Goal: Transaction & Acquisition: Purchase product/service

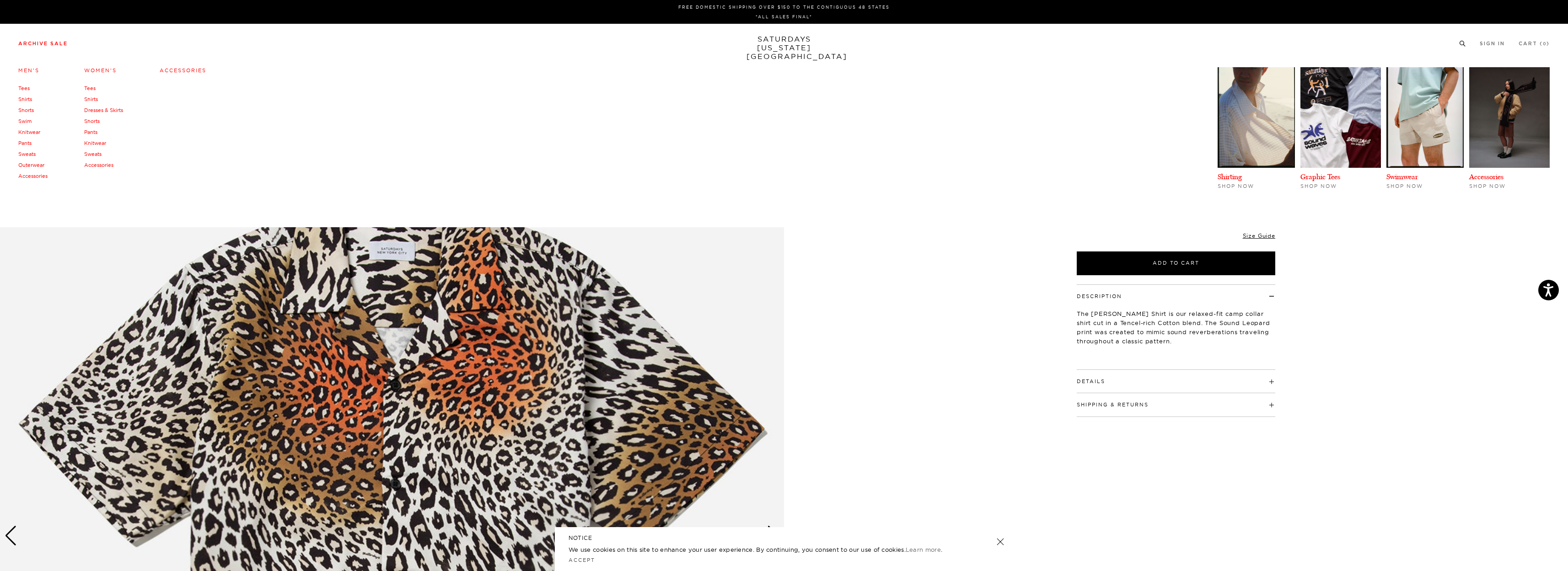
click at [64, 43] on link "Archive Sale" at bounding box center [43, 44] width 49 height 5
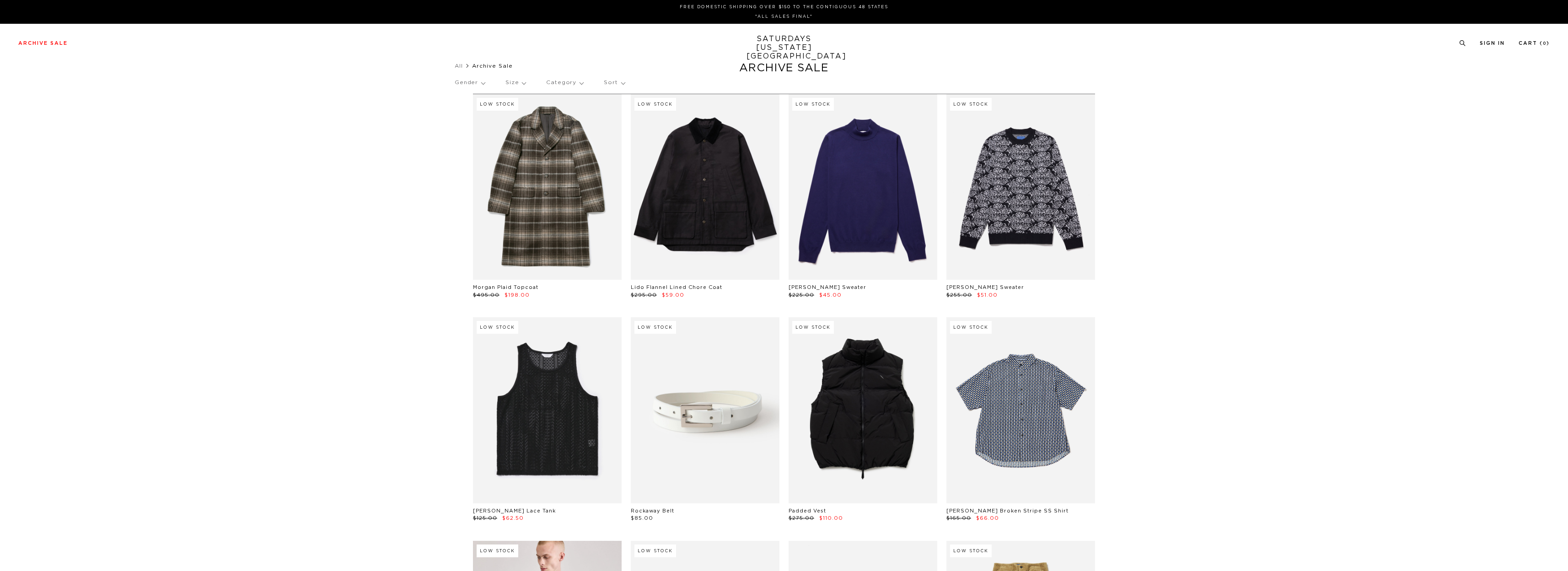
click at [509, 84] on p "Size" at bounding box center [515, 83] width 20 height 21
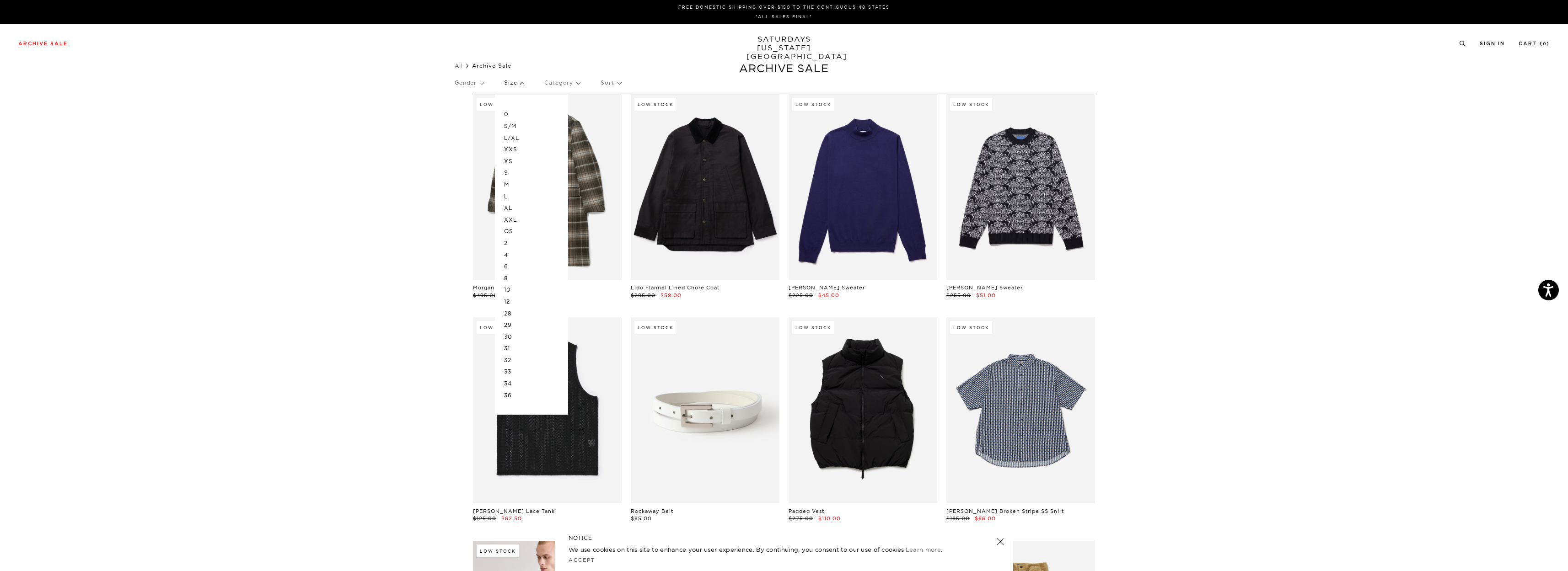
click at [513, 337] on p "30" at bounding box center [531, 338] width 55 height 12
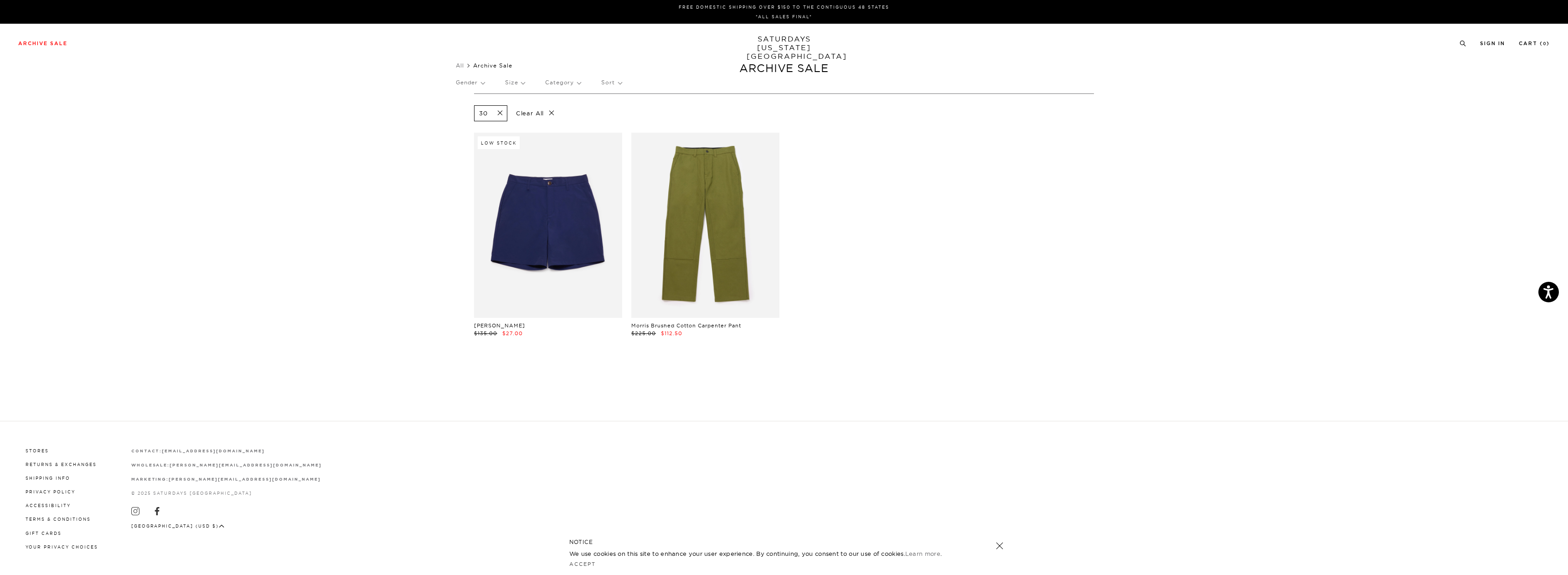
click at [507, 87] on p "Size" at bounding box center [515, 83] width 19 height 21
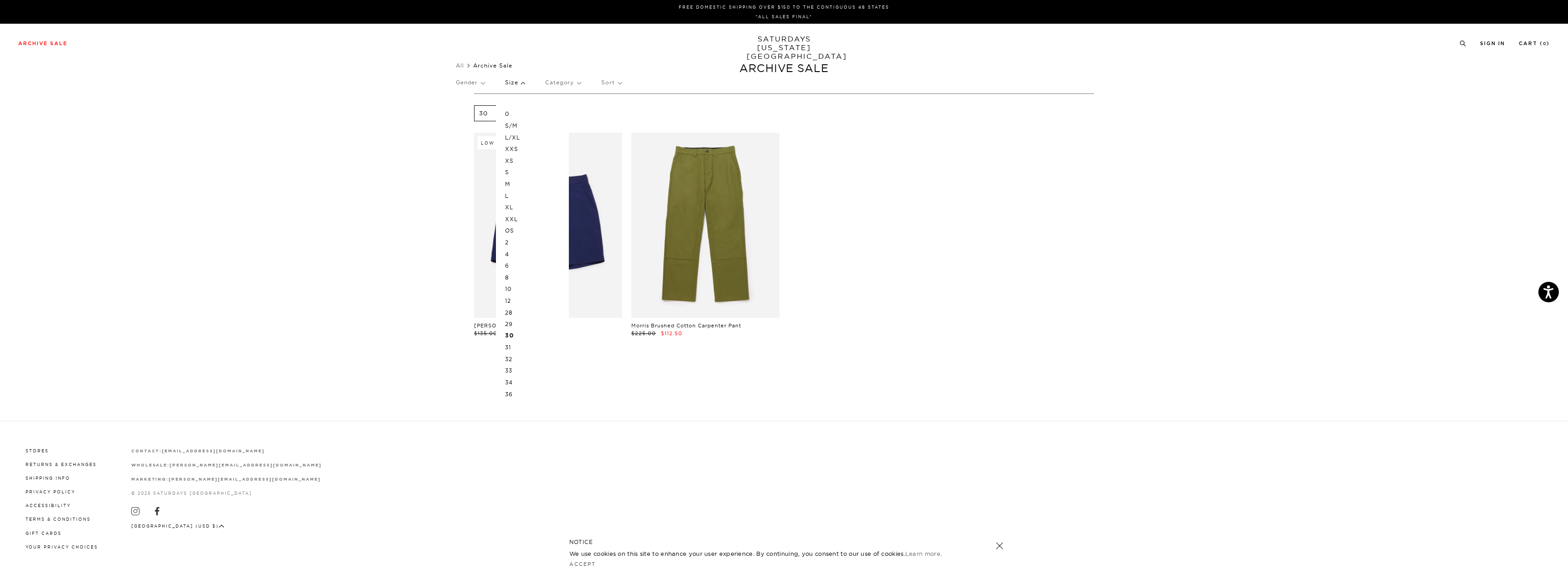
click at [512, 326] on p "29" at bounding box center [532, 324] width 55 height 12
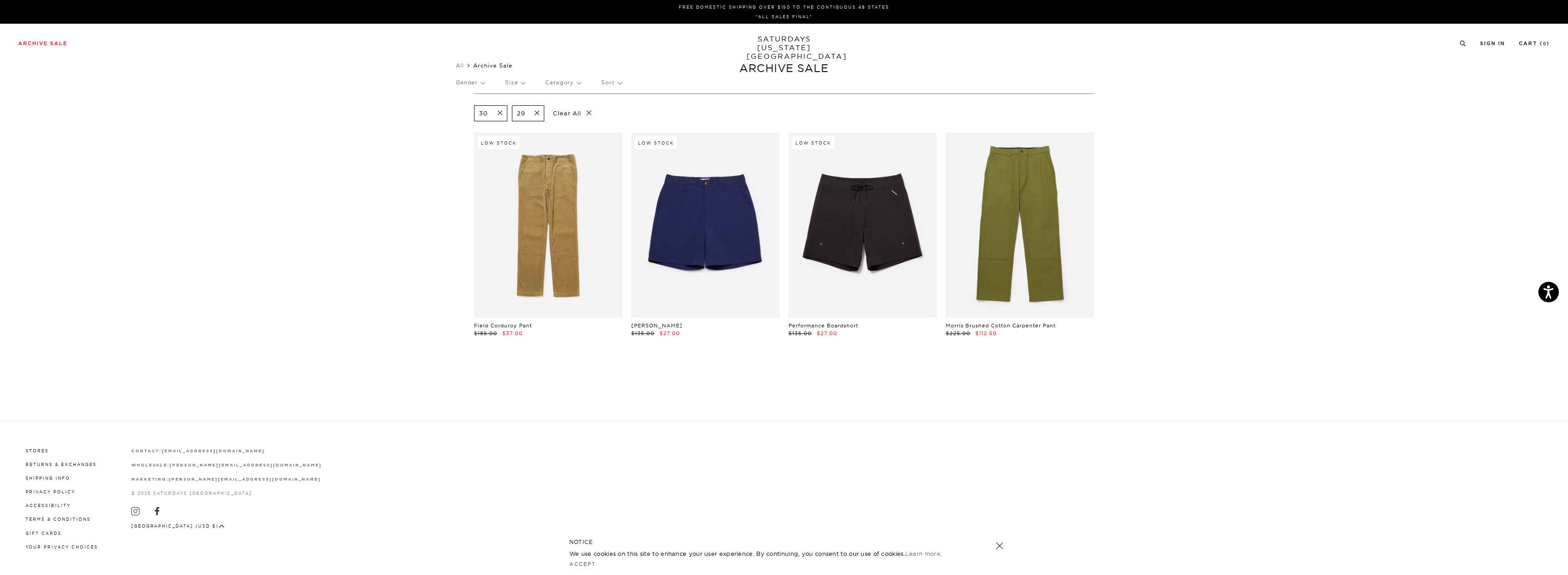
click at [504, 112] on span at bounding box center [497, 113] width 19 height 9
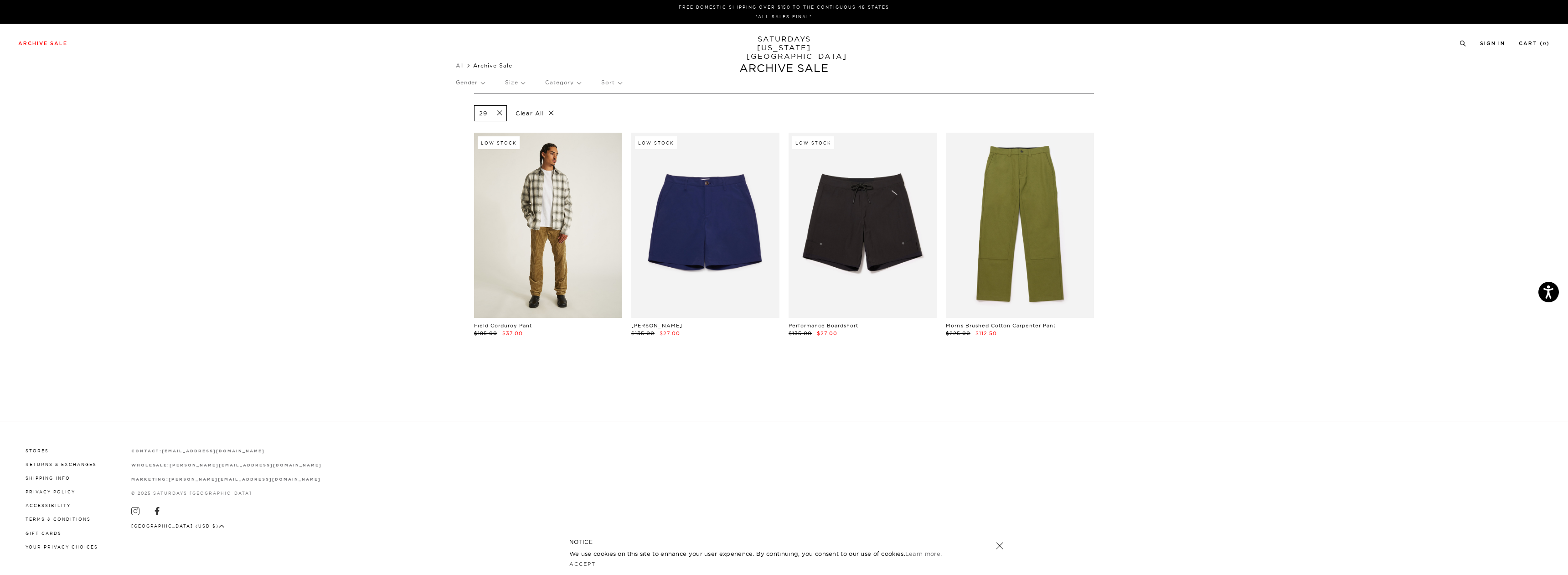
click at [501, 112] on span at bounding box center [497, 113] width 19 height 9
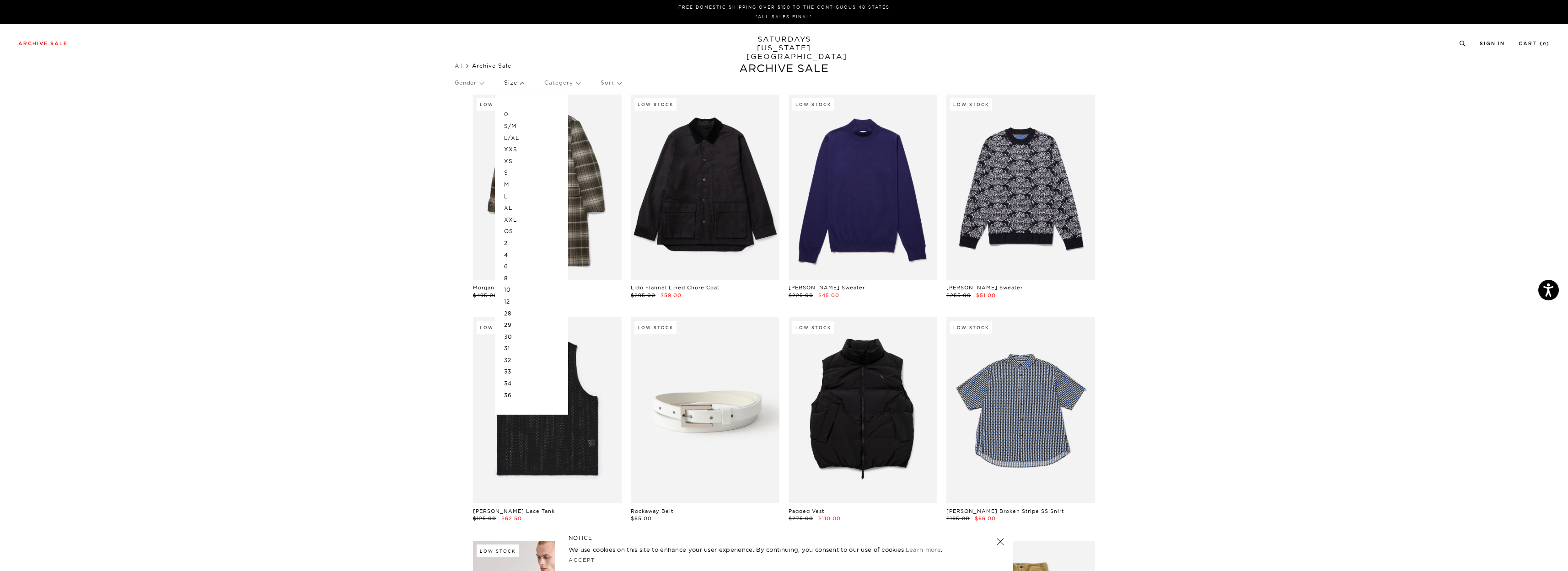
click at [516, 279] on p "8" at bounding box center [531, 279] width 55 height 12
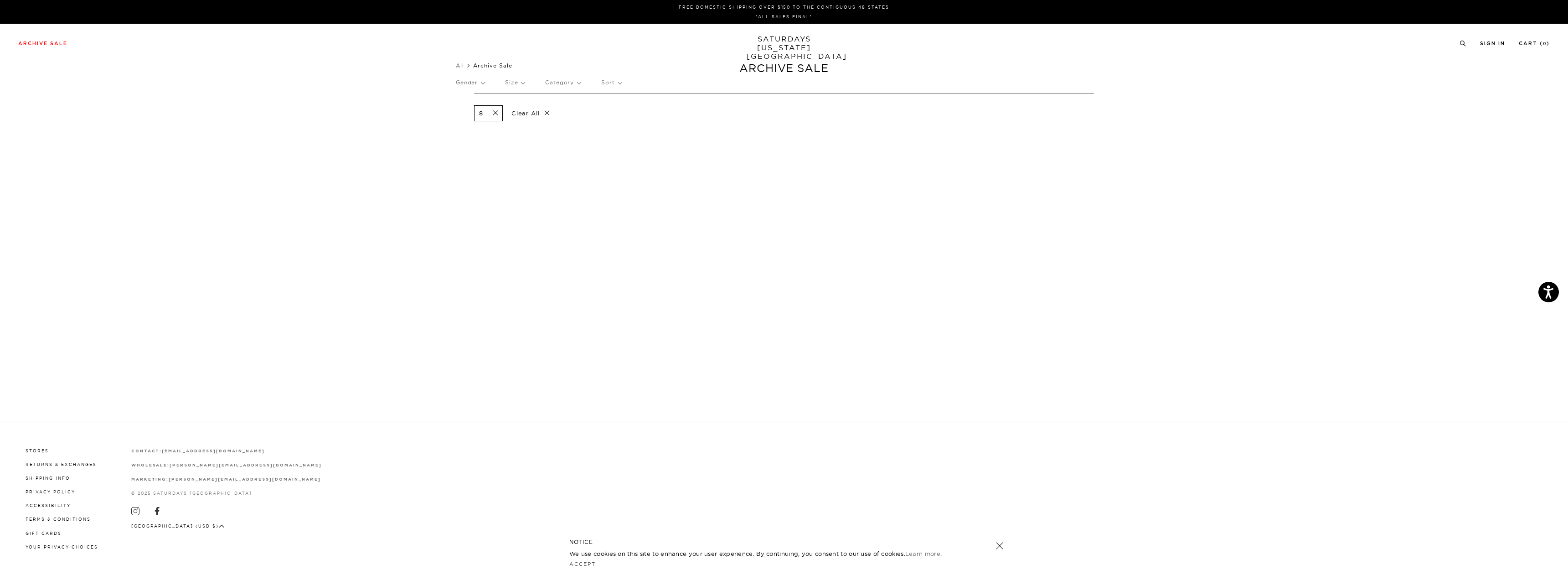
click at [494, 114] on span at bounding box center [493, 113] width 19 height 9
click at [476, 87] on p "Gender" at bounding box center [470, 83] width 29 height 21
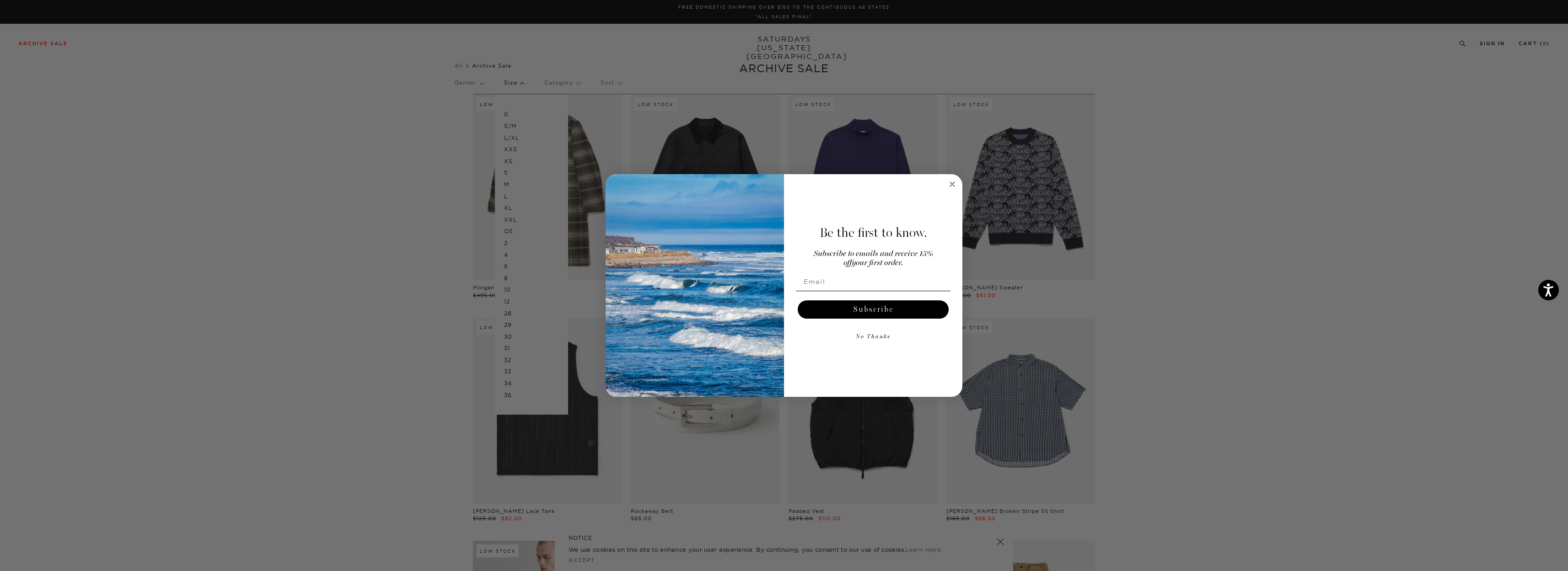
click at [952, 186] on circle "Close dialog" at bounding box center [952, 185] width 10 height 10
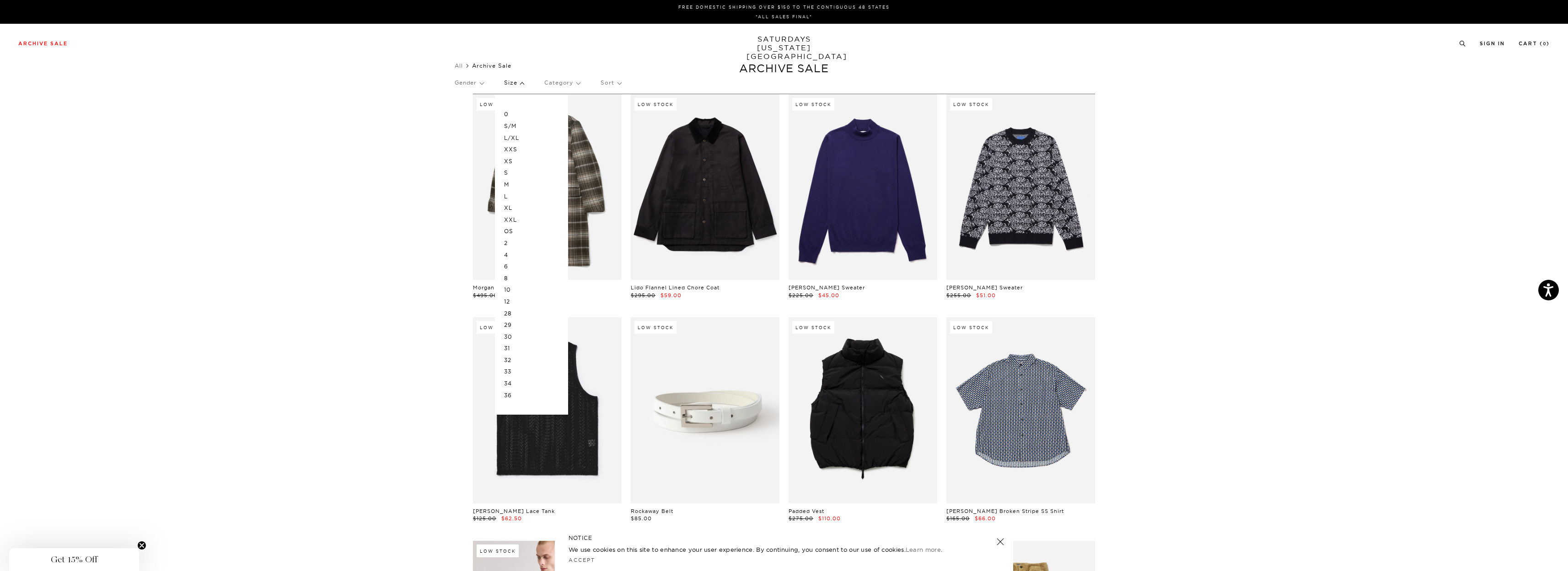
click at [515, 231] on p "OS" at bounding box center [531, 232] width 55 height 12
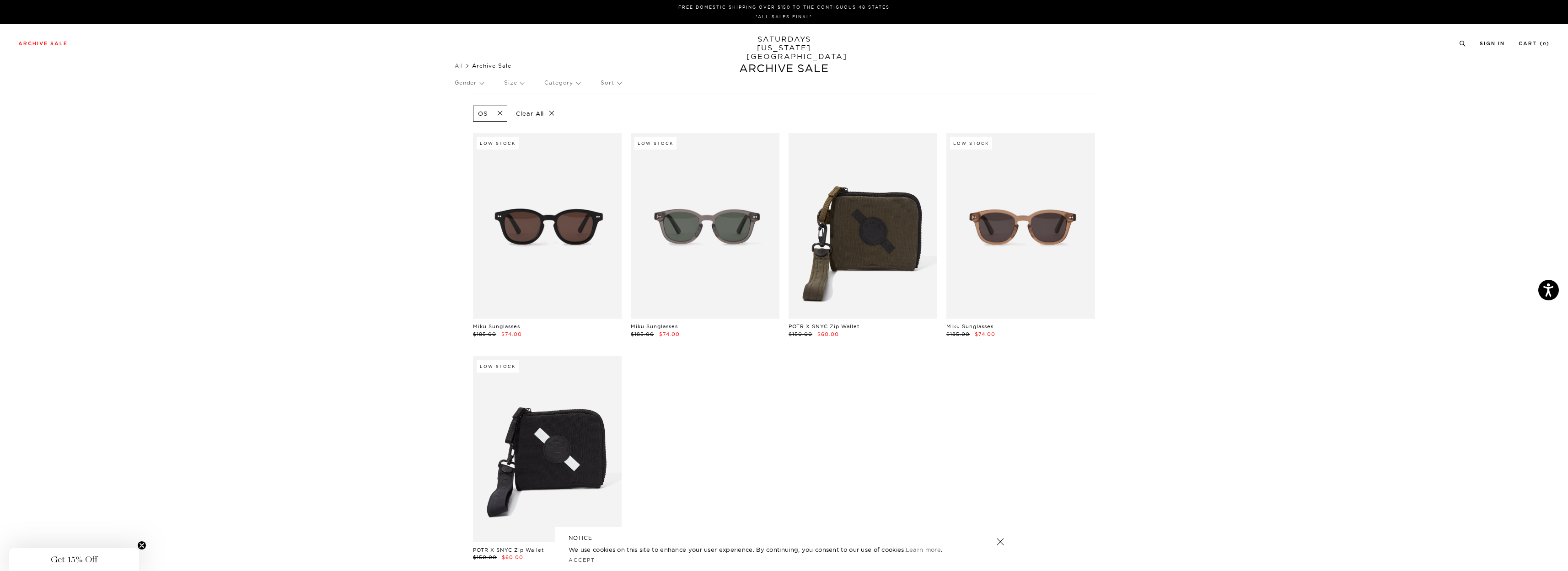
click at [498, 114] on span at bounding box center [498, 114] width 19 height 9
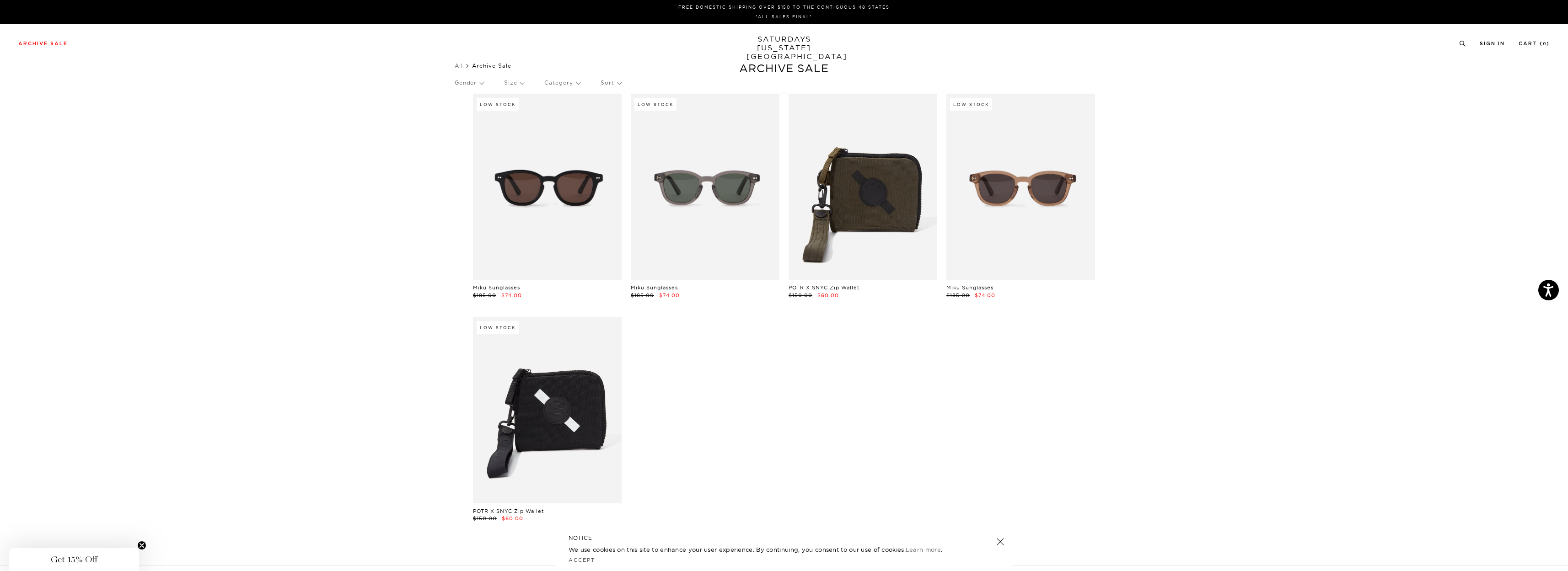
click at [510, 87] on p "Size" at bounding box center [513, 83] width 19 height 21
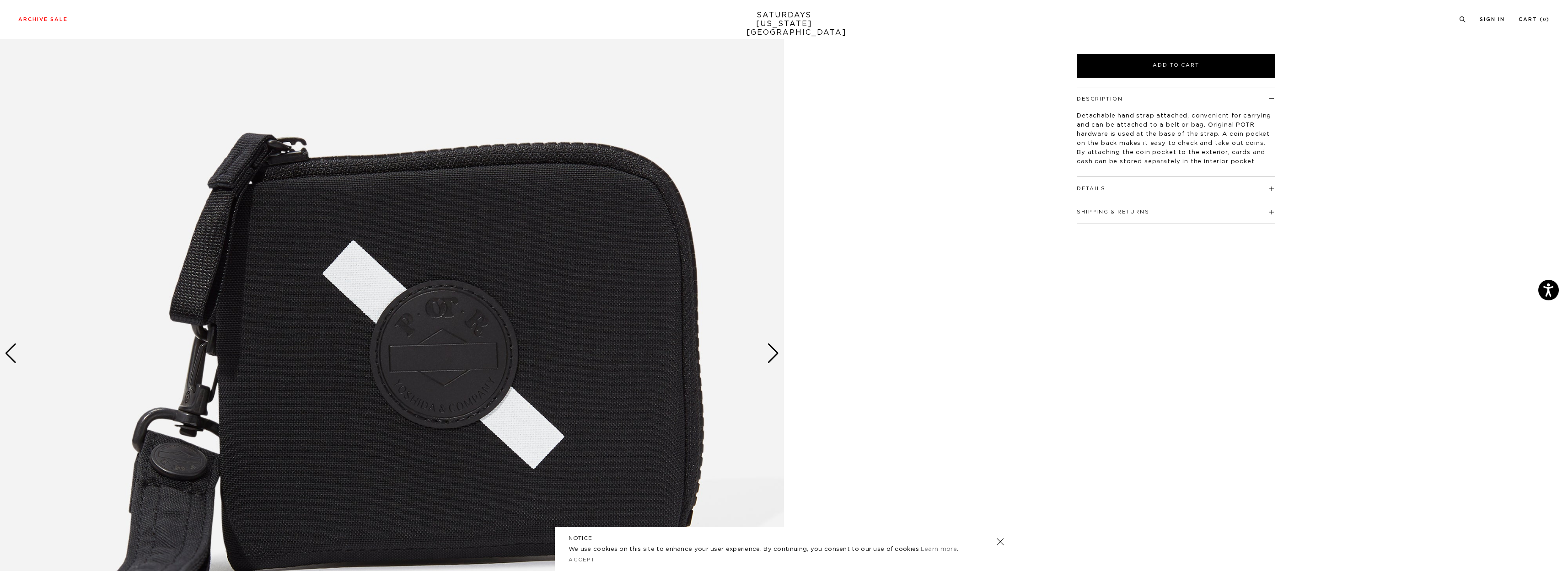
scroll to position [183, 0]
click at [775, 350] on div "Next slide" at bounding box center [773, 352] width 12 height 20
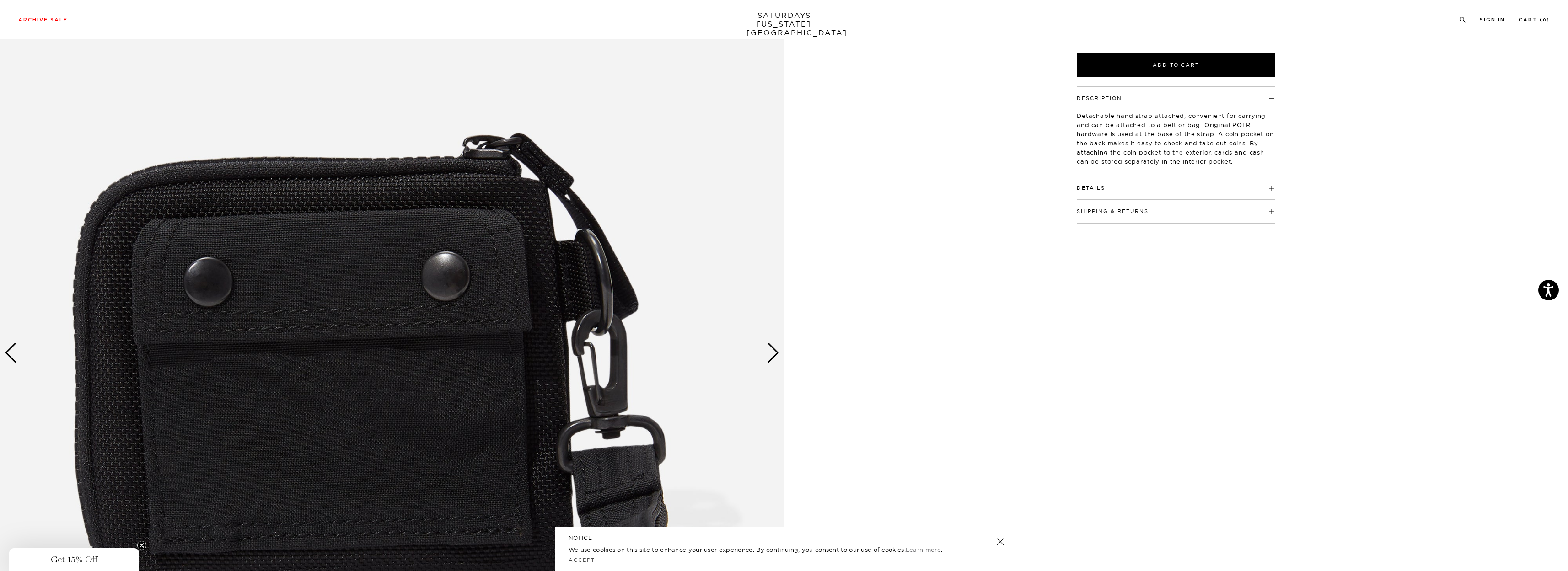
click at [1128, 183] on h4 "Details" at bounding box center [1175, 184] width 199 height 15
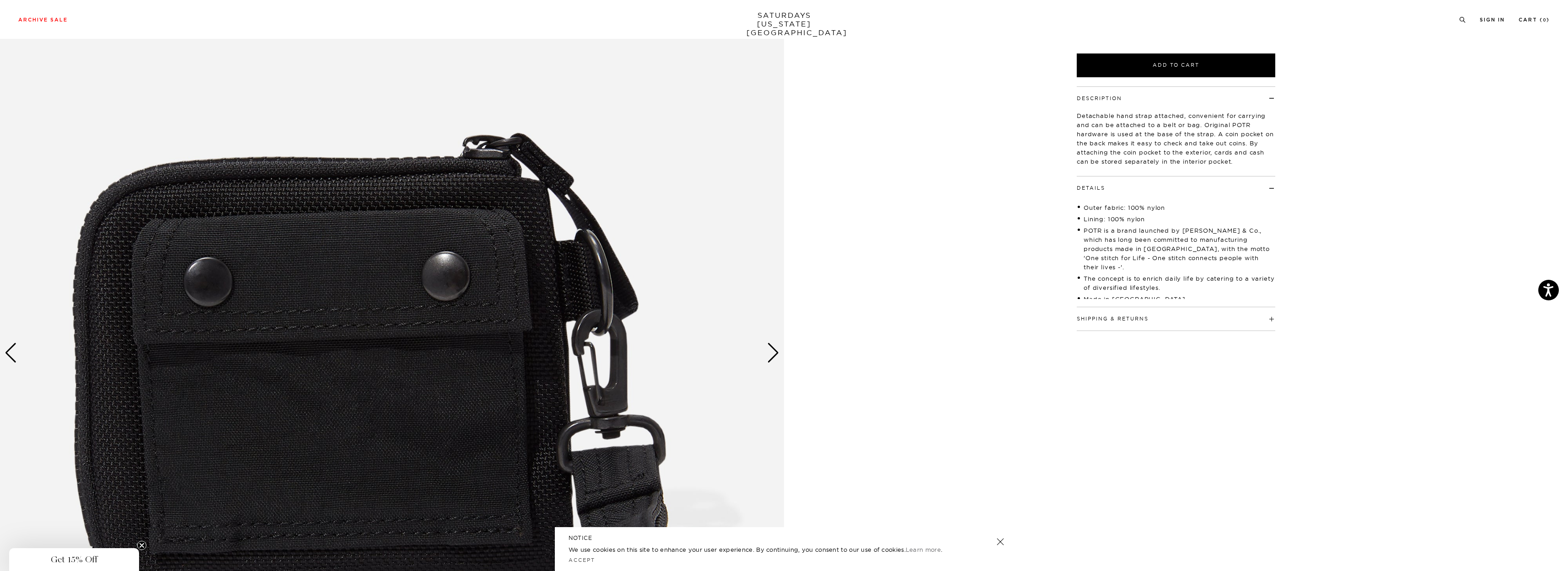
click at [772, 352] on div "Next slide" at bounding box center [773, 352] width 12 height 20
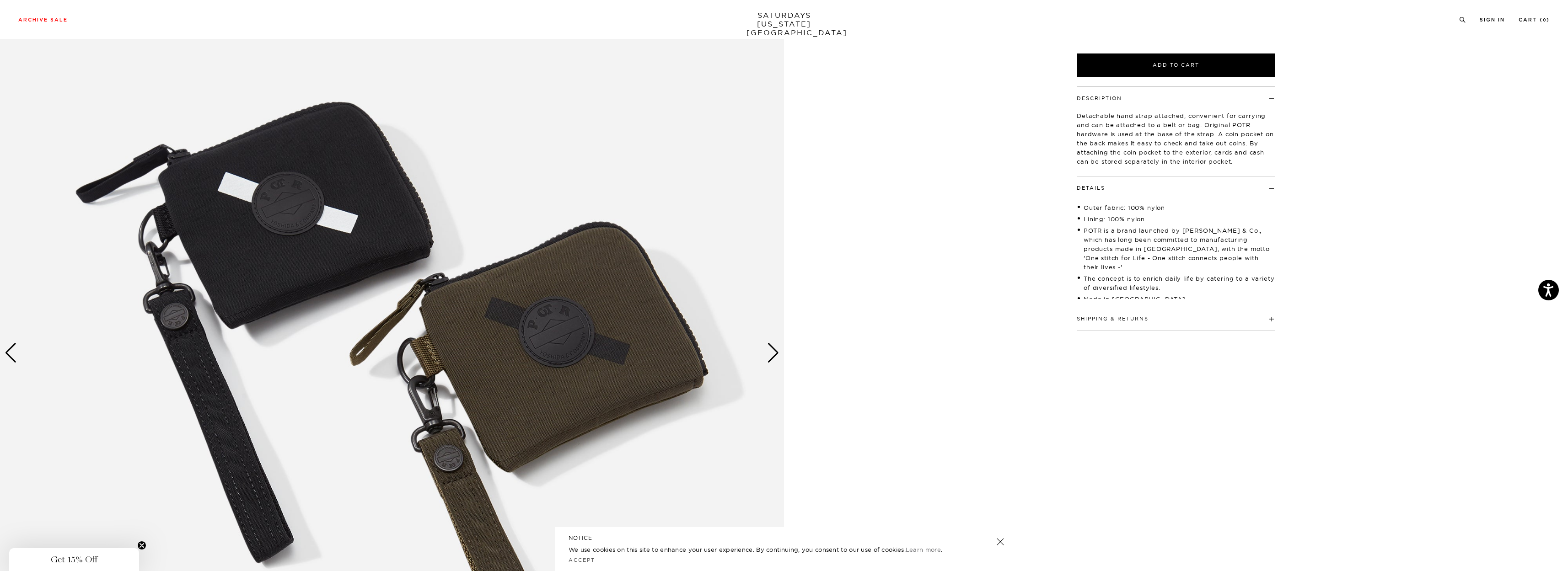
click at [772, 352] on div "Next slide" at bounding box center [773, 352] width 12 height 20
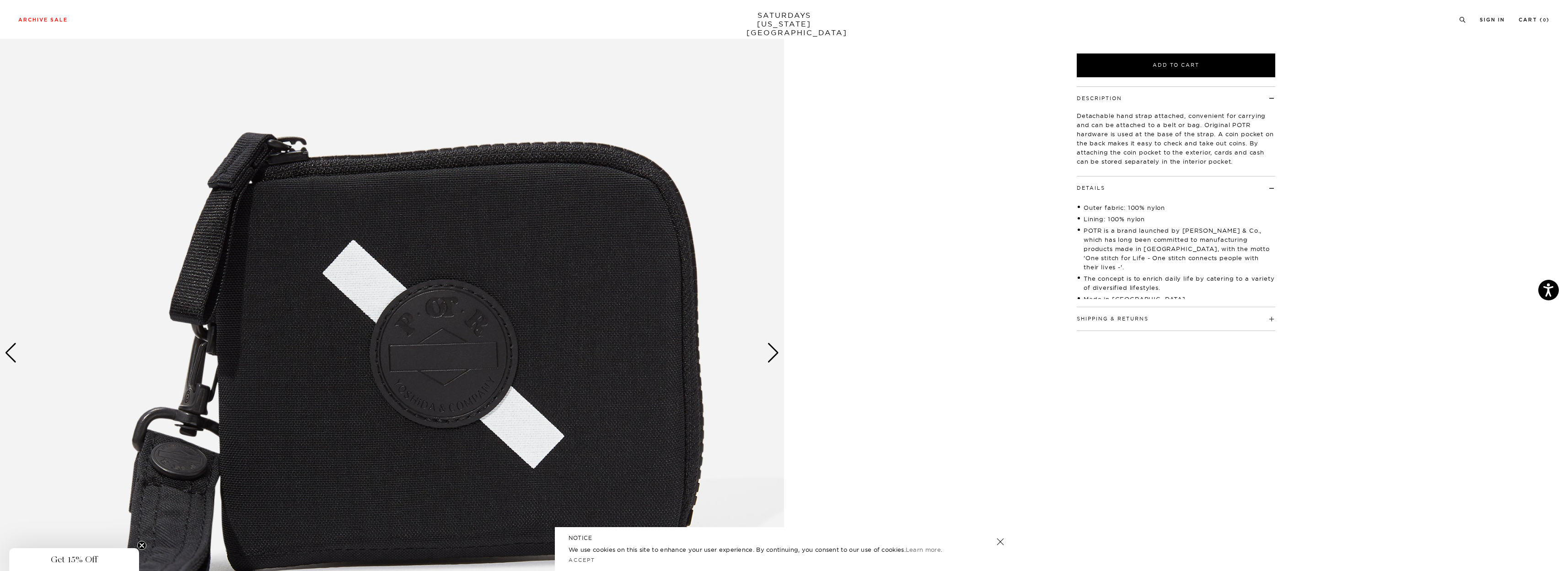
click at [772, 352] on div "Next slide" at bounding box center [773, 352] width 12 height 20
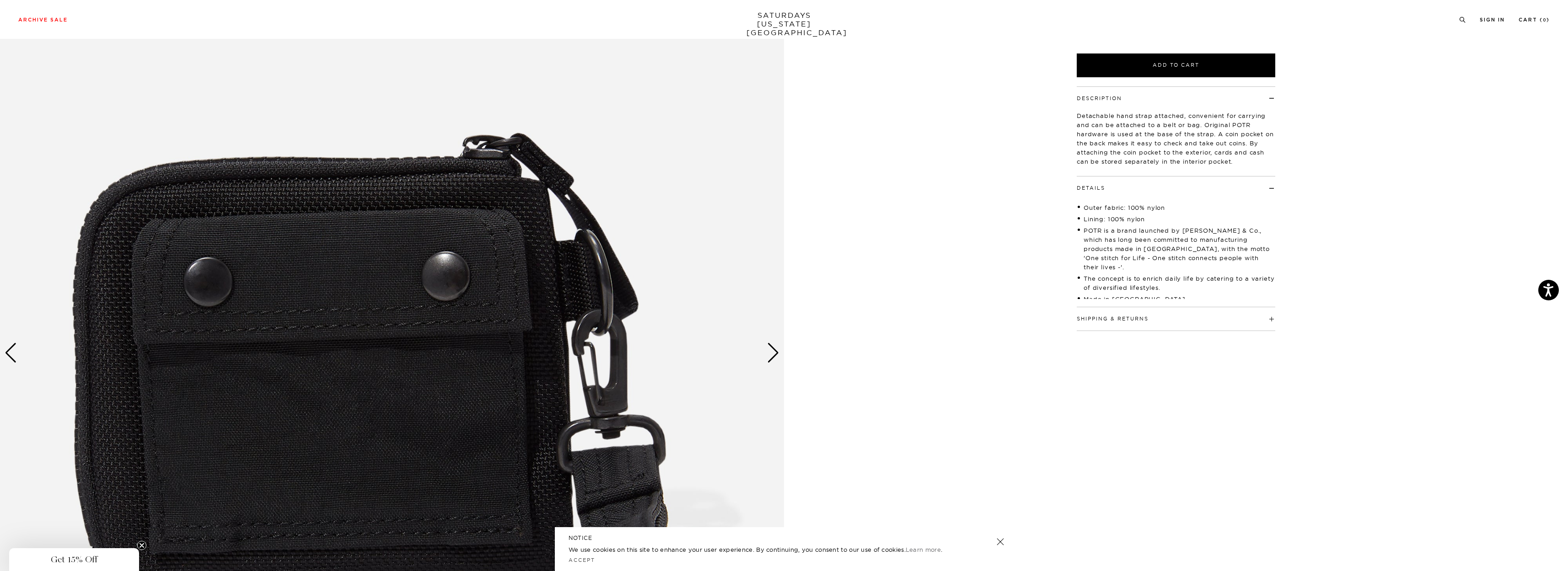
click at [772, 352] on div "Next slide" at bounding box center [773, 352] width 12 height 20
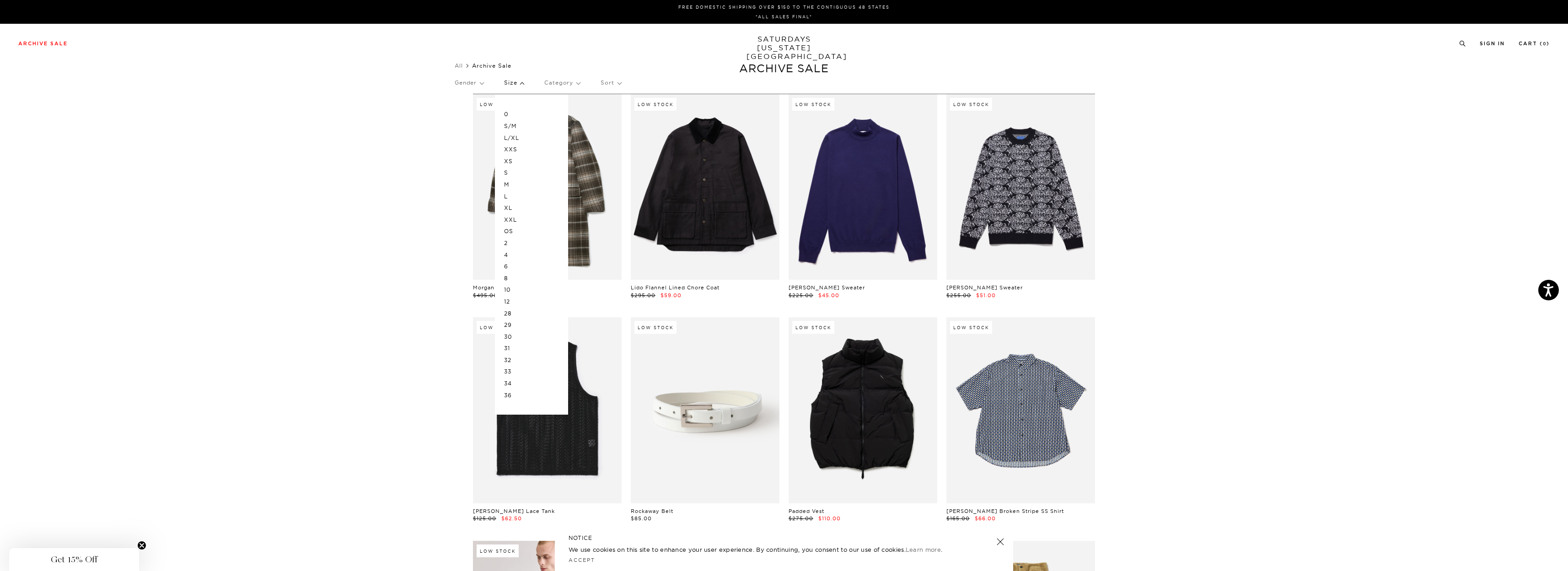
click at [510, 172] on p "S" at bounding box center [531, 173] width 55 height 12
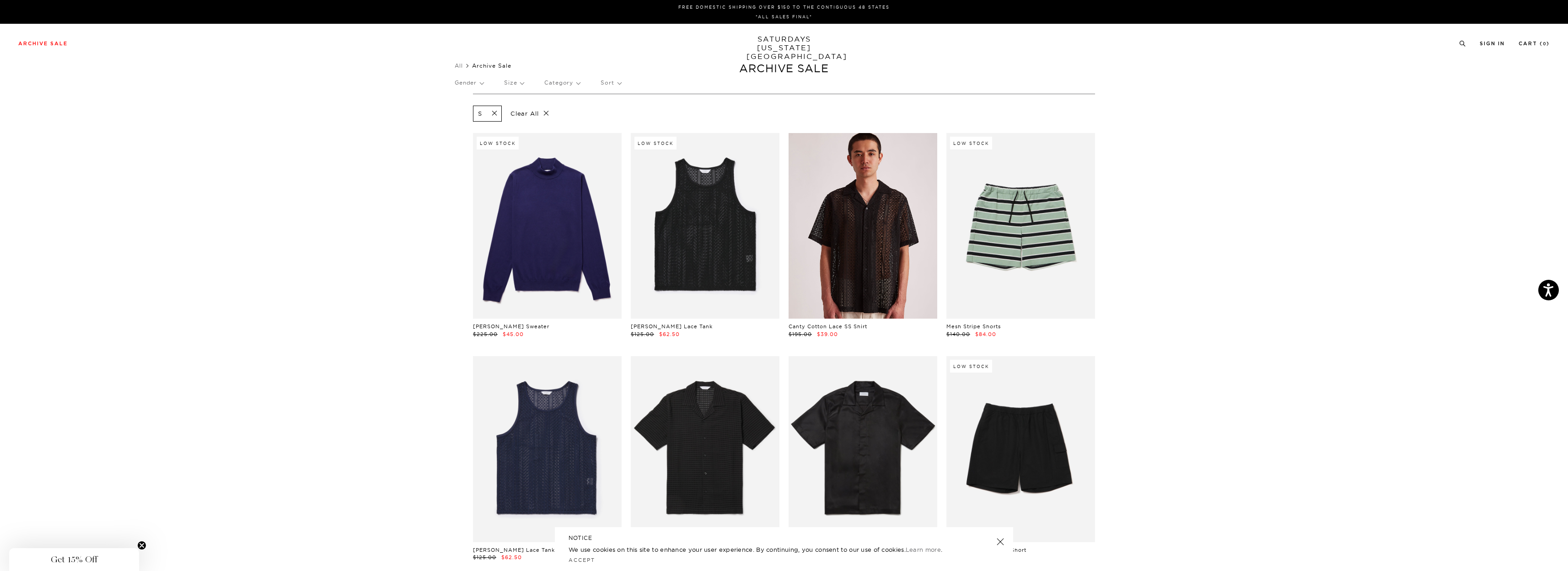
click at [861, 223] on link at bounding box center [863, 226] width 149 height 185
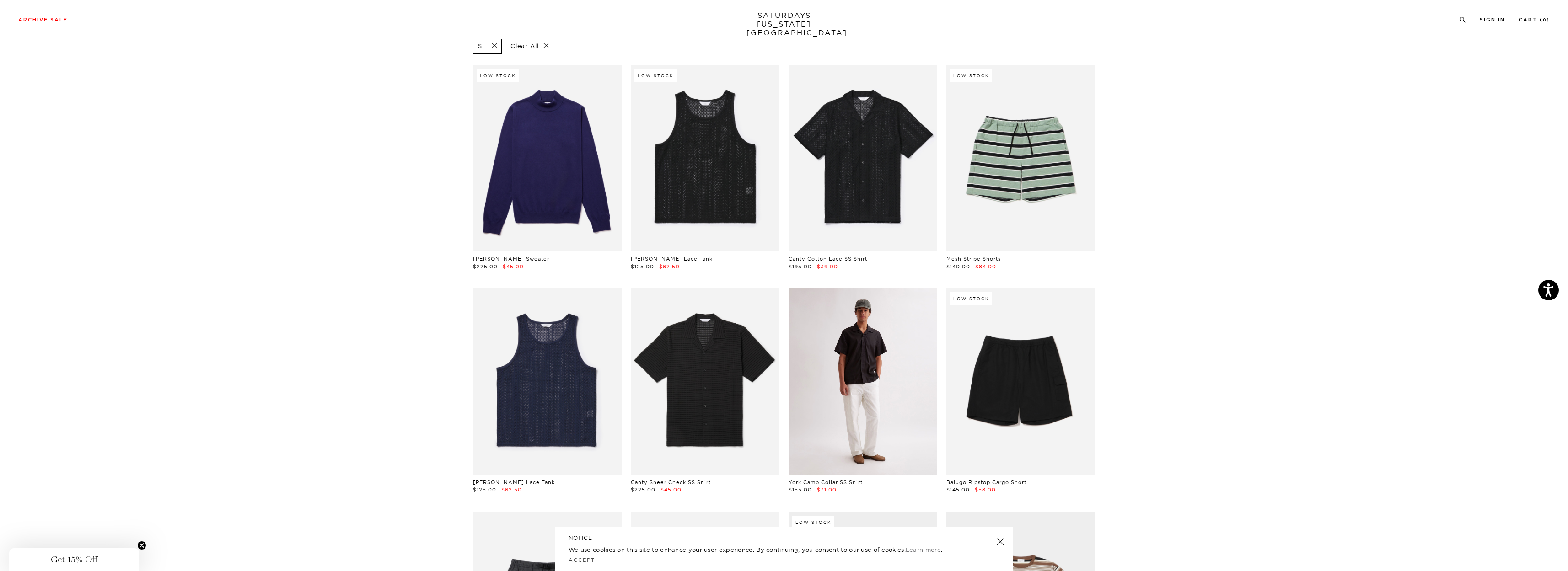
scroll to position [92, 0]
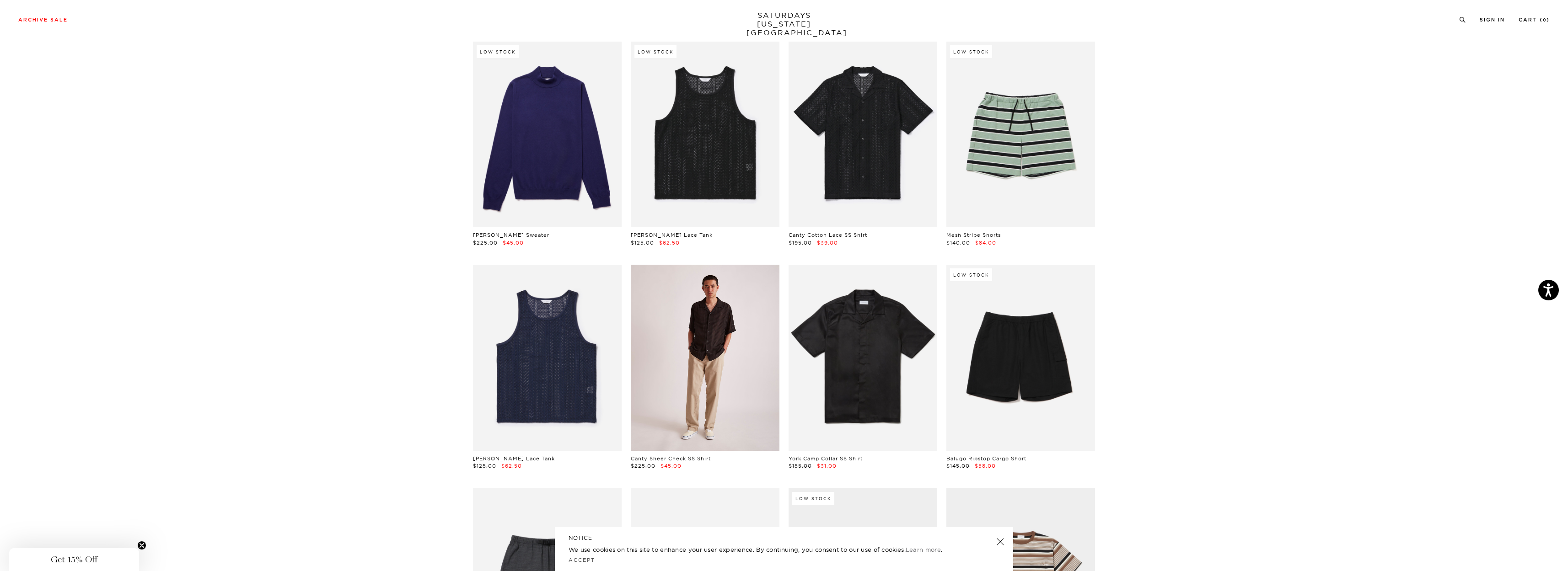
click at [685, 314] on link at bounding box center [705, 358] width 149 height 185
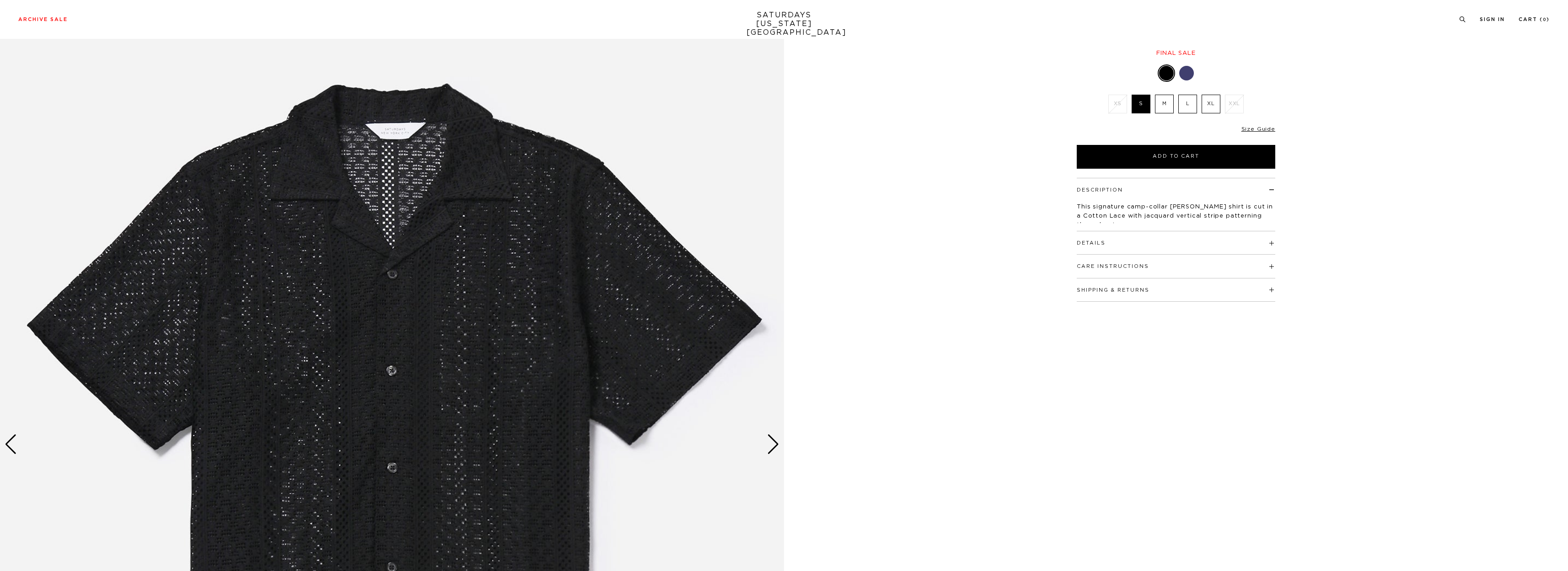
scroll to position [92, 0]
click at [770, 444] on div "Next slide" at bounding box center [773, 444] width 12 height 20
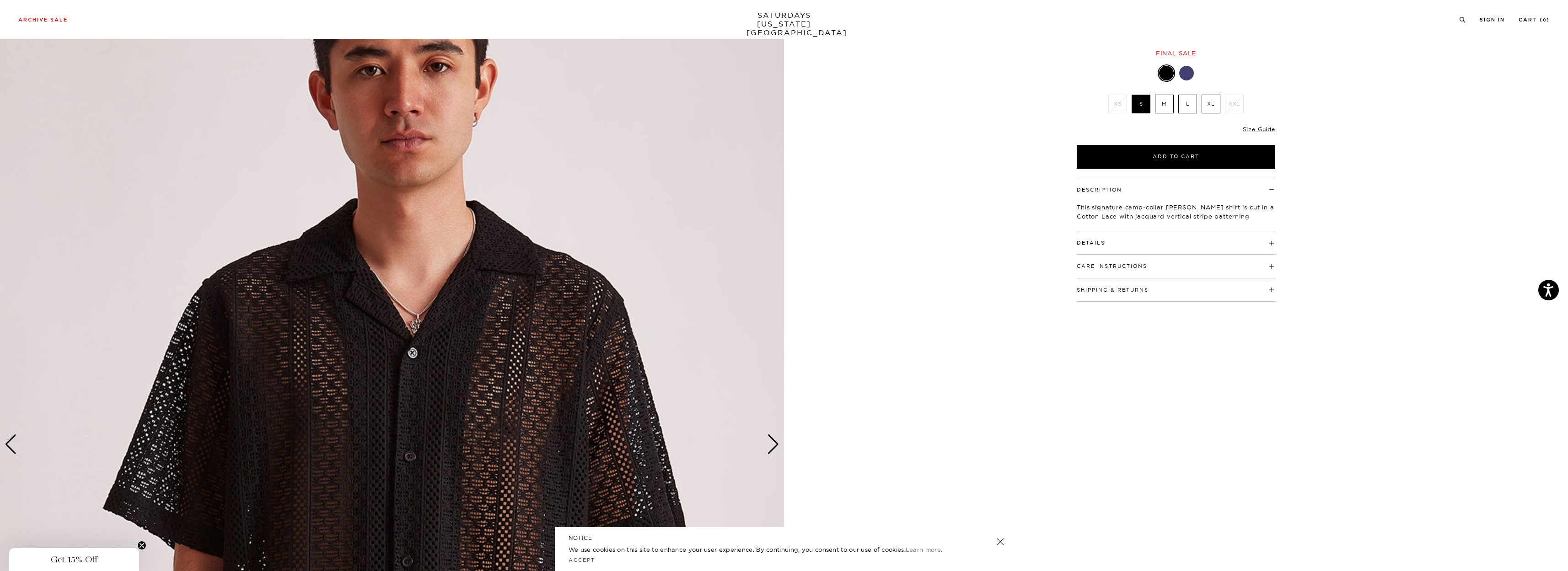
click at [770, 444] on div "Next slide" at bounding box center [773, 444] width 12 height 20
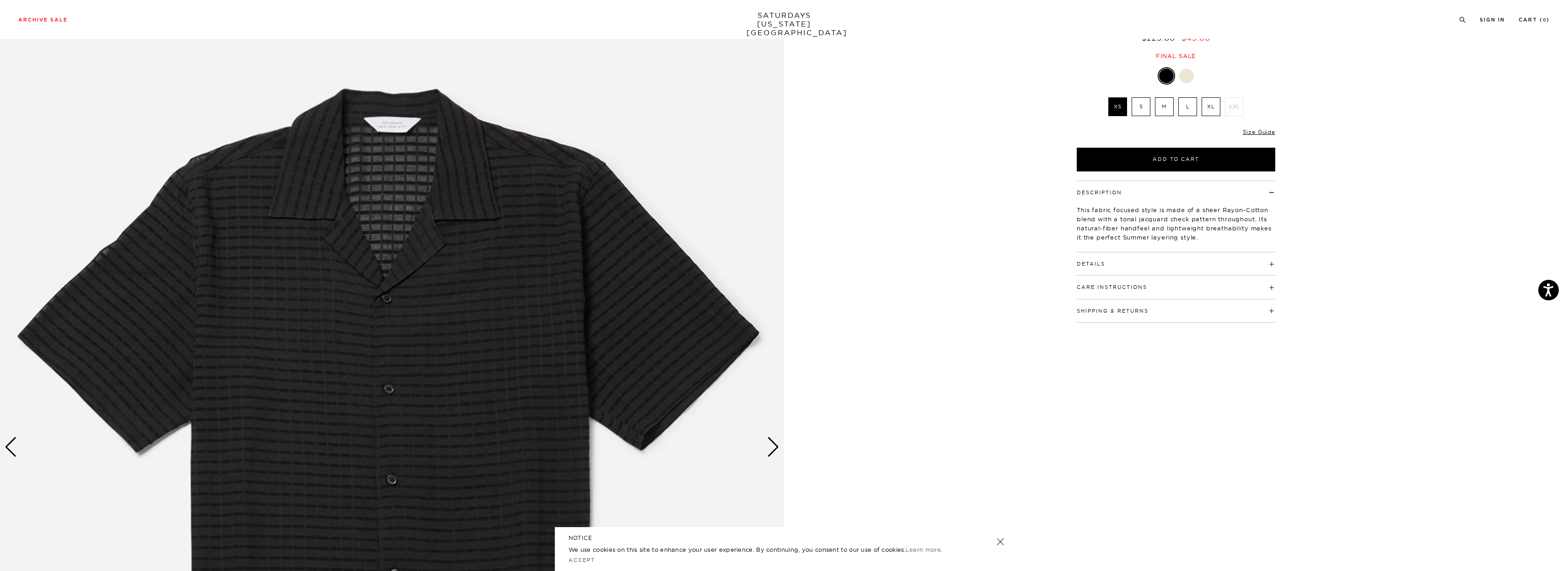
scroll to position [92, 0]
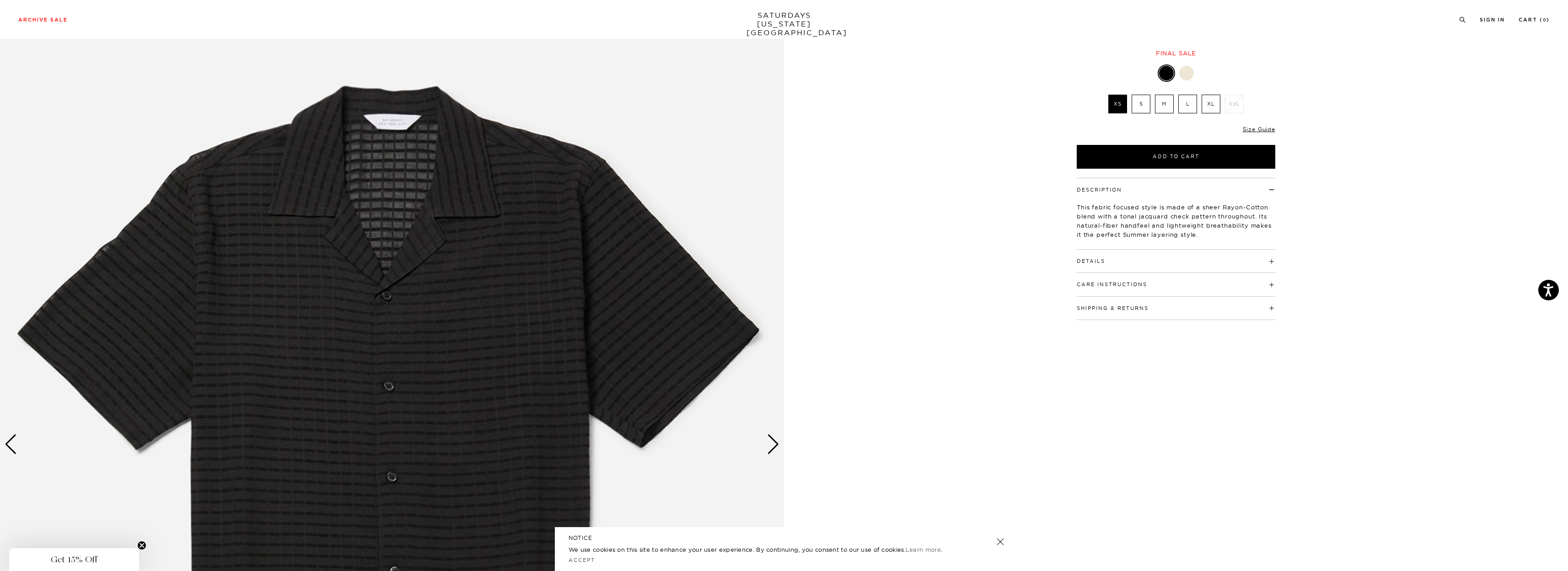
click at [774, 445] on div "Next slide" at bounding box center [773, 444] width 12 height 20
click at [774, 444] on div "Next slide" at bounding box center [773, 444] width 12 height 20
click at [1103, 262] on button "Details" at bounding box center [1091, 261] width 28 height 5
click at [1146, 98] on label "S" at bounding box center [1140, 103] width 18 height 18
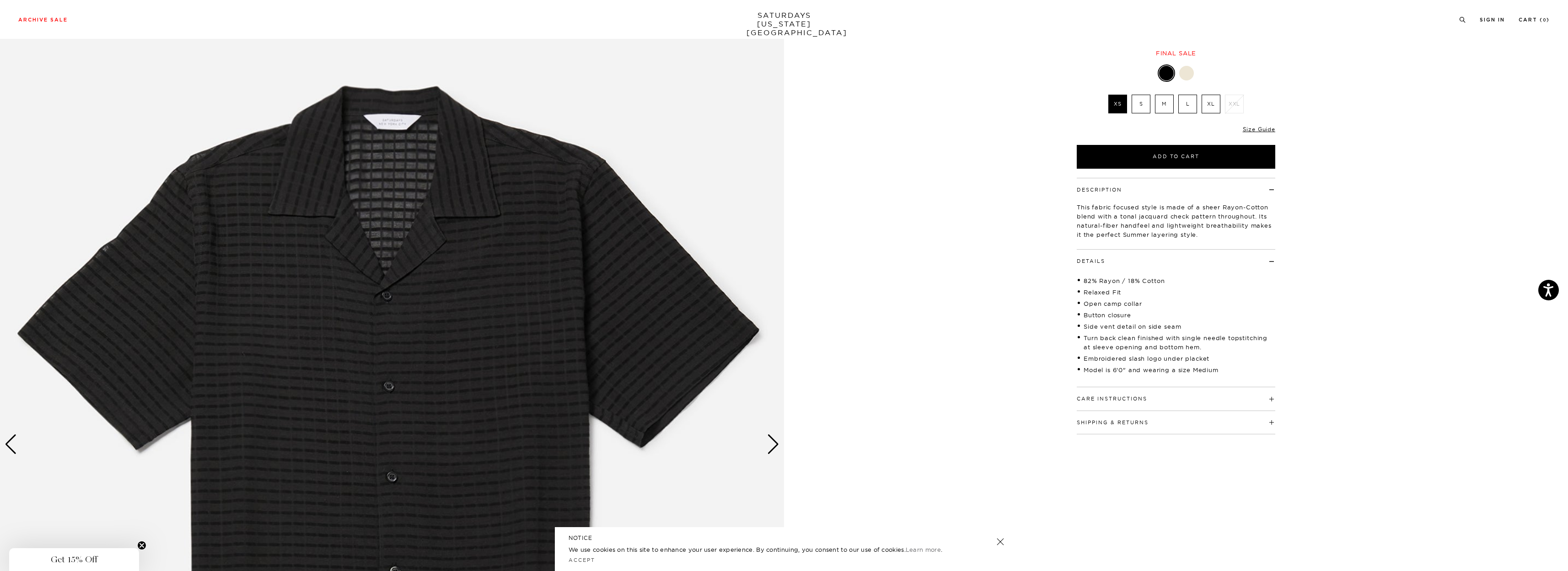
click at [0, 0] on input "S" at bounding box center [0, 0] width 0 height 0
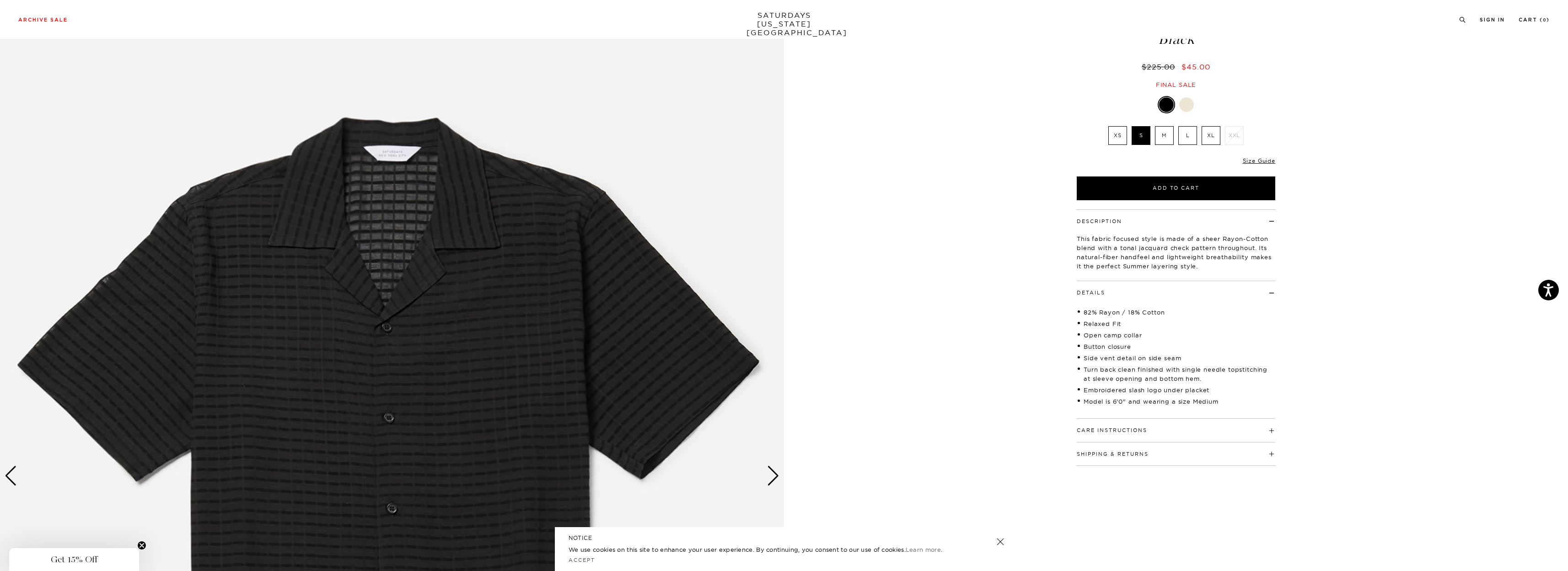
scroll to position [0, 0]
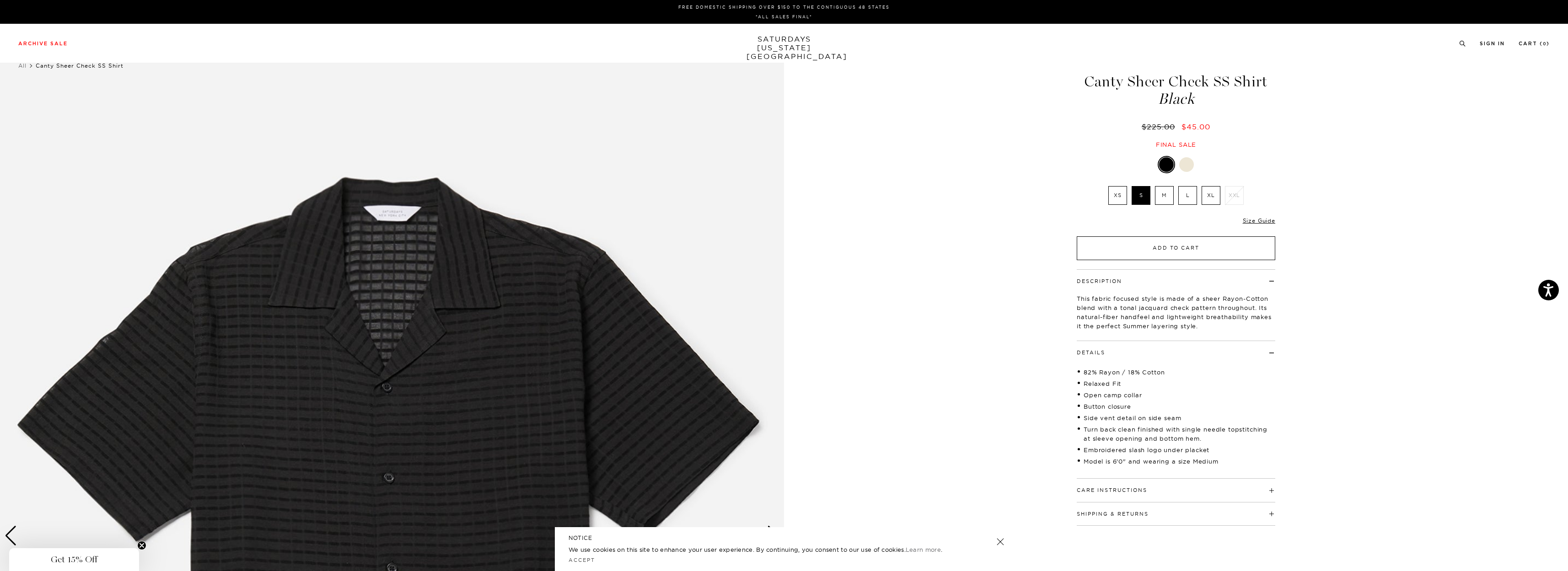
click at [1110, 247] on button "Add to Cart" at bounding box center [1175, 247] width 199 height 24
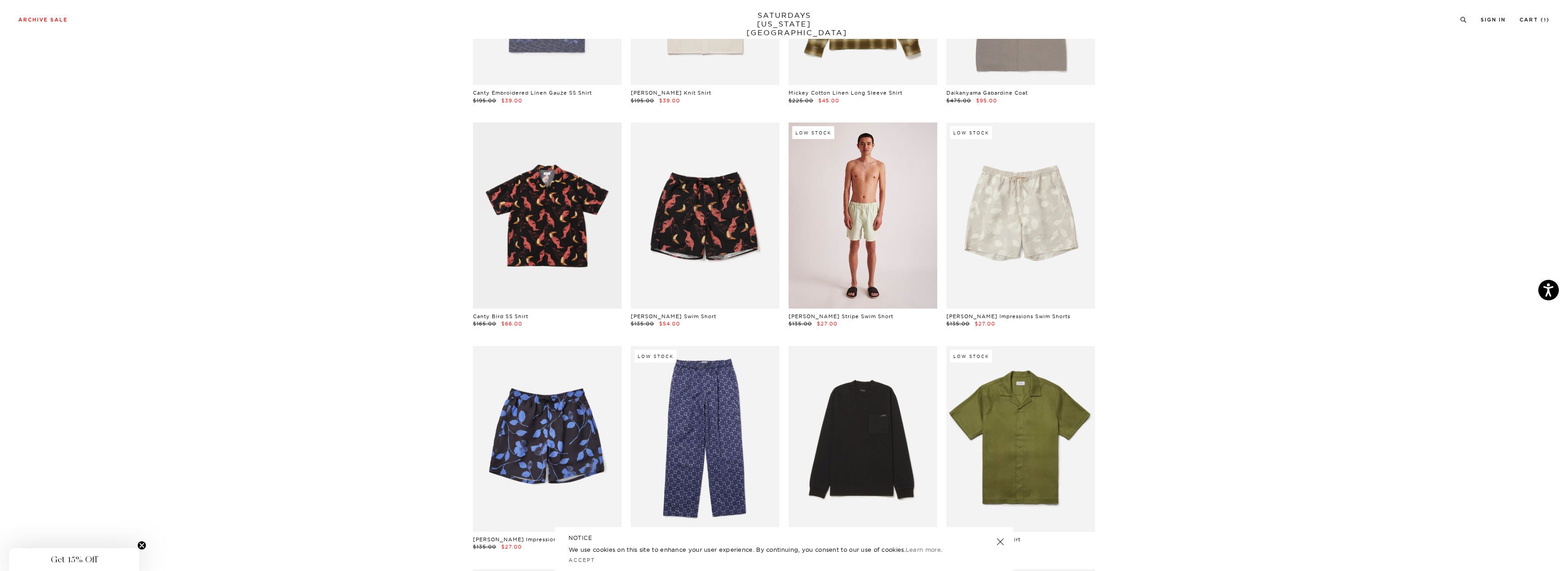
scroll to position [1144, 0]
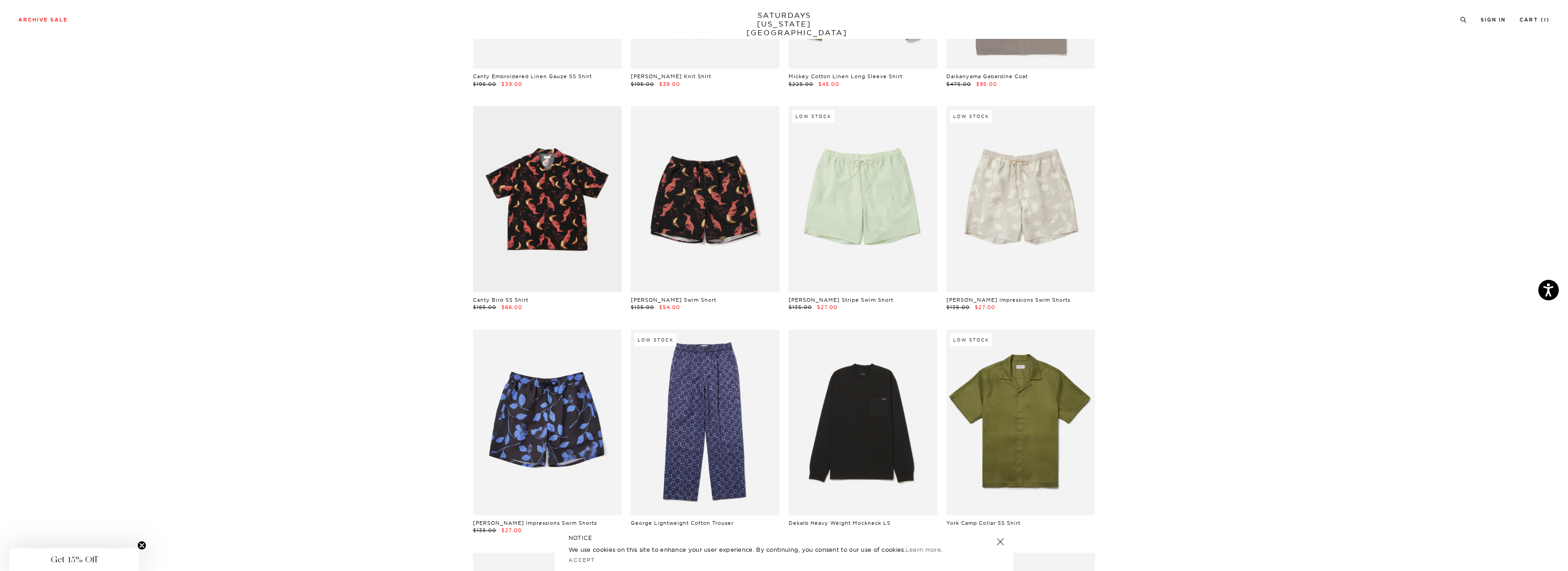
drag, startPoint x: 1072, startPoint y: 244, endPoint x: 1140, endPoint y: 226, distance: 70.3
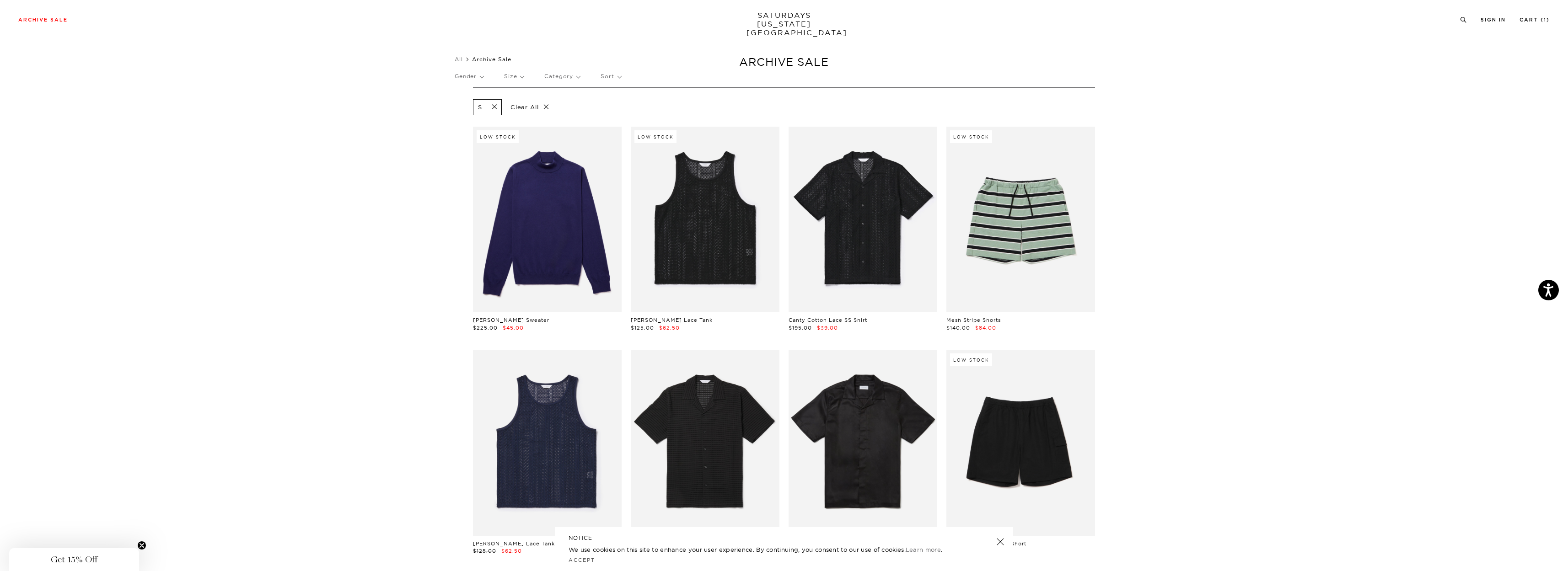
scroll to position [0, 0]
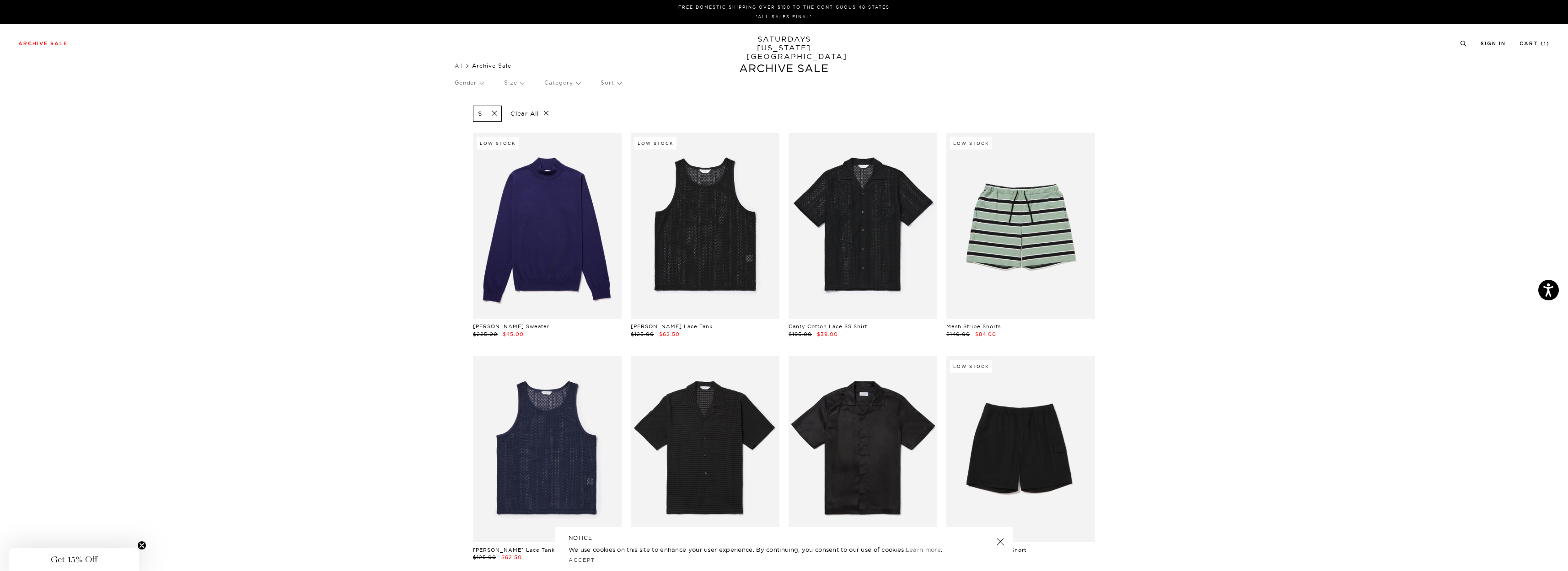
click at [483, 86] on p "Gender" at bounding box center [469, 83] width 29 height 21
click at [463, 112] on p "Mens" at bounding box center [482, 115] width 55 height 12
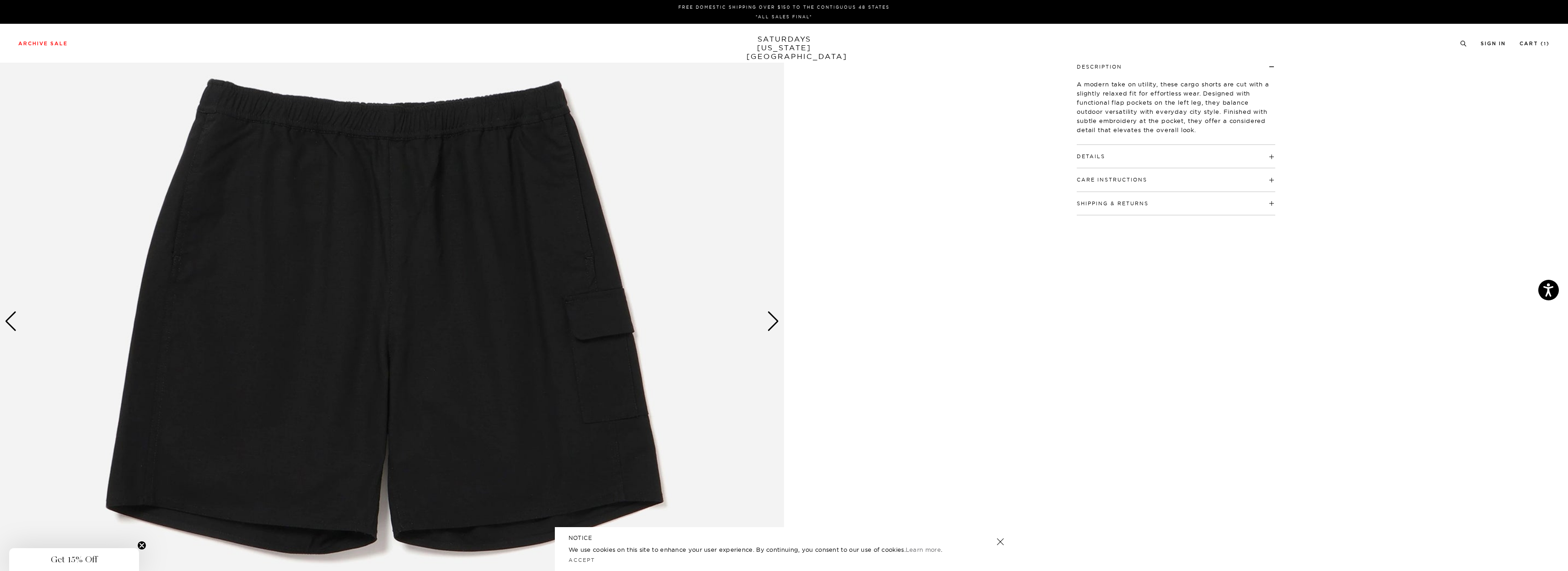
scroll to position [229, 0]
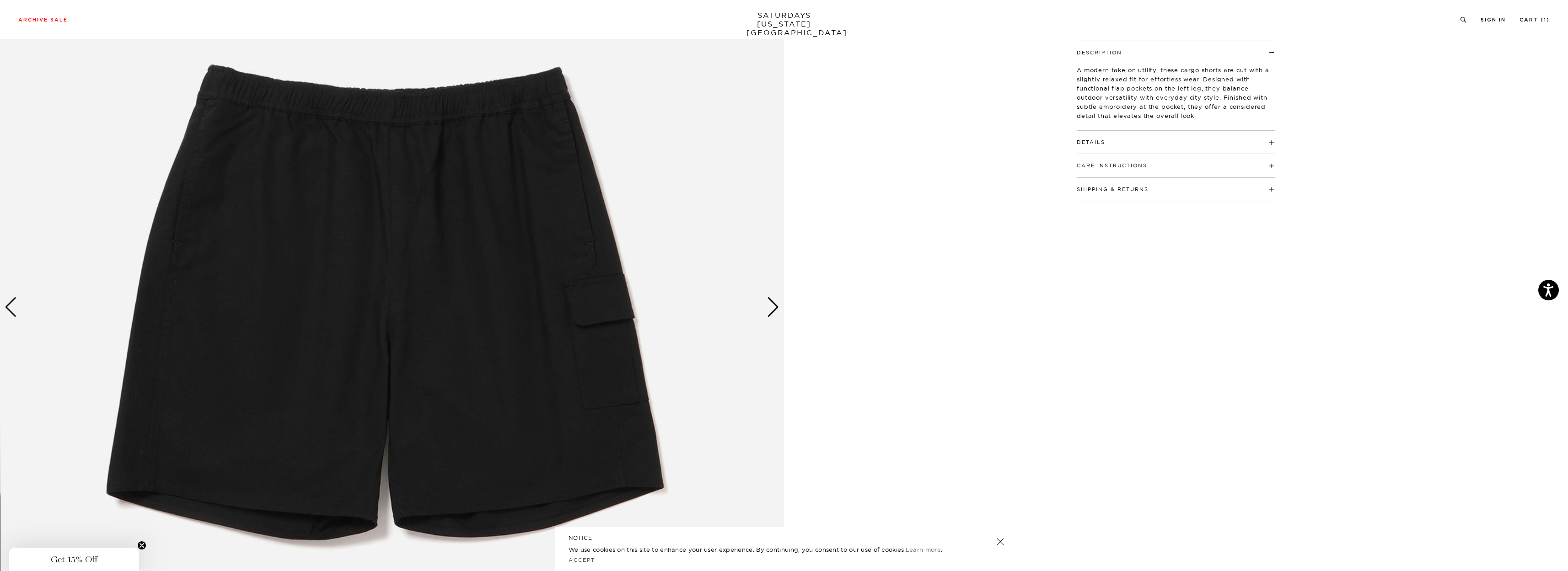
click at [775, 311] on div "Next slide" at bounding box center [773, 307] width 12 height 20
click at [775, 305] on div "Next slide" at bounding box center [773, 307] width 12 height 20
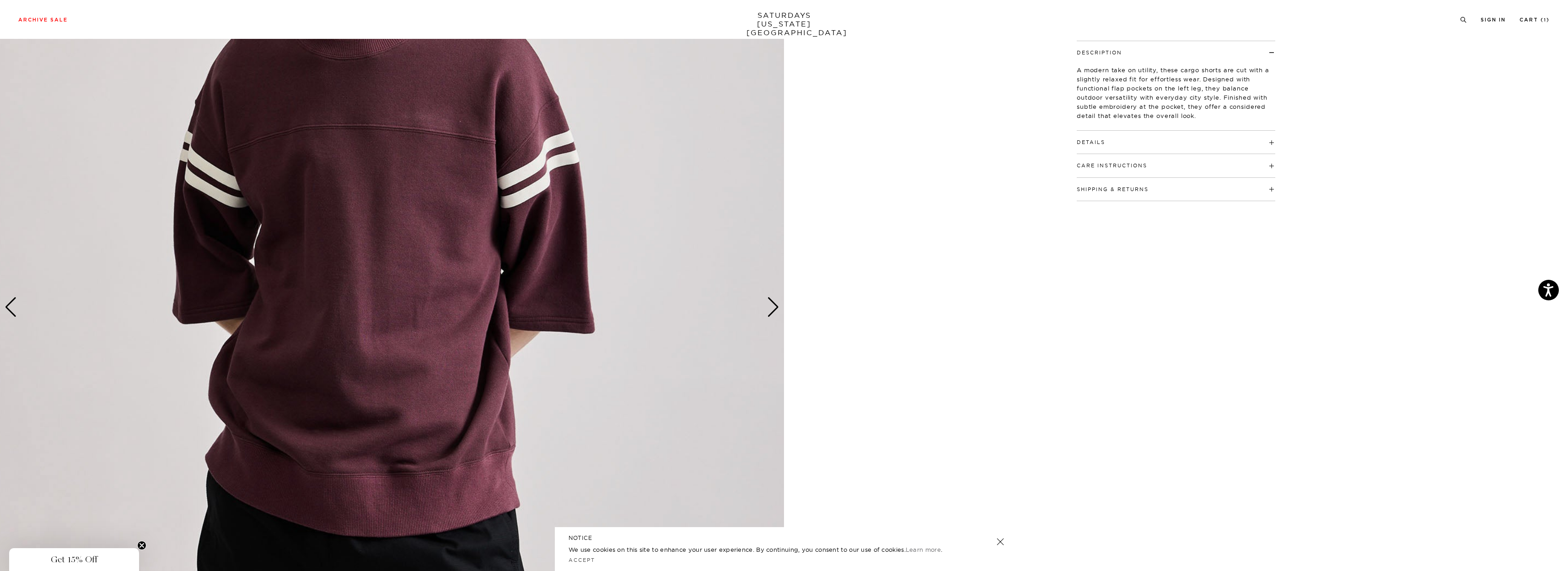
click at [775, 305] on div "Next slide" at bounding box center [773, 307] width 12 height 20
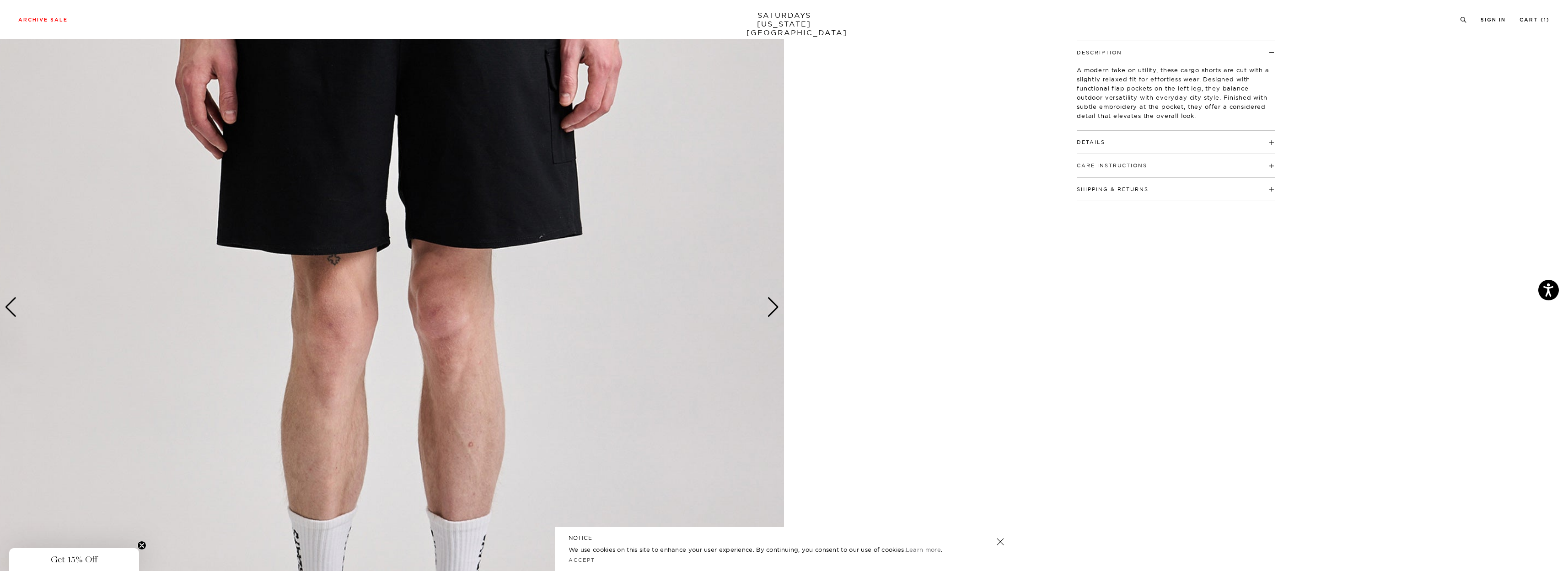
click at [775, 305] on div "Next slide" at bounding box center [773, 307] width 12 height 20
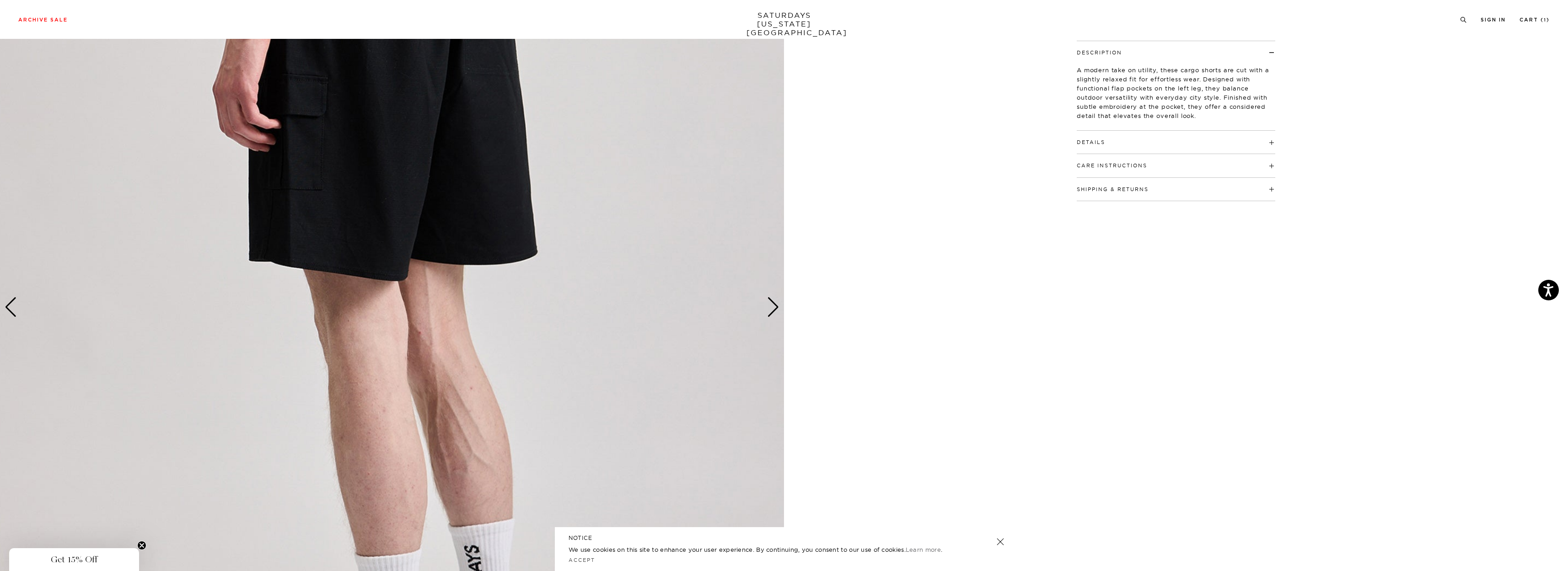
click at [1139, 146] on div "Details 100% cotton Embroidered SNYC signature slash on back pocket Model is 6'…" at bounding box center [1175, 143] width 199 height 24
click at [1116, 146] on h4 "Details" at bounding box center [1175, 138] width 199 height 15
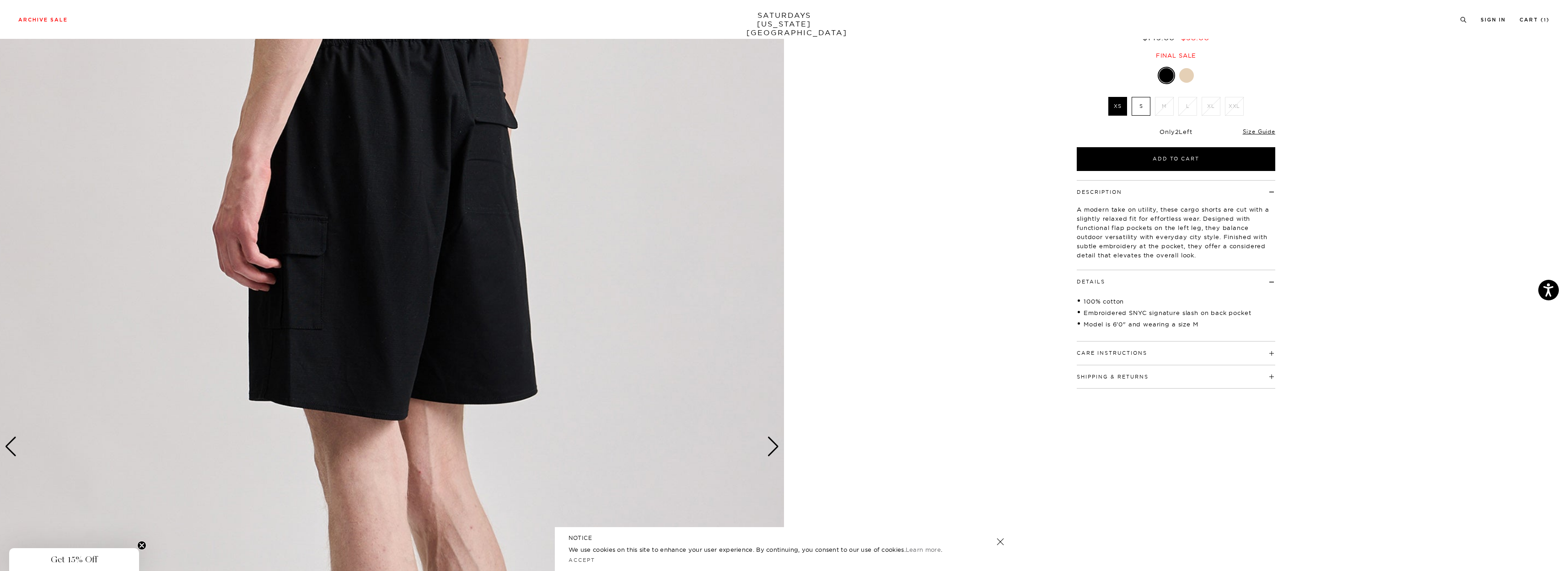
scroll to position [92, 0]
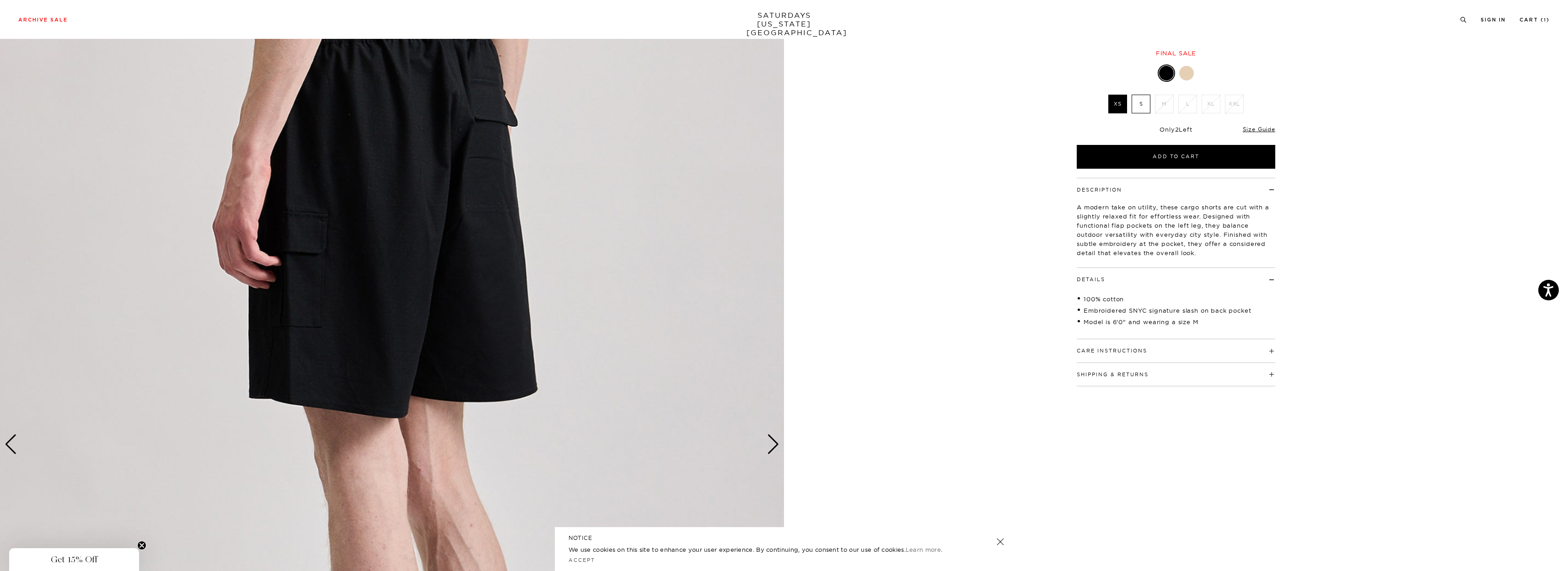
click at [774, 448] on div "Next slide" at bounding box center [773, 444] width 12 height 20
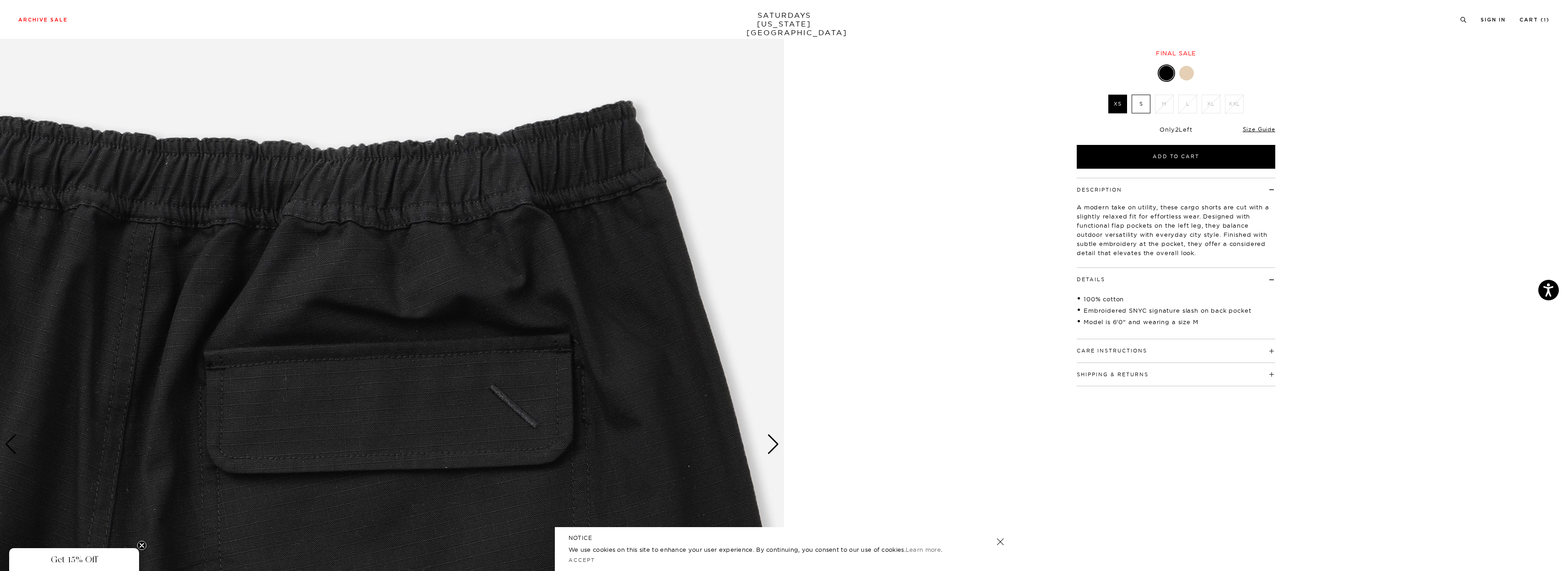
click at [774, 448] on div "Next slide" at bounding box center [773, 444] width 12 height 20
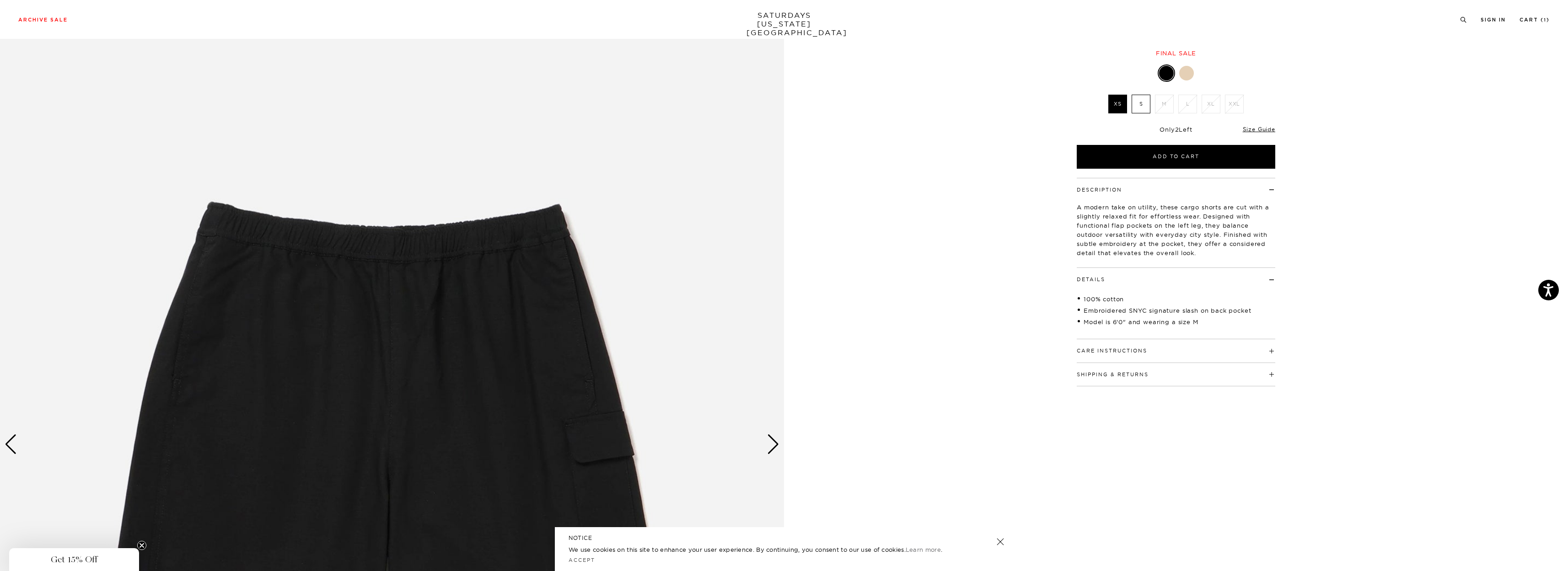
click at [774, 448] on div "Next slide" at bounding box center [773, 444] width 12 height 20
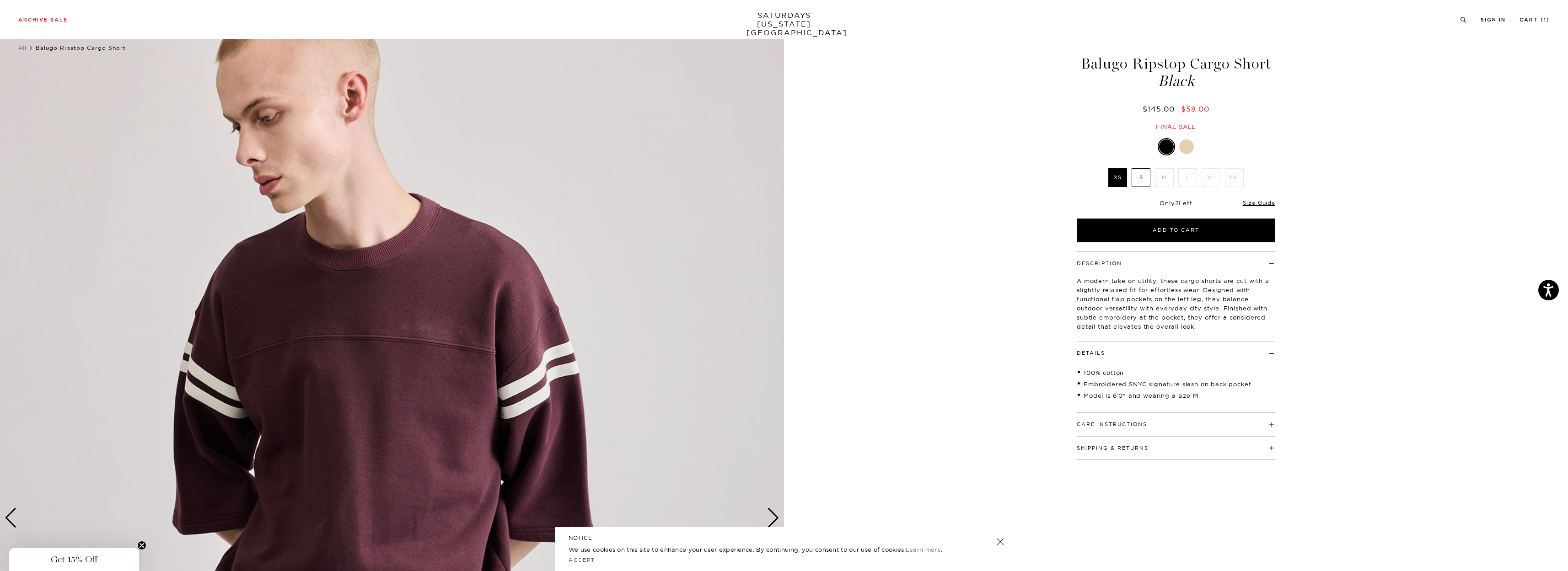
scroll to position [0, 0]
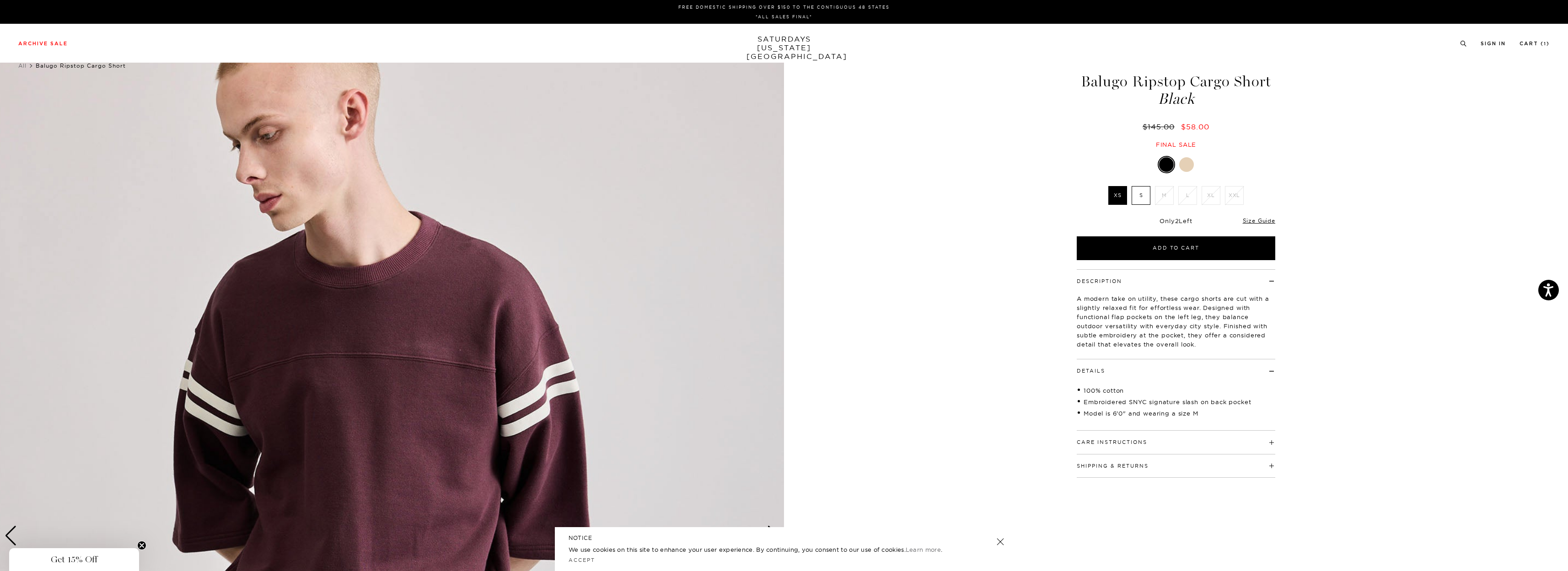
click at [1139, 194] on label "S" at bounding box center [1140, 195] width 18 height 18
click at [0, 0] on input "S" at bounding box center [0, 0] width 0 height 0
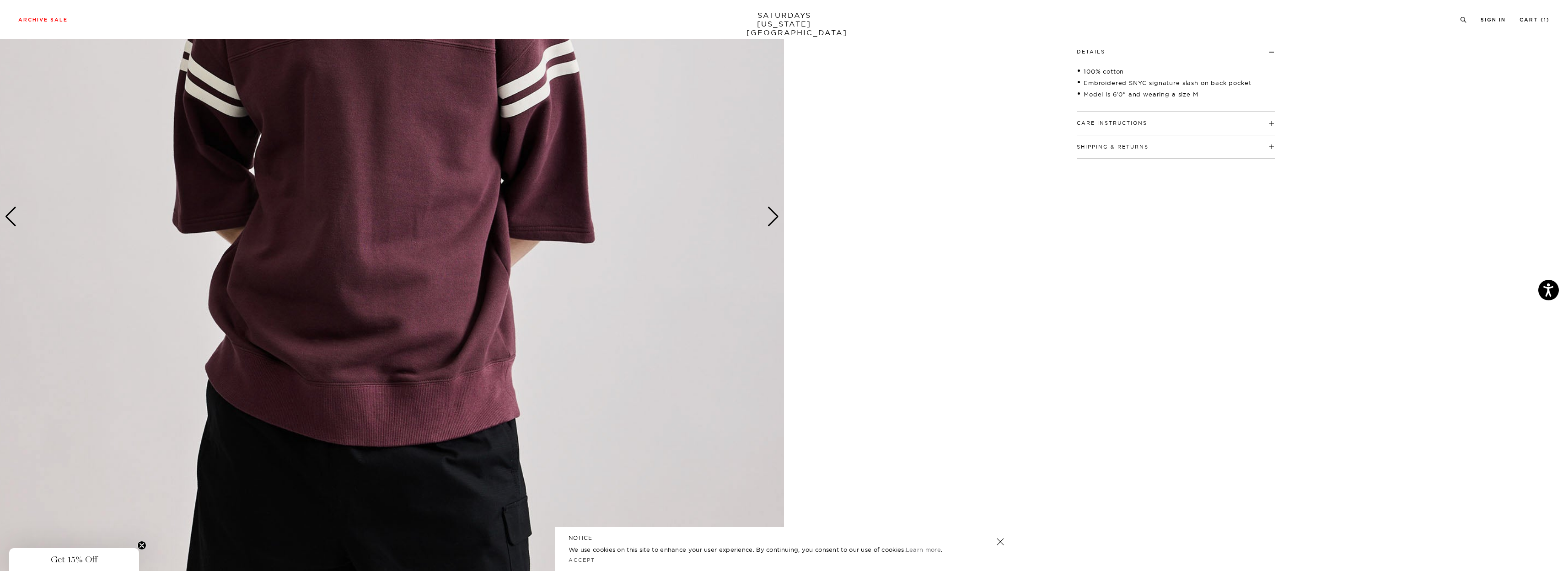
scroll to position [320, 0]
click at [773, 219] on div "Next slide" at bounding box center [773, 215] width 12 height 20
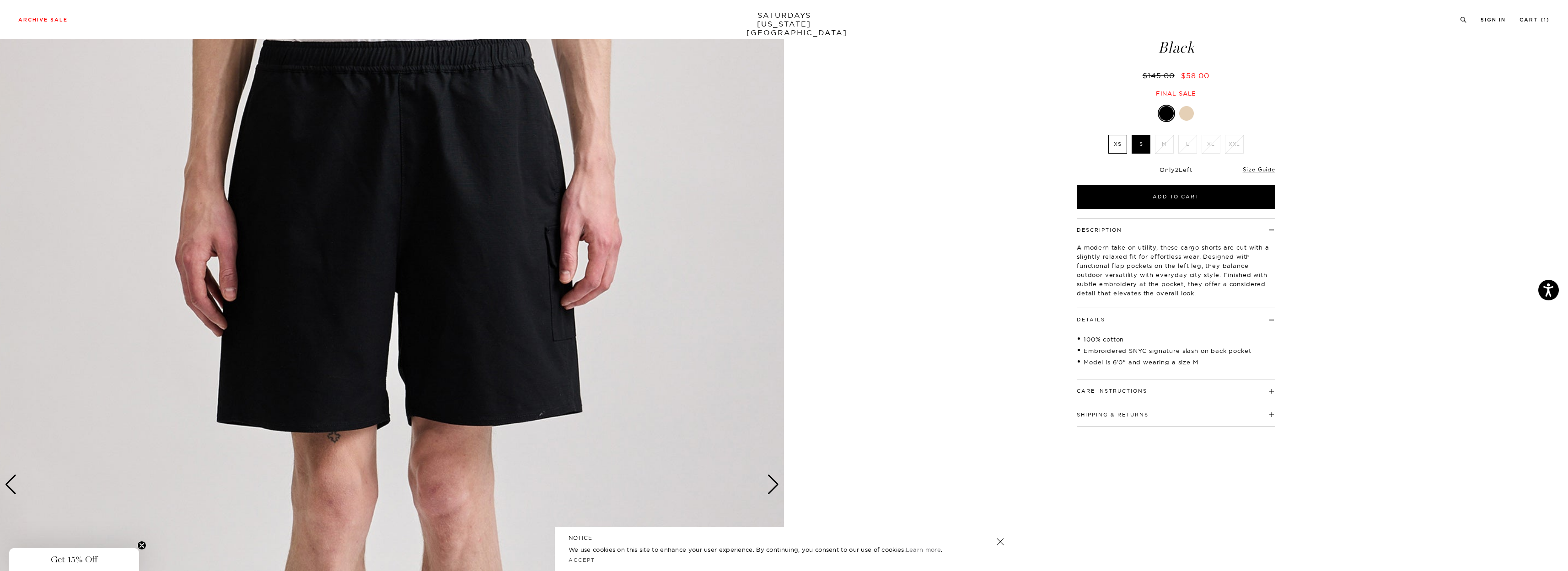
scroll to position [45, 0]
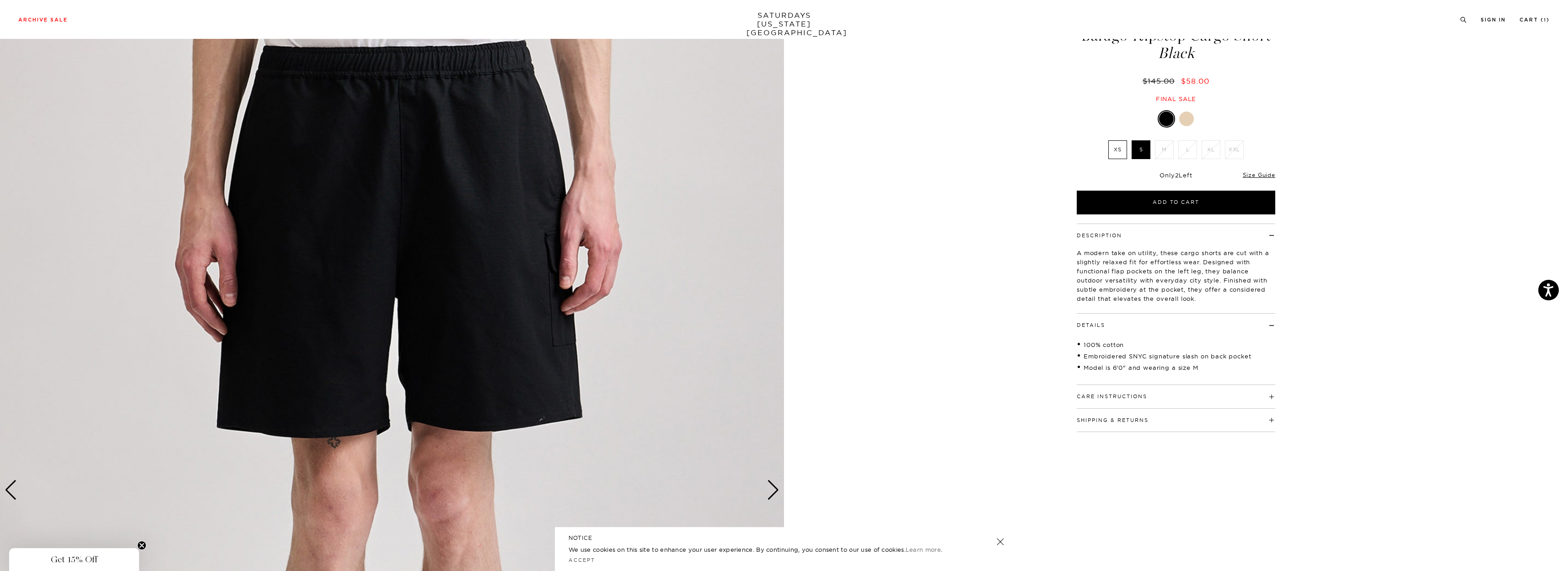
click at [774, 490] on div "Next slide" at bounding box center [773, 490] width 12 height 20
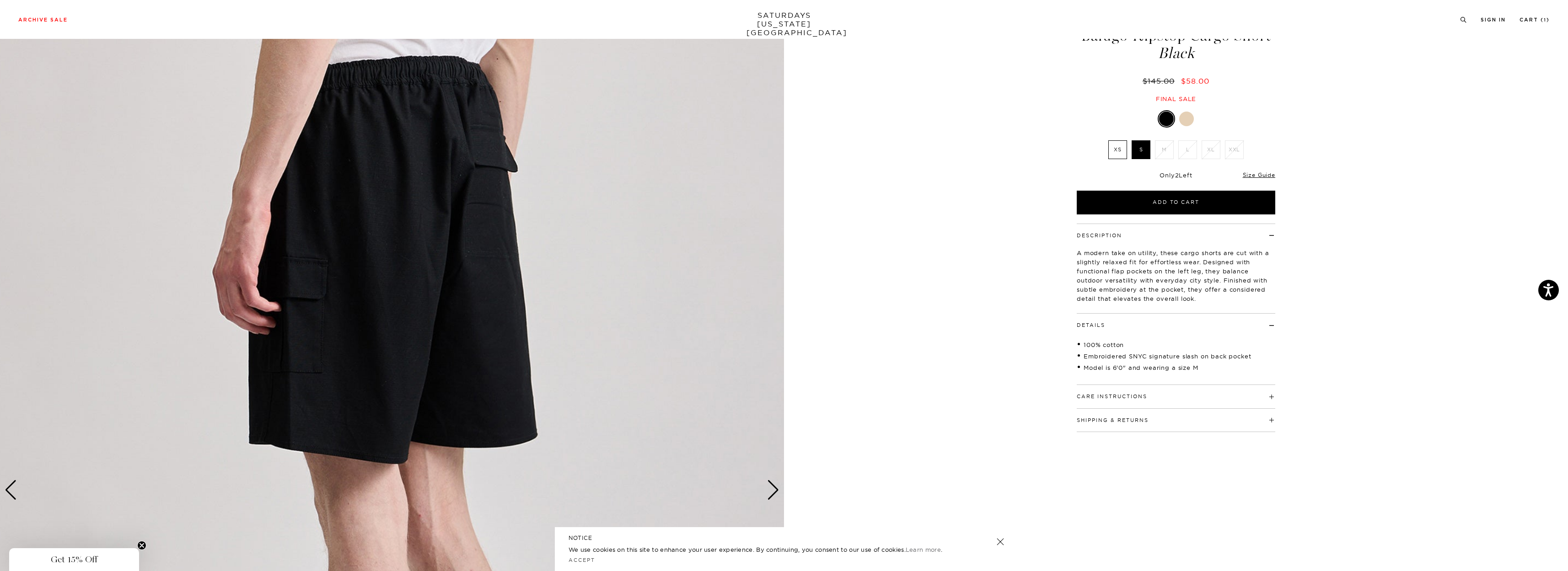
click at [776, 486] on div "Next slide" at bounding box center [773, 490] width 12 height 20
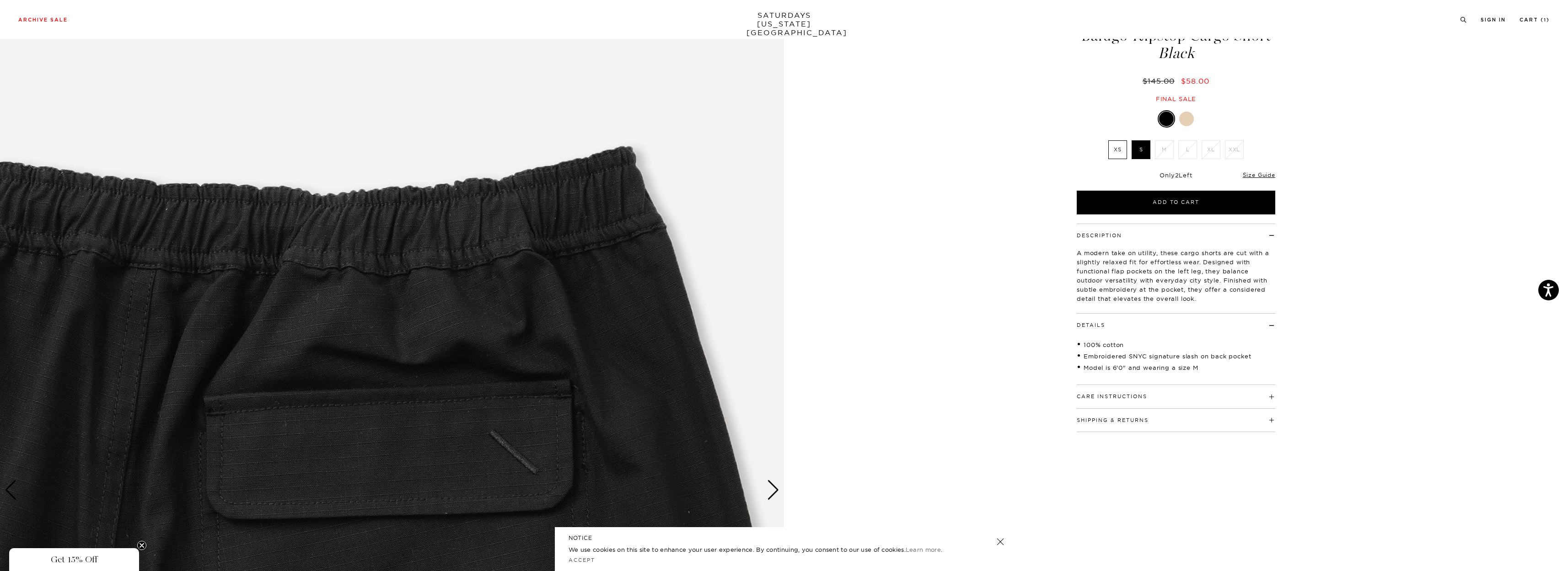
click at [776, 486] on div "Next slide" at bounding box center [773, 490] width 12 height 20
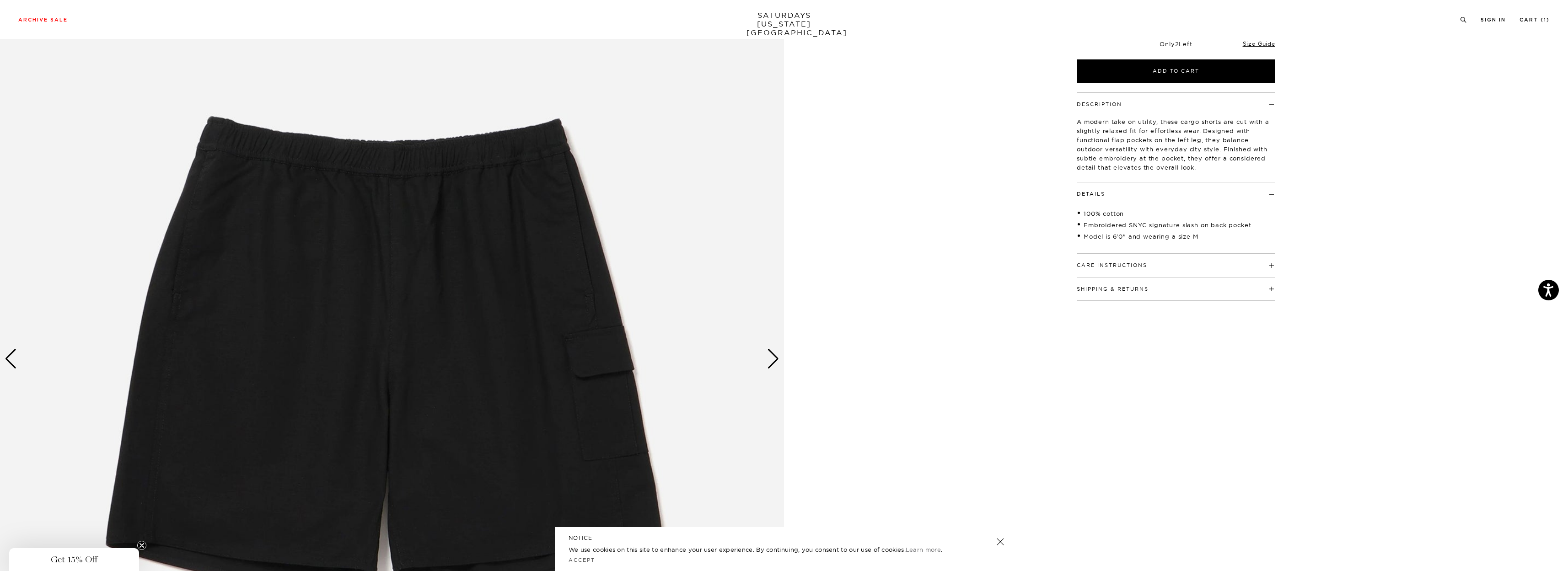
scroll to position [183, 0]
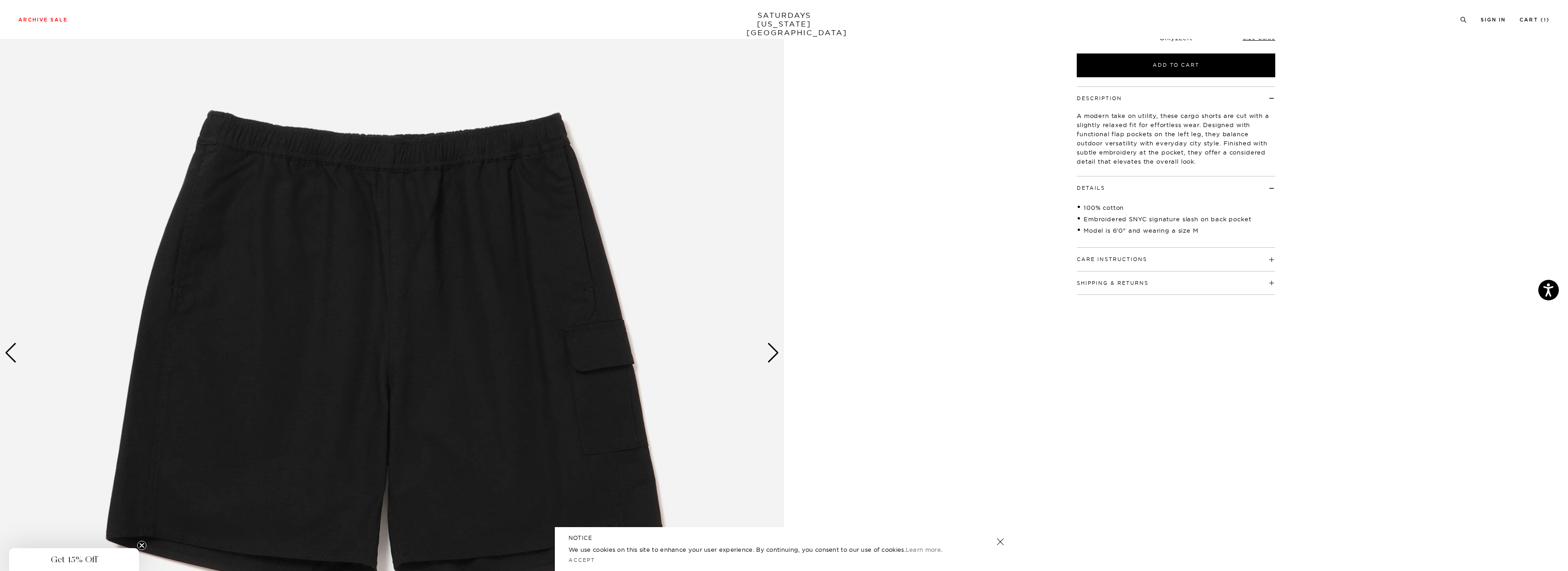
click at [770, 350] on div "Next slide" at bounding box center [773, 352] width 12 height 20
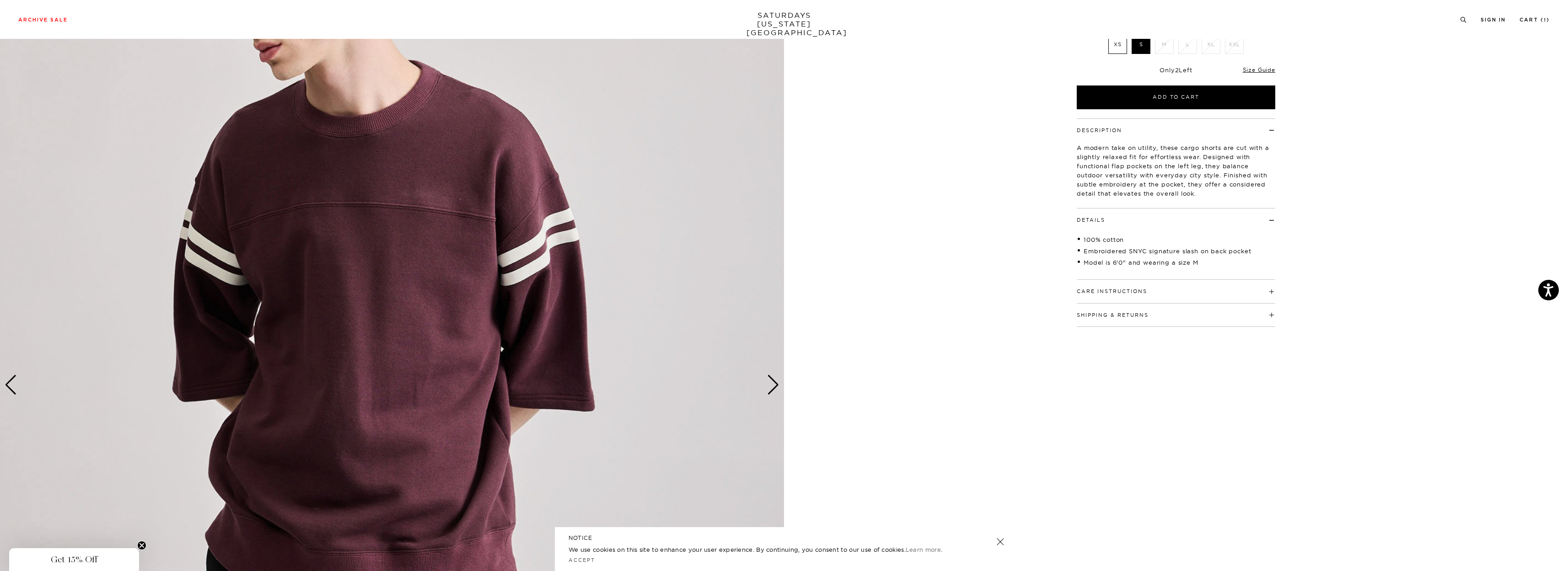
scroll to position [137, 0]
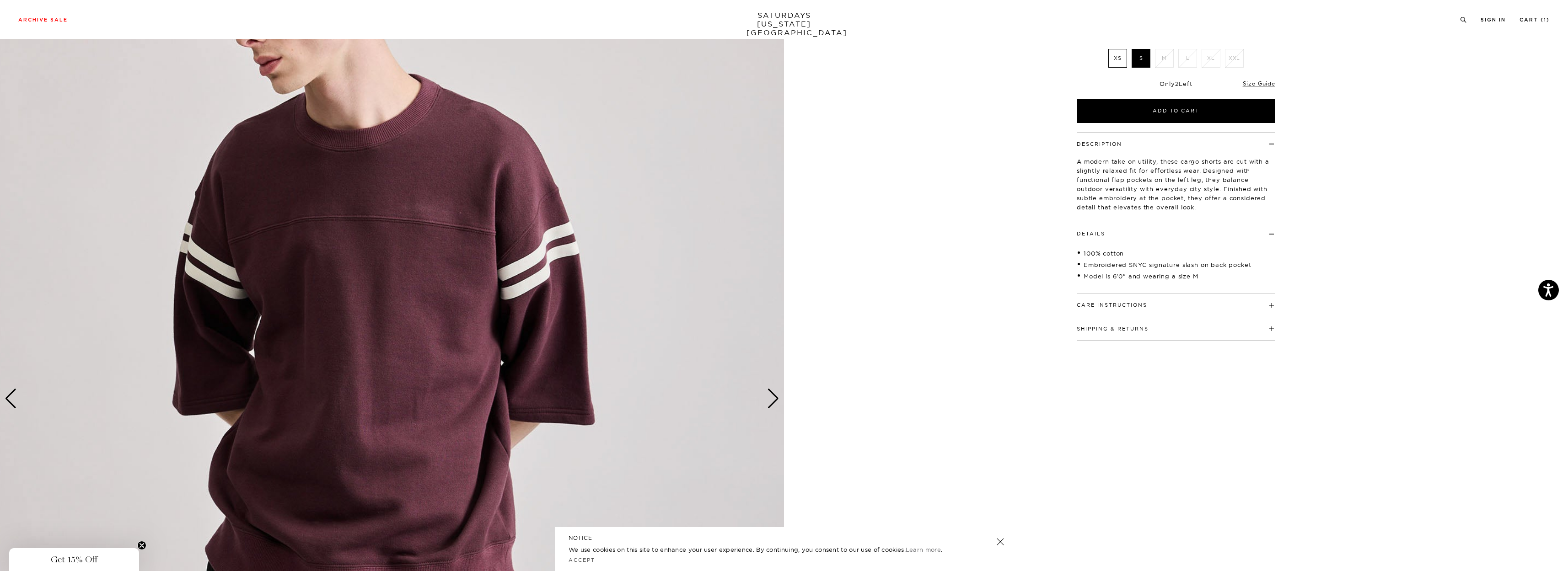
click at [777, 398] on div "Next slide" at bounding box center [773, 399] width 12 height 20
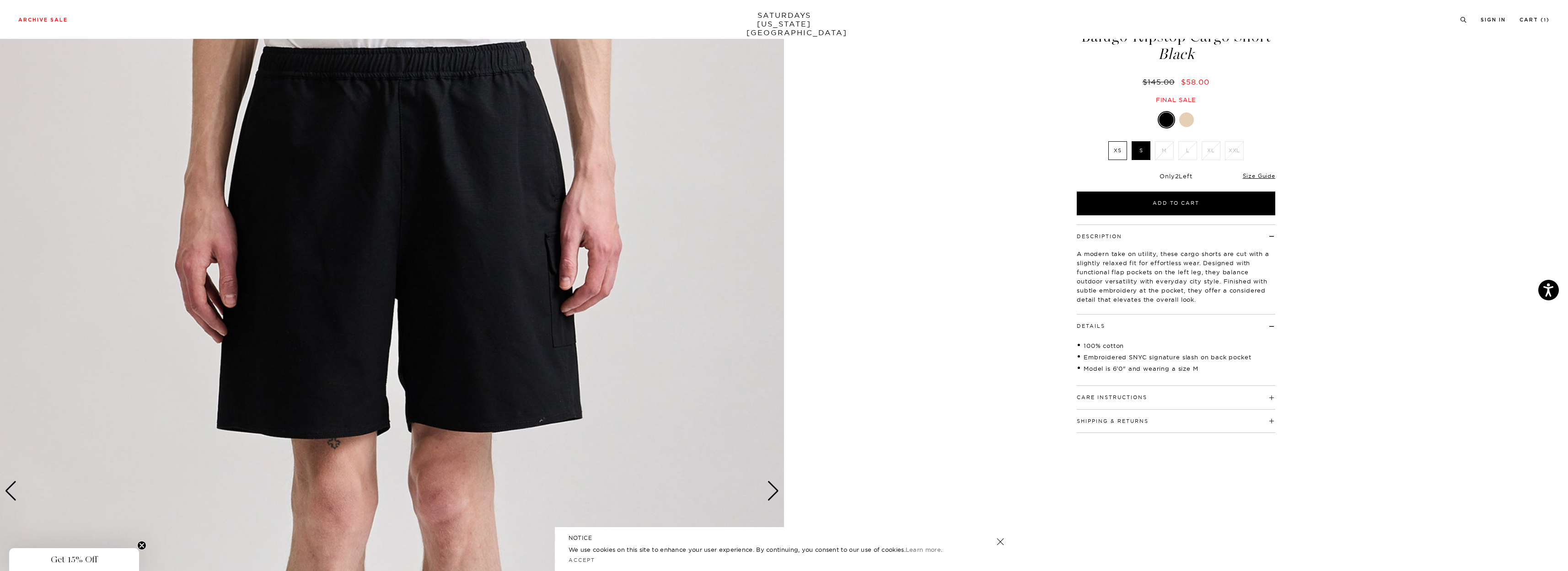
scroll to position [45, 0]
click at [773, 492] on div "Next slide" at bounding box center [773, 490] width 12 height 20
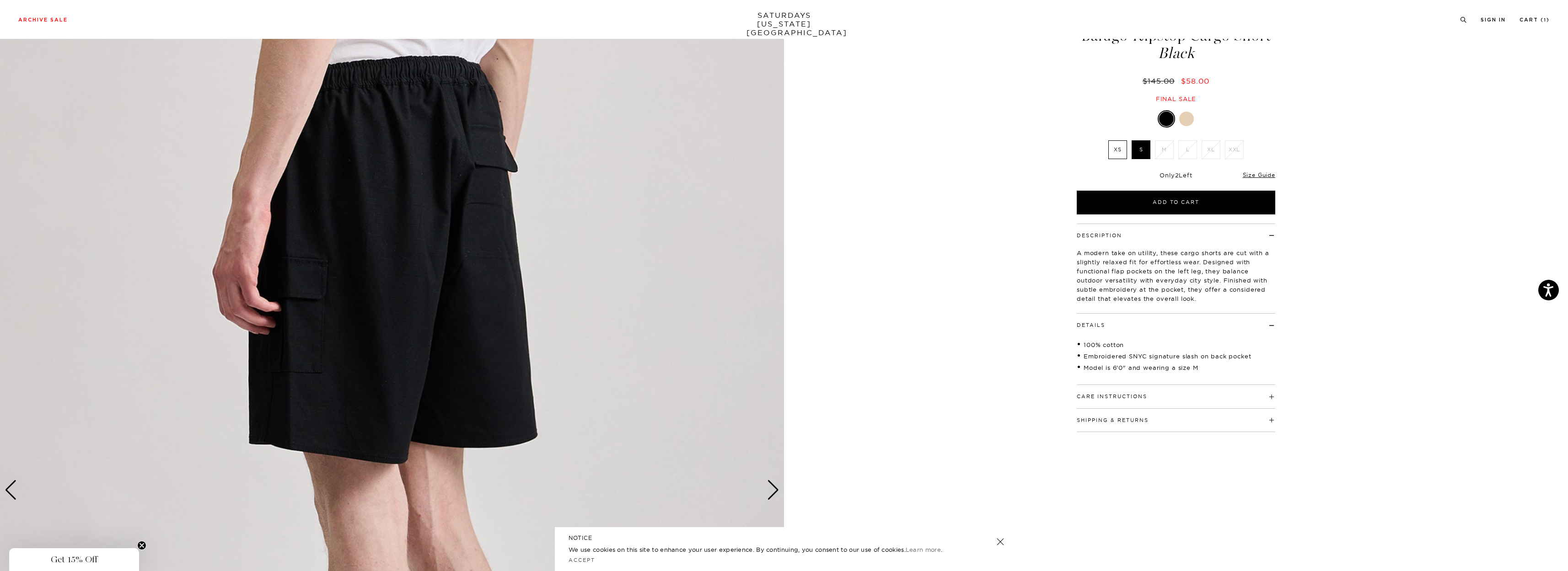
click at [773, 492] on div "Next slide" at bounding box center [773, 490] width 12 height 20
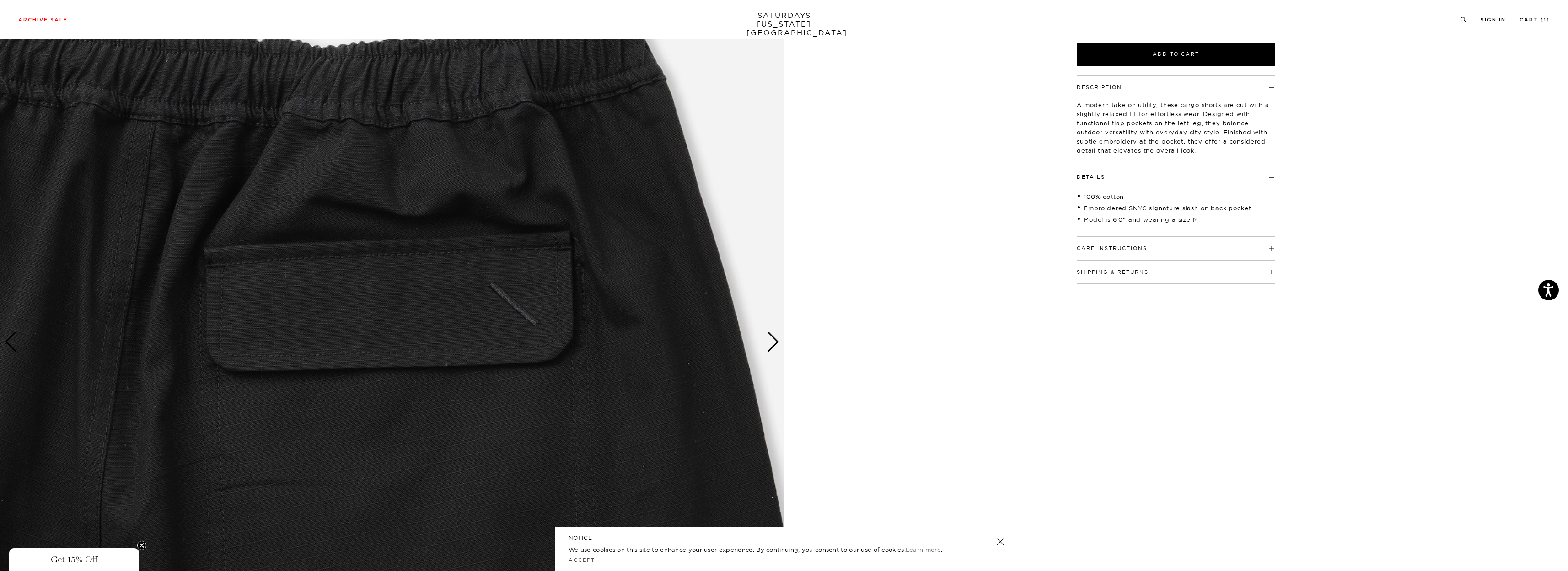
scroll to position [183, 0]
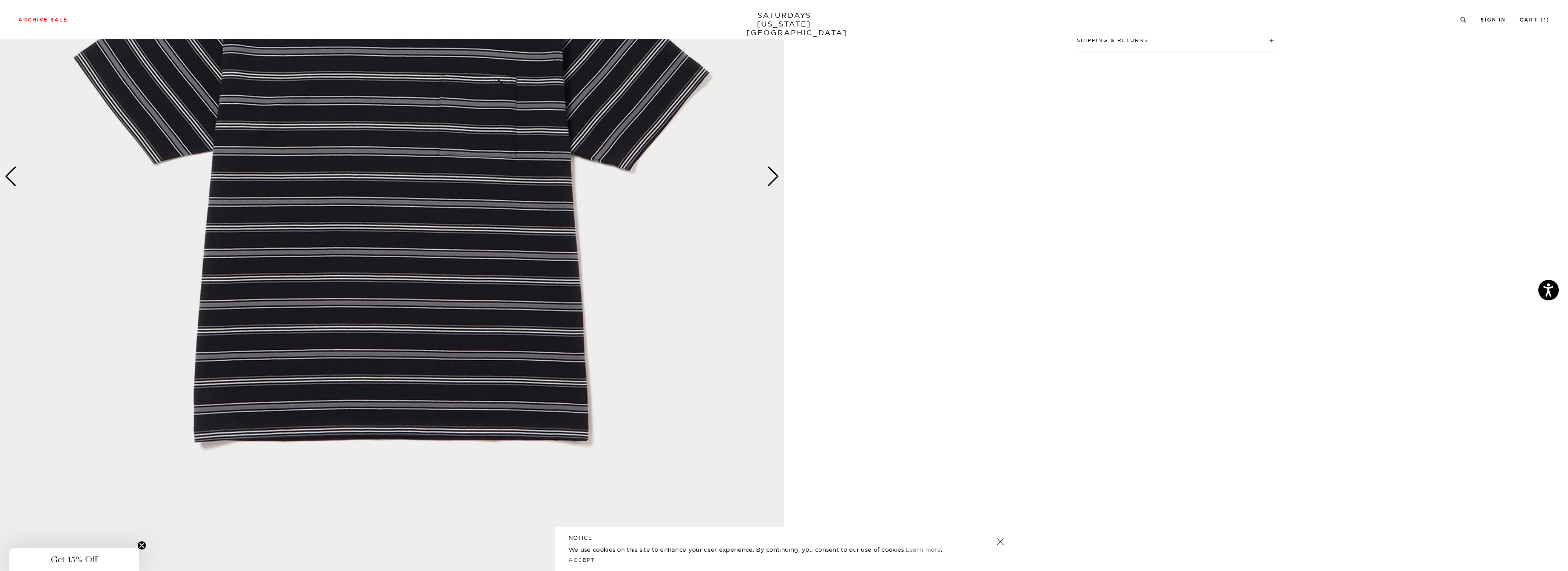
scroll to position [366, 0]
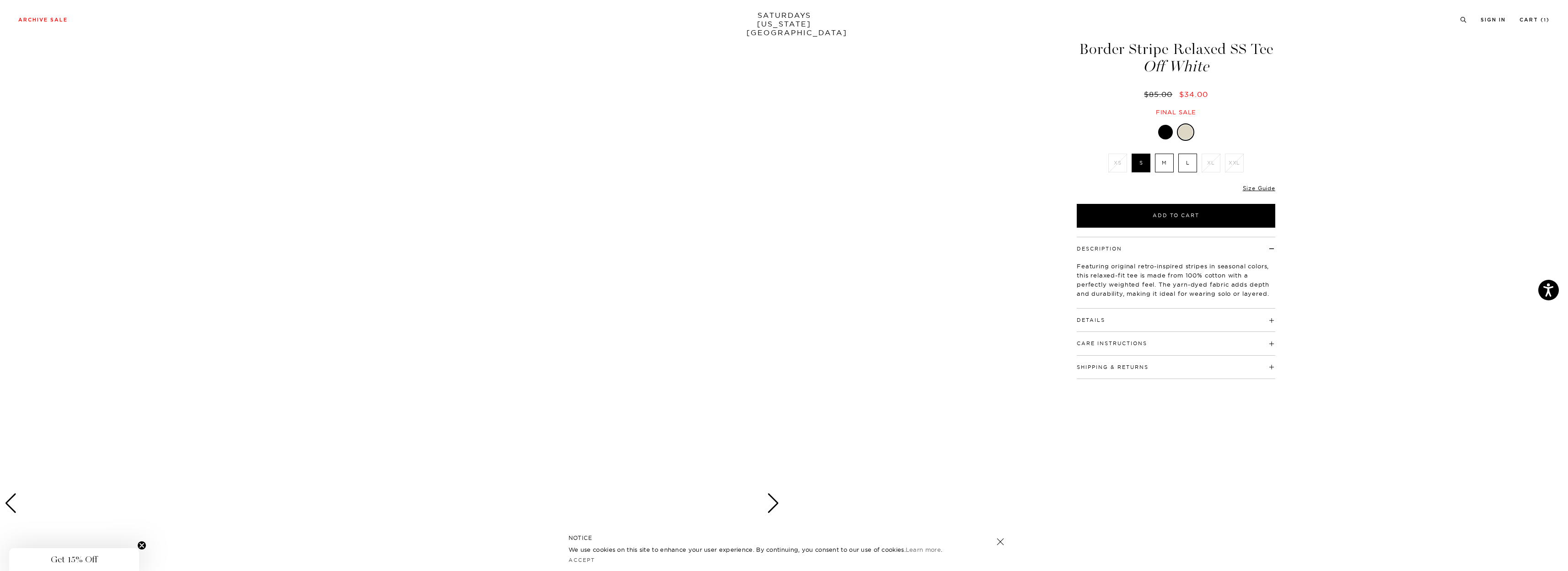
scroll to position [275, 0]
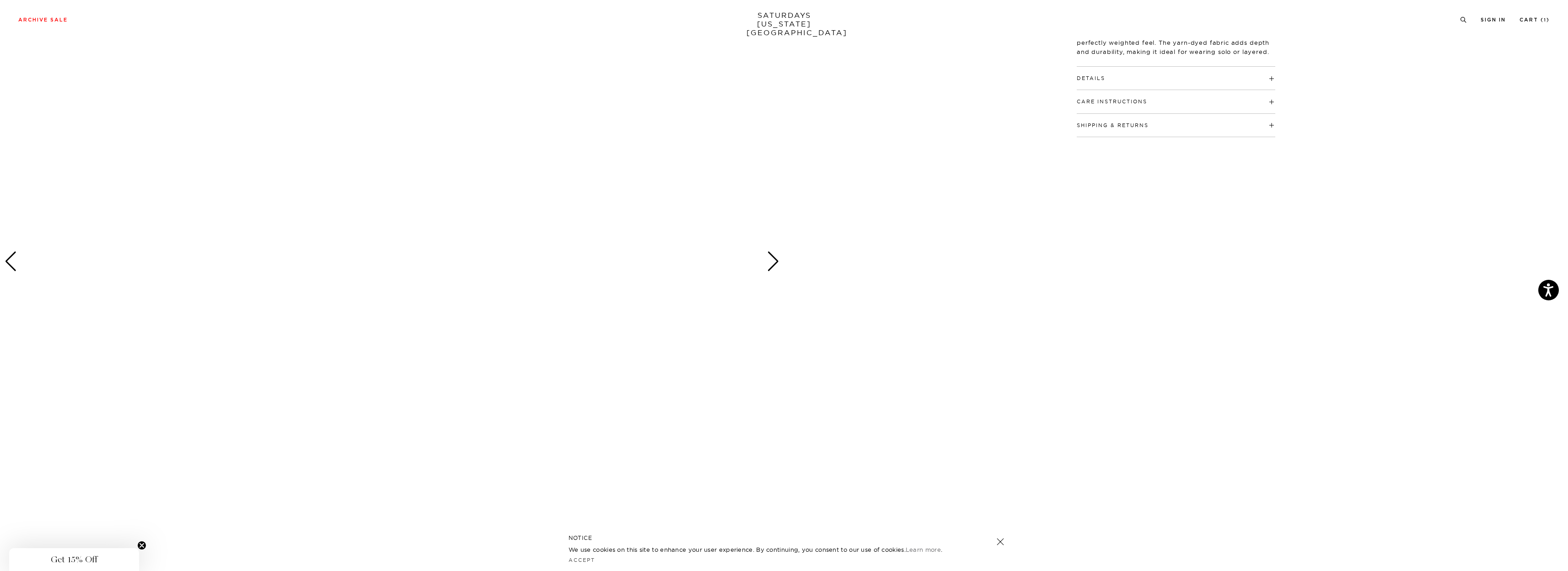
click at [770, 266] on div "Next slide" at bounding box center [773, 261] width 12 height 20
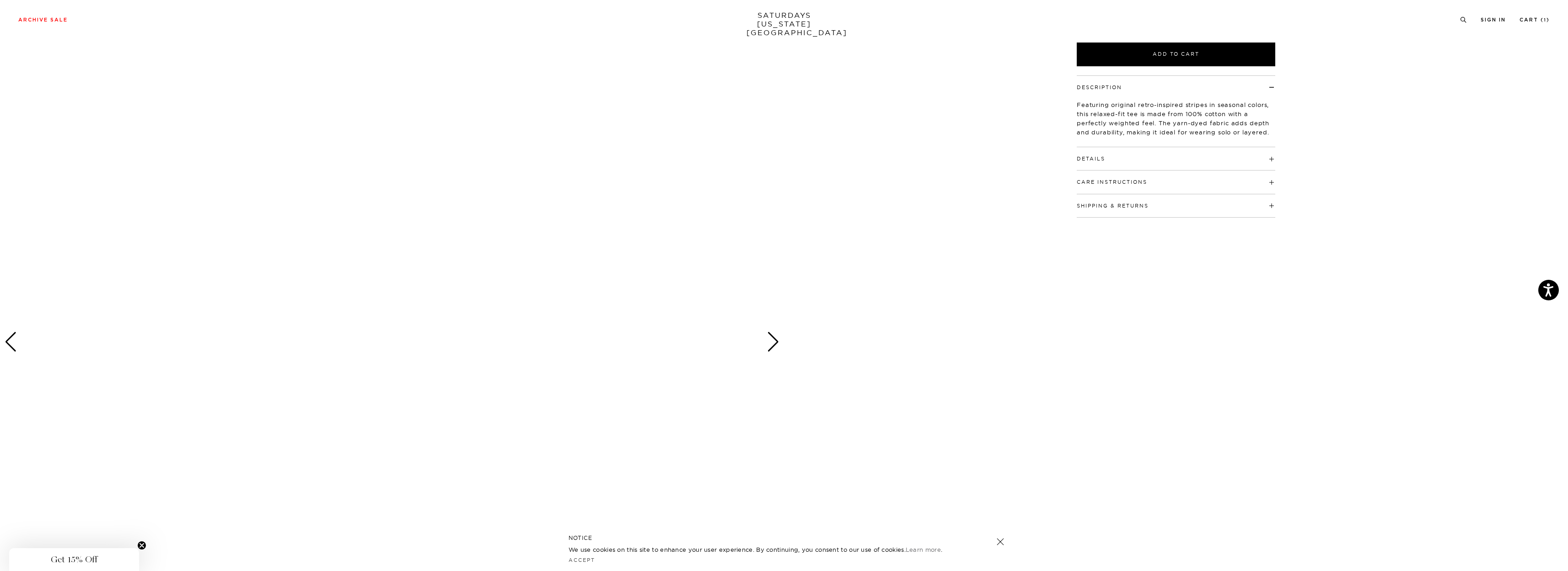
scroll to position [0, 0]
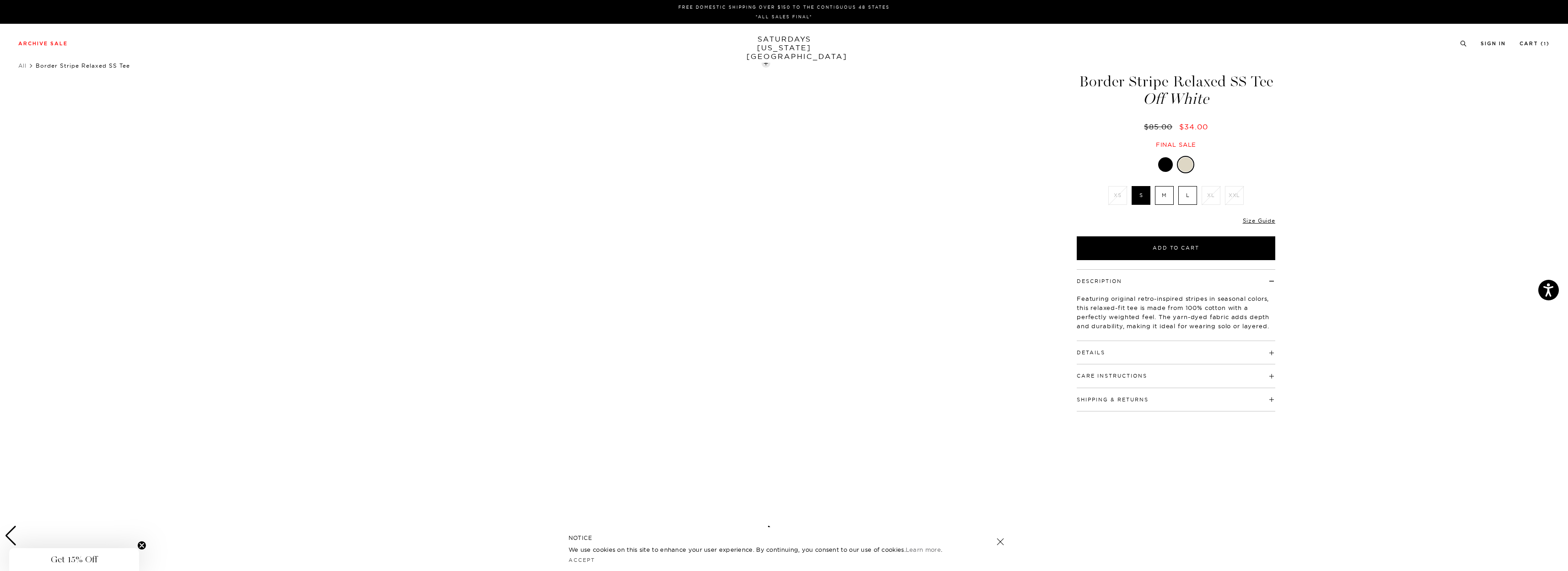
click at [1123, 345] on h4 "Details" at bounding box center [1175, 348] width 199 height 15
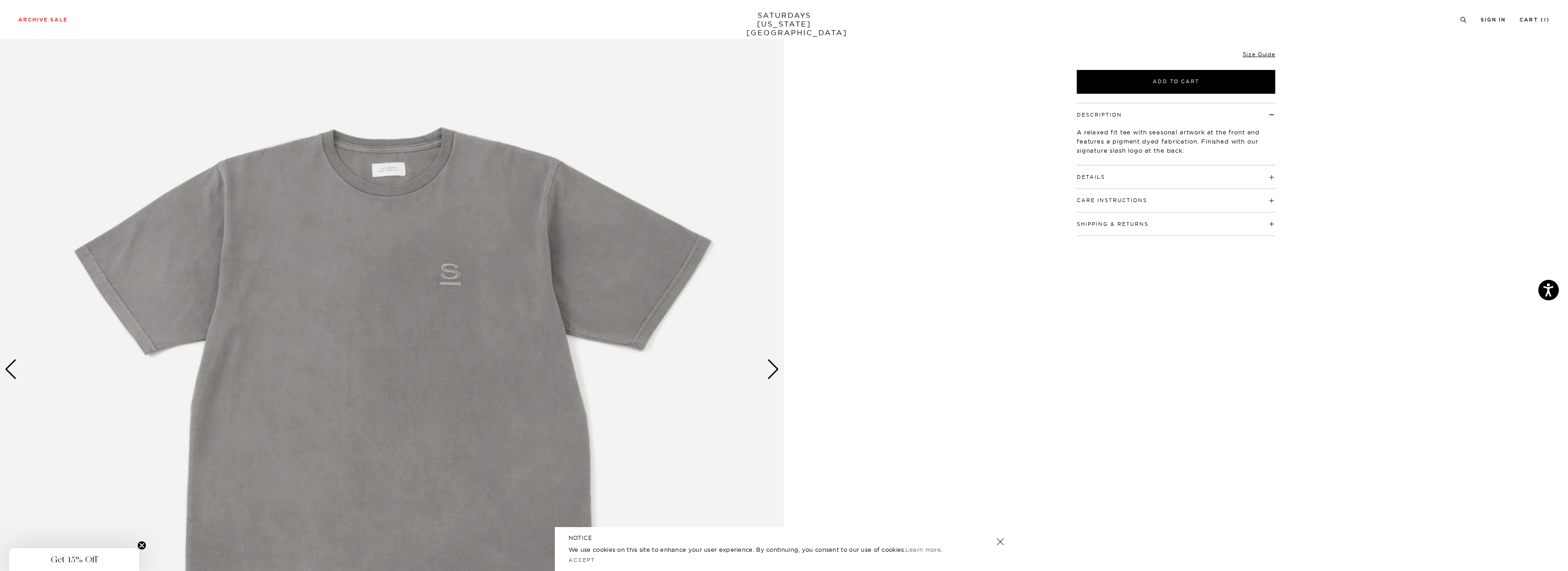
scroll to position [183, 0]
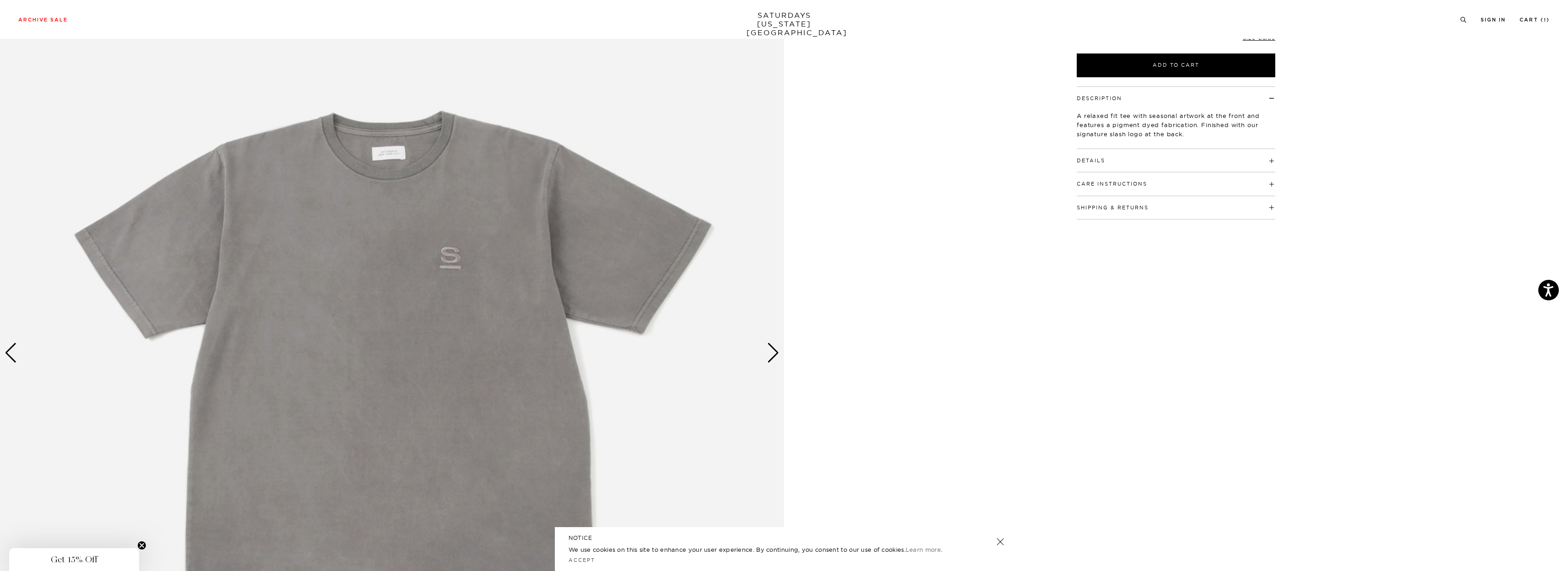
click at [770, 347] on div "Next slide" at bounding box center [773, 352] width 12 height 20
click at [769, 347] on div "Next slide" at bounding box center [773, 352] width 12 height 20
click at [1110, 161] on h4 "Details" at bounding box center [1175, 157] width 199 height 15
drag, startPoint x: 1131, startPoint y: 219, endPoint x: 1116, endPoint y: 220, distance: 15.0
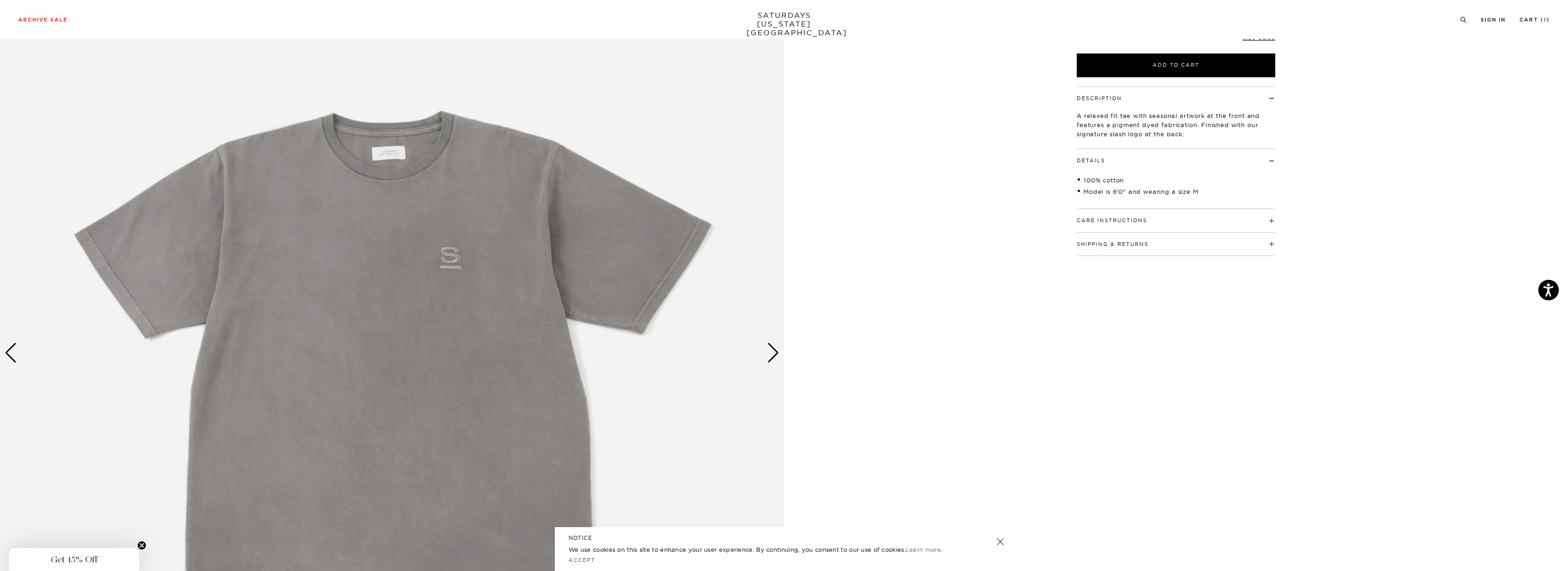
click at [1125, 219] on button "Care Instructions" at bounding box center [1112, 221] width 71 height 5
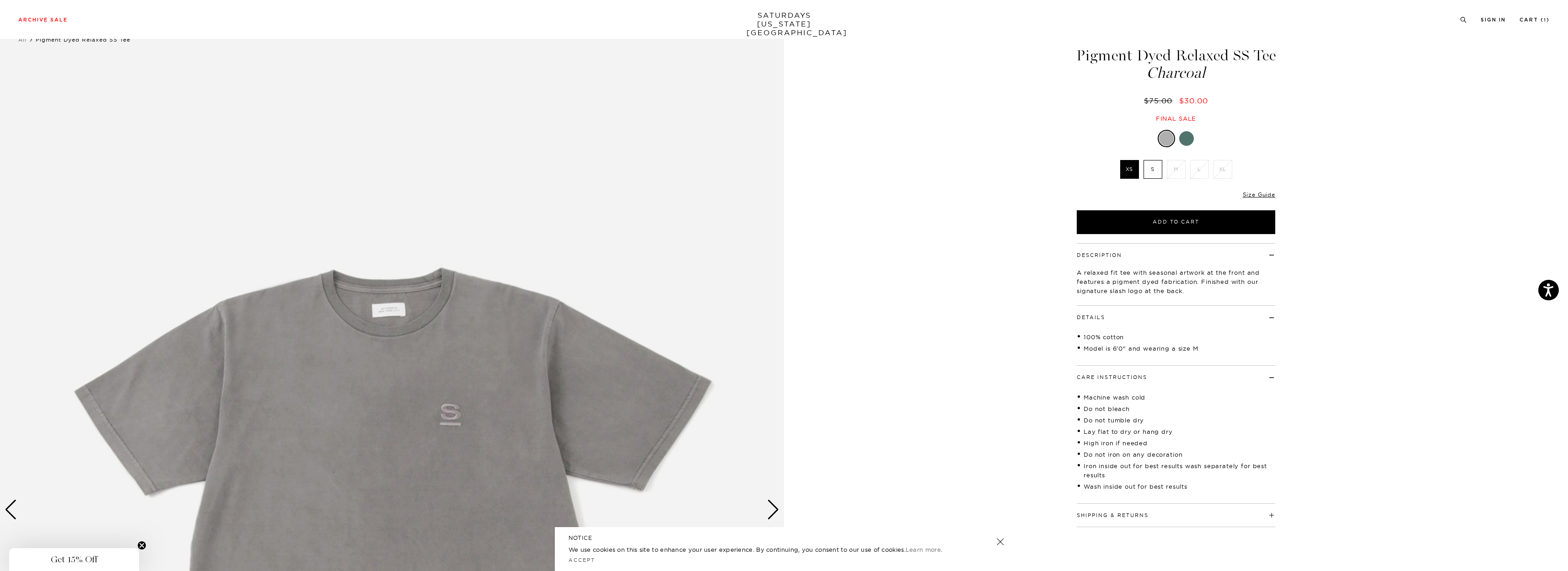
scroll to position [0, 0]
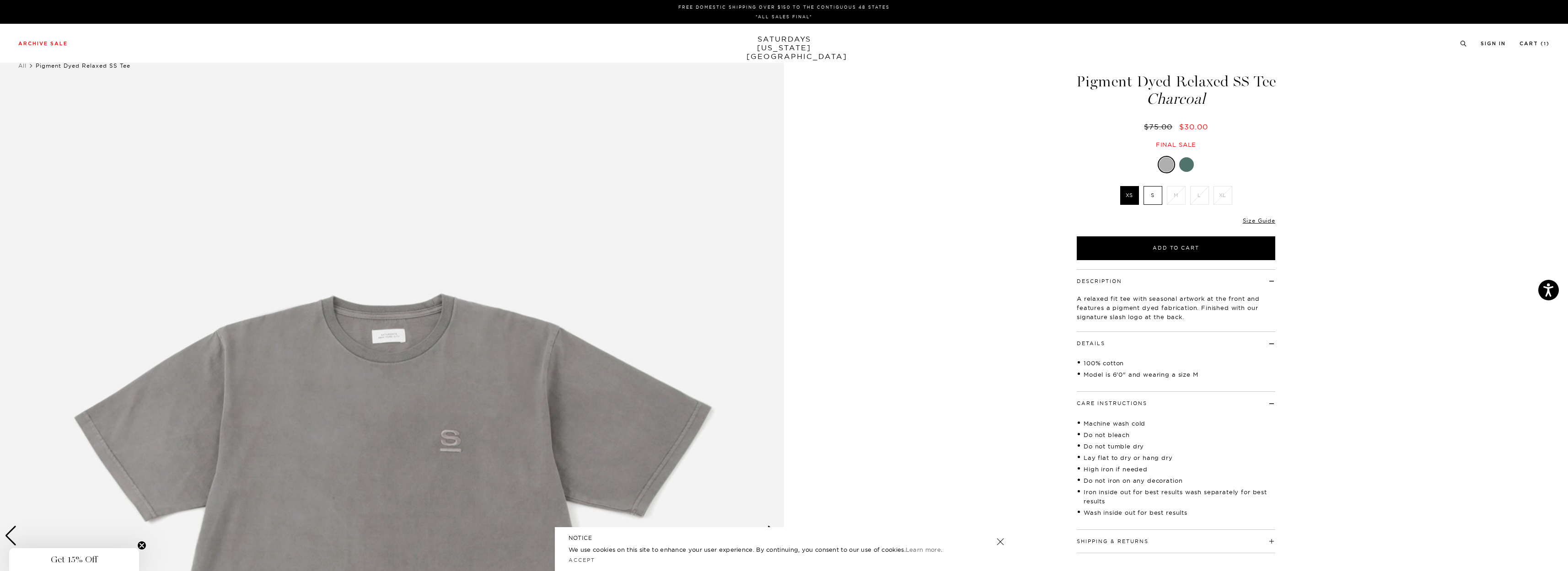
click at [1152, 204] on label "S" at bounding box center [1153, 195] width 18 height 18
click at [0, 0] on input "S" at bounding box center [0, 0] width 0 height 0
click at [1157, 243] on button "Add to Cart" at bounding box center [1175, 247] width 199 height 24
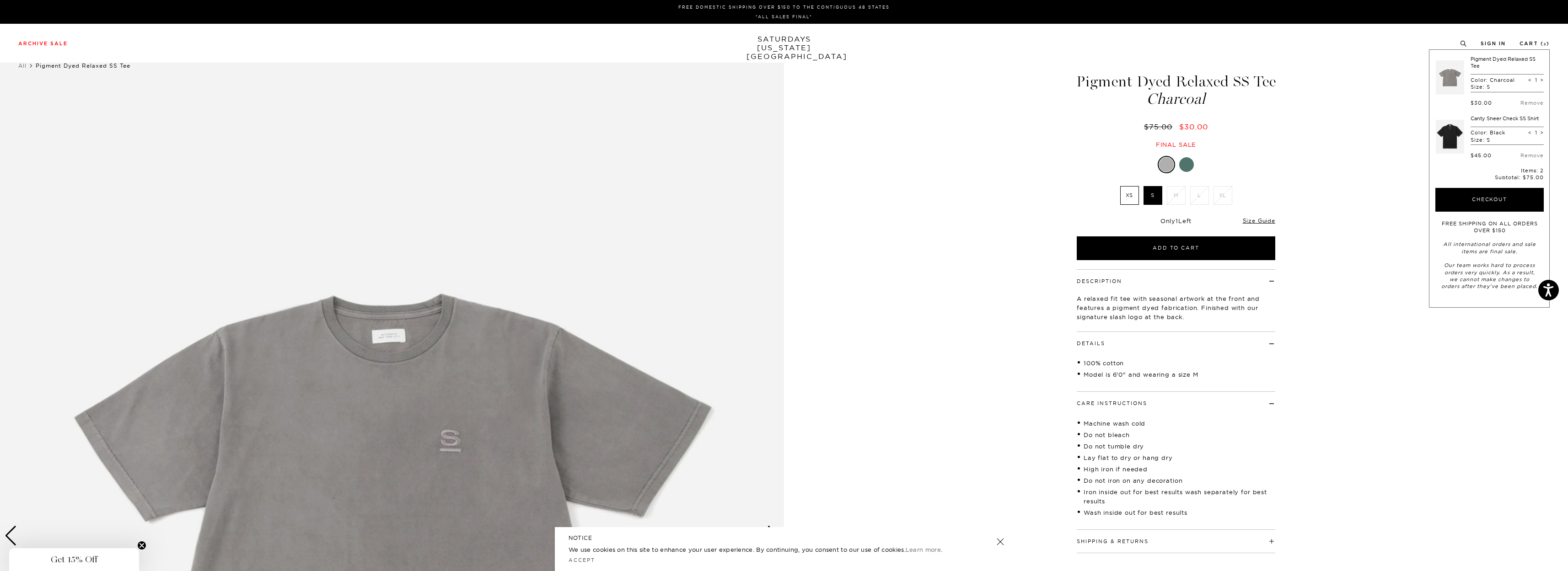
click at [1188, 170] on div at bounding box center [1187, 164] width 15 height 15
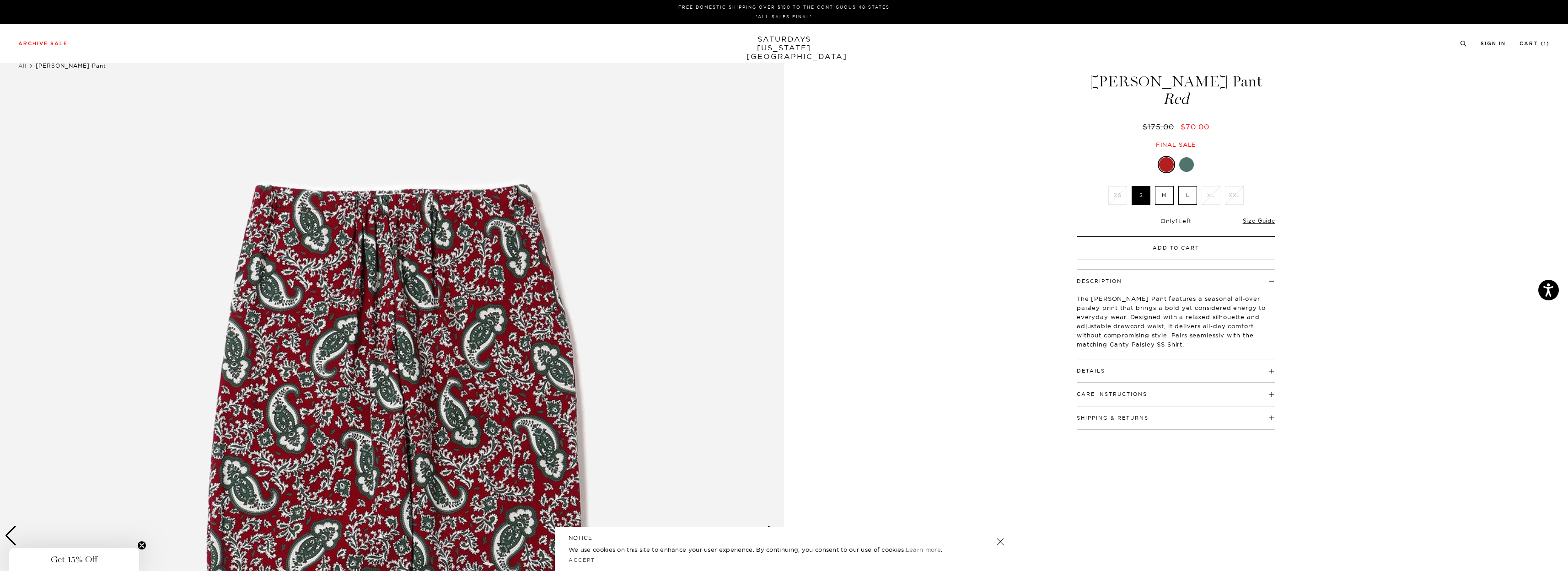
click at [1139, 239] on button "Add to Cart" at bounding box center [1175, 247] width 199 height 24
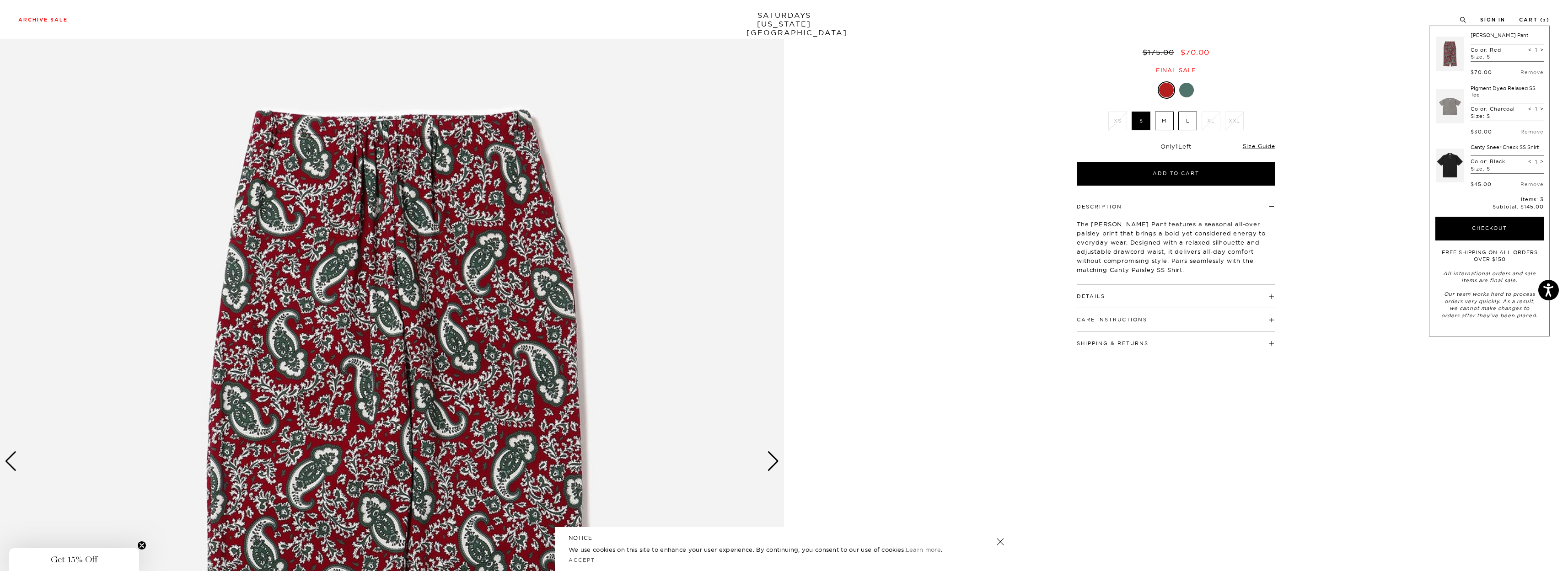
scroll to position [366, 0]
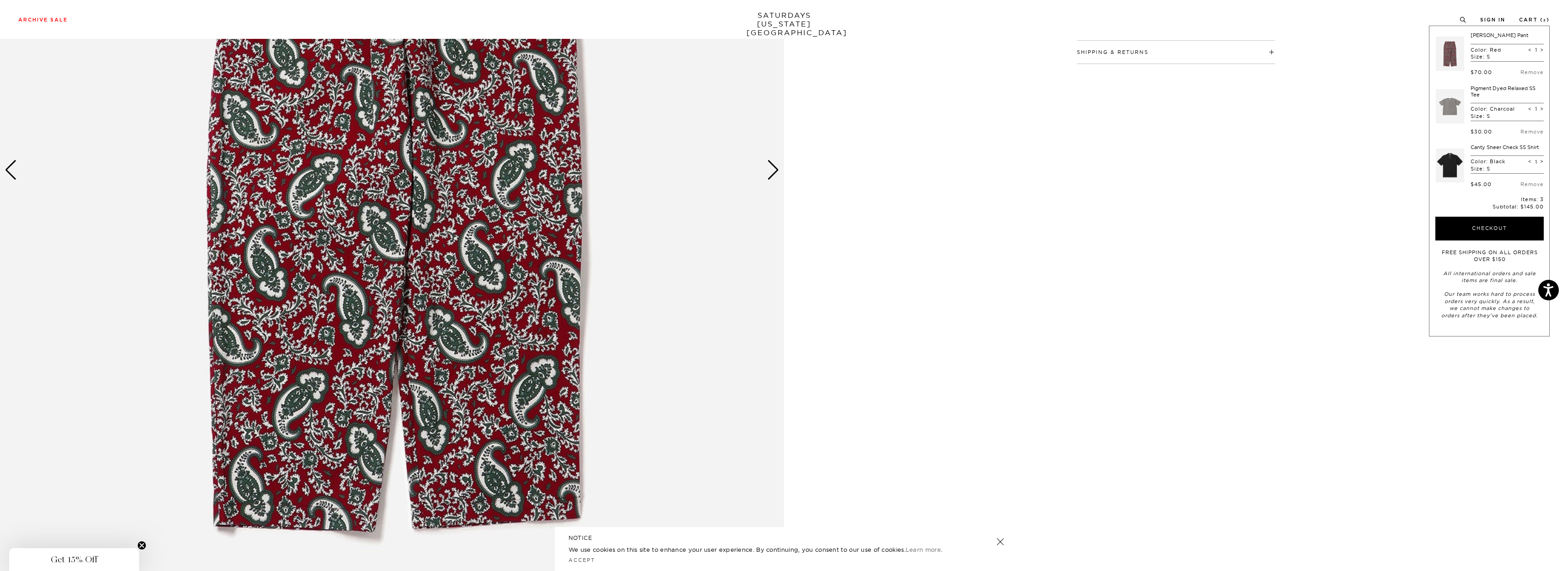
click at [772, 167] on div "Next slide" at bounding box center [773, 170] width 12 height 20
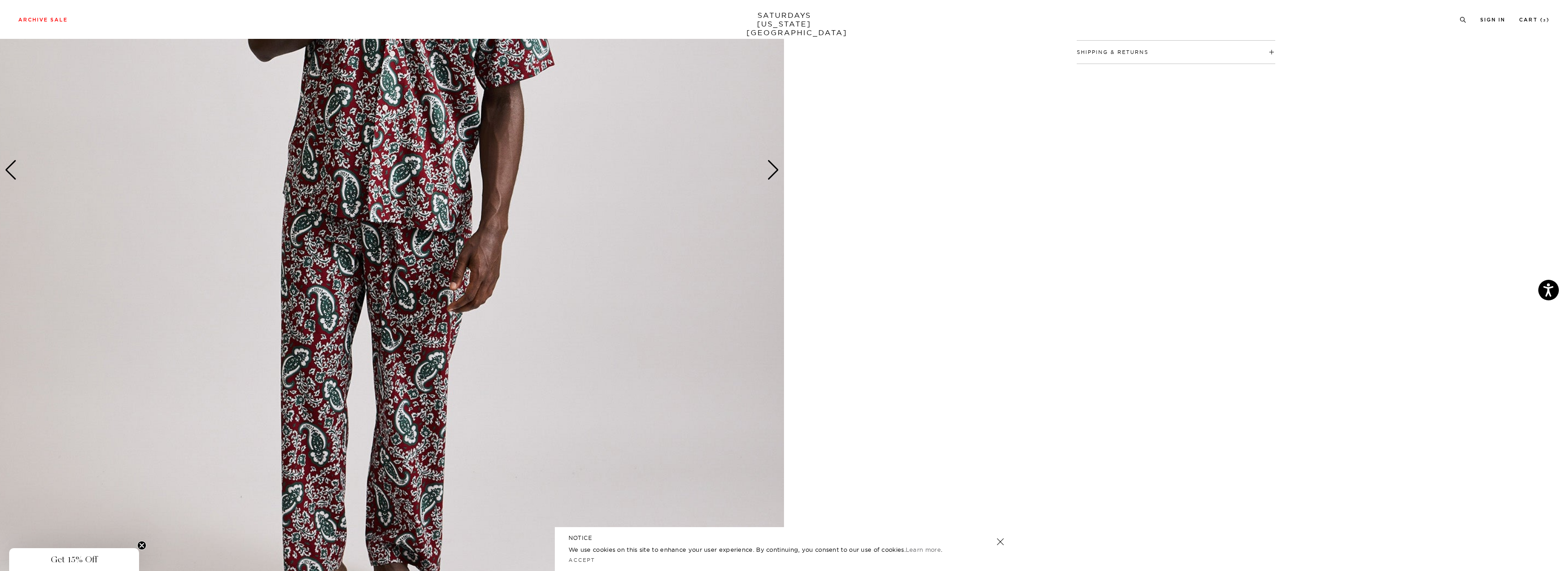
click at [772, 167] on div "Next slide" at bounding box center [773, 170] width 12 height 20
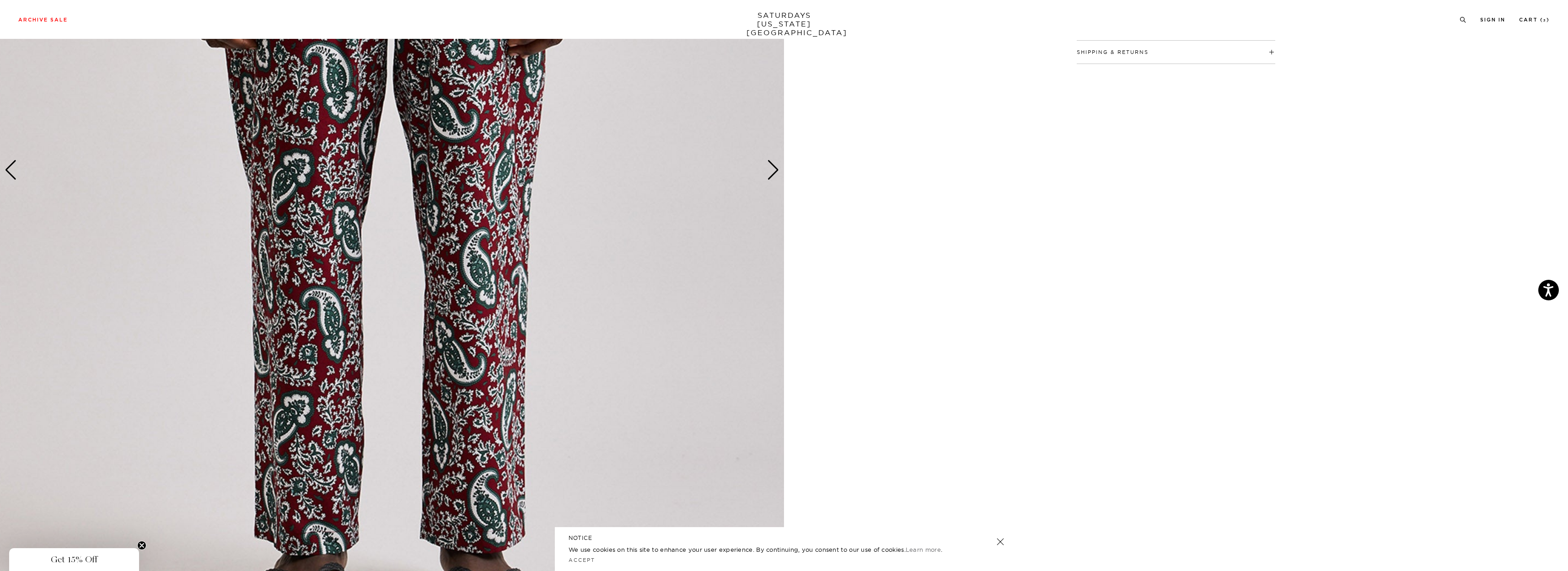
click at [772, 167] on div "Next slide" at bounding box center [773, 170] width 12 height 20
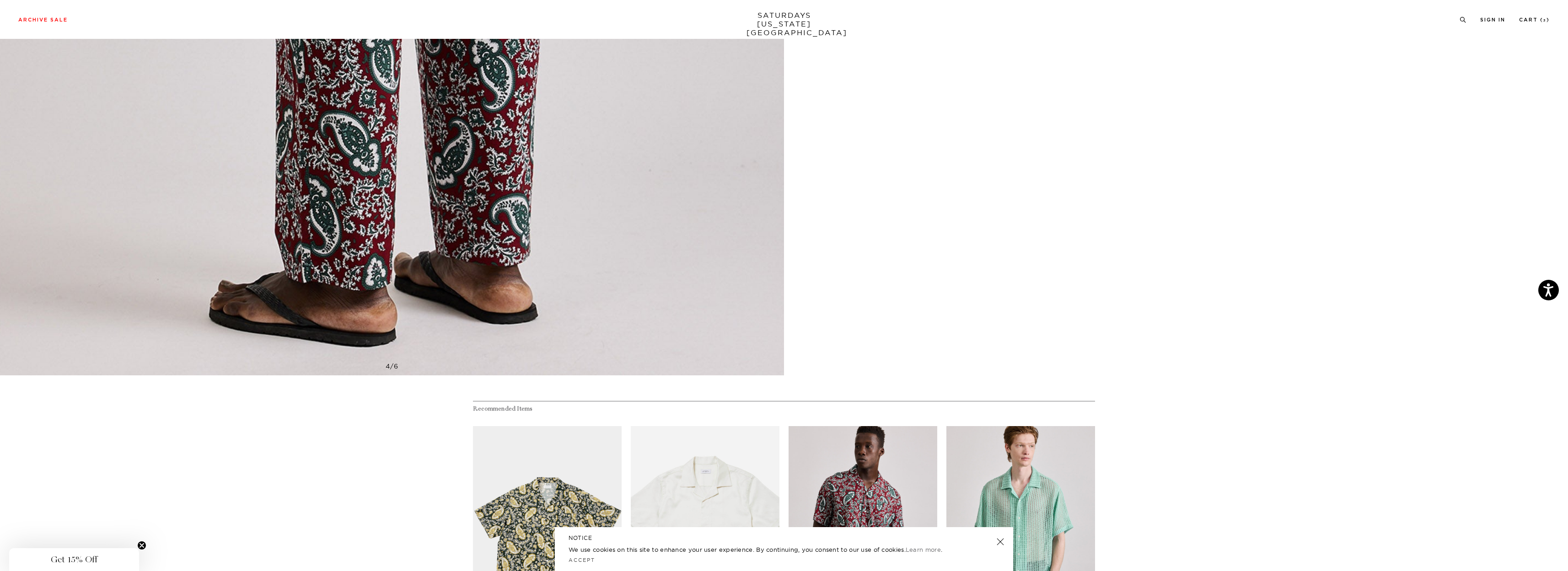
scroll to position [686, 0]
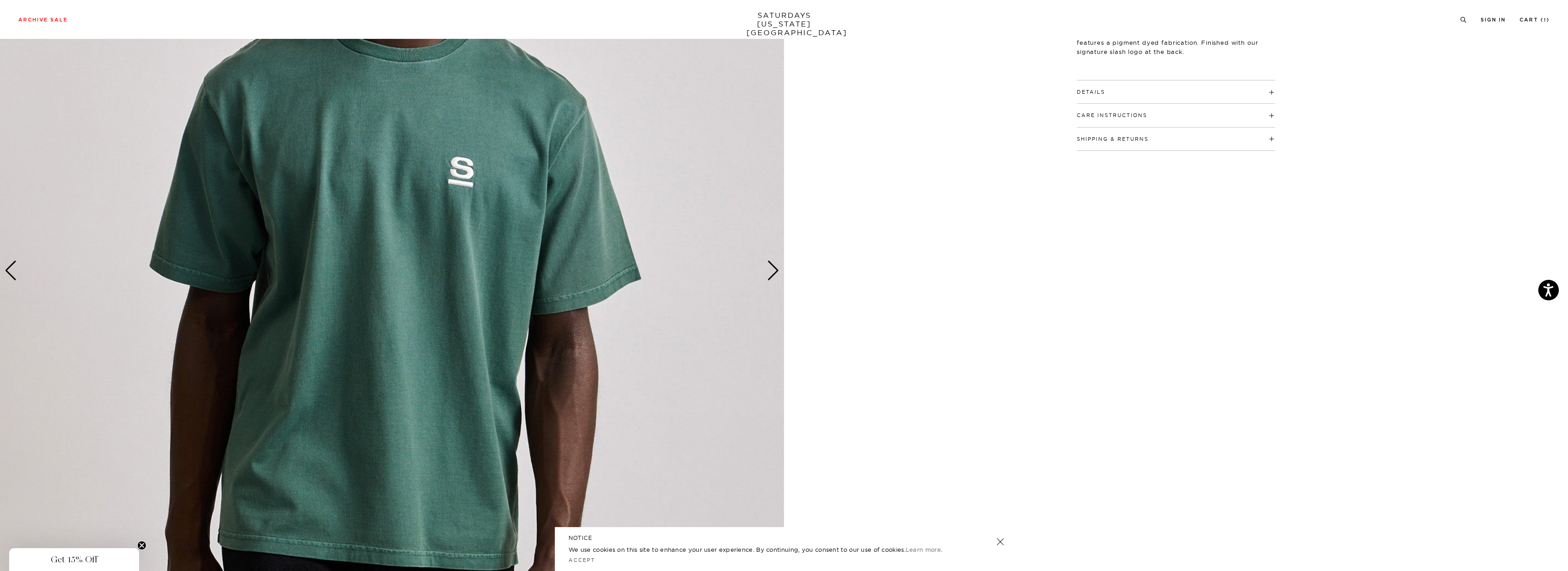
scroll to position [229, 0]
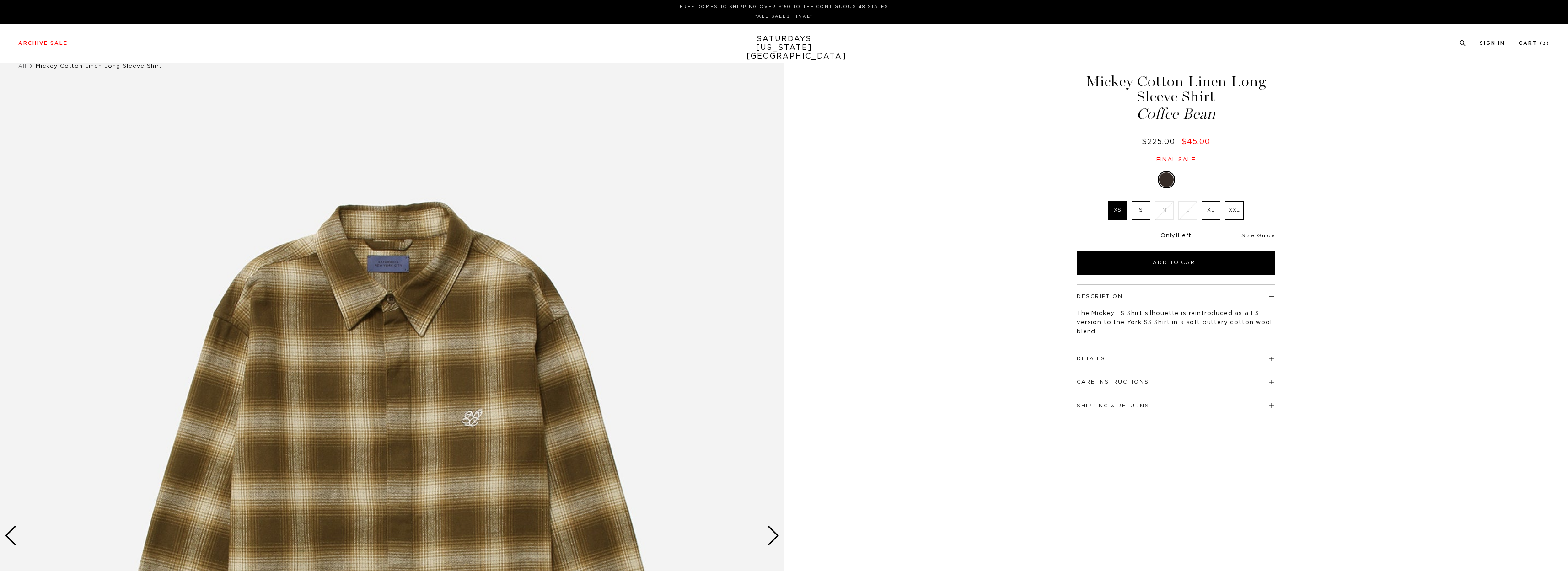
click at [1134, 208] on label "S" at bounding box center [1140, 210] width 18 height 18
click at [0, 0] on input "S" at bounding box center [0, 0] width 0 height 0
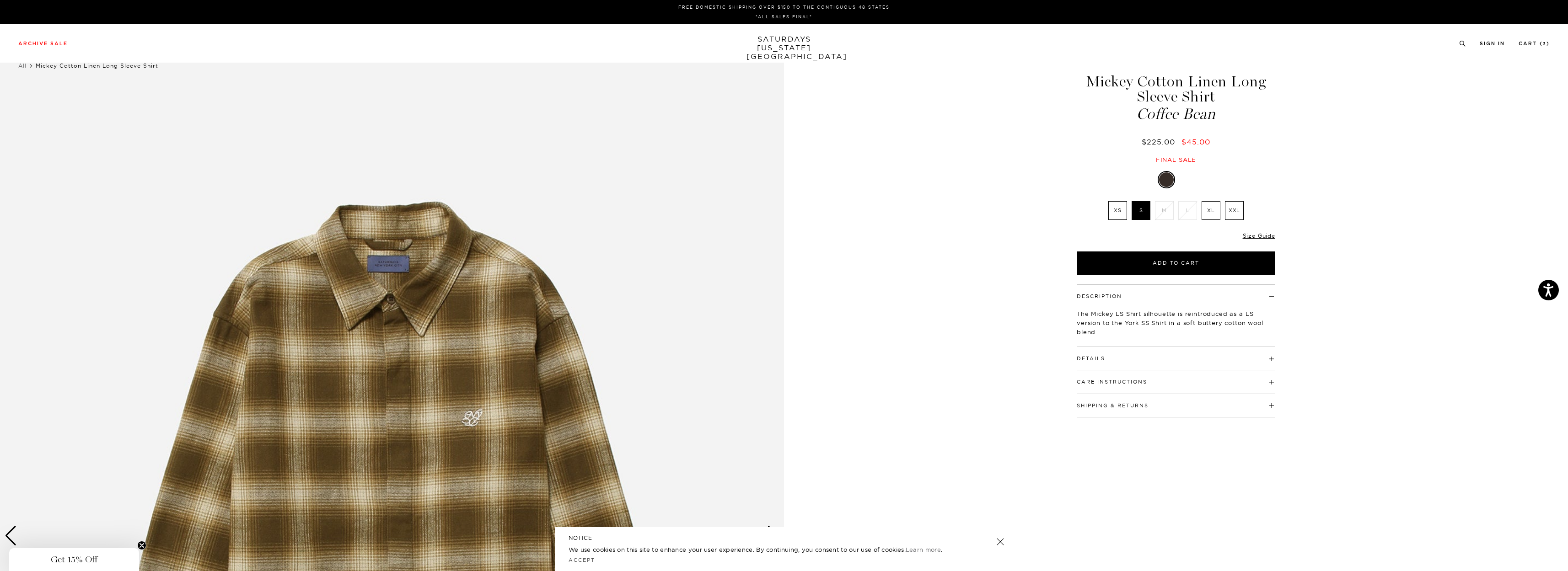
click at [1184, 182] on div at bounding box center [1187, 179] width 15 height 15
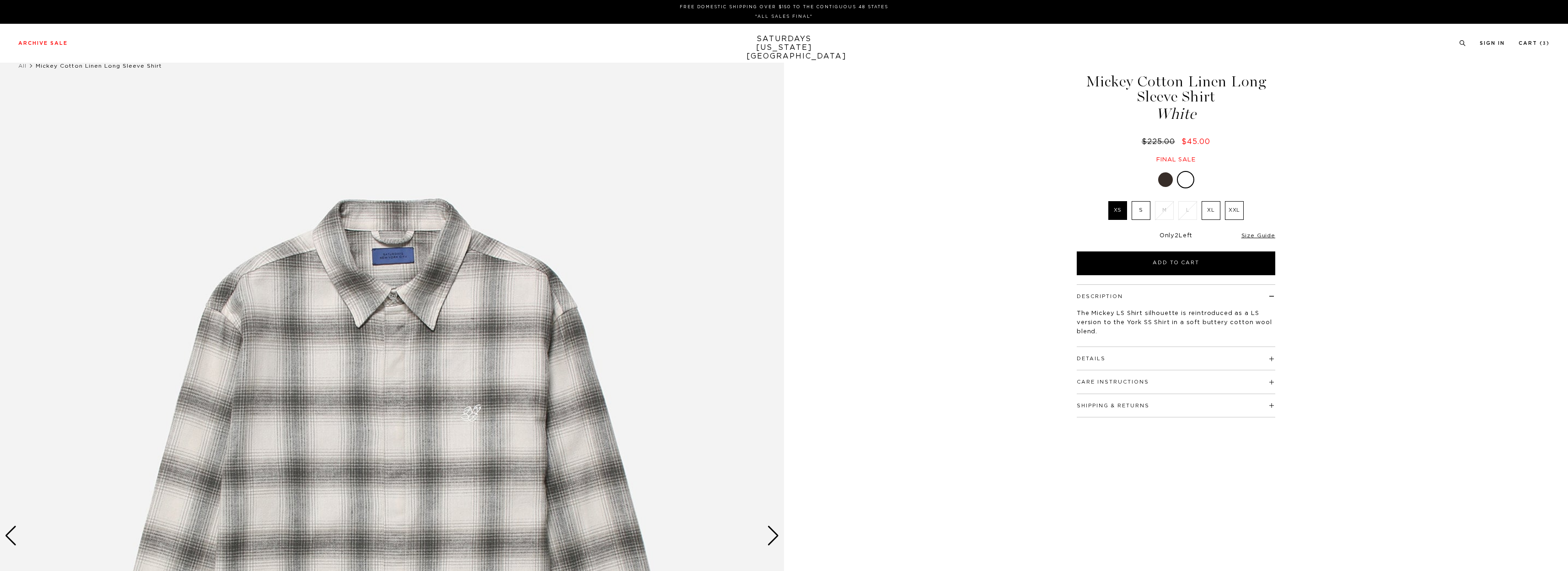
click at [1143, 212] on label "S" at bounding box center [1140, 210] width 18 height 18
click at [0, 0] on input "S" at bounding box center [0, 0] width 0 height 0
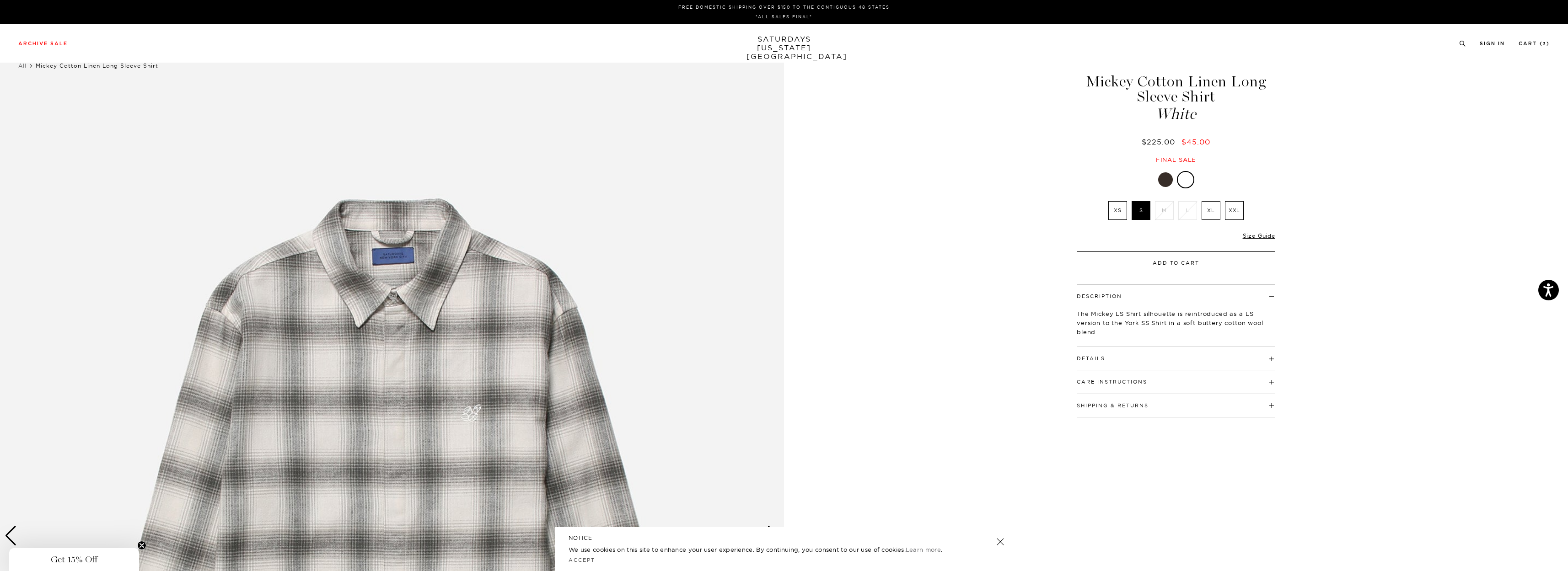
click at [1178, 261] on button "Add to Cart" at bounding box center [1175, 263] width 199 height 24
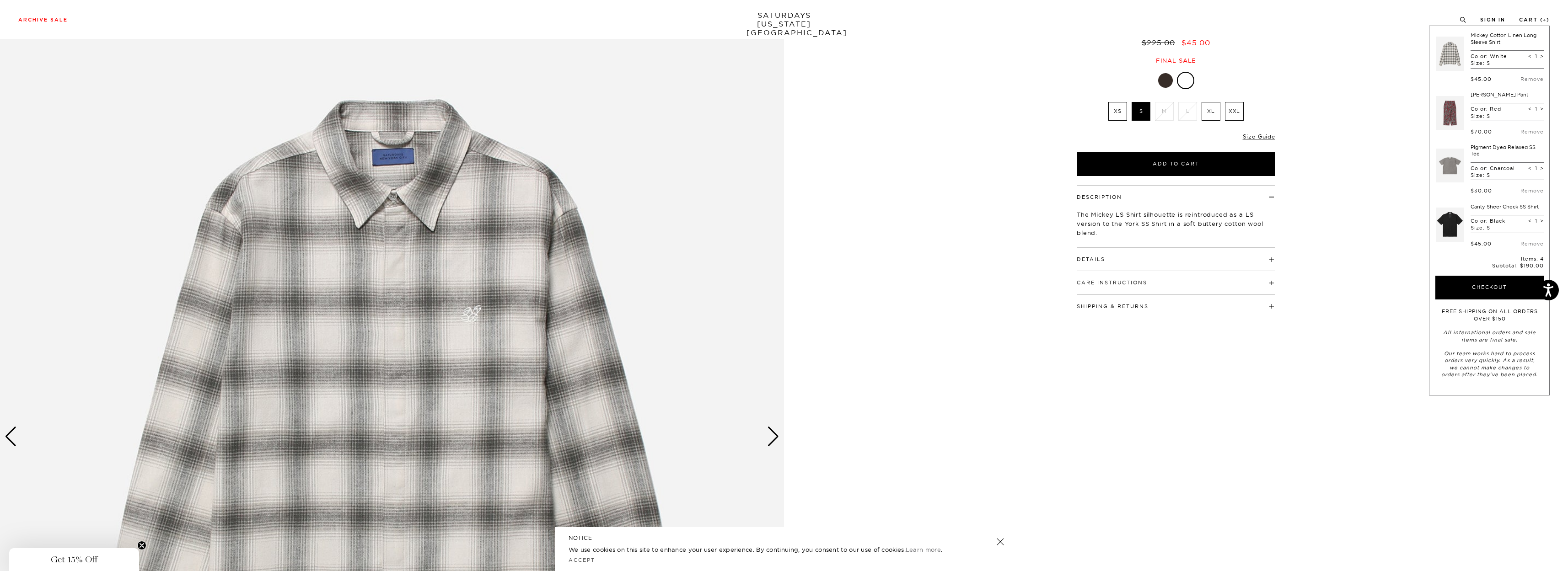
scroll to position [92, 0]
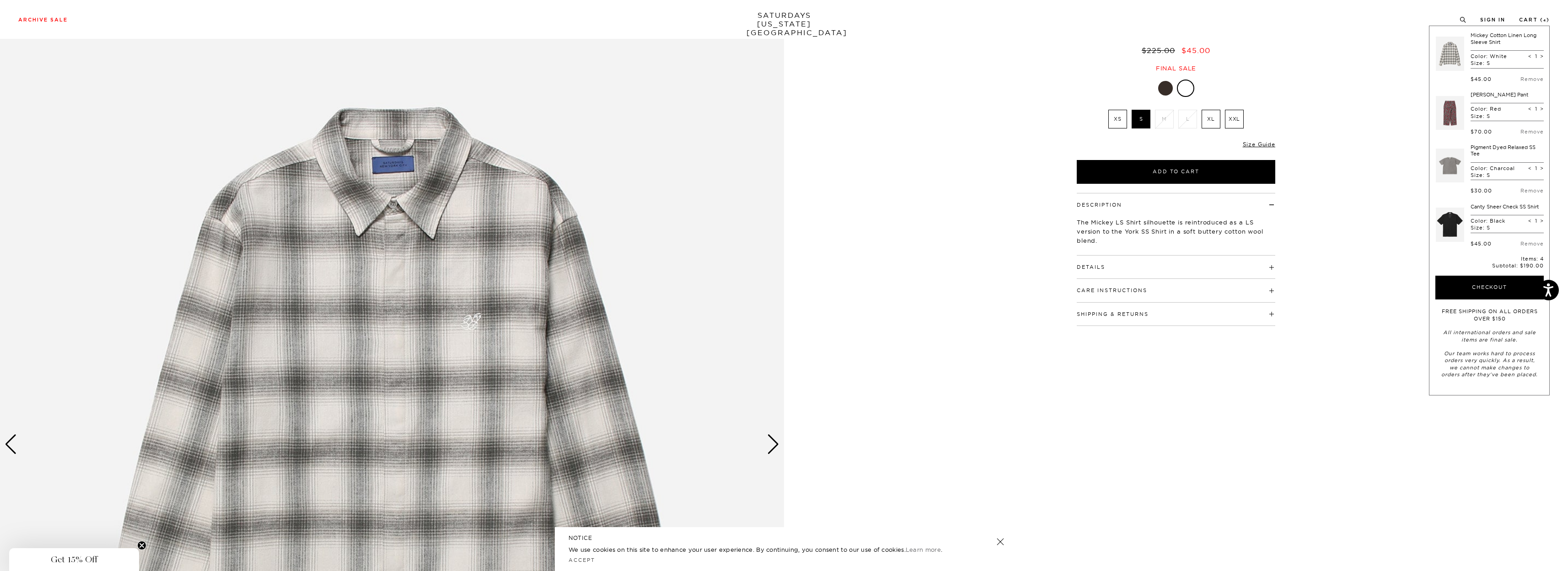
click at [775, 442] on div "Next slide" at bounding box center [773, 444] width 12 height 20
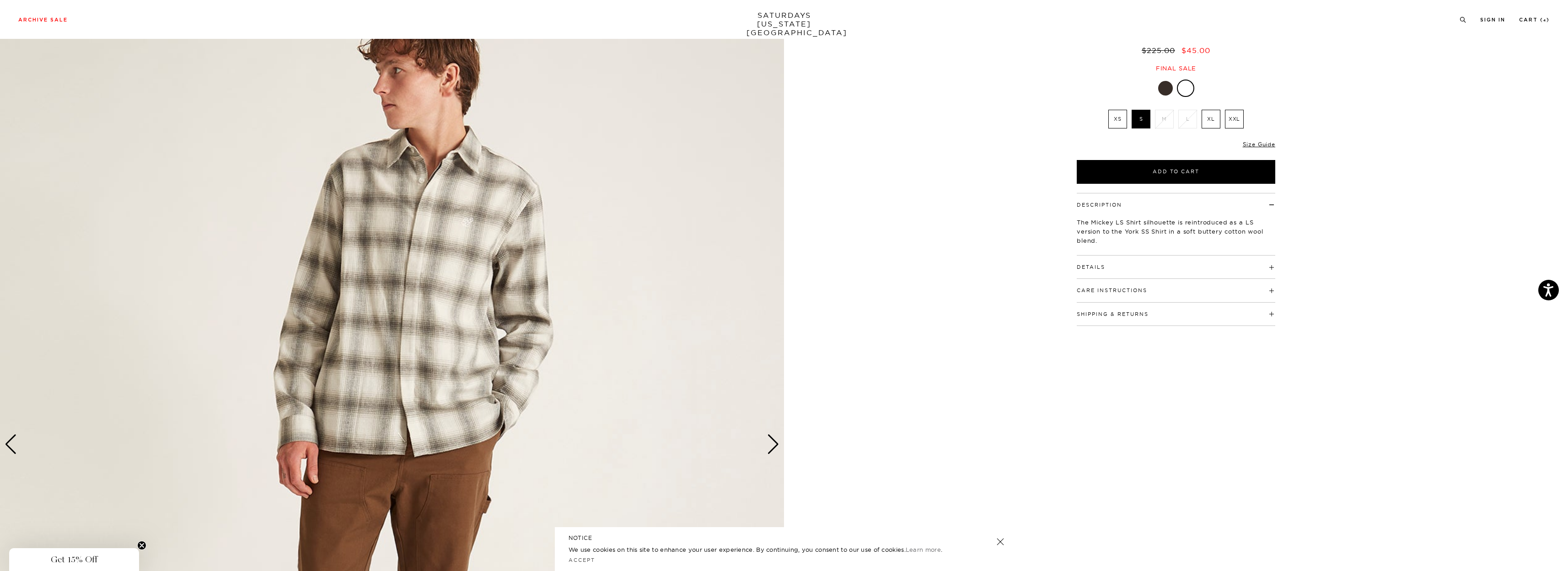
click at [775, 442] on div "Next slide" at bounding box center [773, 444] width 12 height 20
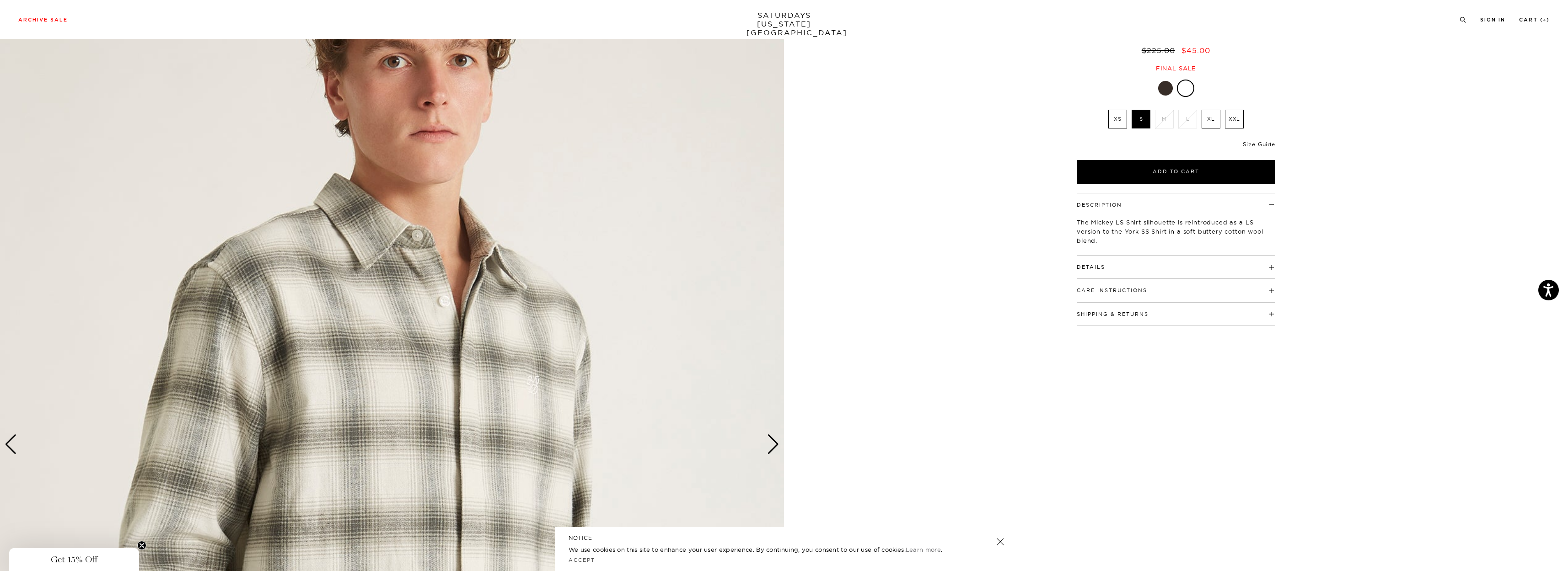
click at [775, 442] on div "Next slide" at bounding box center [773, 444] width 12 height 20
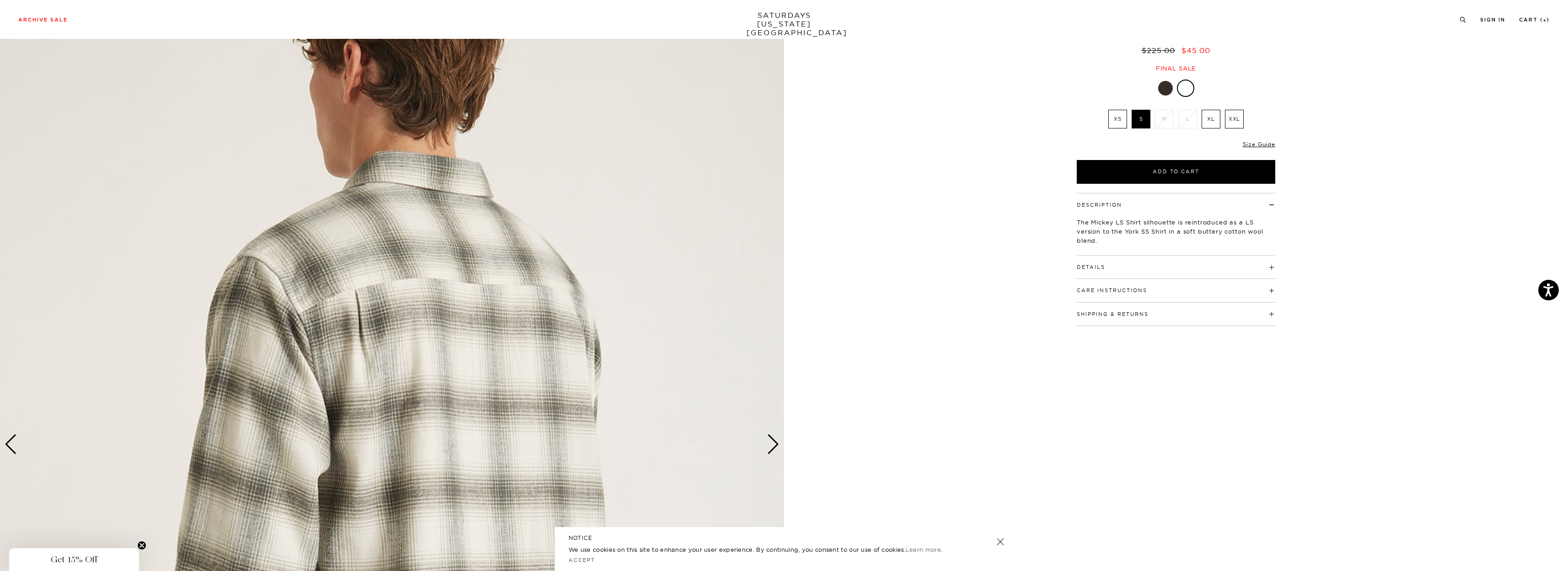
click at [775, 442] on div "Next slide" at bounding box center [773, 444] width 12 height 20
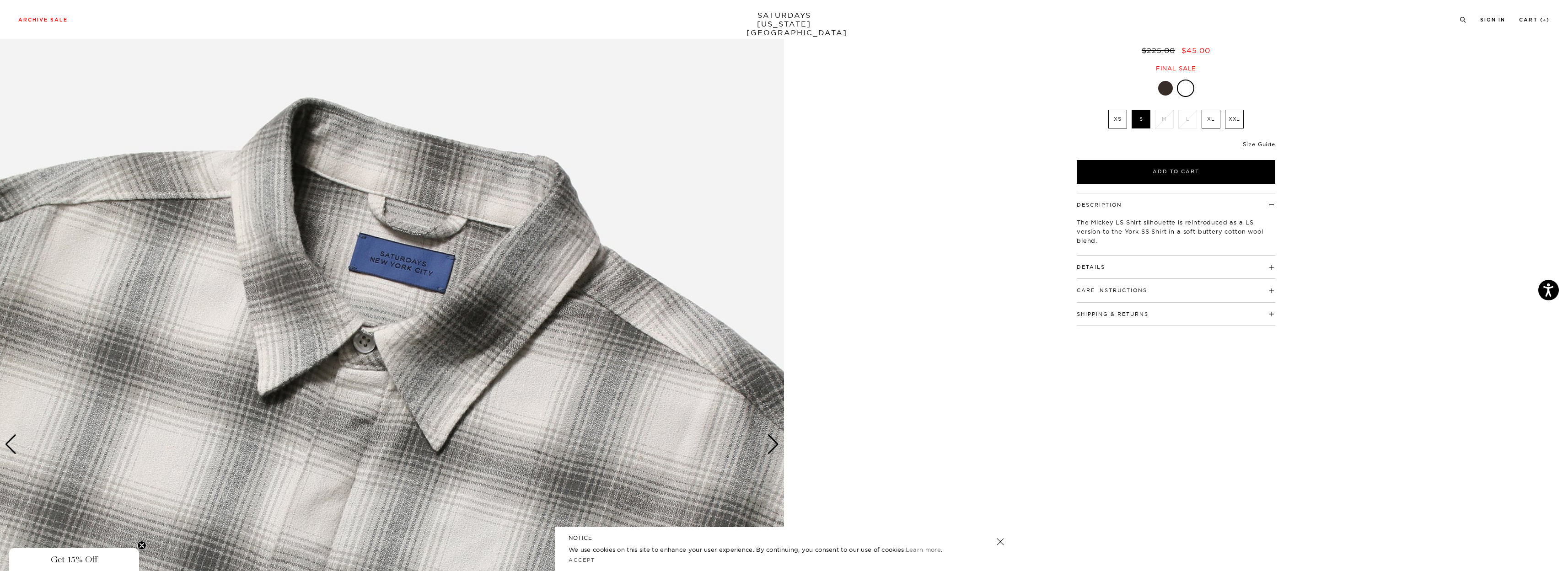
click at [775, 442] on div "Next slide" at bounding box center [773, 444] width 12 height 20
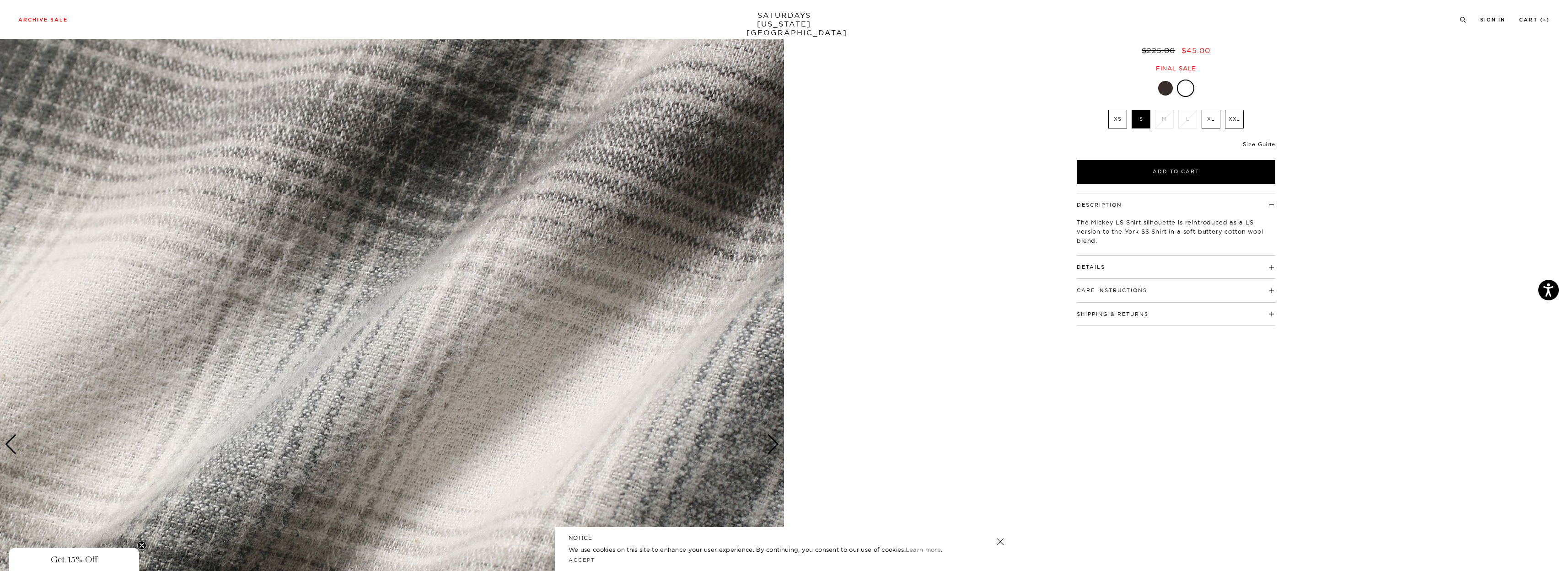
click at [775, 442] on div "Next slide" at bounding box center [773, 444] width 12 height 20
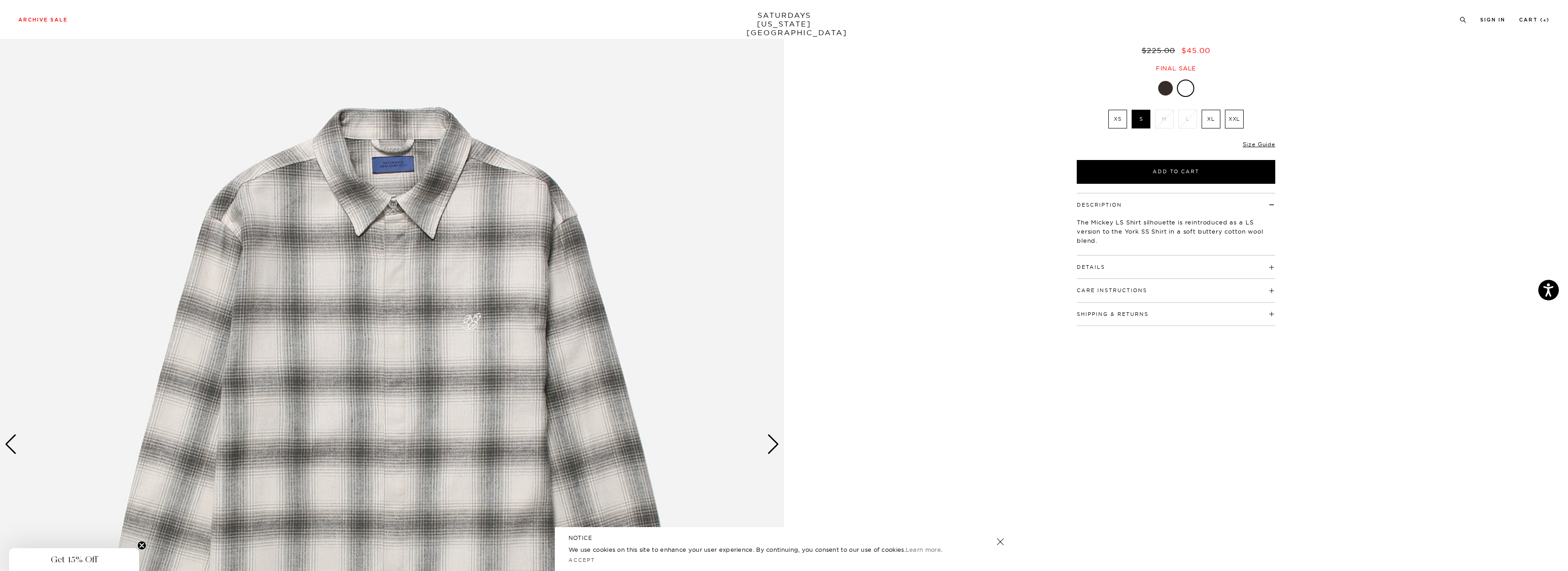
click at [1169, 94] on div at bounding box center [1166, 88] width 15 height 15
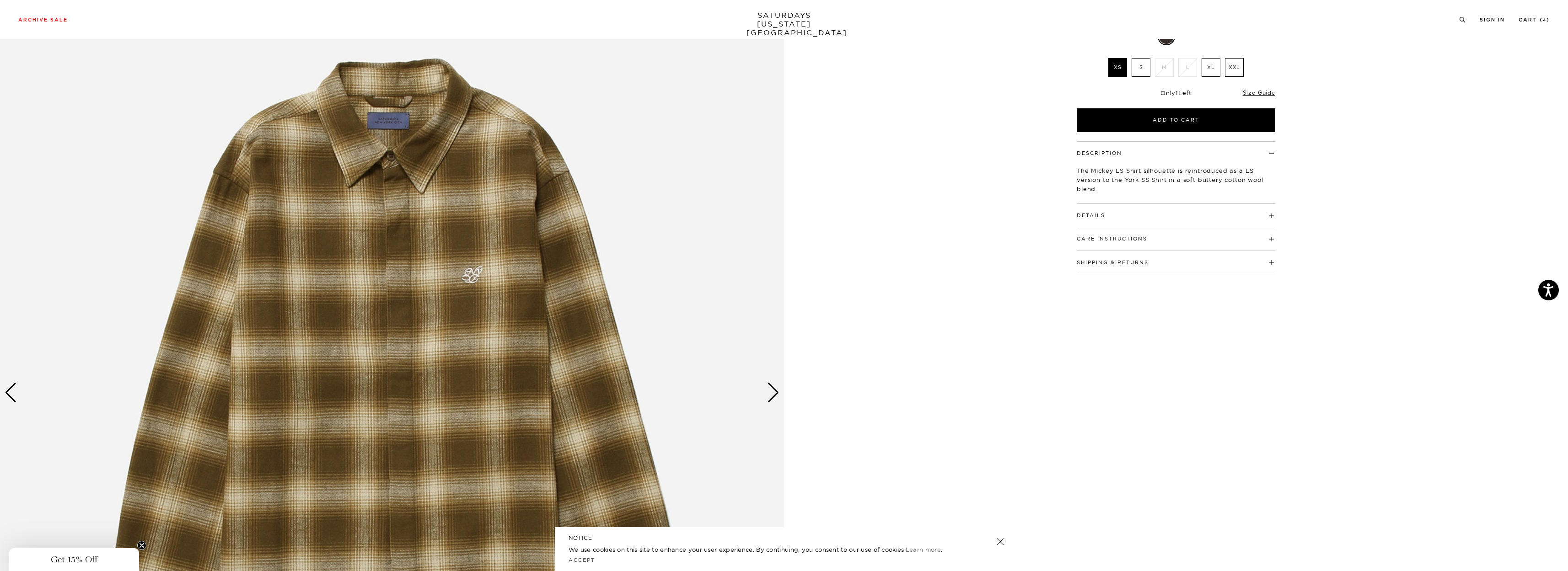
scroll to position [137, 0]
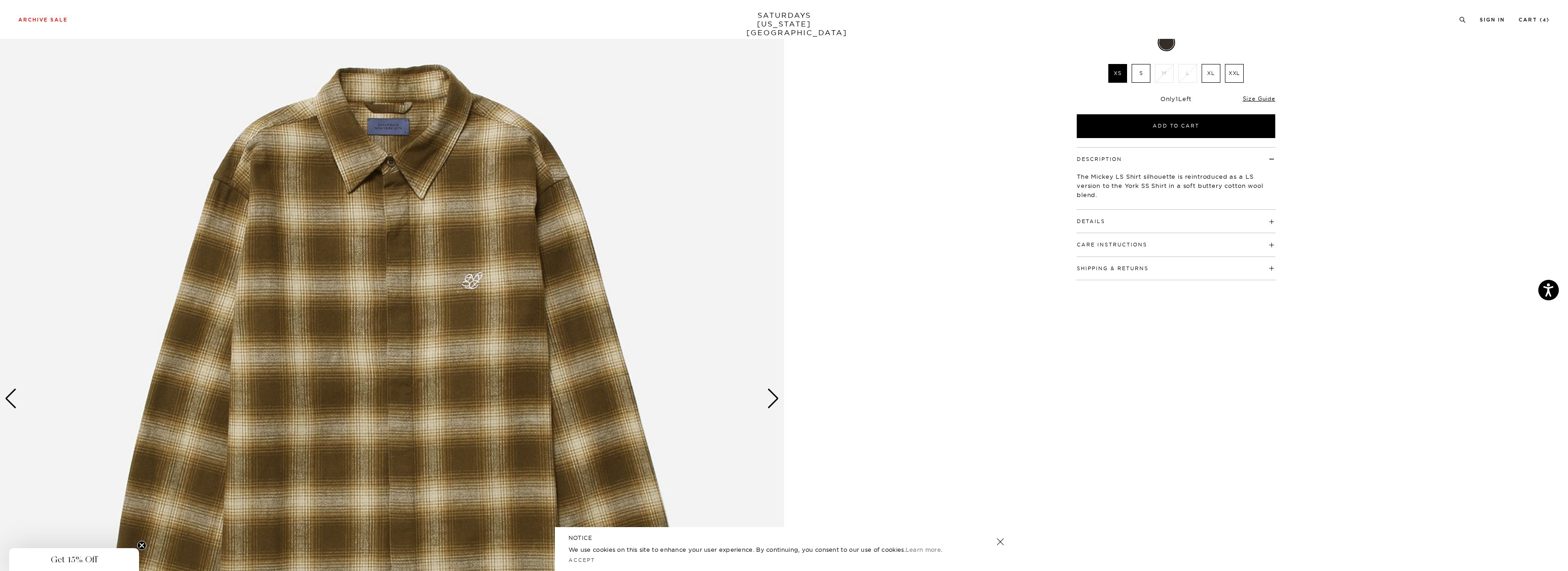
click at [775, 397] on div "Next slide" at bounding box center [773, 399] width 12 height 20
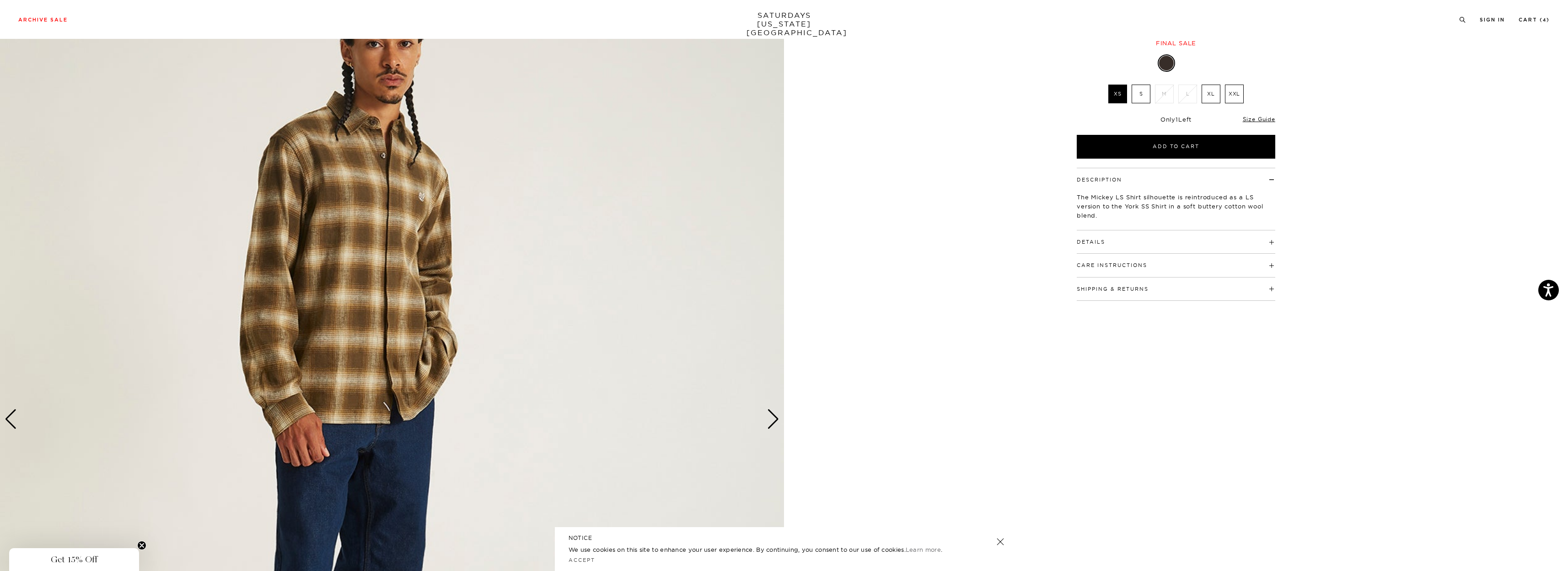
scroll to position [92, 0]
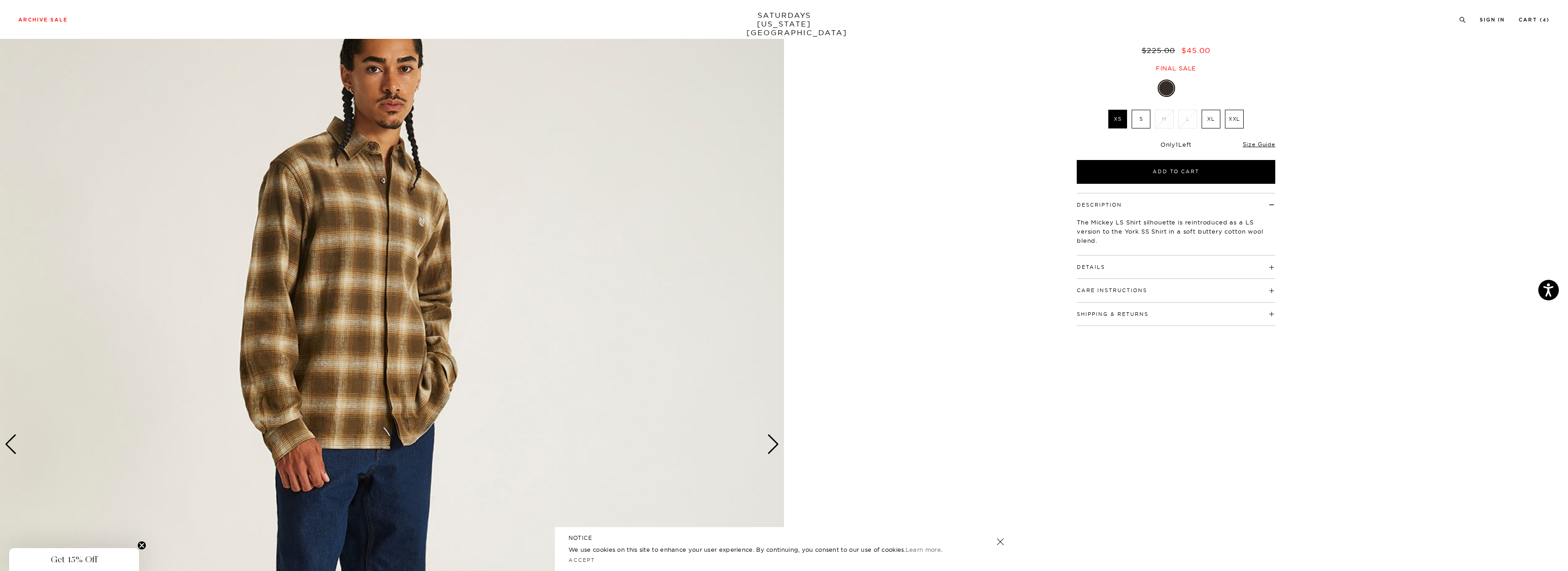
click at [772, 453] on div "Next slide" at bounding box center [773, 444] width 12 height 20
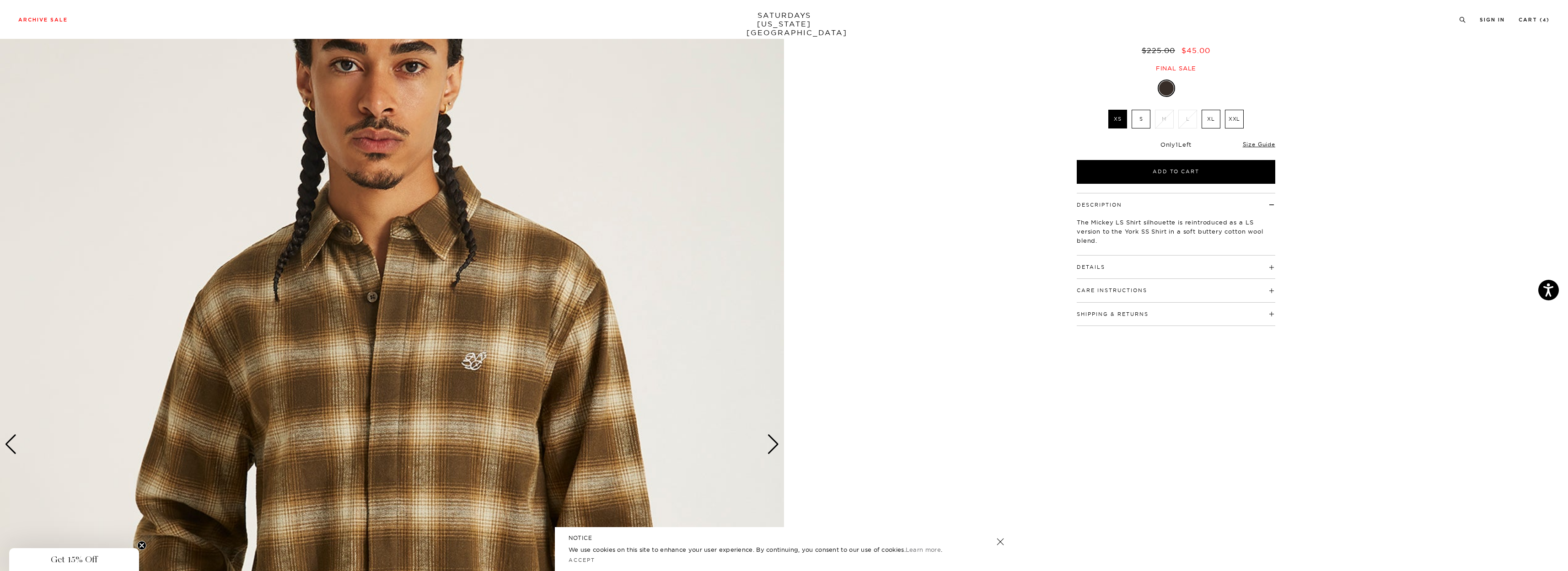
click at [772, 453] on div "Next slide" at bounding box center [773, 444] width 12 height 20
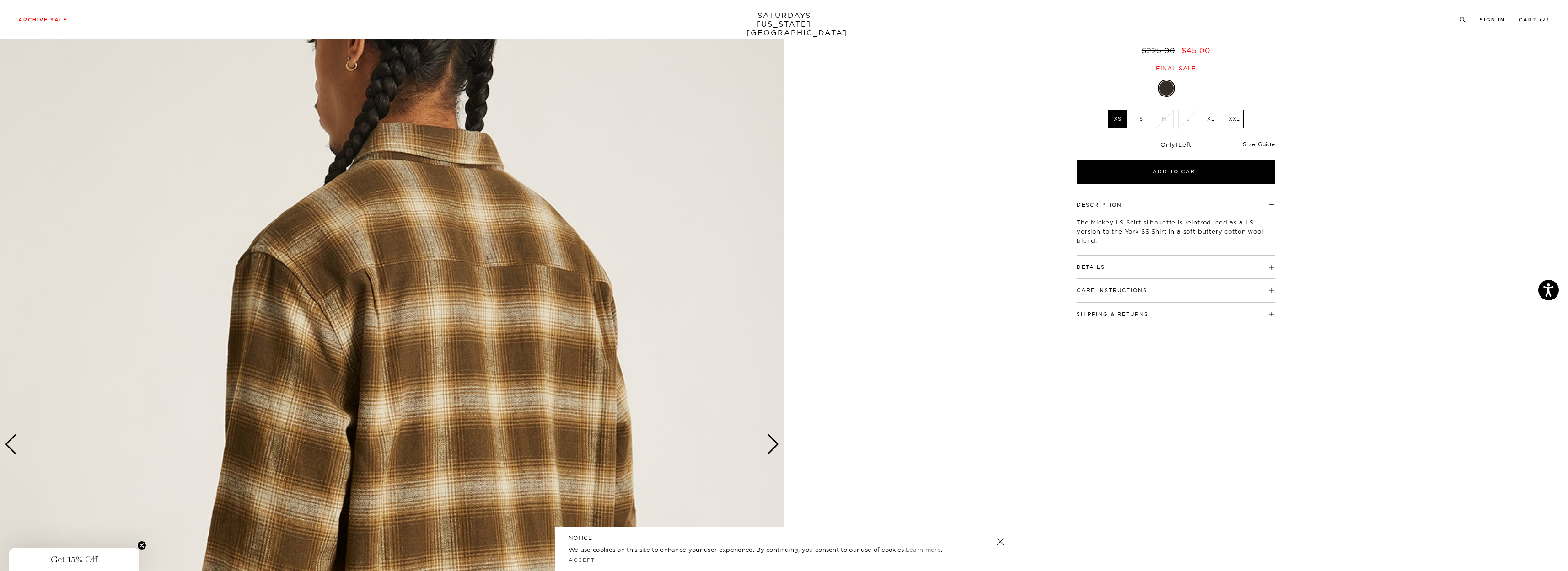
click at [772, 453] on div "Next slide" at bounding box center [773, 444] width 12 height 20
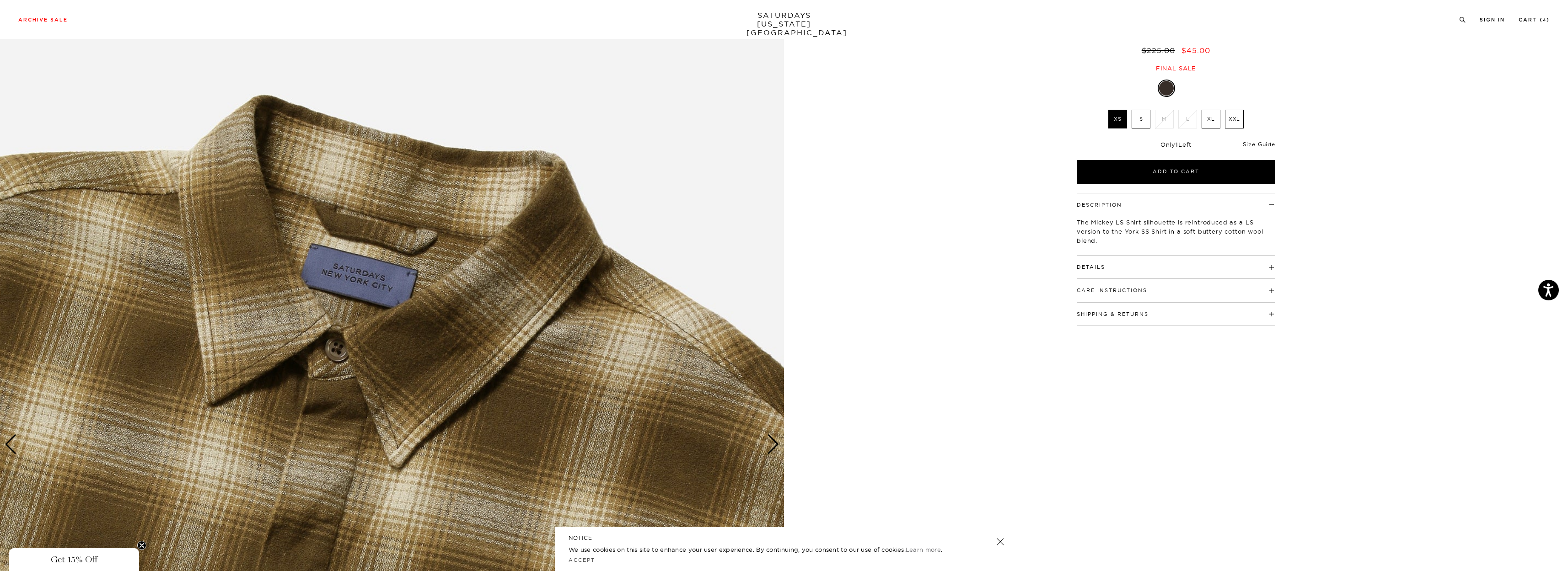
click at [772, 453] on div "Next slide" at bounding box center [773, 444] width 12 height 20
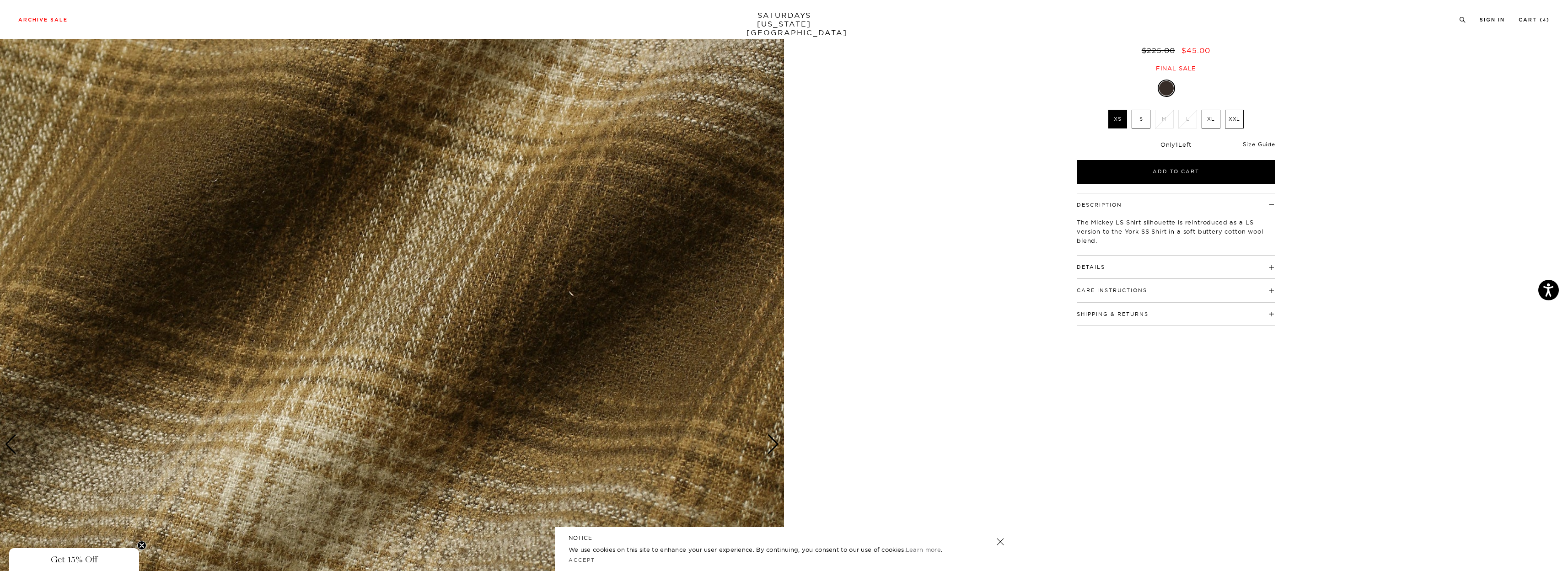
click at [772, 453] on div "Next slide" at bounding box center [773, 444] width 12 height 20
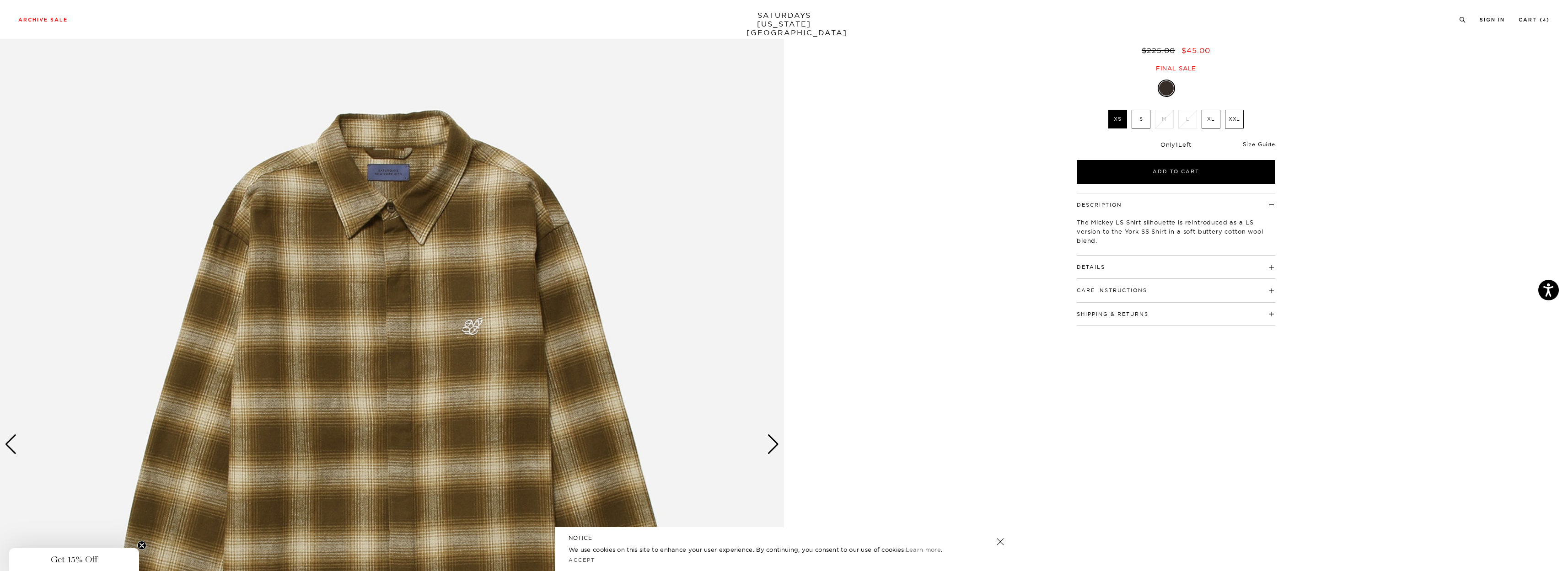
click at [772, 453] on div "Next slide" at bounding box center [773, 444] width 12 height 20
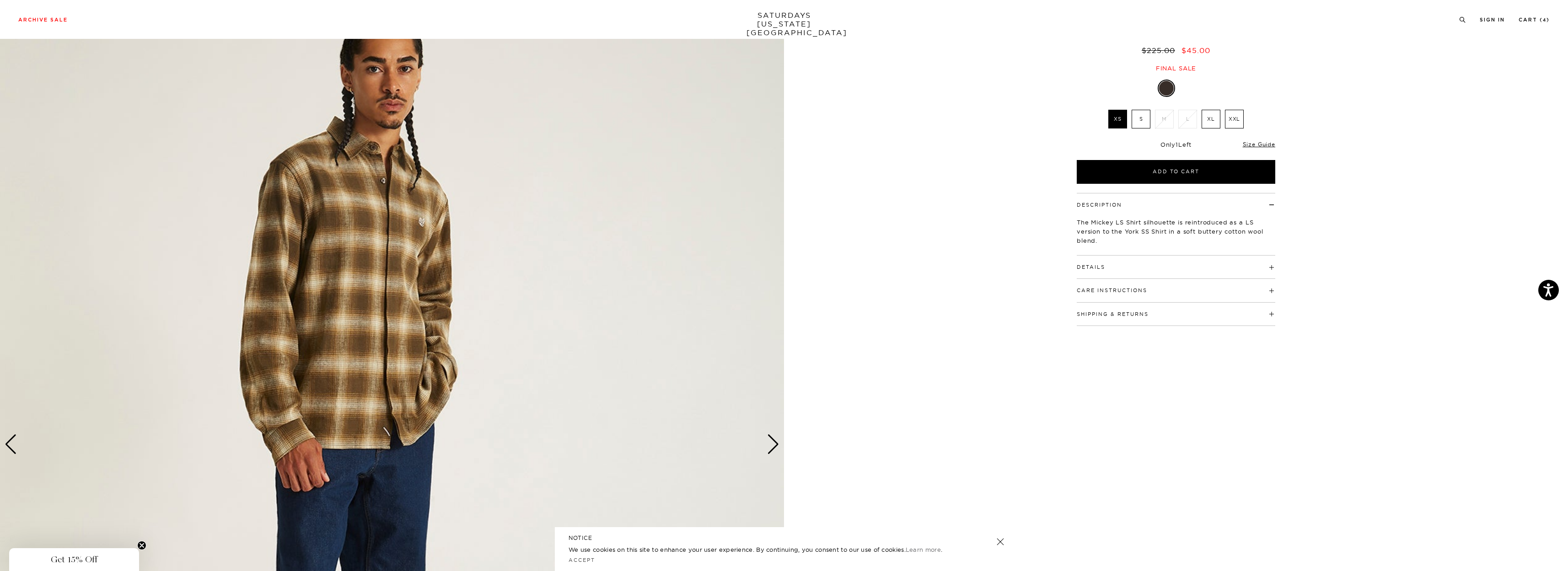
click at [1148, 121] on label "S" at bounding box center [1140, 119] width 18 height 18
click at [0, 0] on input "S" at bounding box center [0, 0] width 0 height 0
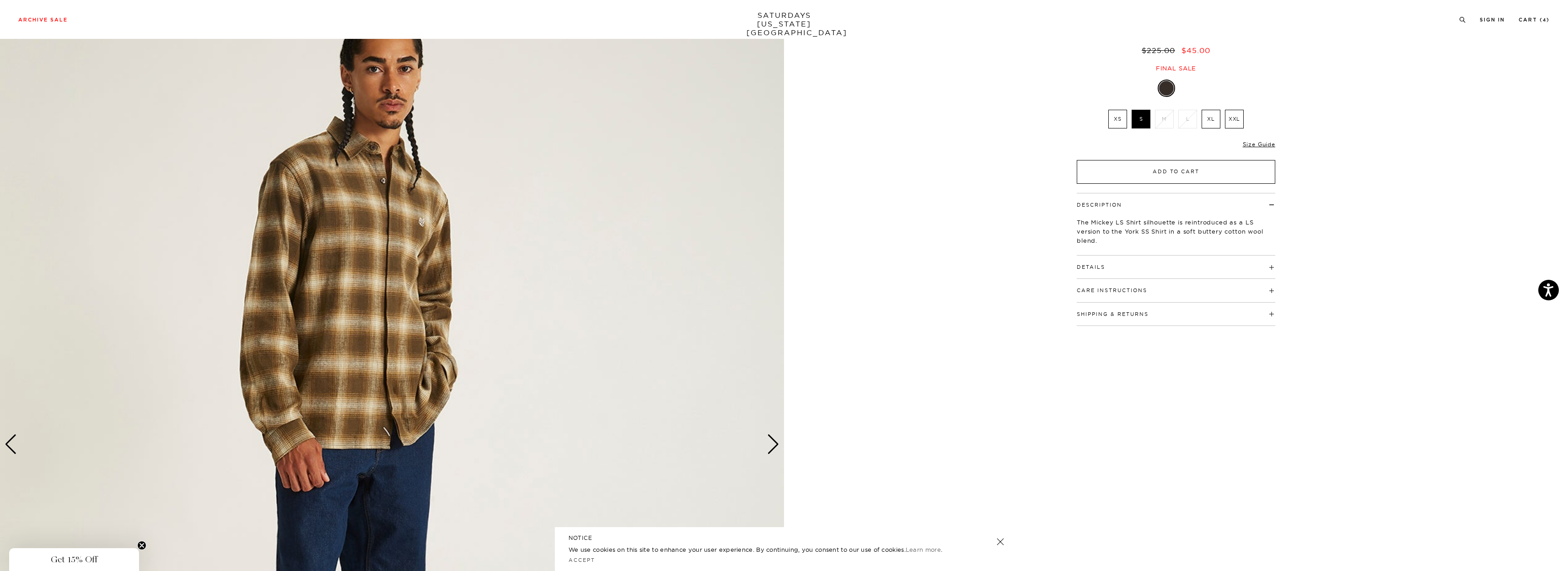
click at [1231, 171] on button "Add to Cart" at bounding box center [1175, 171] width 199 height 24
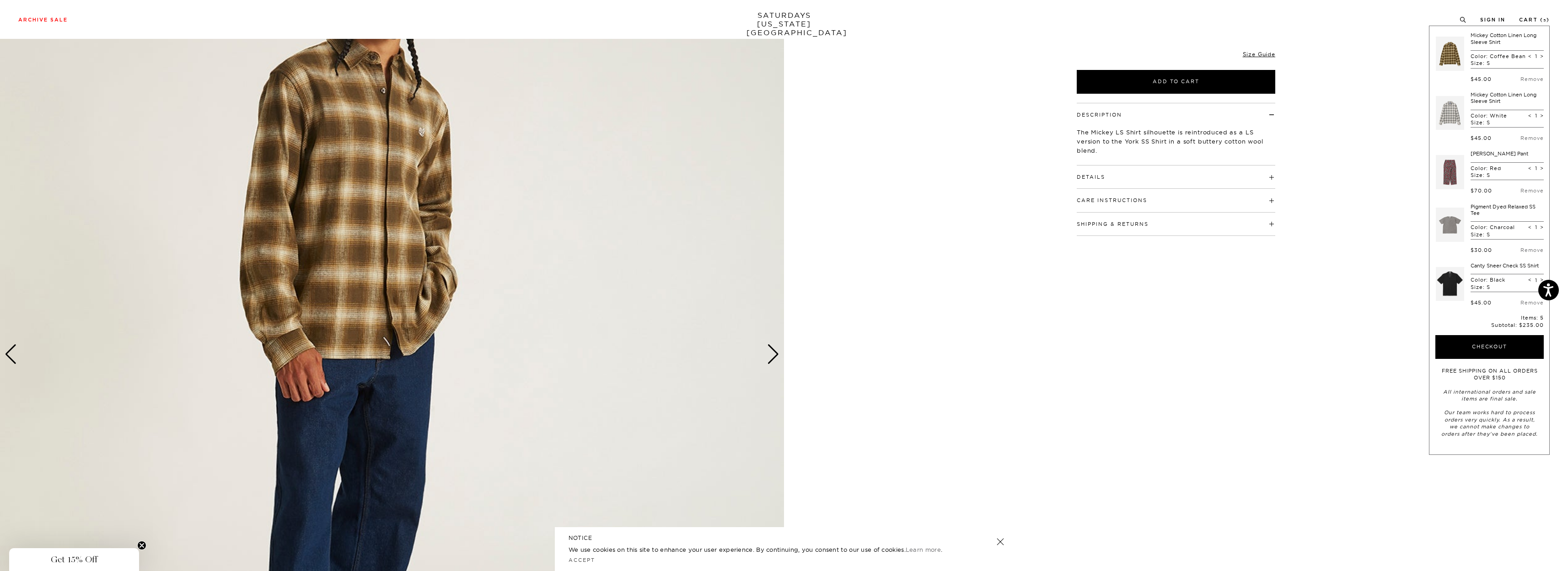
scroll to position [183, 0]
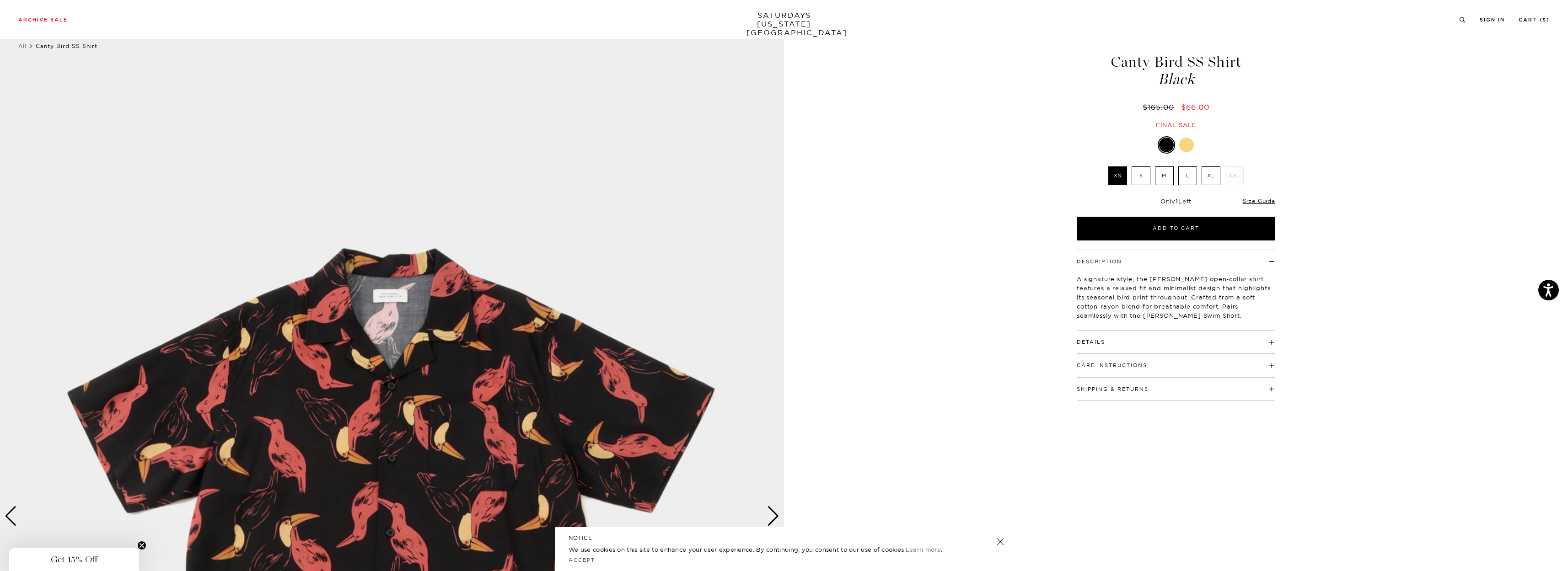
scroll to position [45, 0]
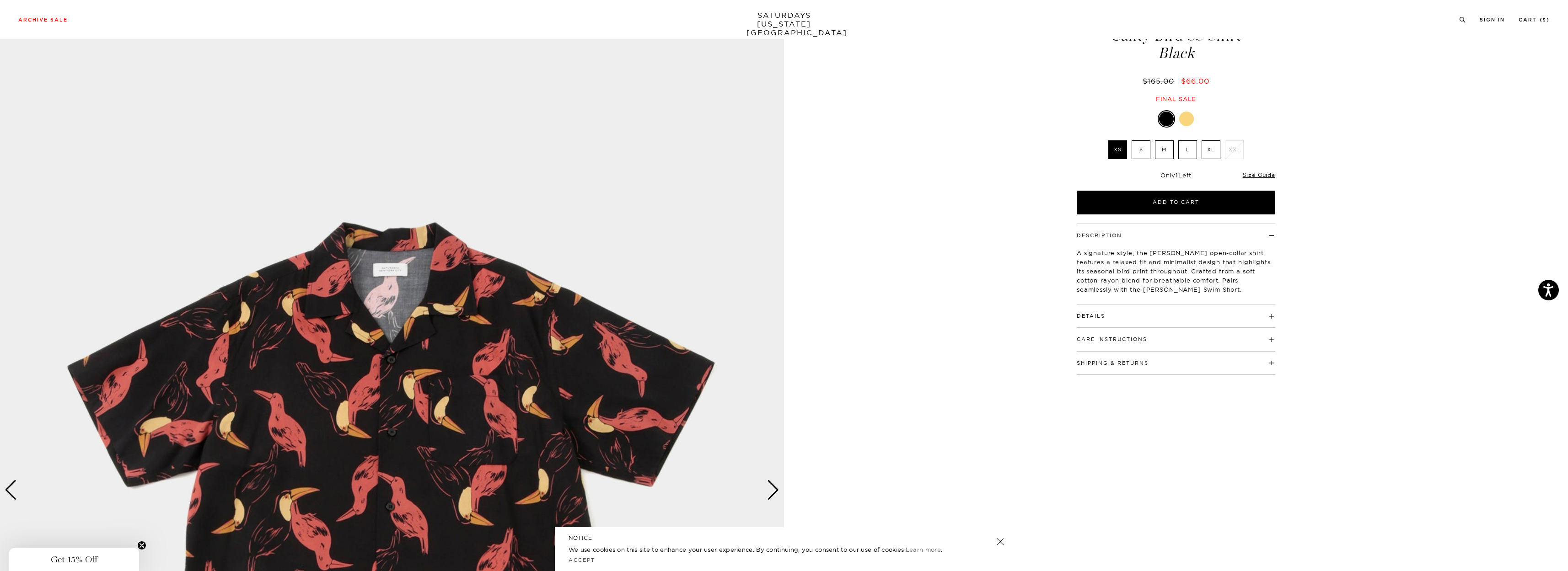
click at [1141, 147] on label "S" at bounding box center [1140, 150] width 18 height 18
click at [0, 0] on input "S" at bounding box center [0, 0] width 0 height 0
click at [1106, 322] on div "Details 52% cotton, 48% viscose Open camp collar Standard shirt back yoke Butto…" at bounding box center [1175, 316] width 199 height 24
click at [1095, 314] on button "Details" at bounding box center [1091, 317] width 28 height 5
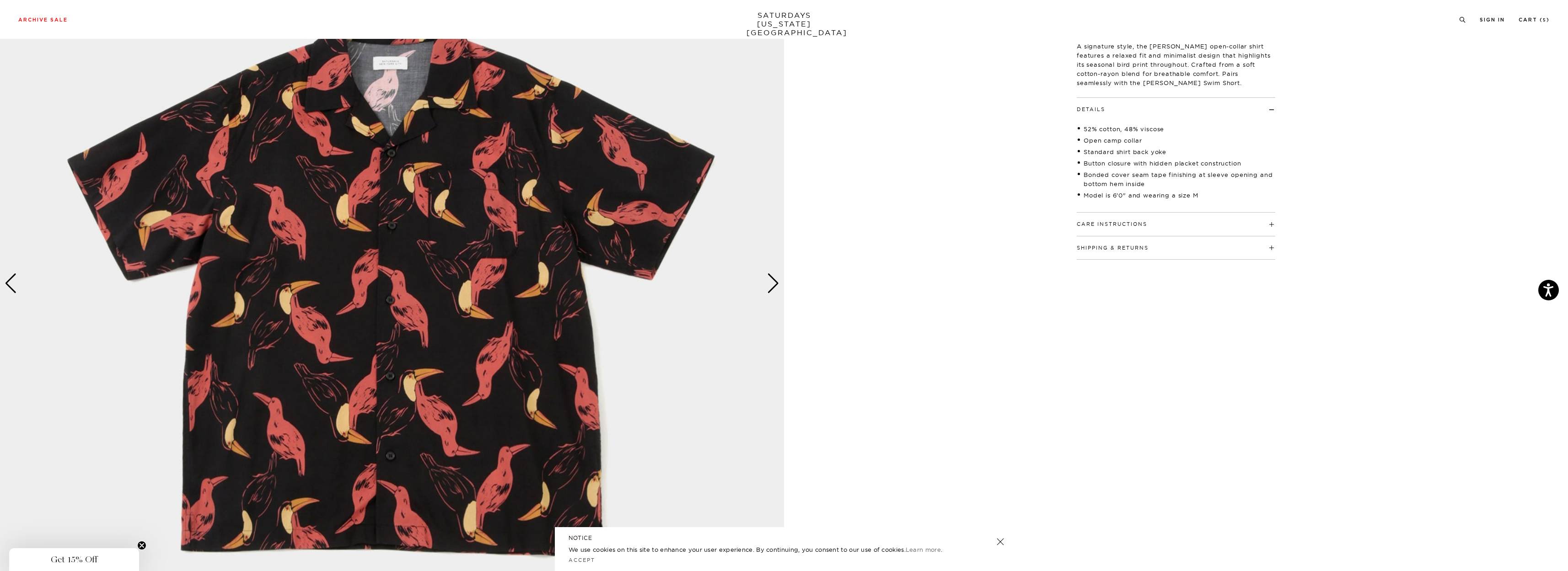
scroll to position [183, 0]
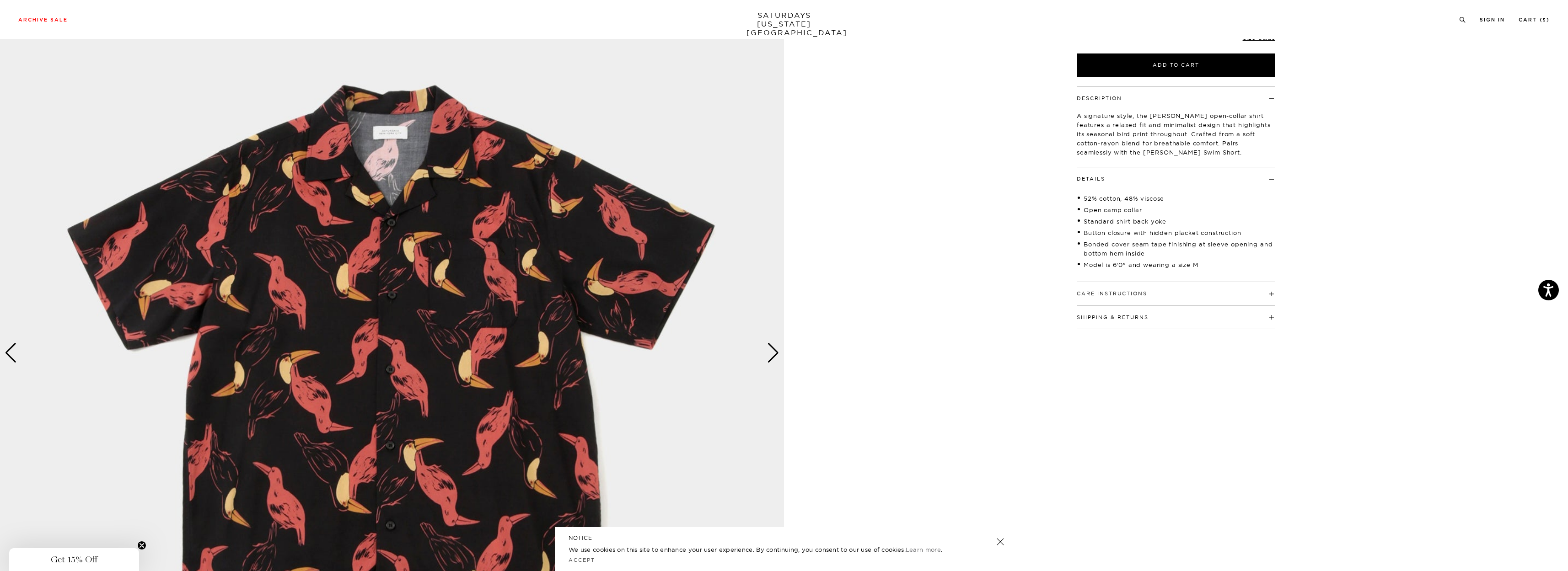
click at [770, 355] on div "Next slide" at bounding box center [773, 352] width 12 height 20
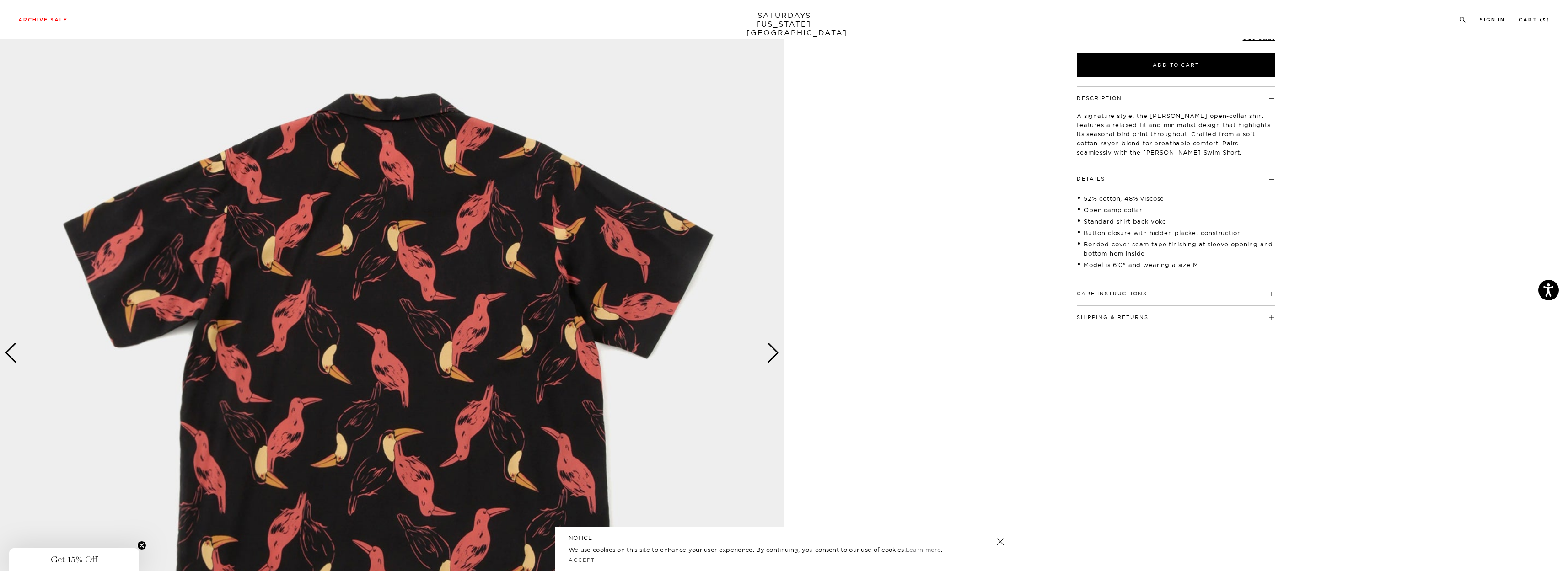
click at [770, 355] on div "Next slide" at bounding box center [773, 352] width 12 height 20
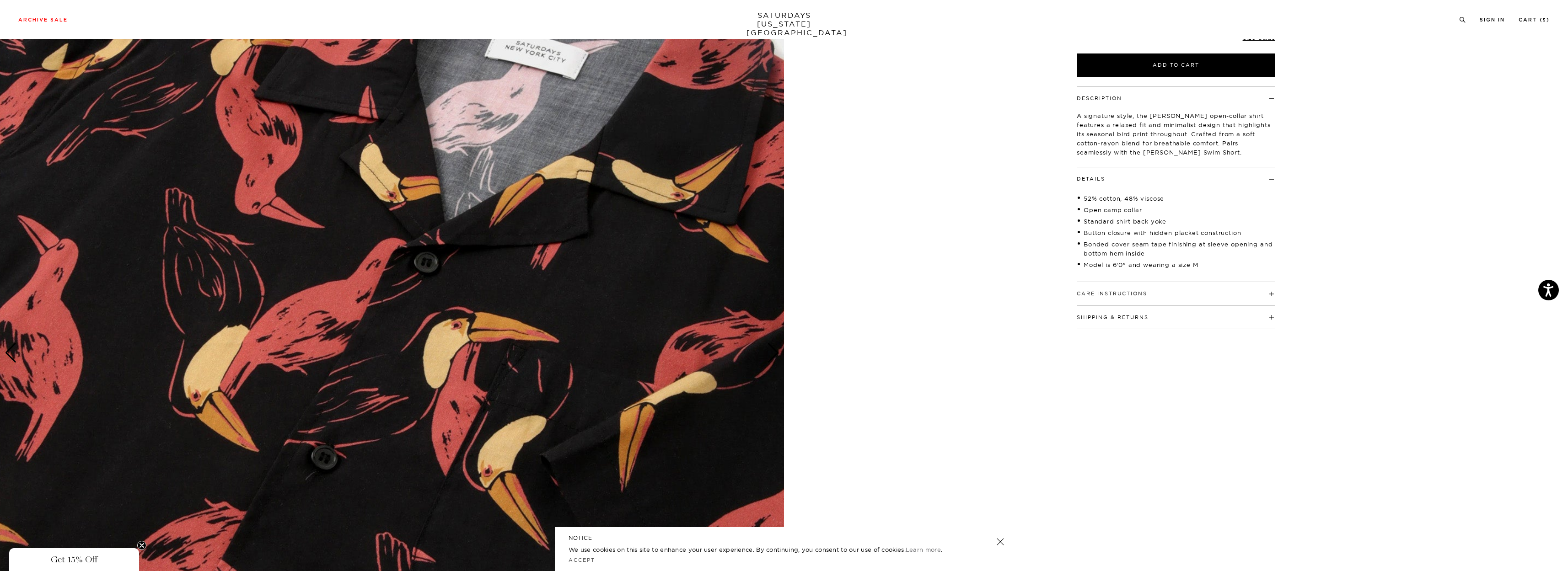
click at [770, 355] on div "Next slide" at bounding box center [773, 352] width 12 height 20
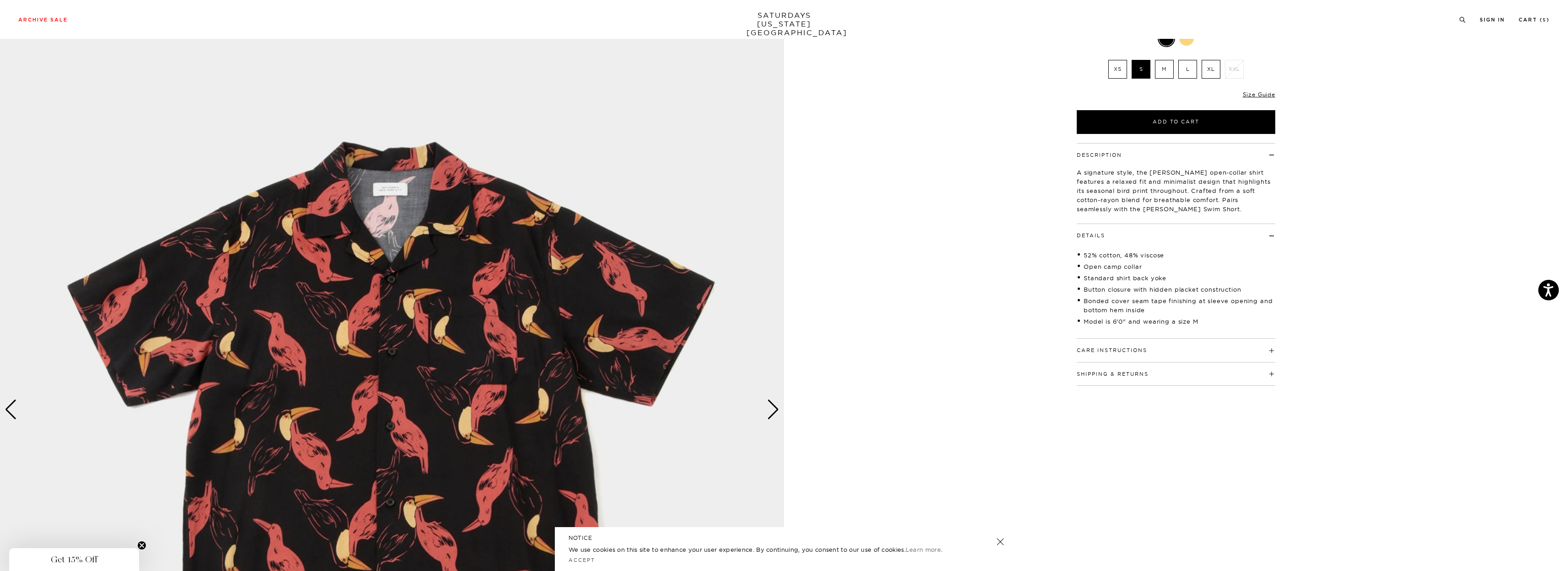
scroll to position [45, 0]
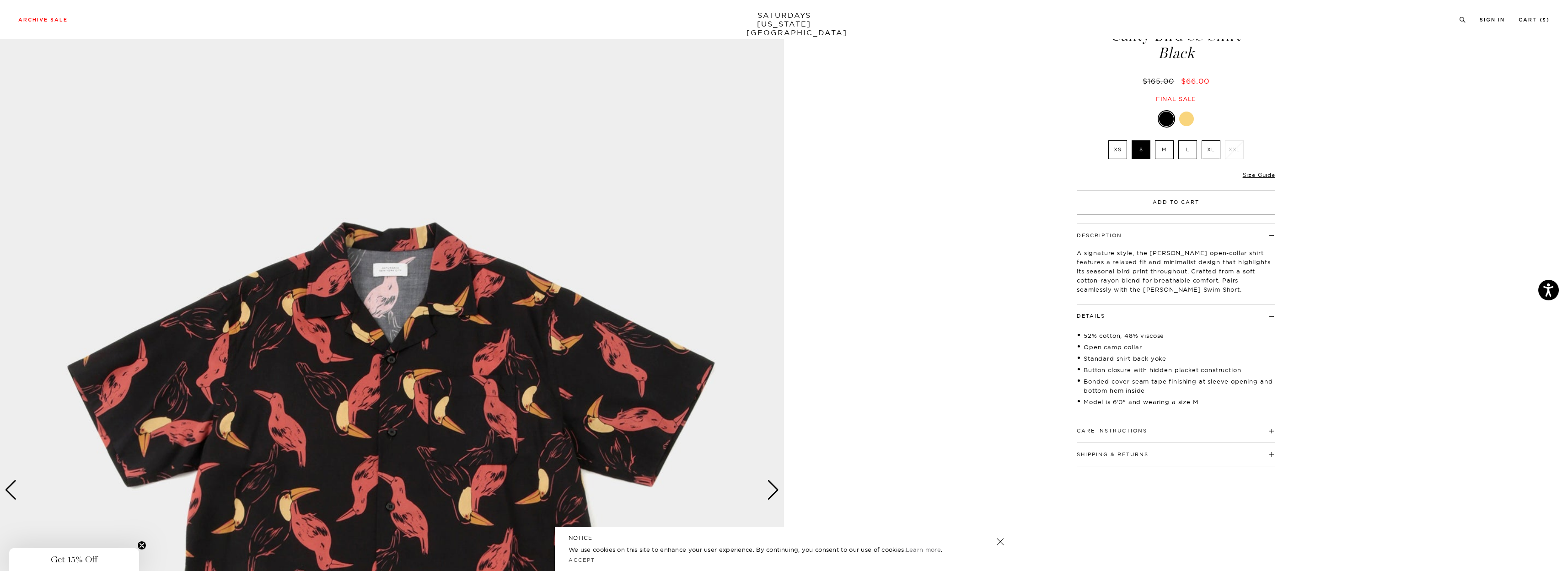
click at [1116, 201] on button "Add to Cart" at bounding box center [1175, 202] width 199 height 24
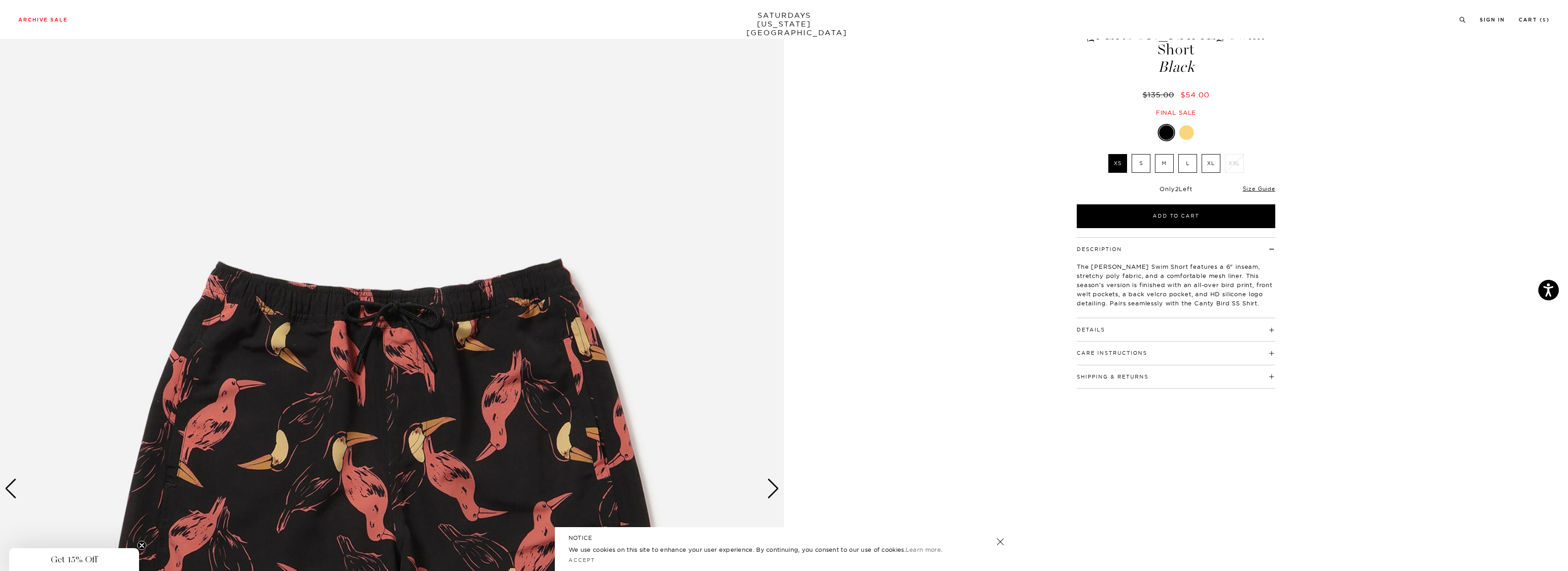
scroll to position [45, 0]
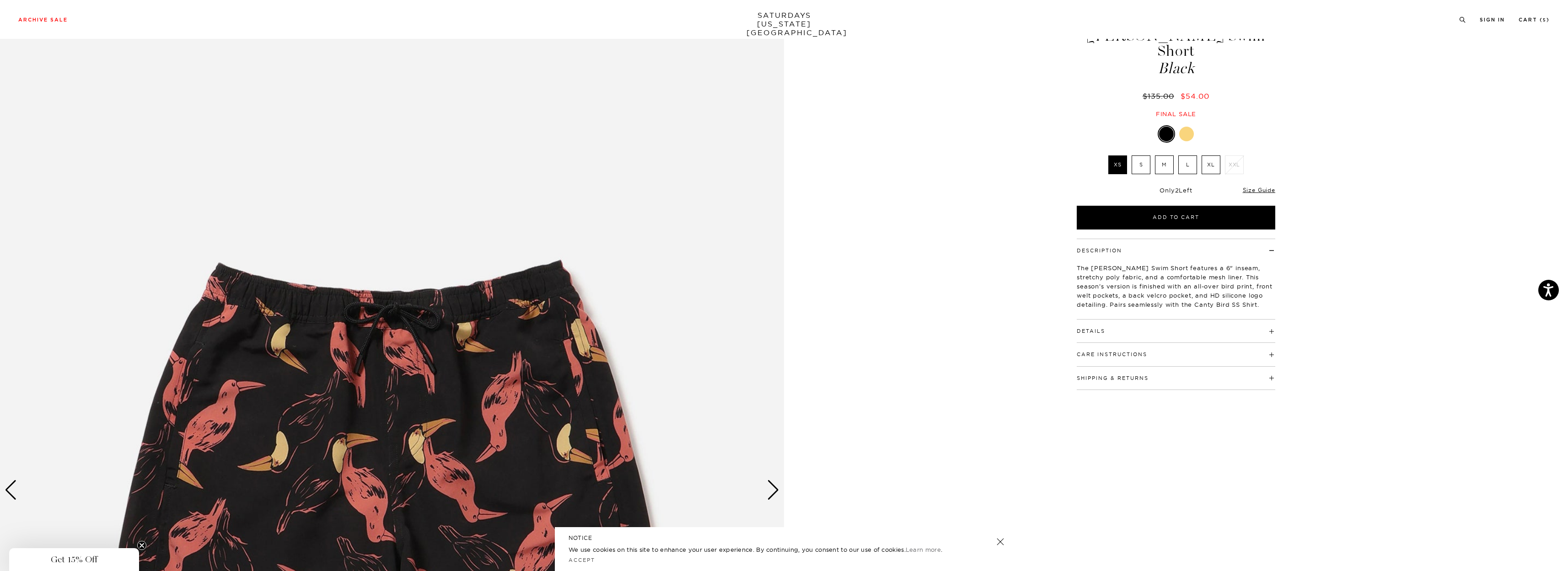
click at [1140, 156] on label "S" at bounding box center [1140, 164] width 18 height 18
click at [0, 0] on input "S" at bounding box center [0, 0] width 0 height 0
click at [1146, 205] on button "Add to Cart" at bounding box center [1175, 217] width 199 height 24
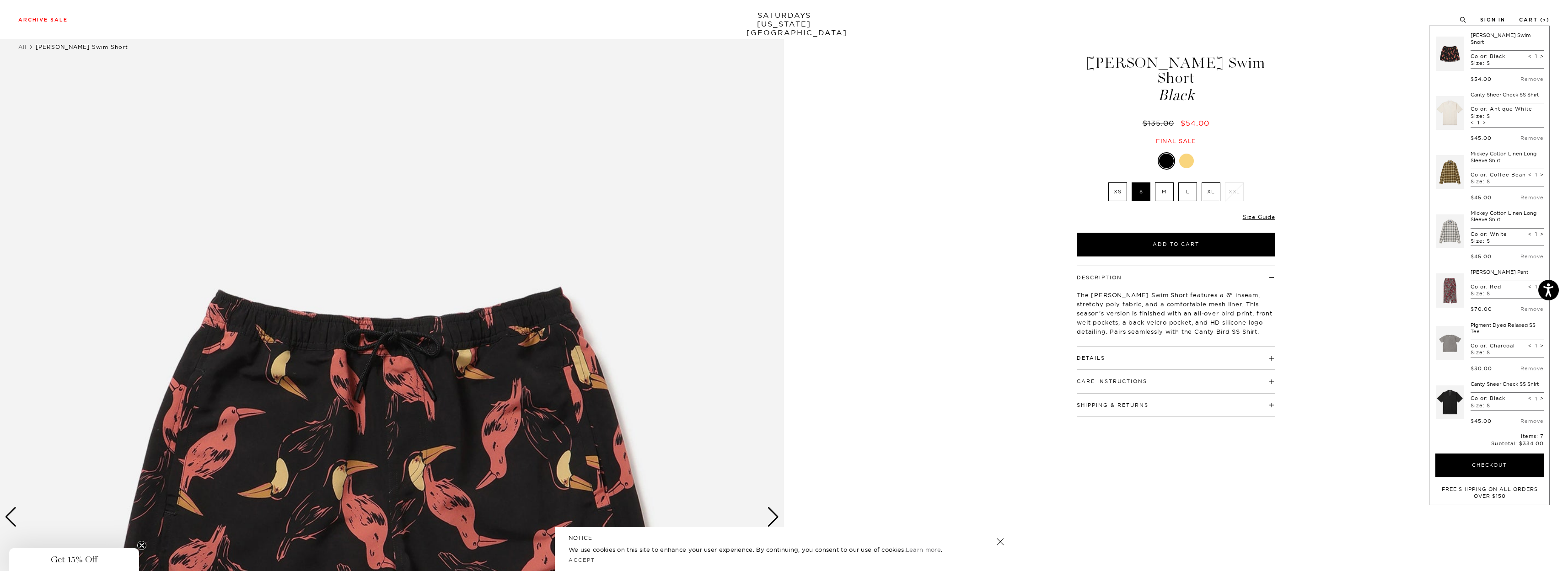
scroll to position [0, 0]
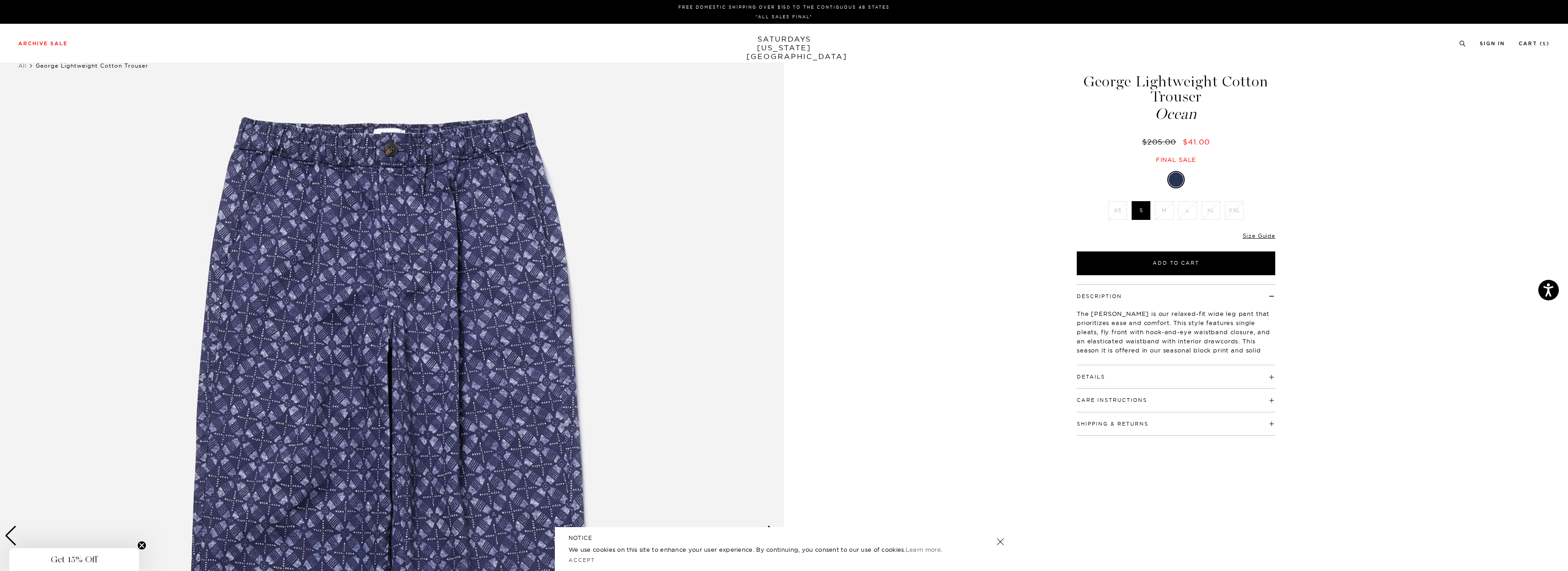
click at [1102, 378] on button "Details" at bounding box center [1091, 377] width 28 height 5
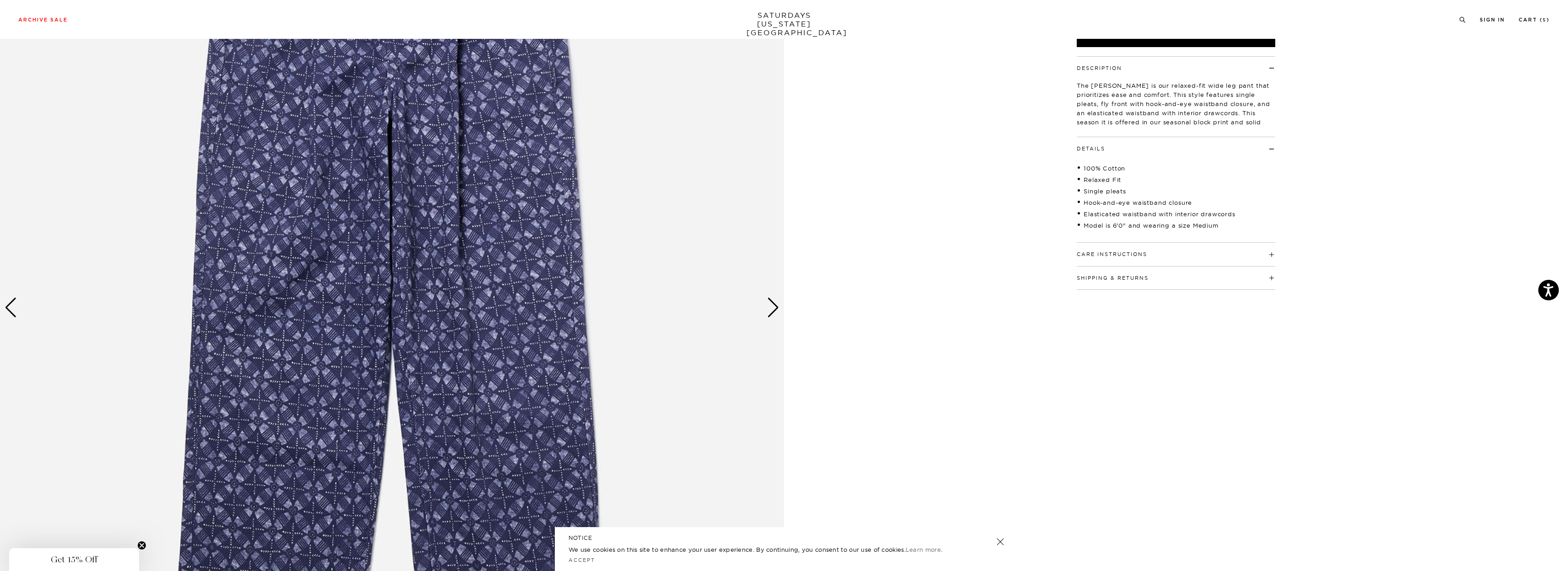
scroll to position [229, 0]
click at [772, 302] on div "Next slide" at bounding box center [773, 307] width 12 height 20
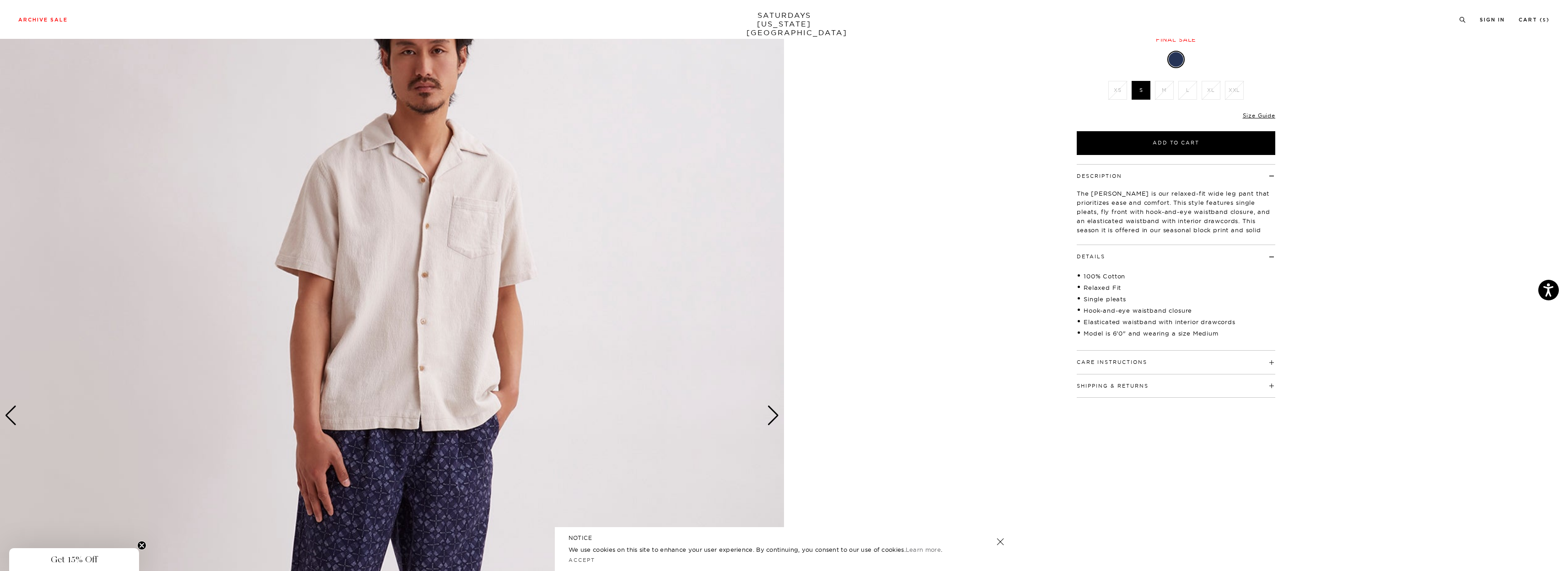
scroll to position [0, 0]
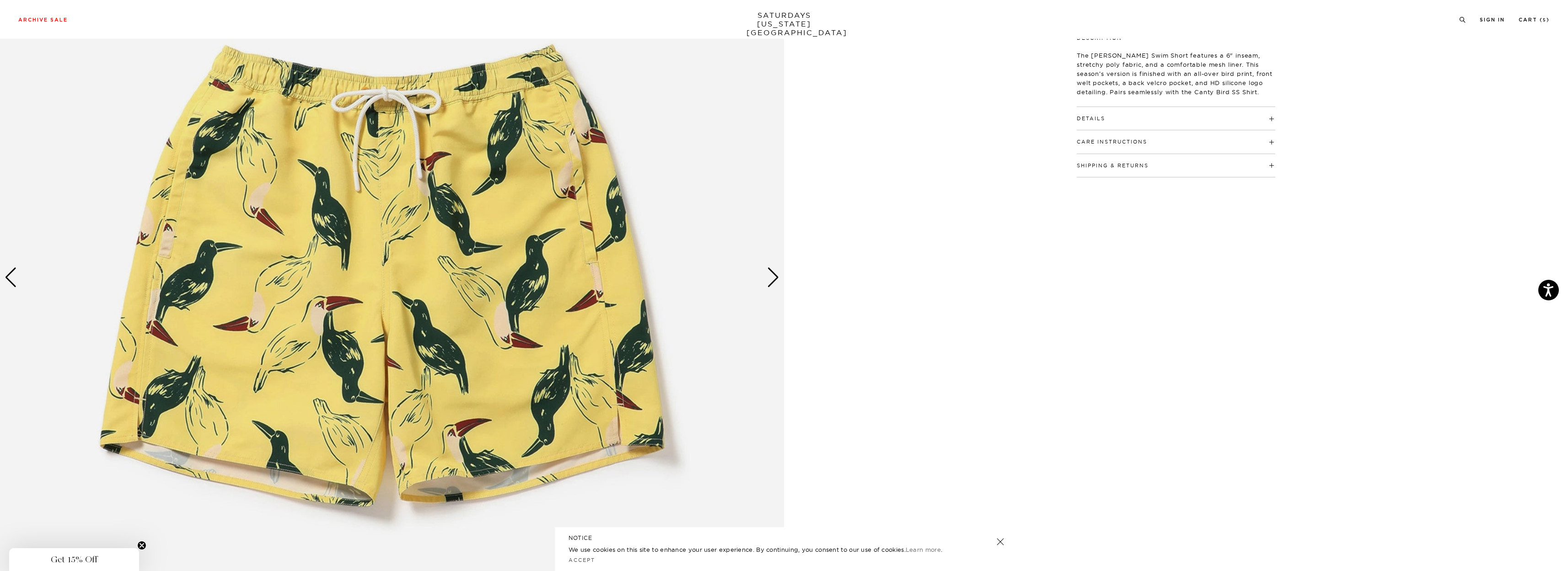
scroll to position [275, 0]
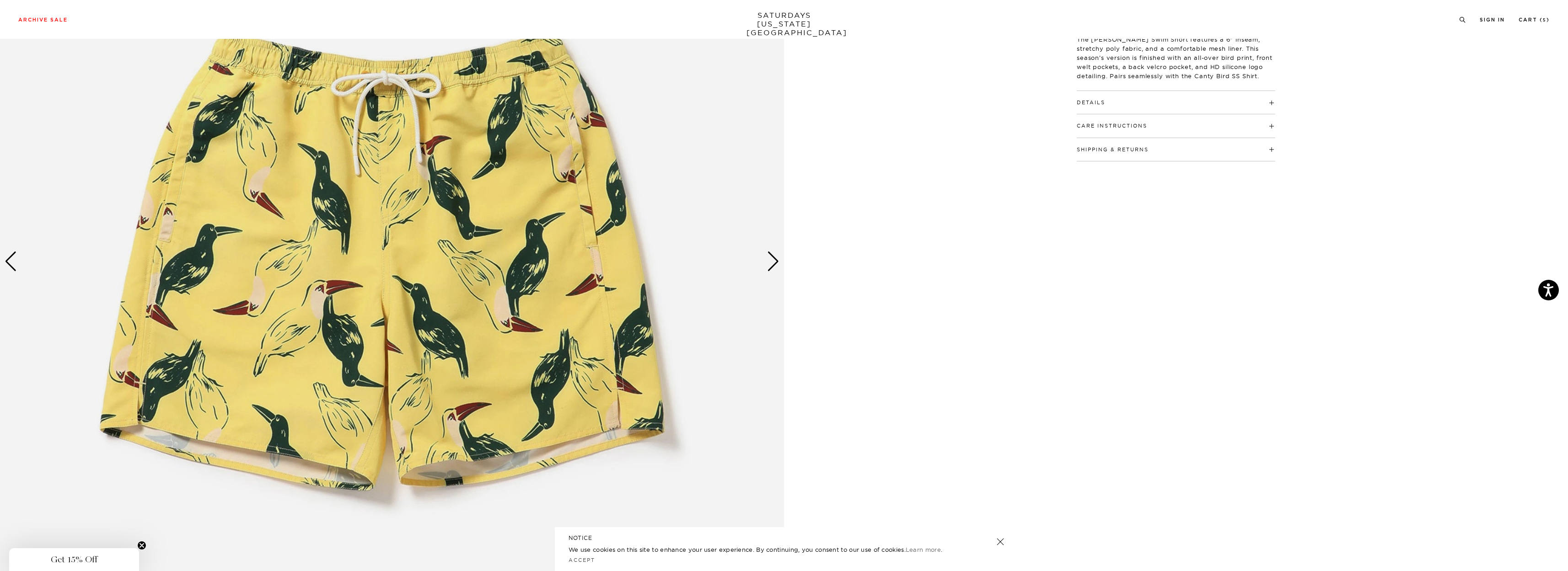
click at [772, 266] on div "Next slide" at bounding box center [773, 261] width 12 height 20
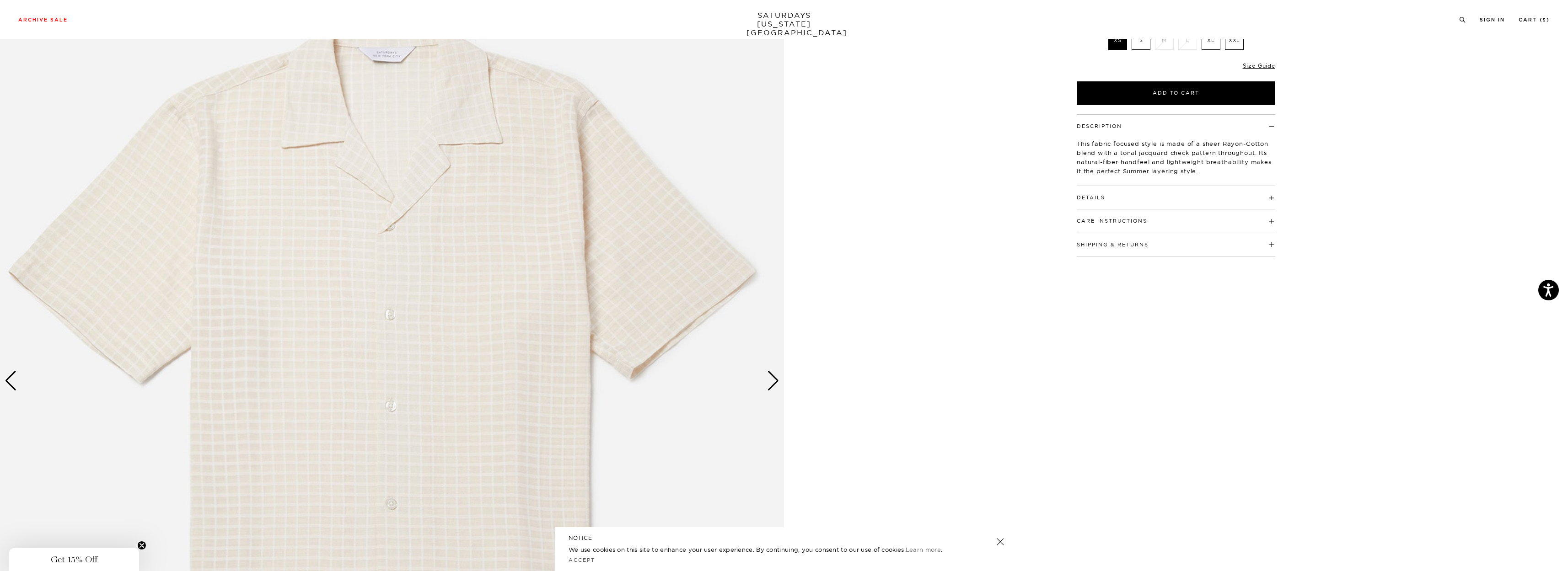
scroll to position [183, 0]
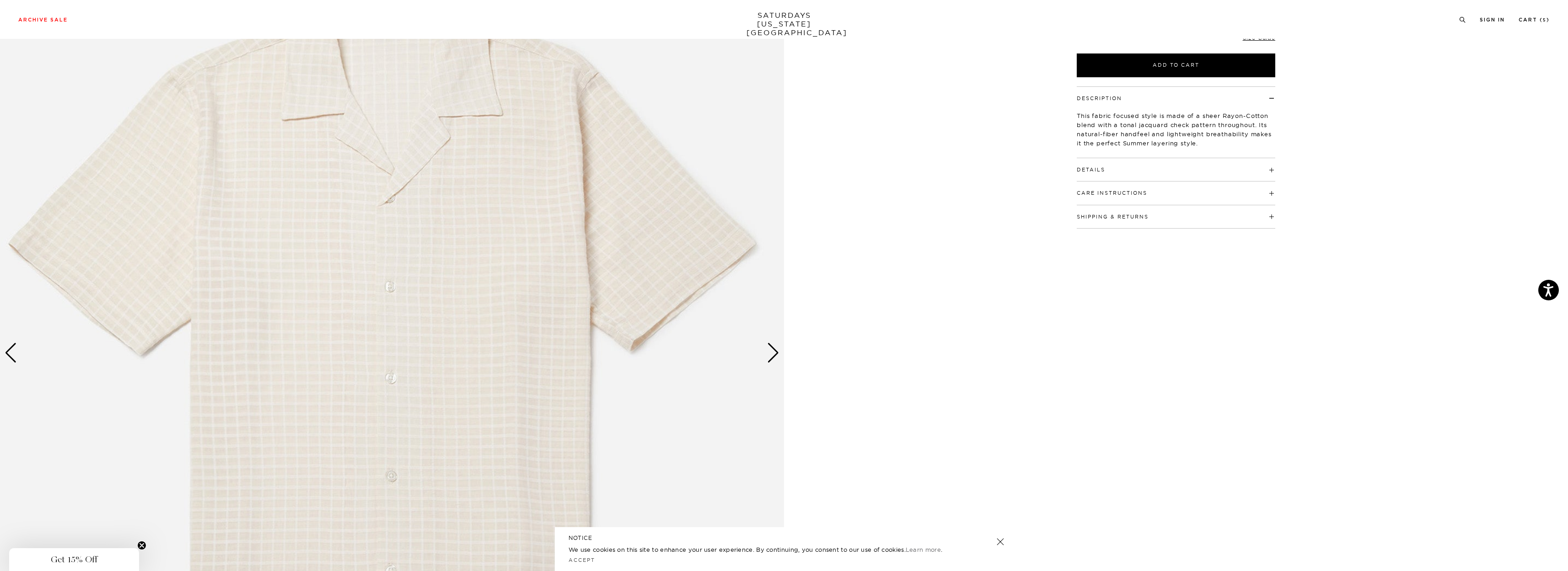
click at [1098, 163] on h4 "Details" at bounding box center [1175, 165] width 199 height 15
click at [777, 354] on div "Next slide" at bounding box center [773, 352] width 12 height 20
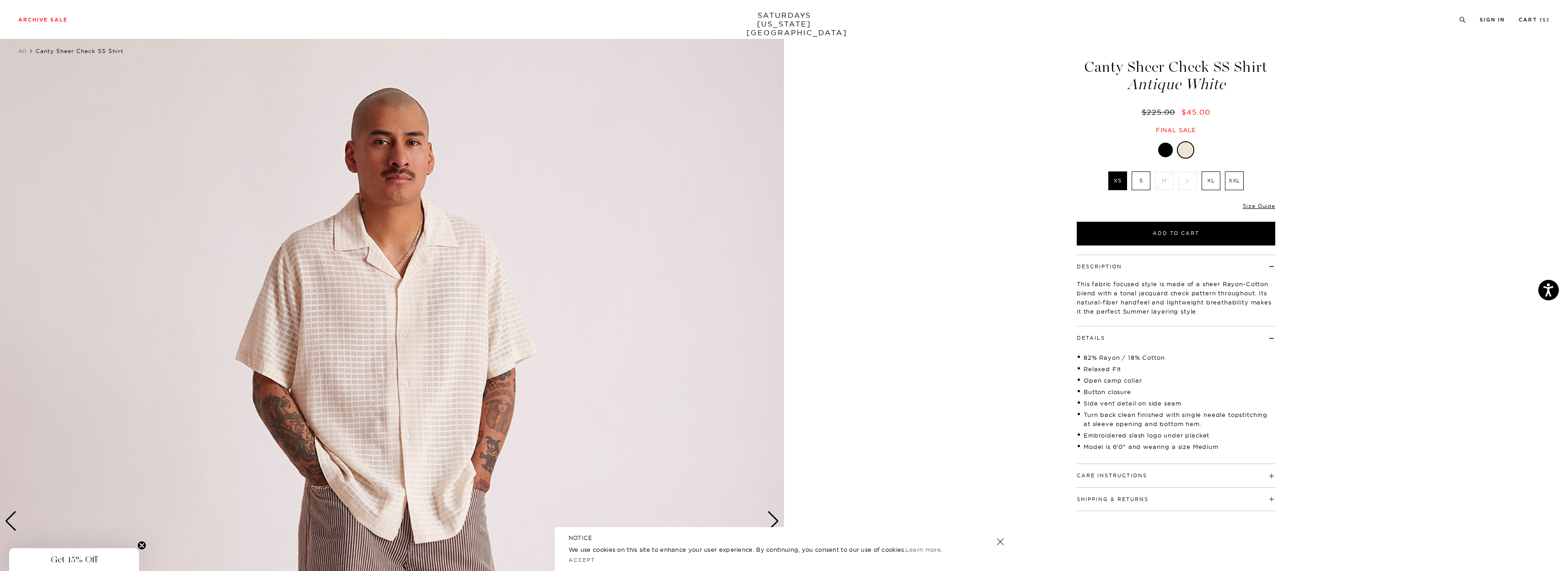
scroll to position [0, 0]
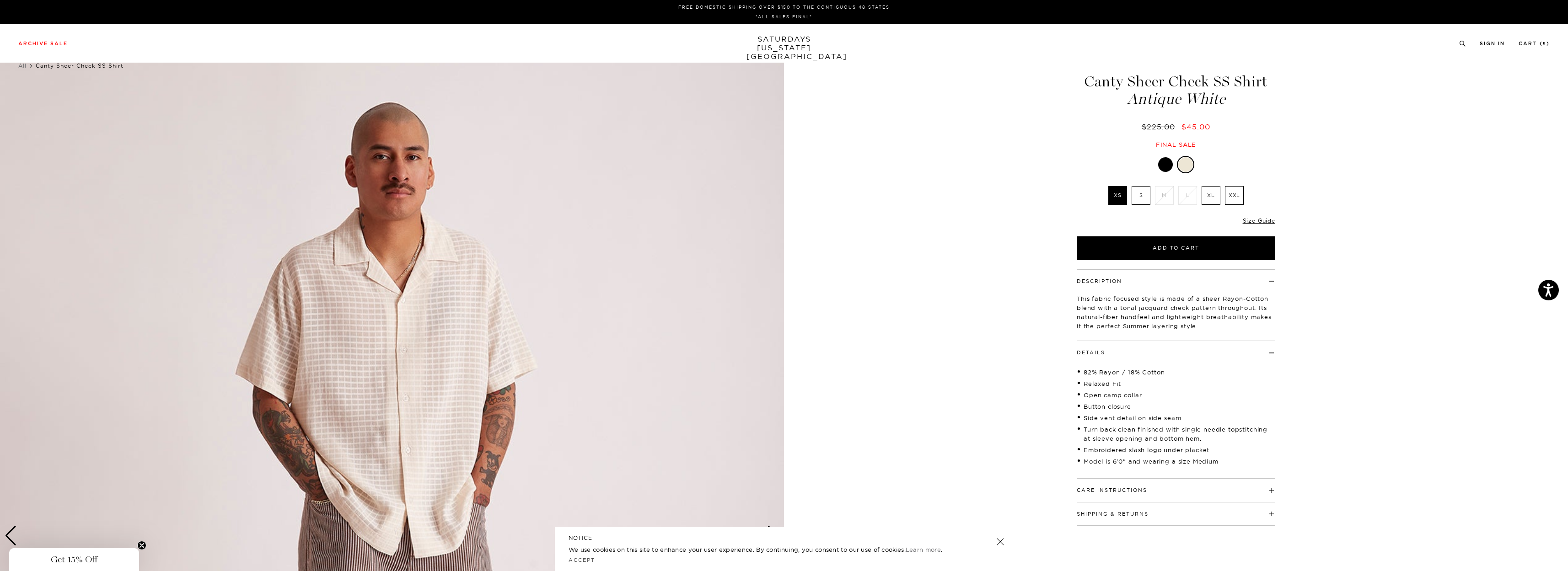
click at [1133, 198] on label "S" at bounding box center [1140, 195] width 18 height 18
click at [0, 0] on input "S" at bounding box center [0, 0] width 0 height 0
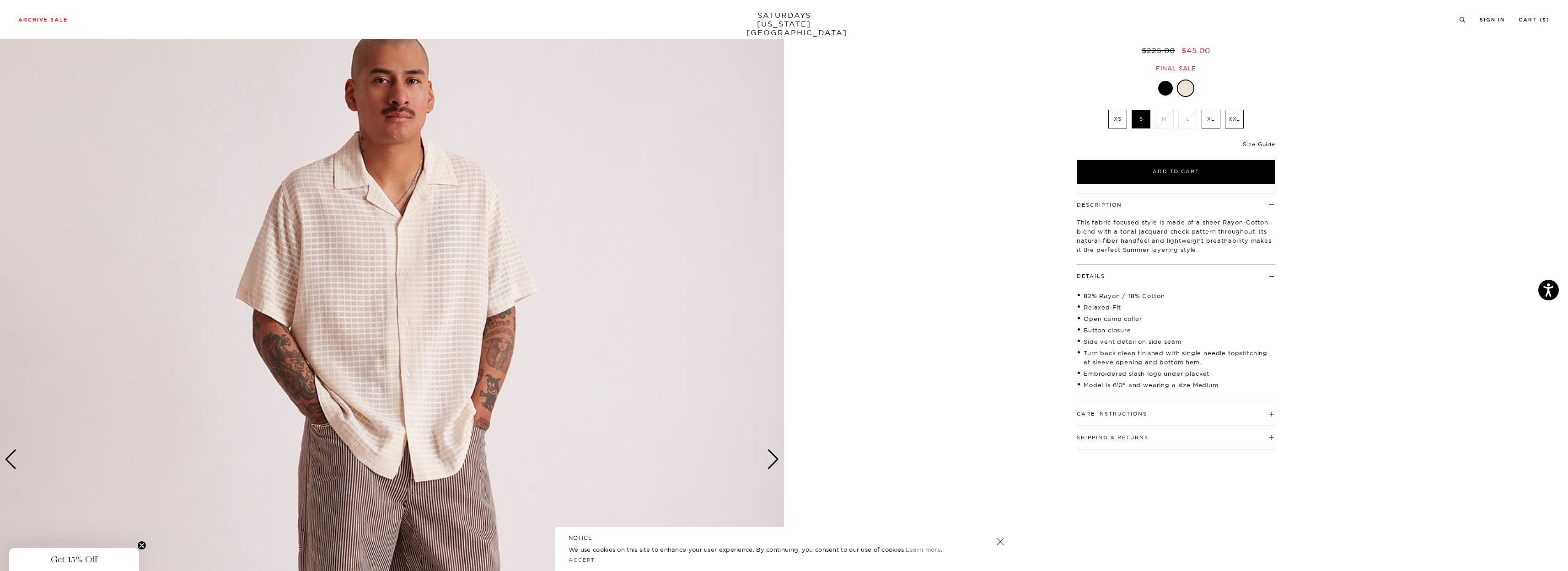
scroll to position [92, 0]
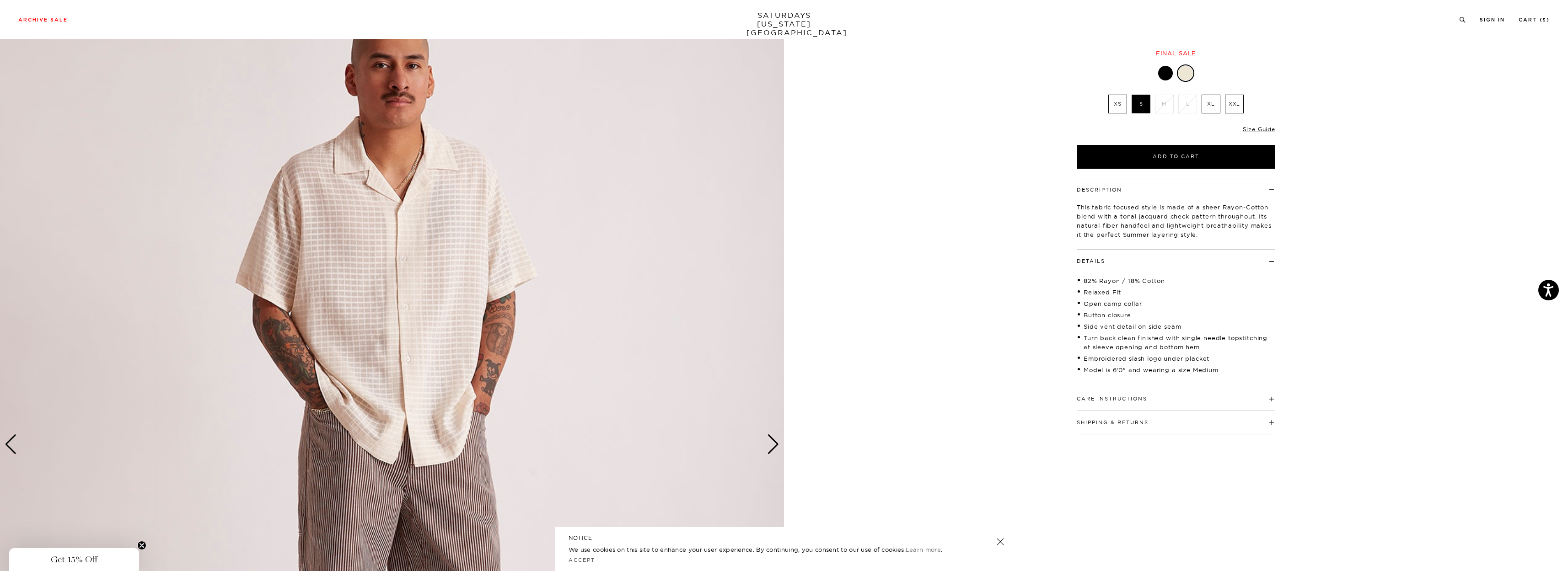
click at [772, 447] on div "Next slide" at bounding box center [773, 444] width 12 height 20
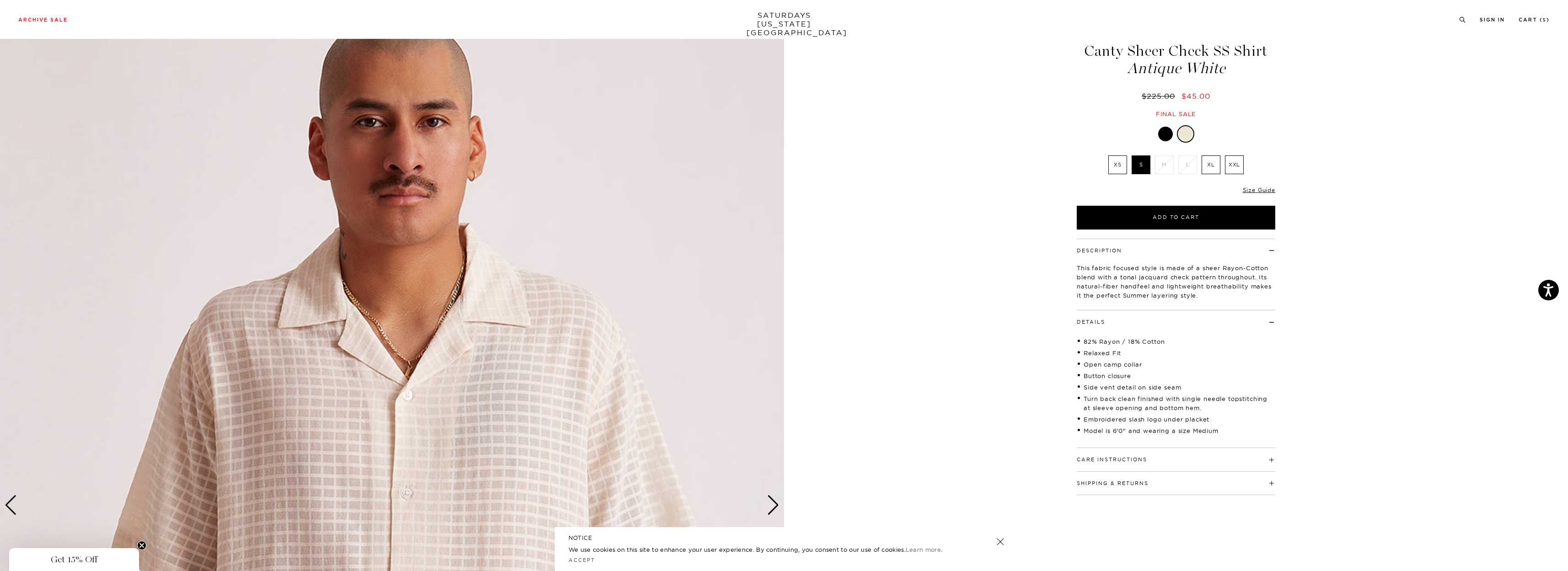
scroll to position [137, 0]
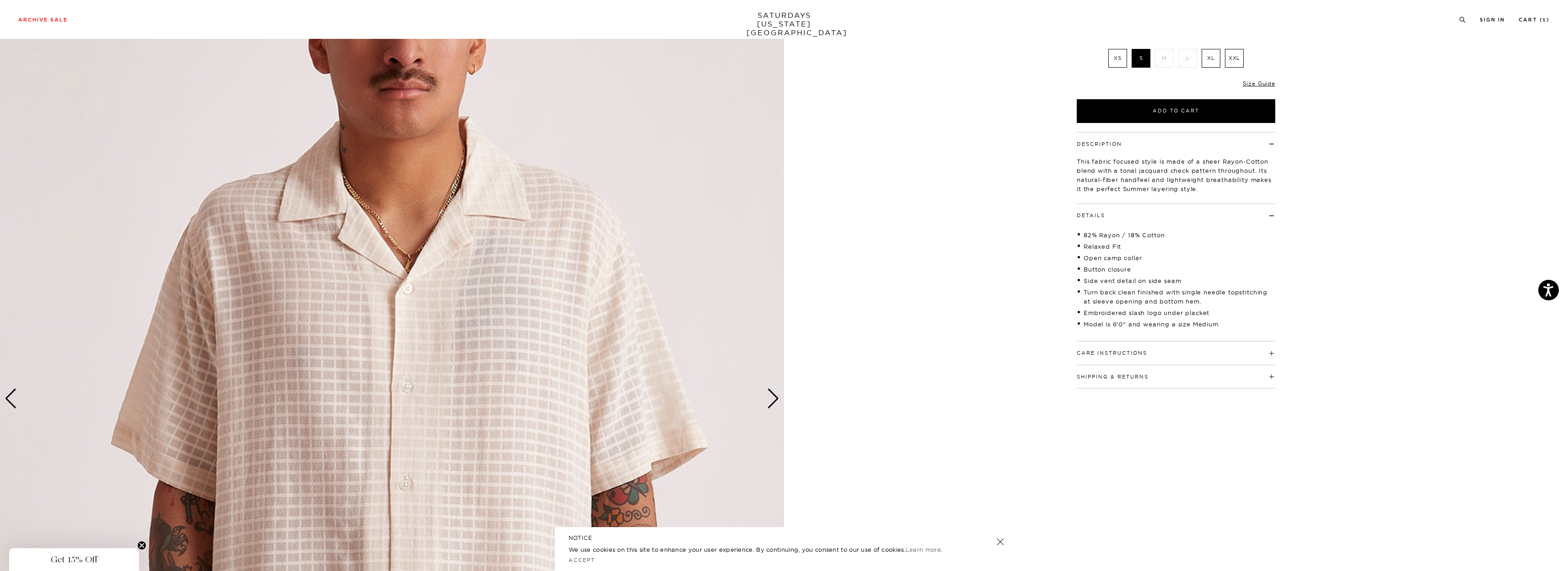
click at [774, 403] on div "Next slide" at bounding box center [773, 399] width 12 height 20
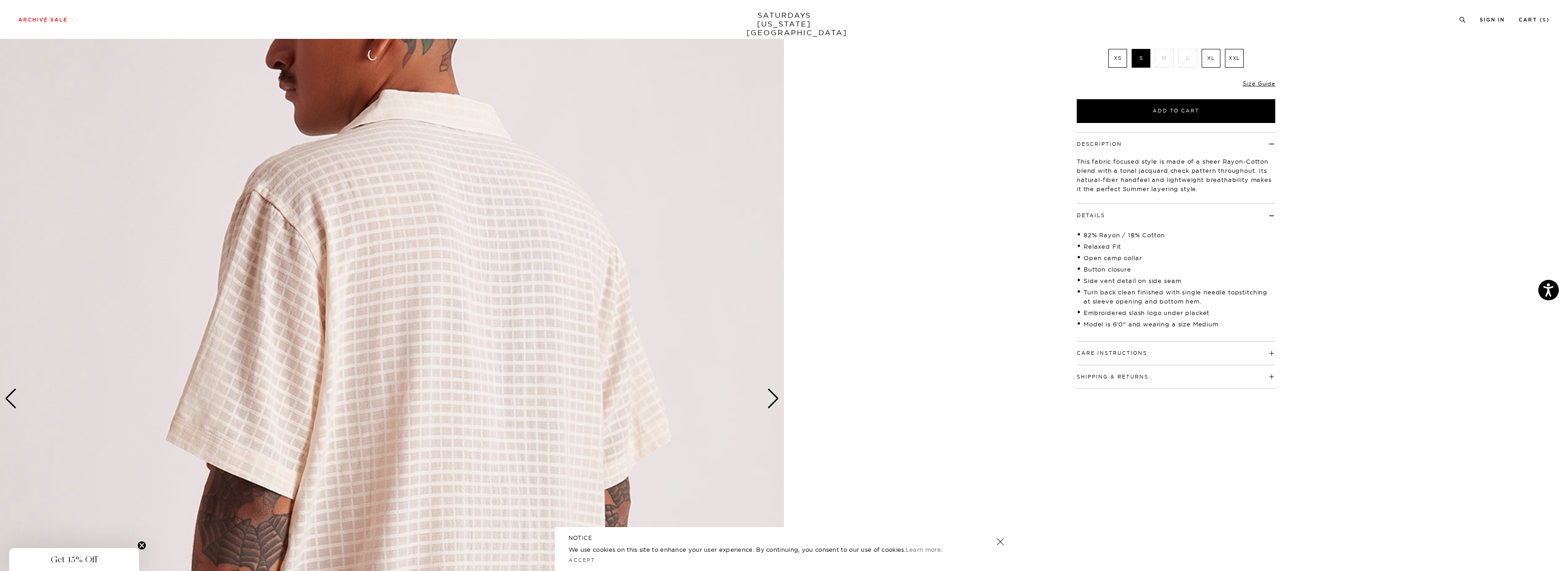
click at [774, 403] on div "Next slide" at bounding box center [773, 399] width 12 height 20
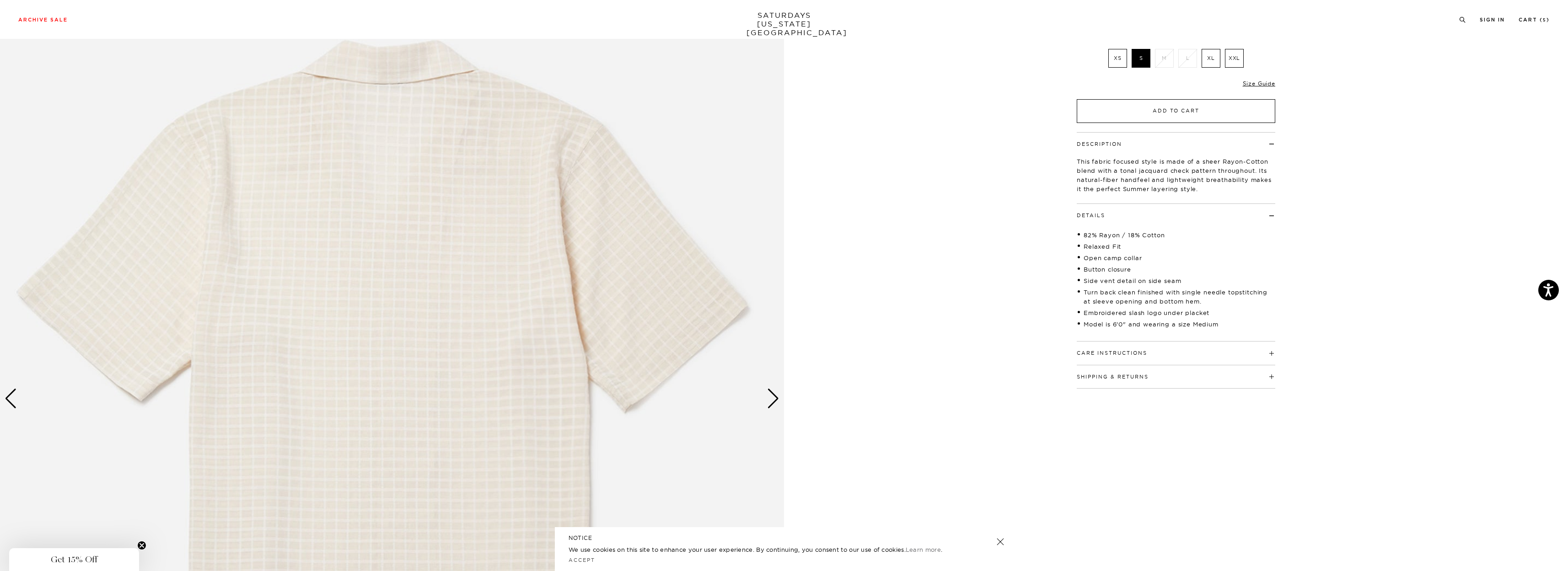
click at [1153, 113] on button "Add to Cart" at bounding box center [1175, 111] width 199 height 24
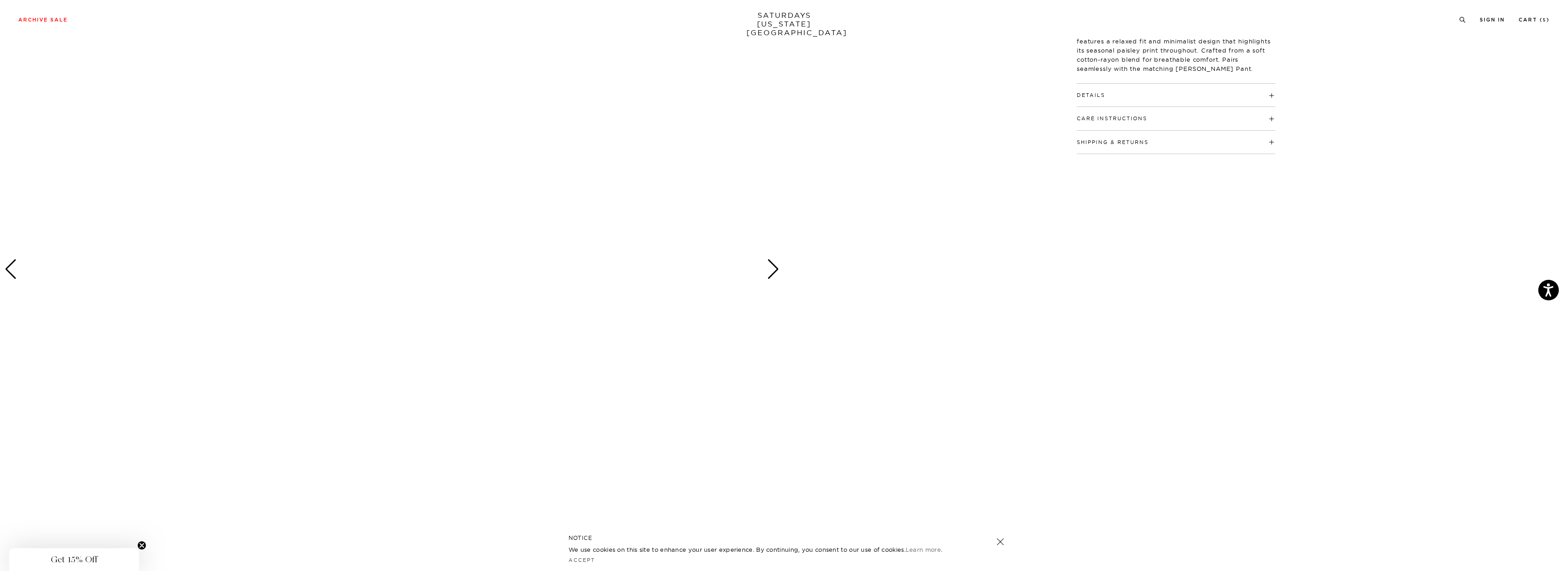
scroll to position [320, 0]
click at [774, 217] on div "Next slide" at bounding box center [773, 215] width 12 height 20
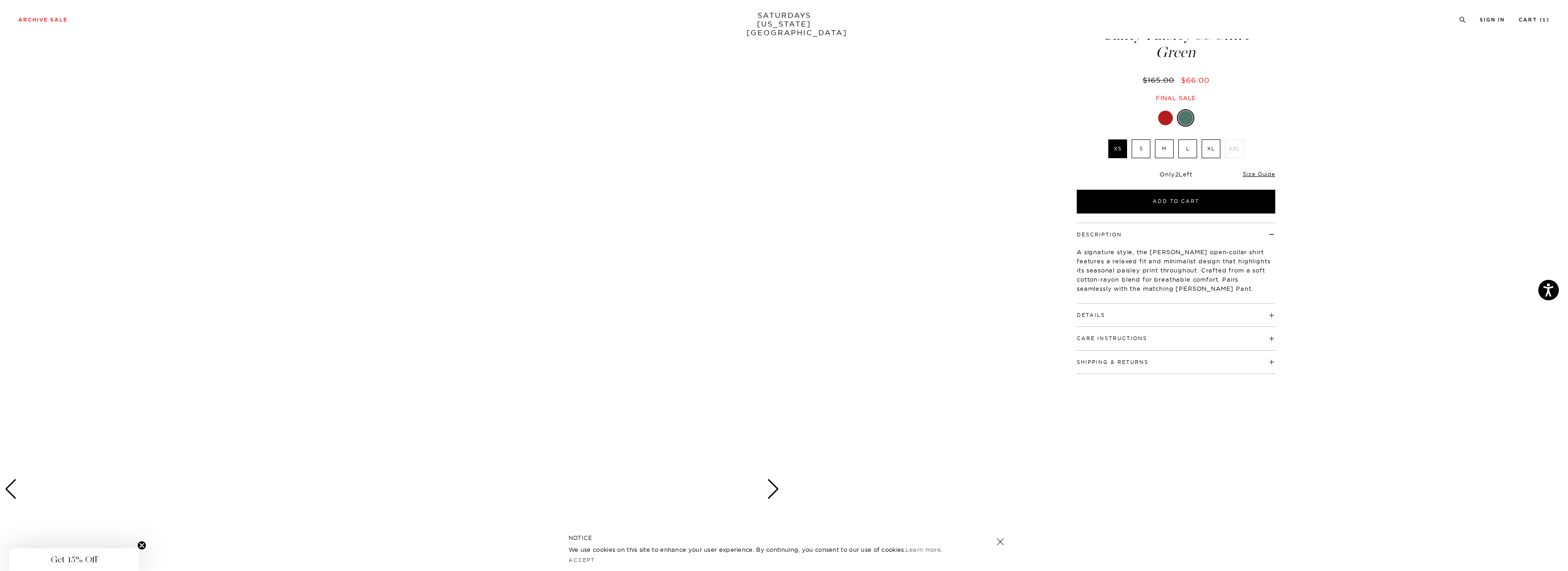
scroll to position [45, 0]
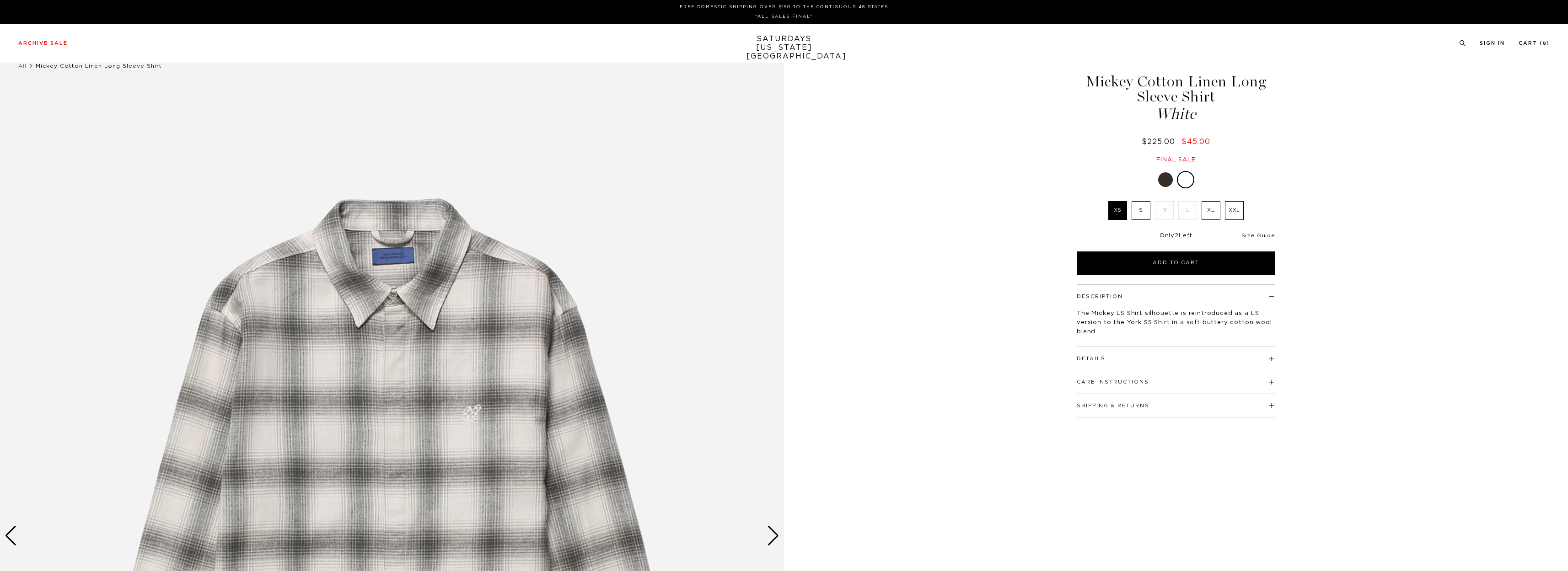
click at [1143, 210] on label "S" at bounding box center [1140, 210] width 18 height 18
click at [0, 0] on input "S" at bounding box center [0, 0] width 0 height 0
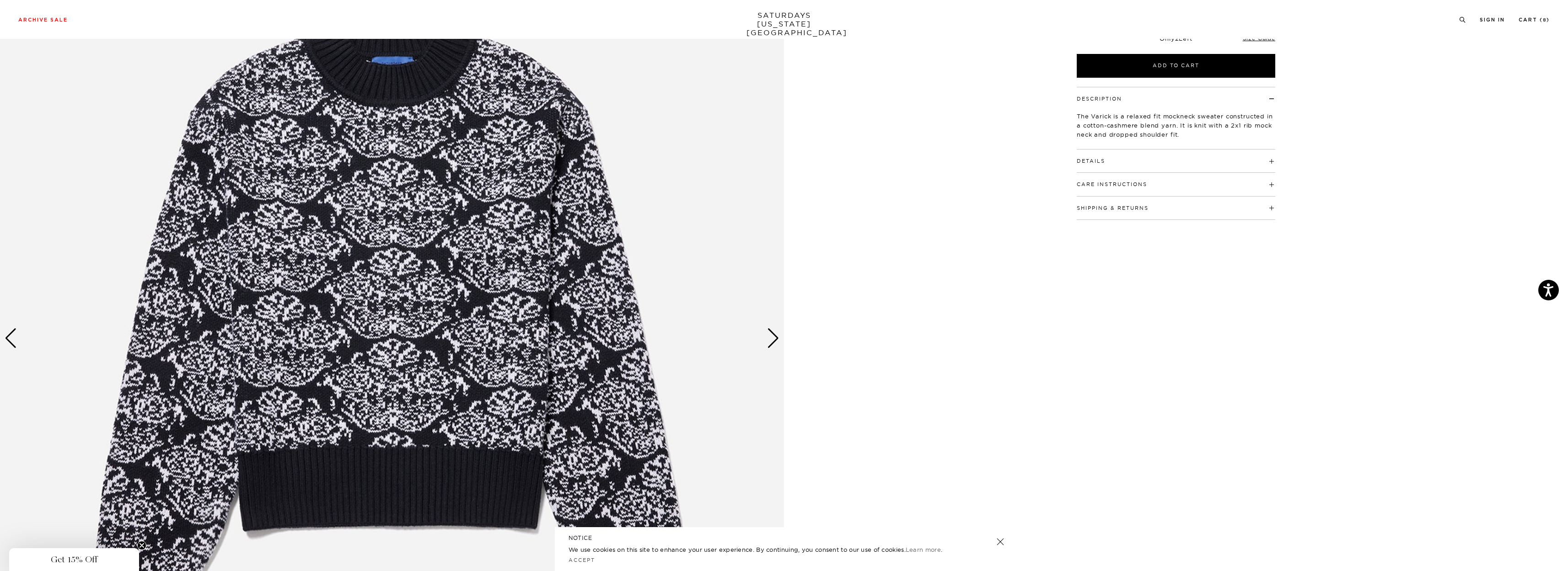
scroll to position [92, 0]
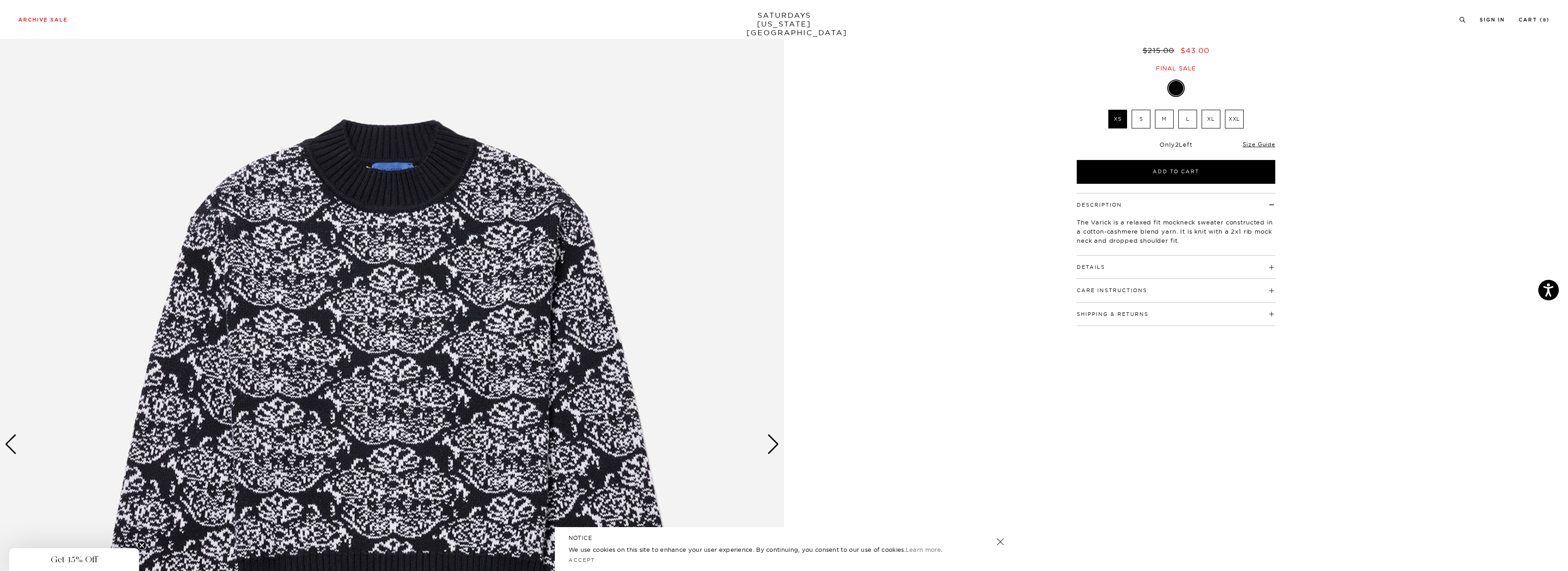
click at [777, 436] on div "Next slide" at bounding box center [773, 444] width 12 height 20
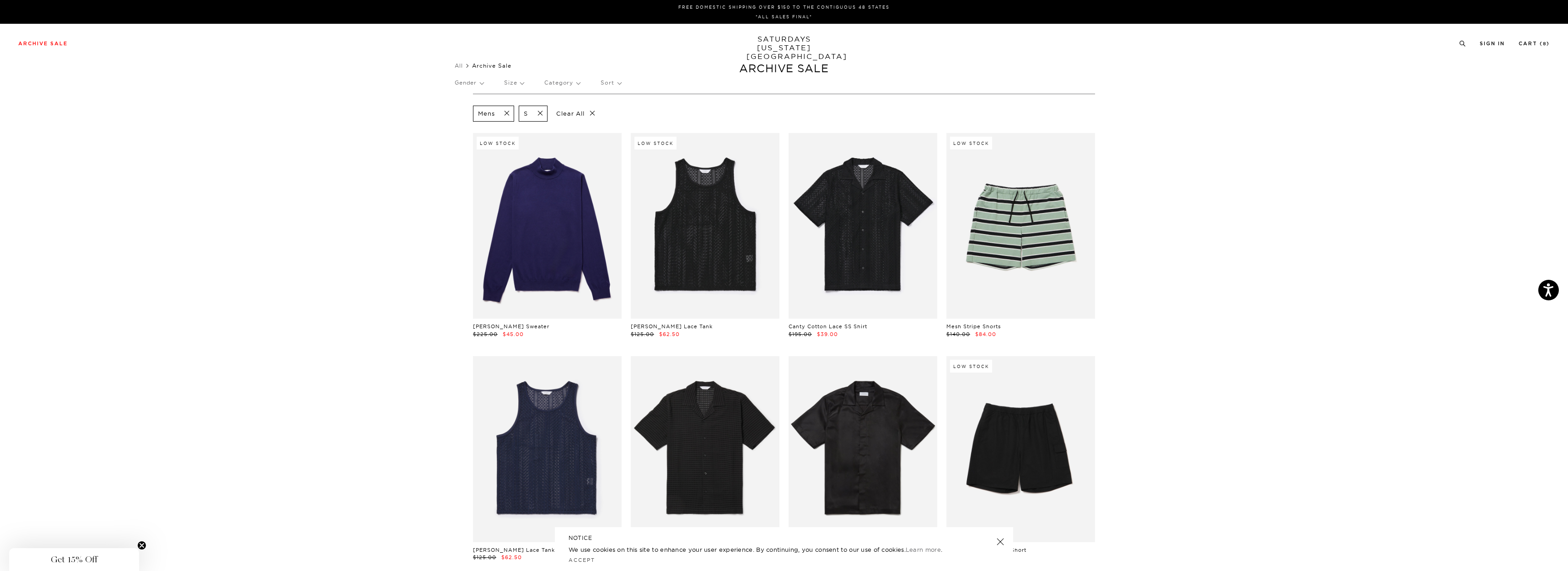
click at [540, 115] on span at bounding box center [538, 114] width 19 height 9
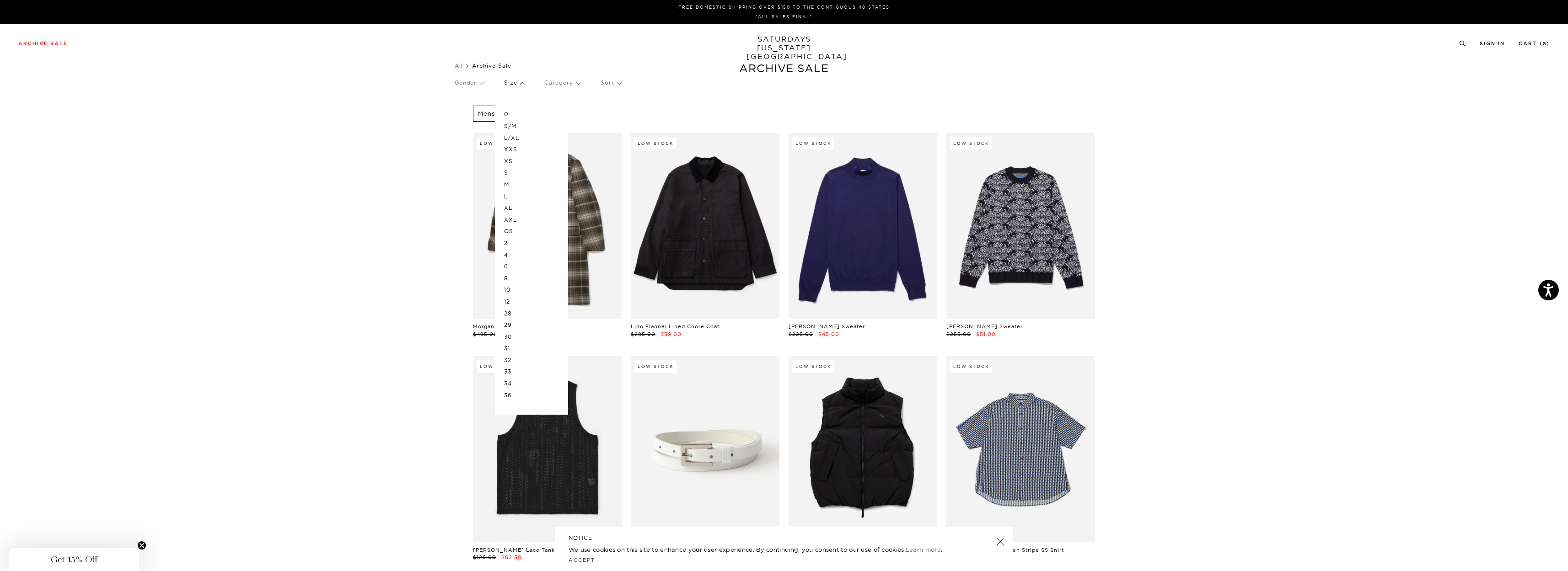
click at [513, 159] on p "XS" at bounding box center [531, 162] width 55 height 12
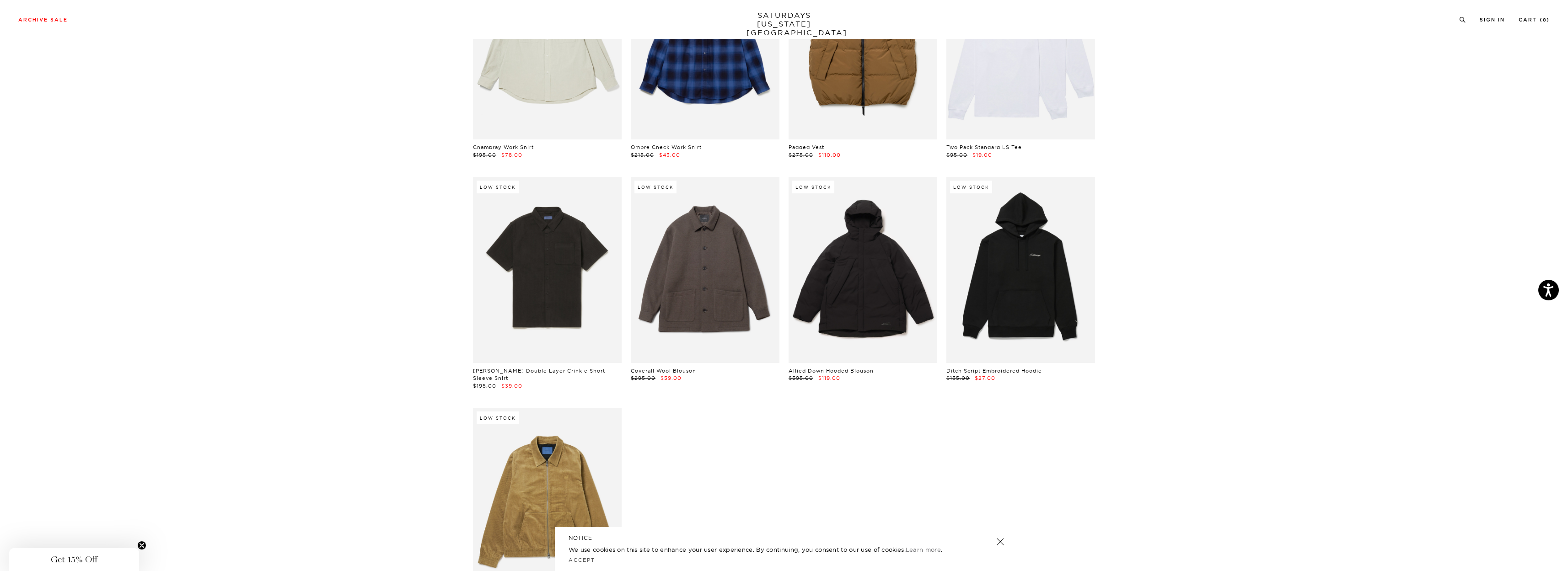
scroll to position [5123, 0]
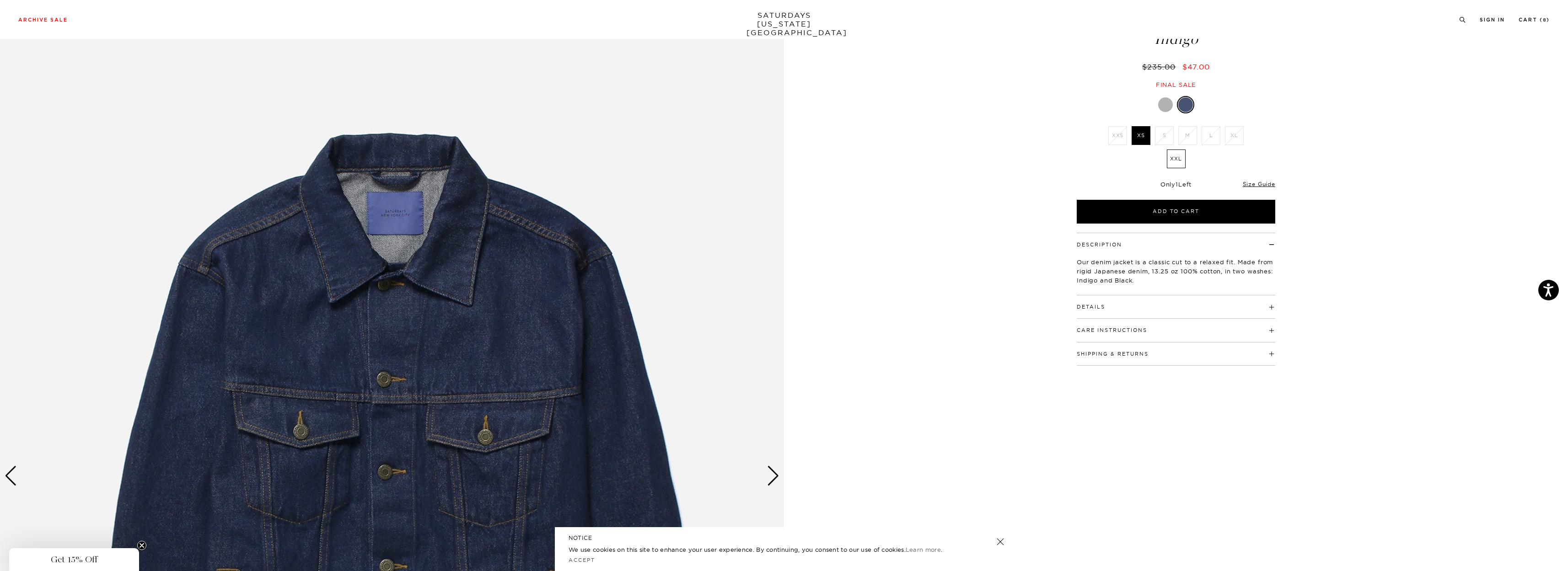
scroll to position [183, 0]
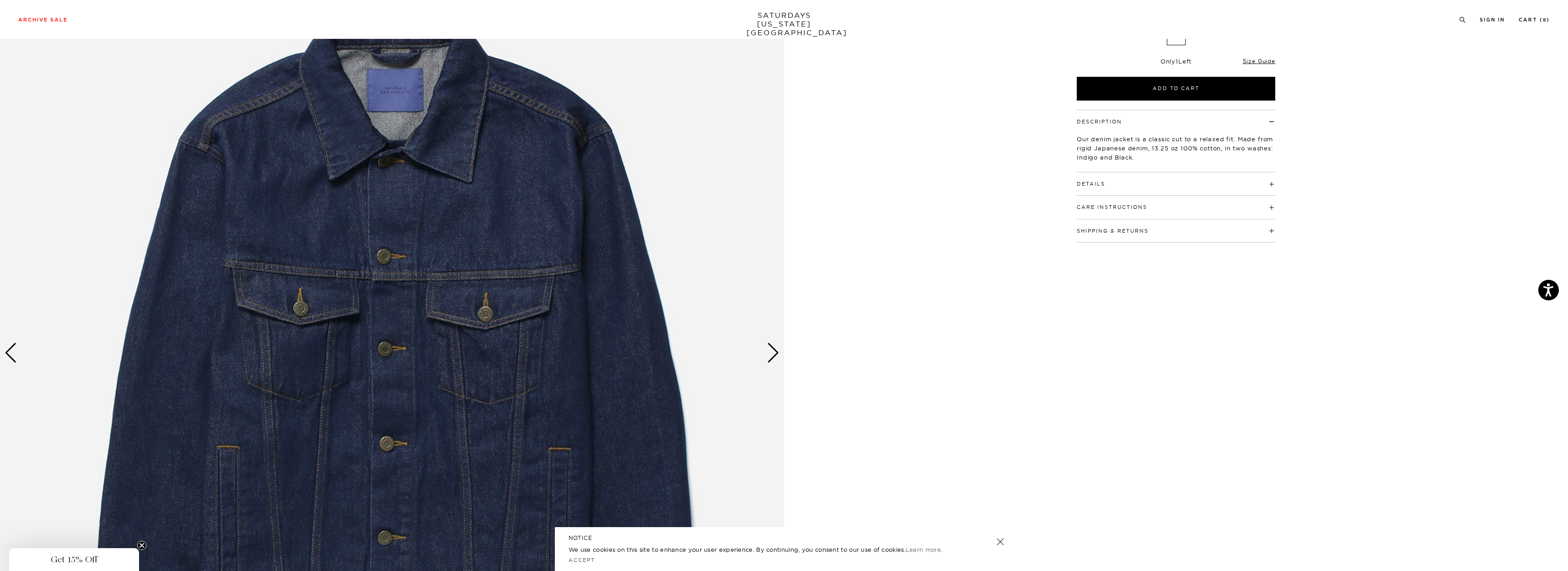
click at [776, 355] on div "Next slide" at bounding box center [773, 352] width 12 height 20
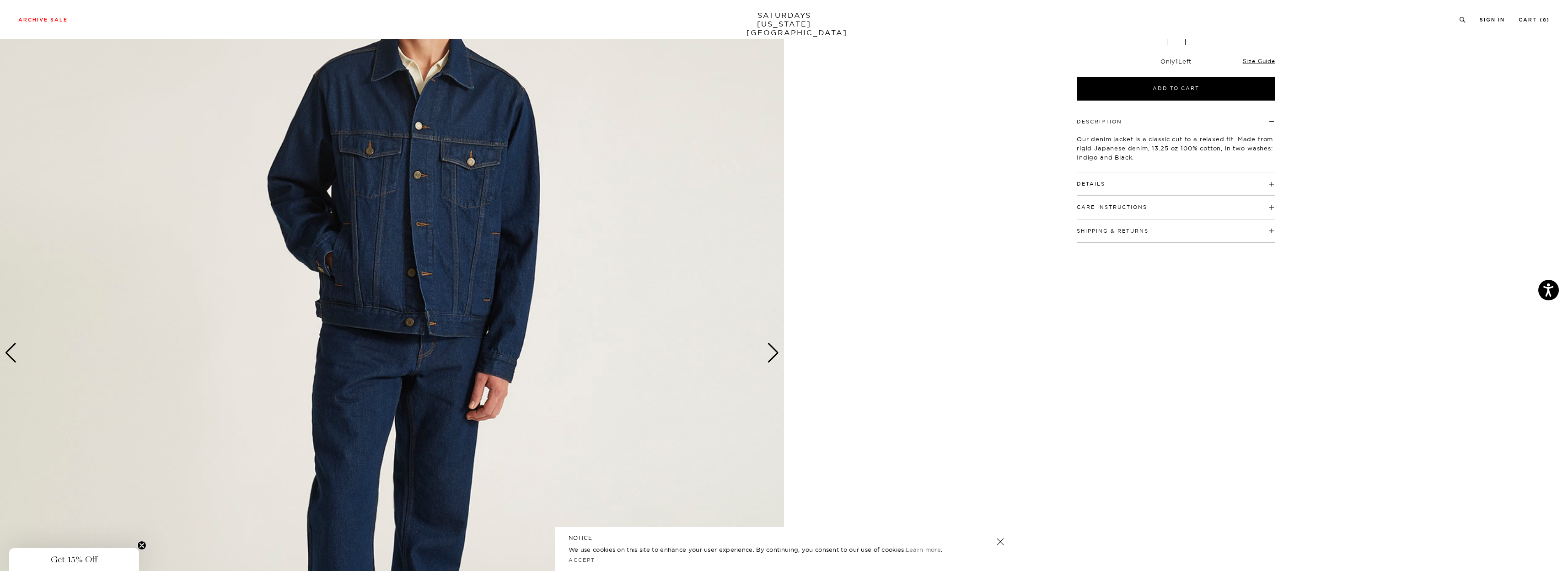
click at [776, 355] on div "Next slide" at bounding box center [773, 352] width 12 height 20
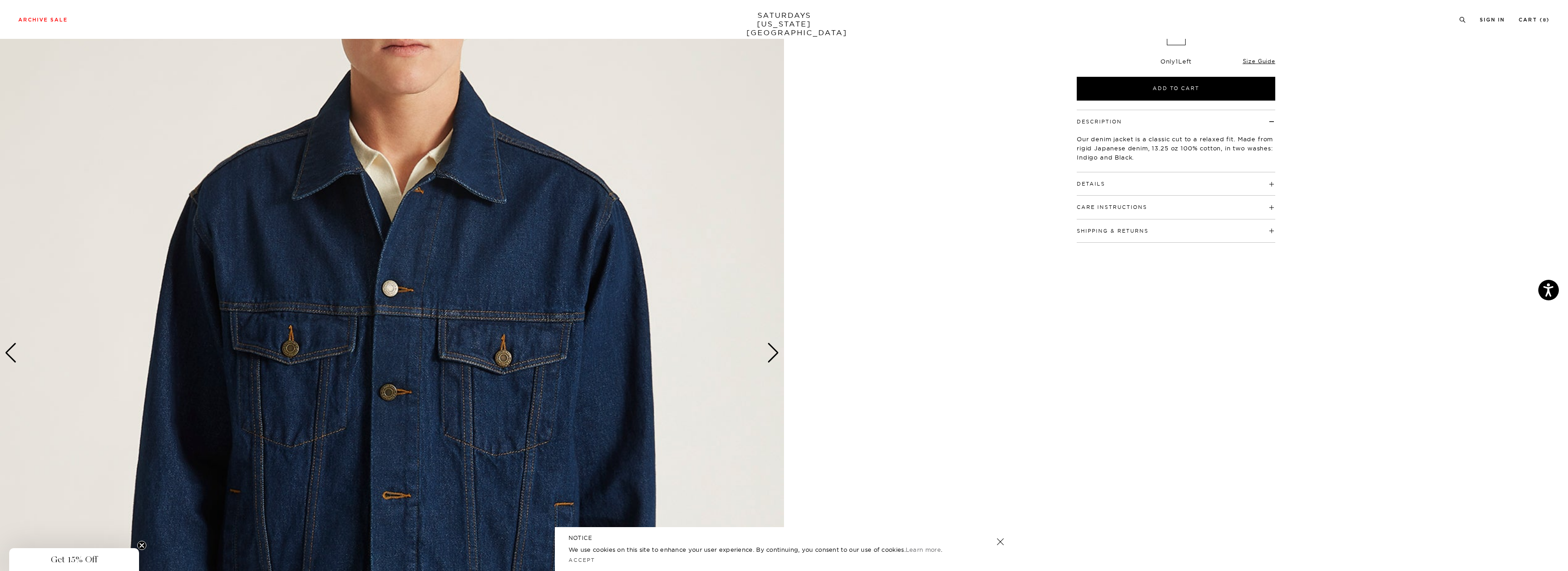
click at [776, 355] on div "Next slide" at bounding box center [773, 352] width 12 height 20
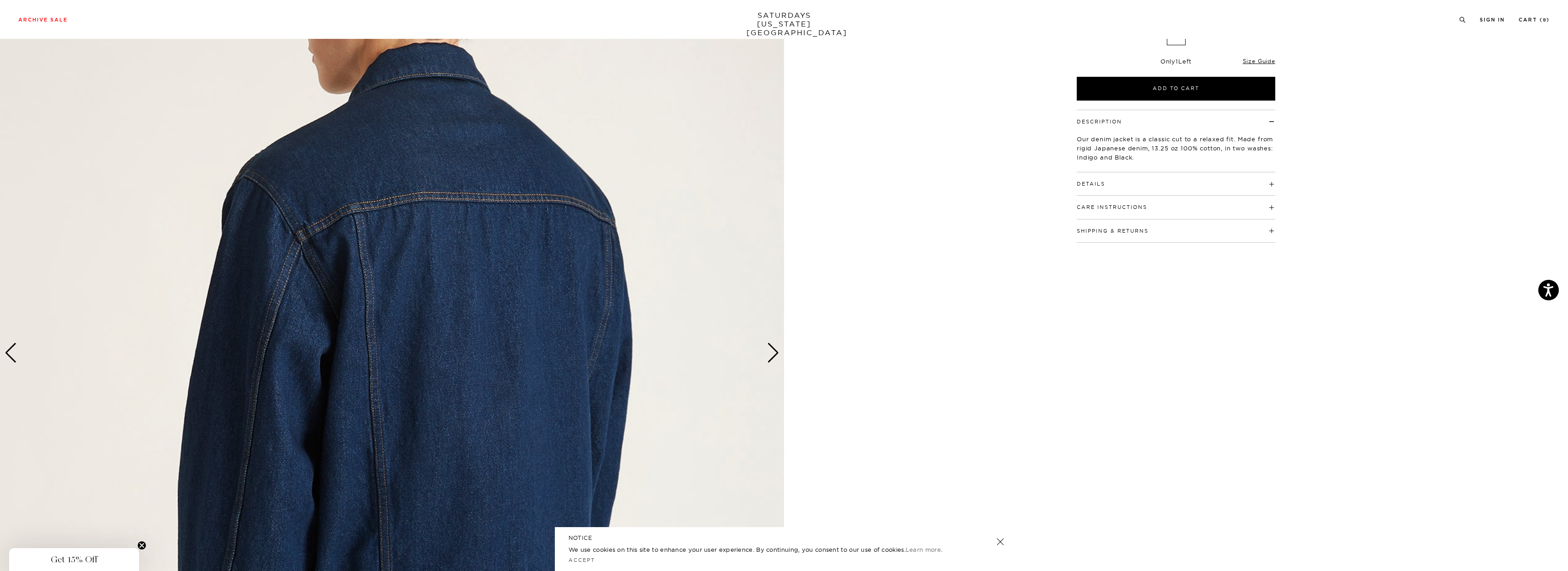
click at [776, 355] on div "Next slide" at bounding box center [773, 352] width 12 height 20
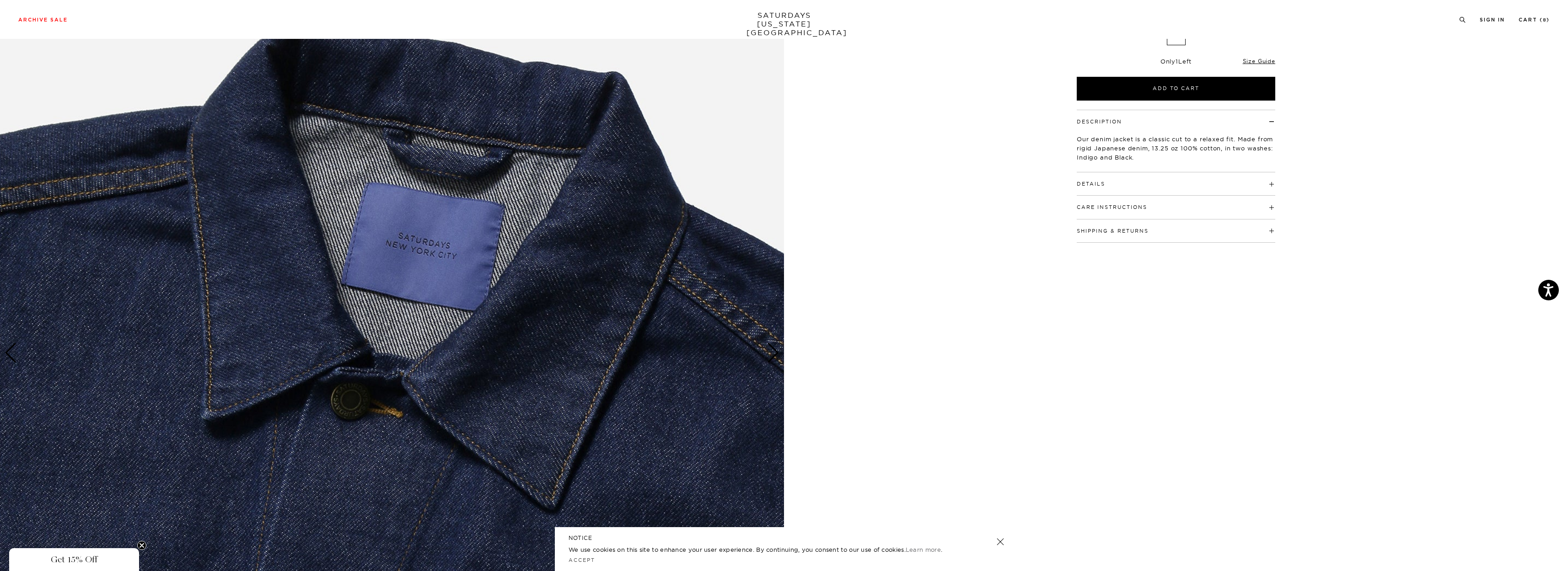
click at [776, 355] on div "Next slide" at bounding box center [773, 352] width 12 height 20
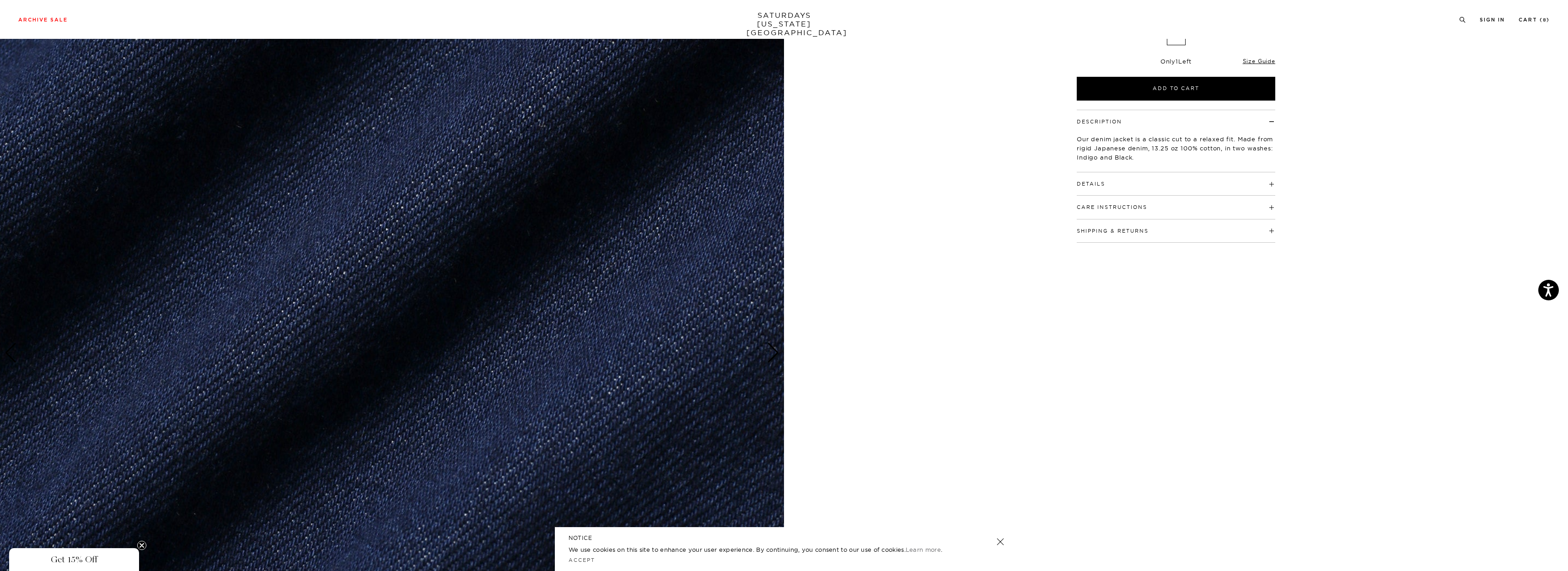
click at [1105, 186] on button "Details" at bounding box center [1091, 185] width 28 height 5
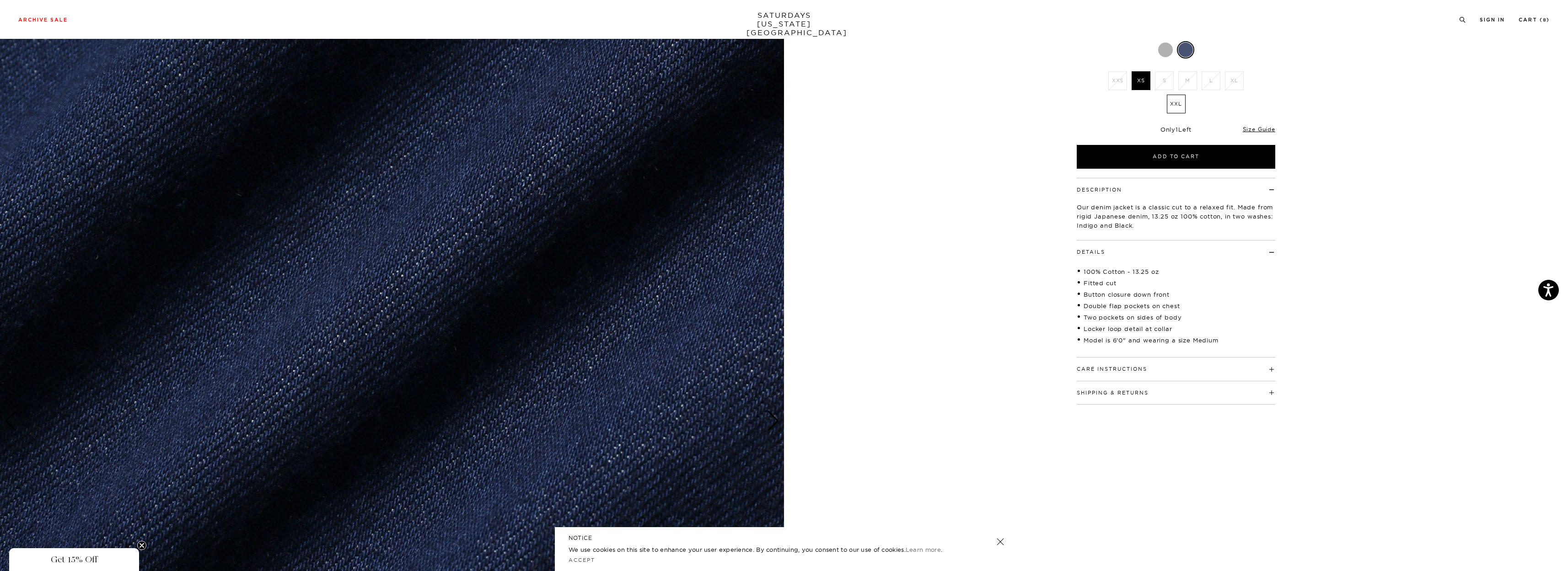
scroll to position [0, 0]
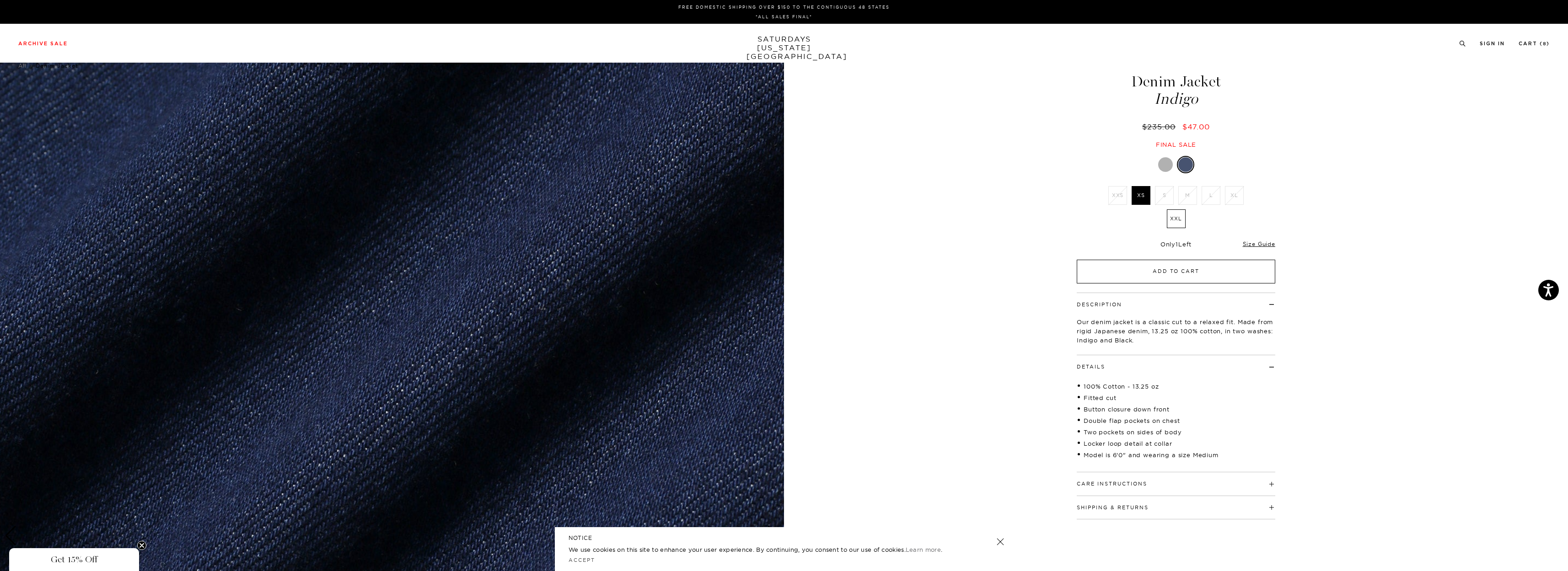
click at [1097, 275] on button "Add to Cart" at bounding box center [1175, 271] width 199 height 24
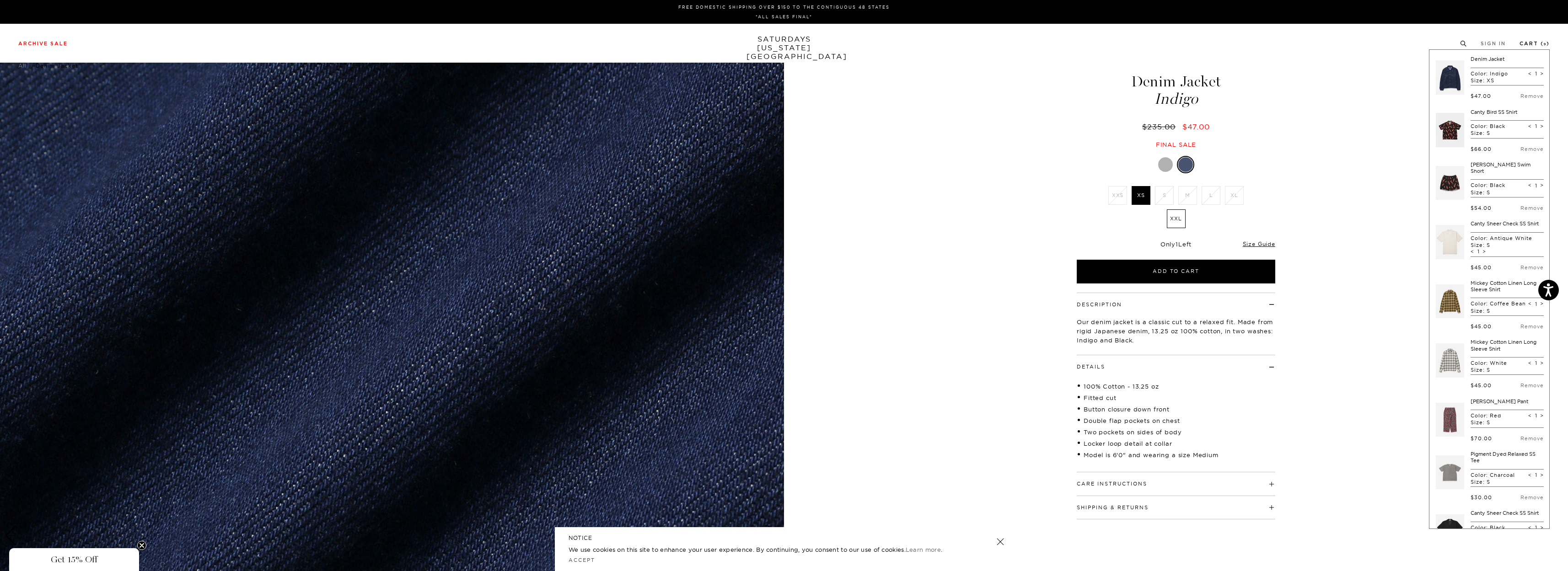
click at [1537, 44] on link "Cart ( 9 )" at bounding box center [1535, 44] width 31 height 5
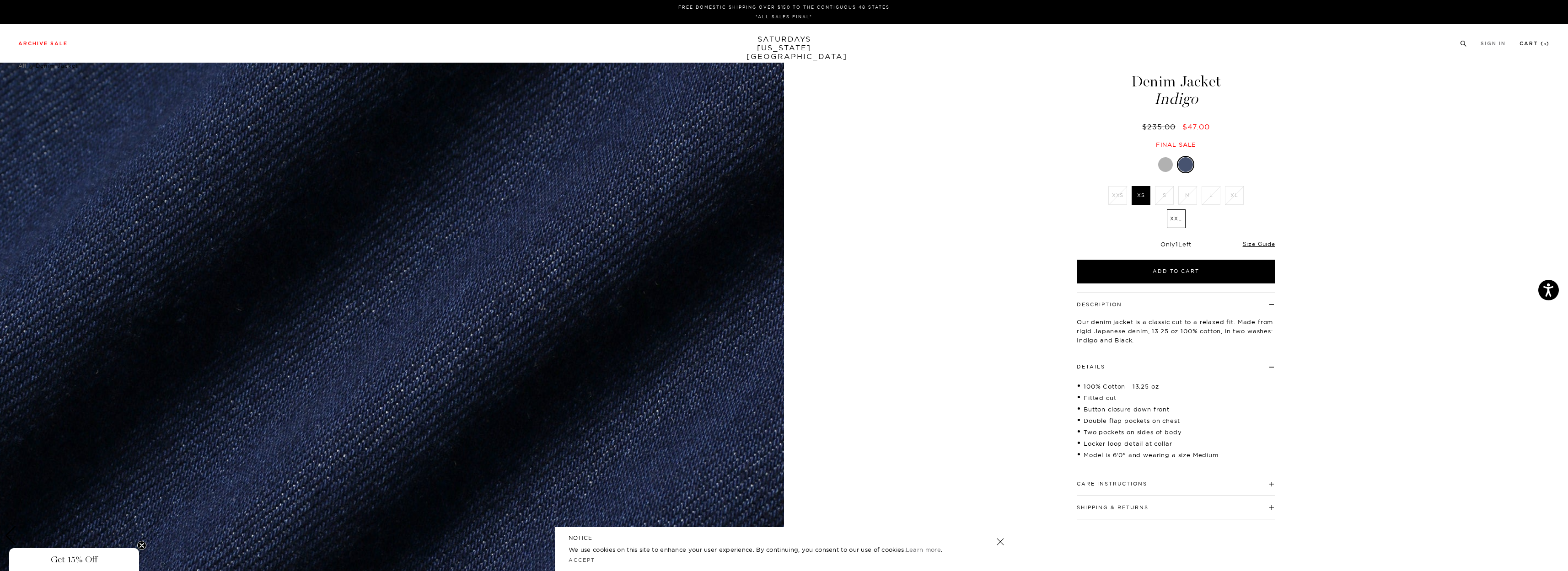
click at [1529, 41] on link "Cart ( 9 )" at bounding box center [1535, 44] width 31 height 5
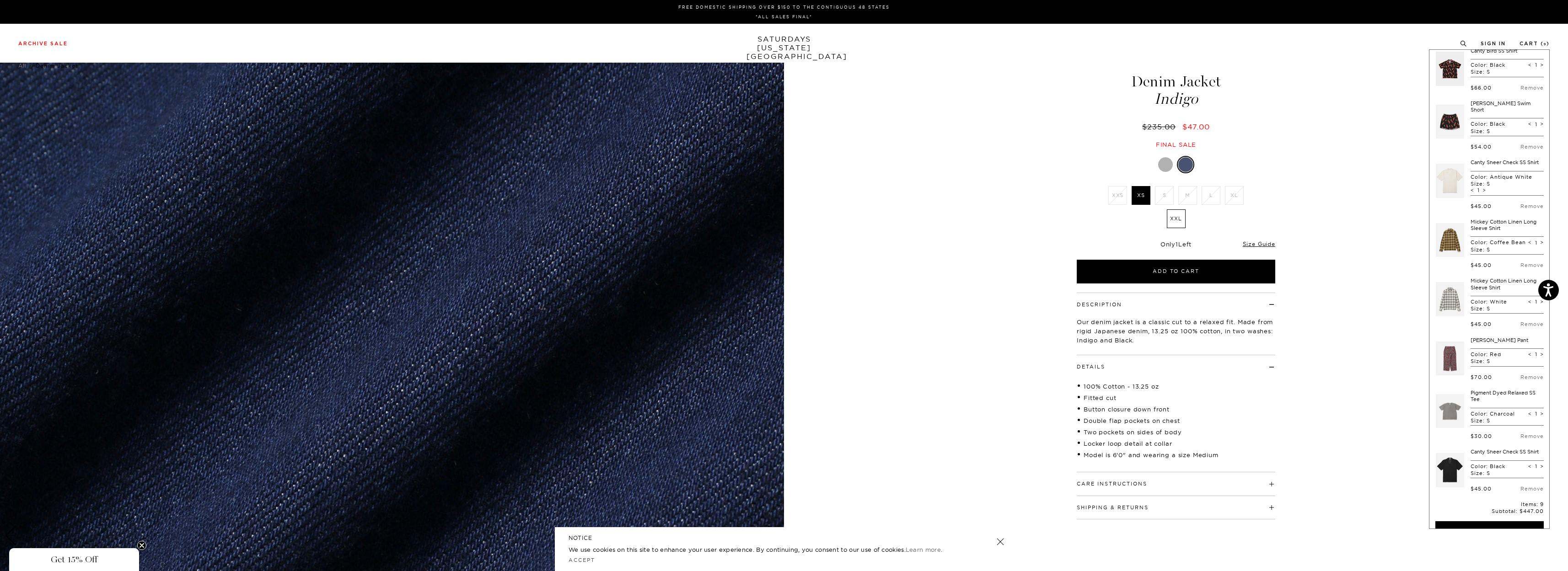
scroll to position [188, 0]
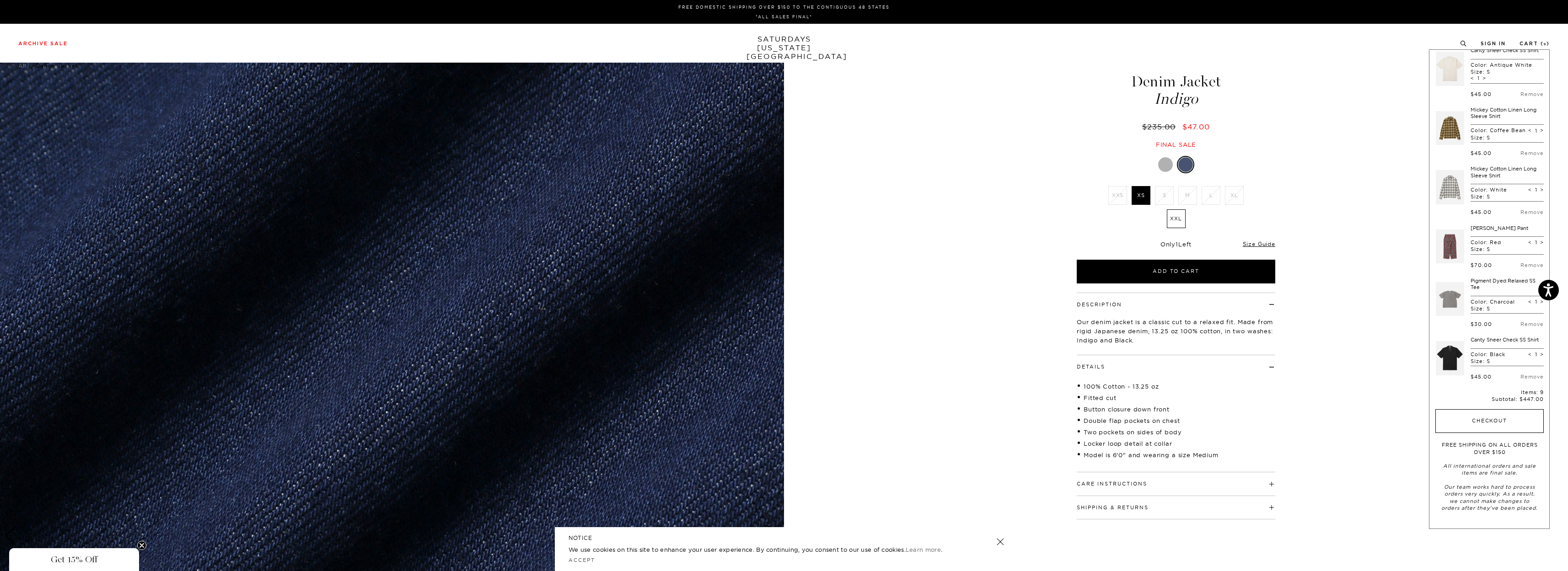
click at [1490, 424] on button "Checkout" at bounding box center [1490, 421] width 108 height 24
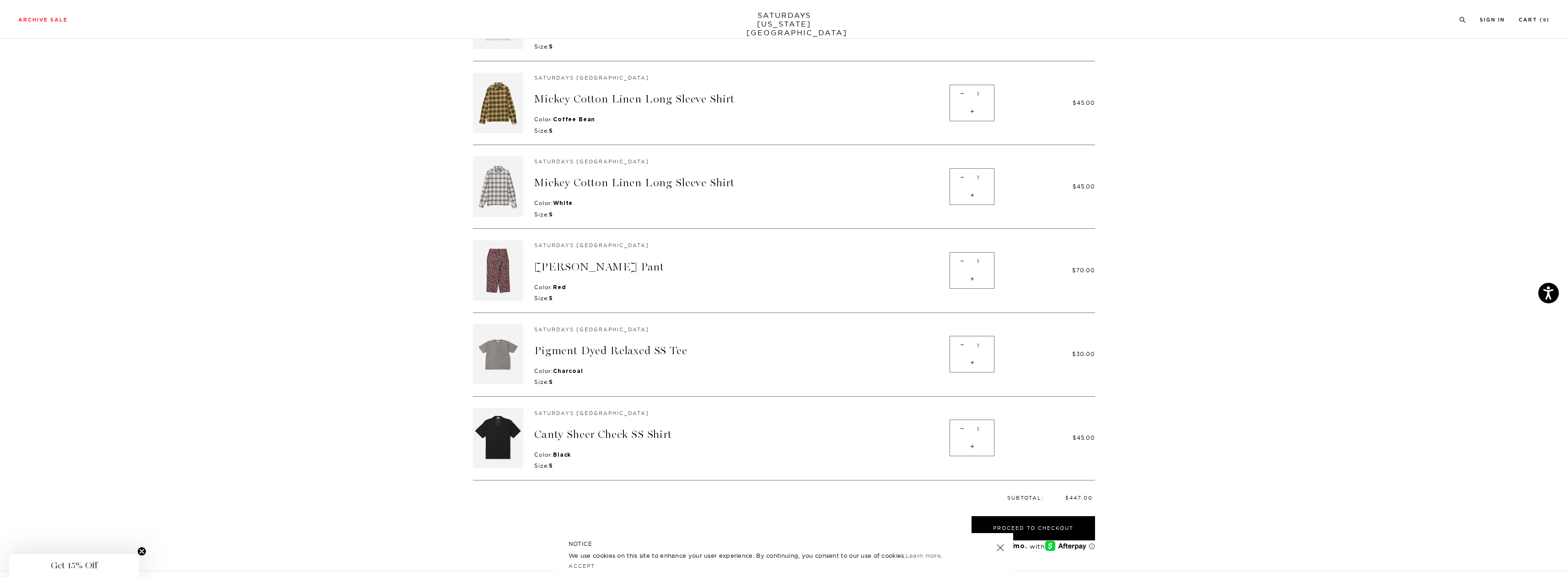
scroll to position [412, 0]
click at [962, 254] on span "-" at bounding box center [962, 260] width 12 height 17
type input "0"
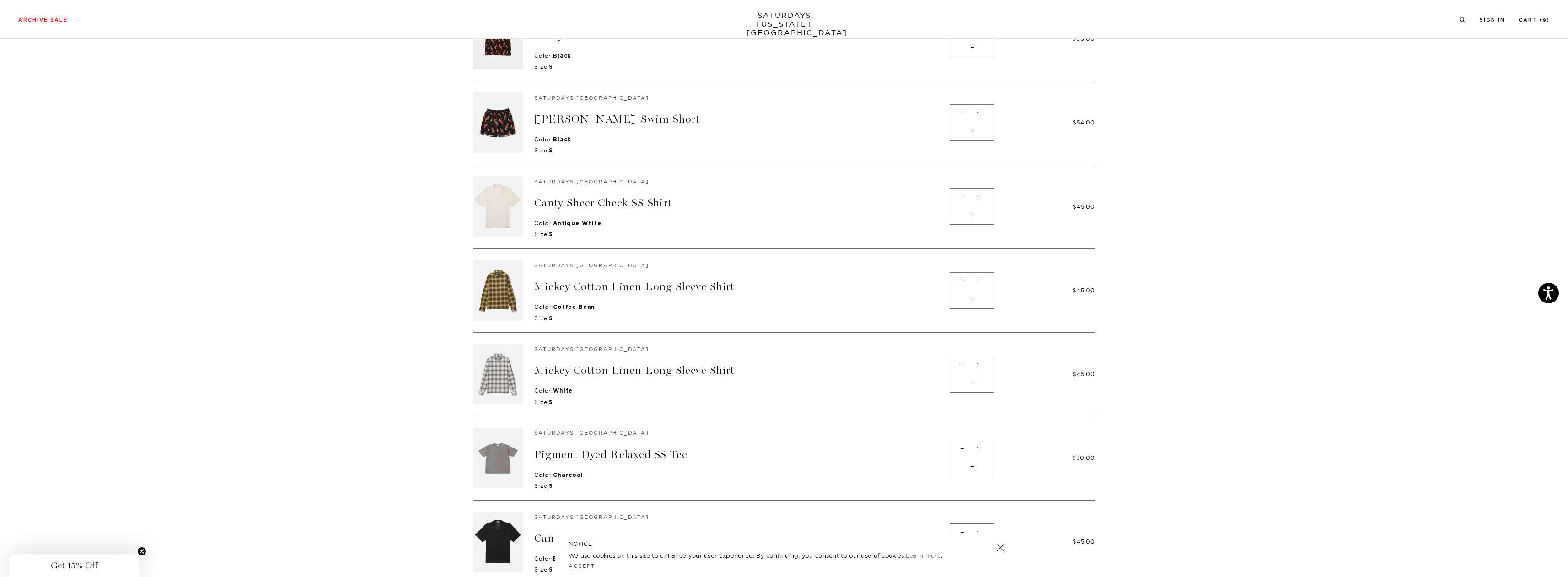
scroll to position [183, 0]
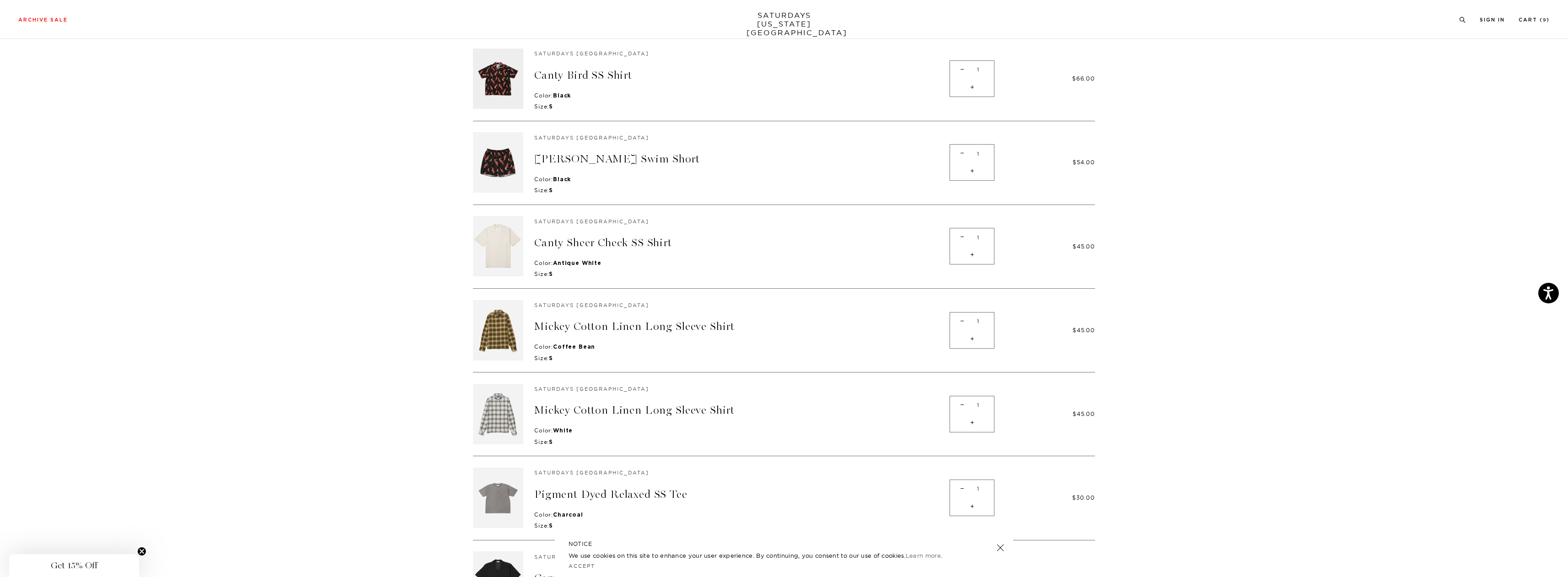
click at [963, 66] on span "-" at bounding box center [962, 70] width 12 height 17
type input "0"
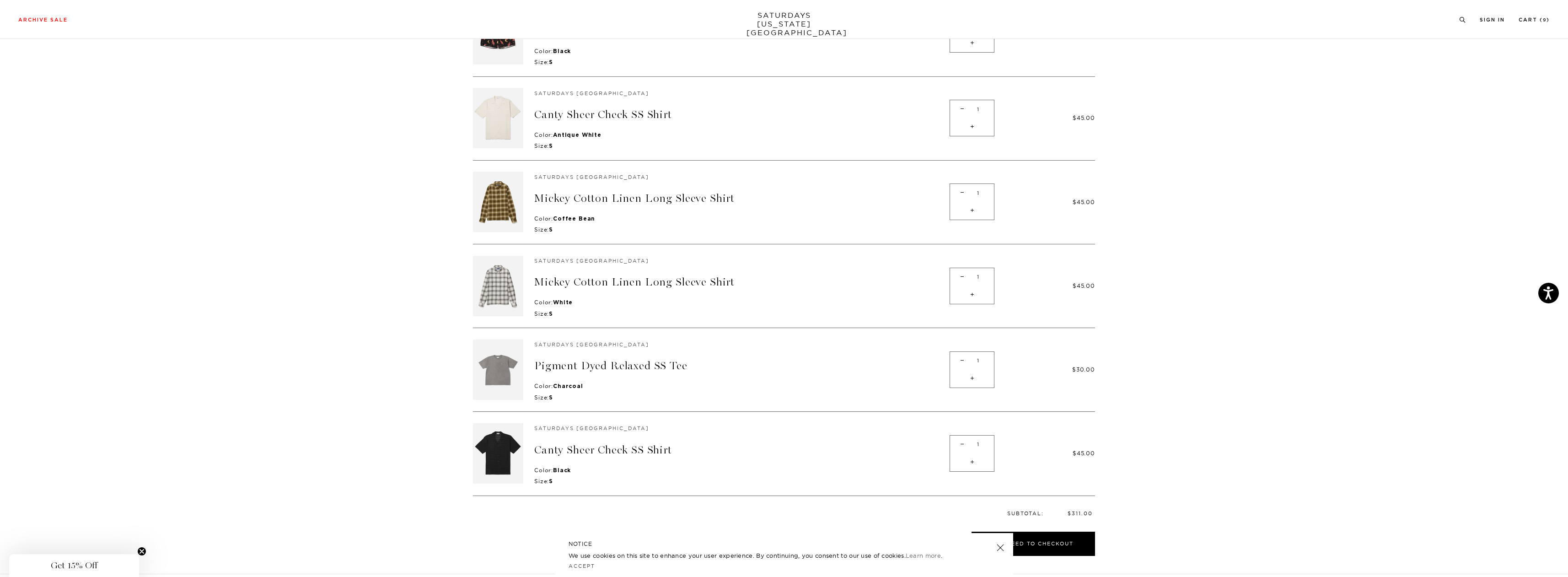
scroll to position [235, 0]
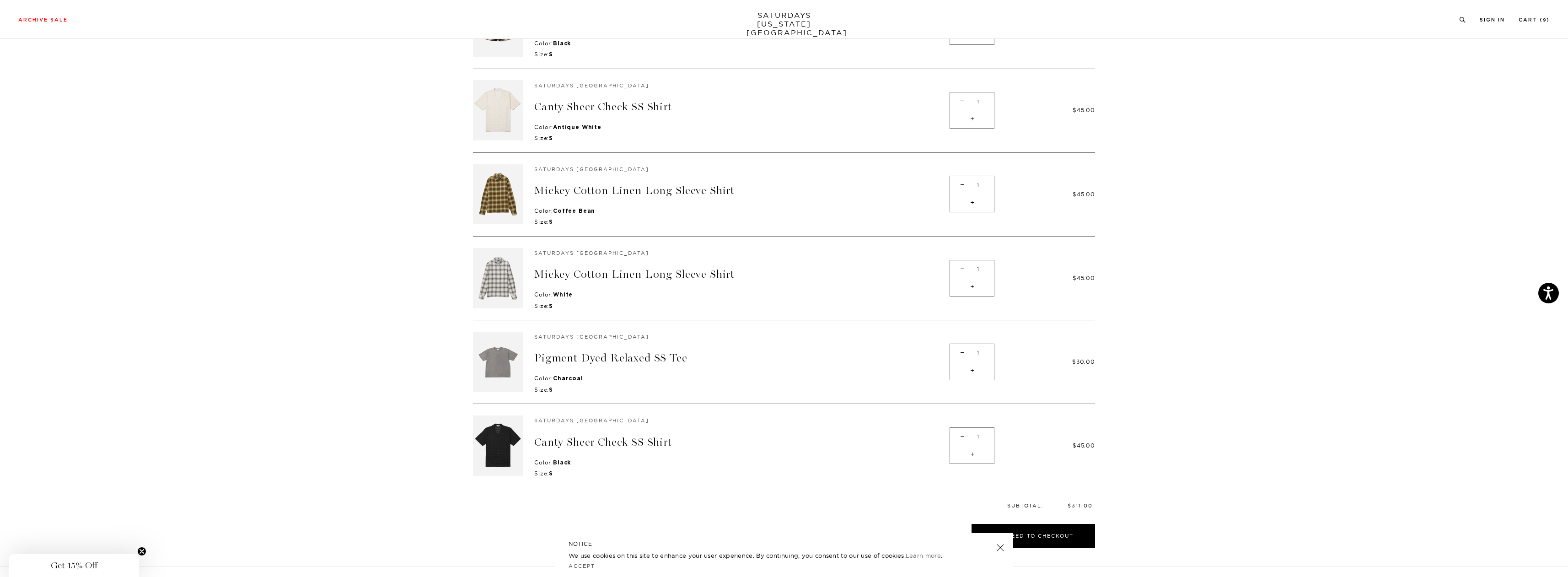
click at [963, 181] on span "-" at bounding box center [962, 184] width 12 height 17
type input "0"
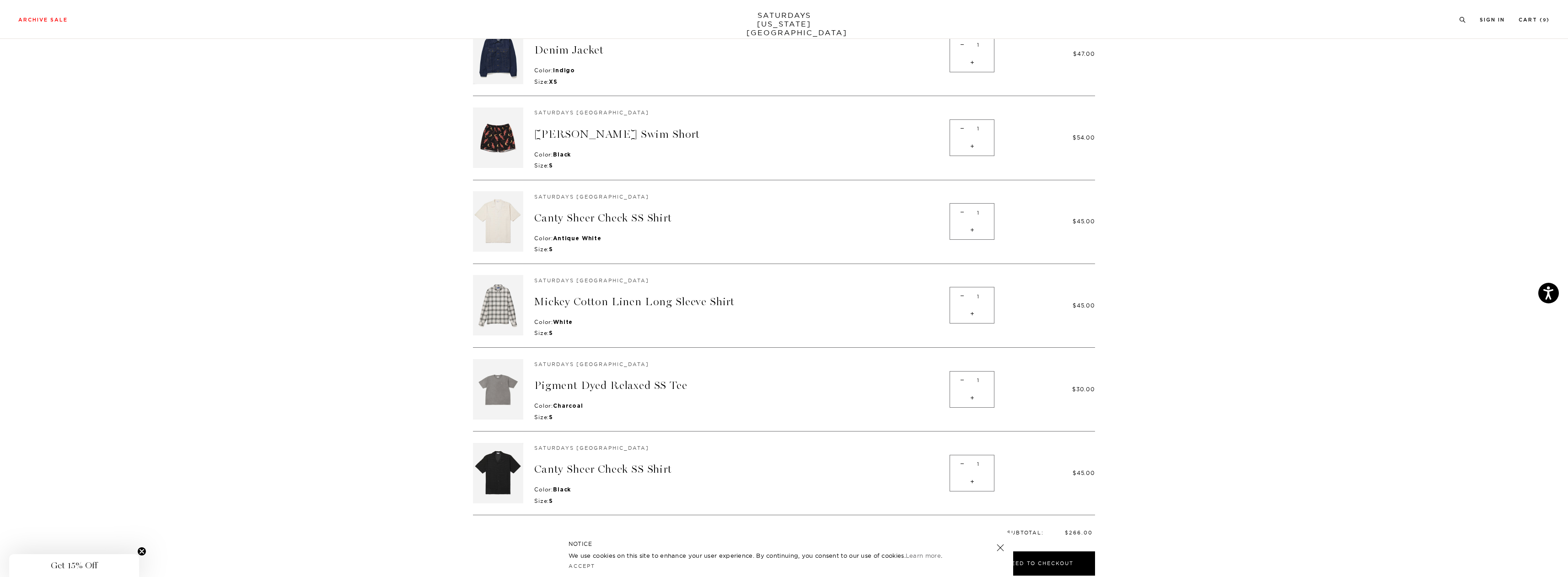
scroll to position [98, 0]
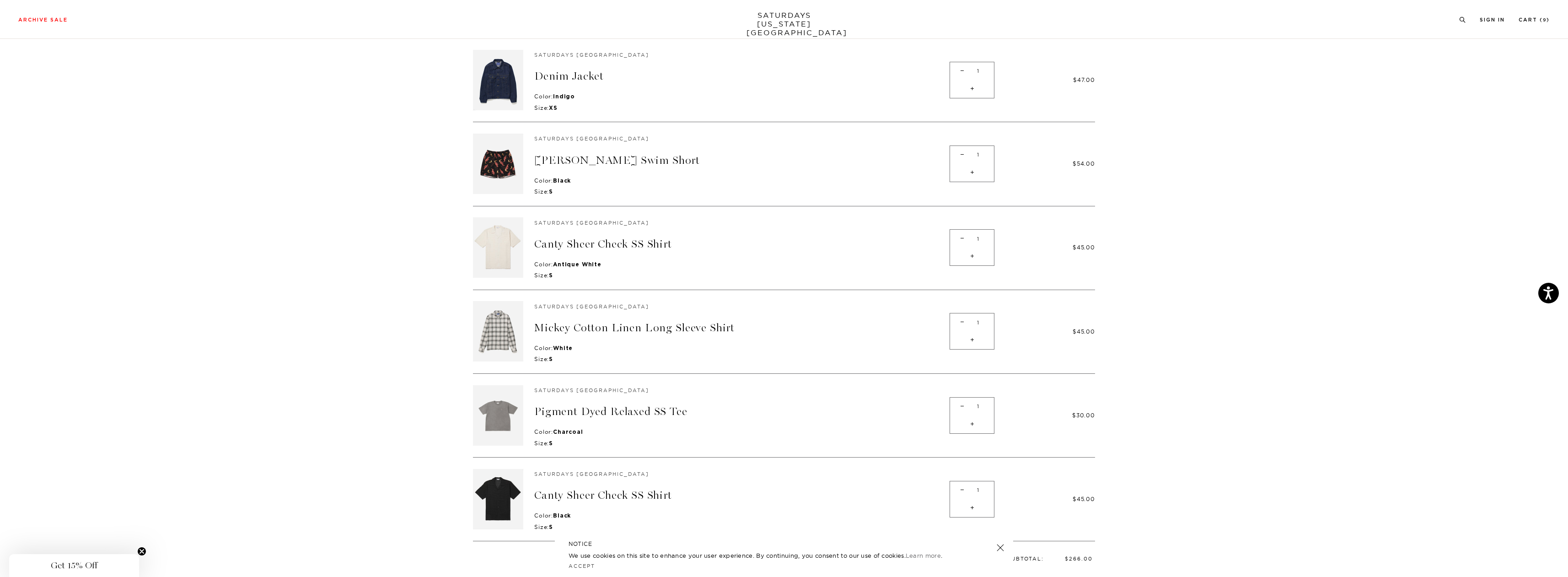
click at [962, 154] on span "-" at bounding box center [962, 155] width 12 height 17
type input "0"
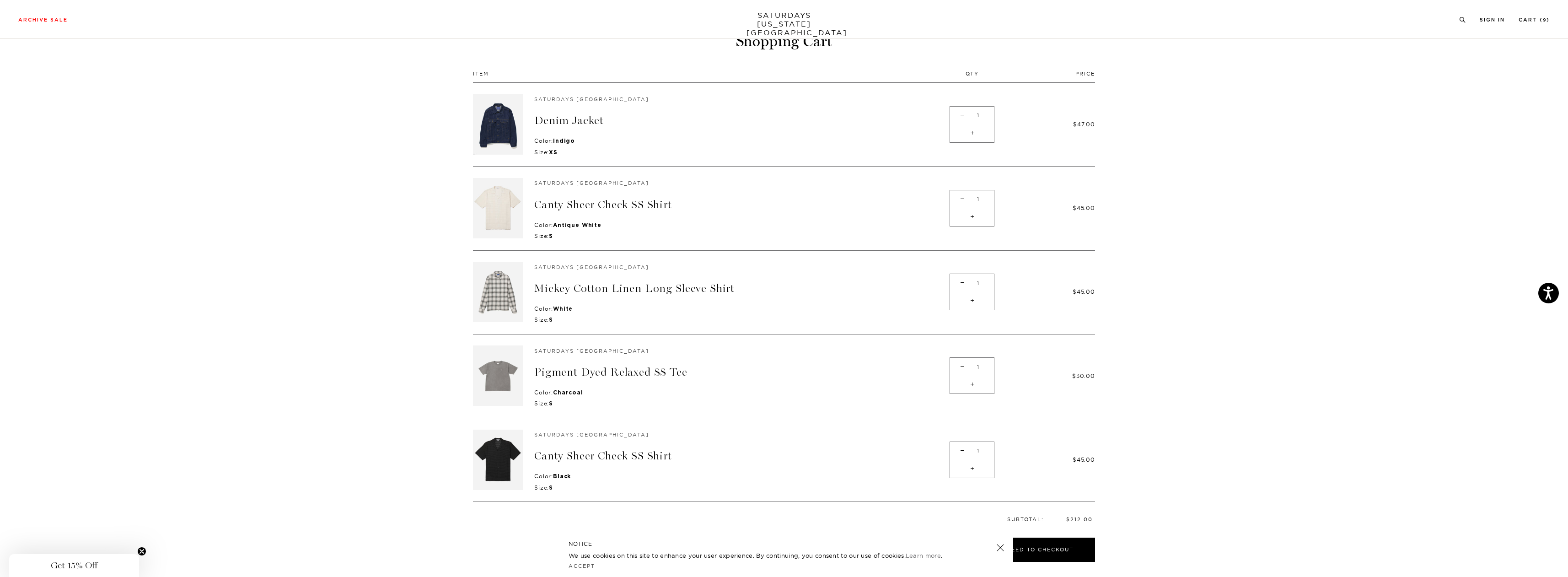
scroll to position [52, 0]
click at [958, 199] on span "-" at bounding box center [962, 200] width 12 height 17
type input "0"
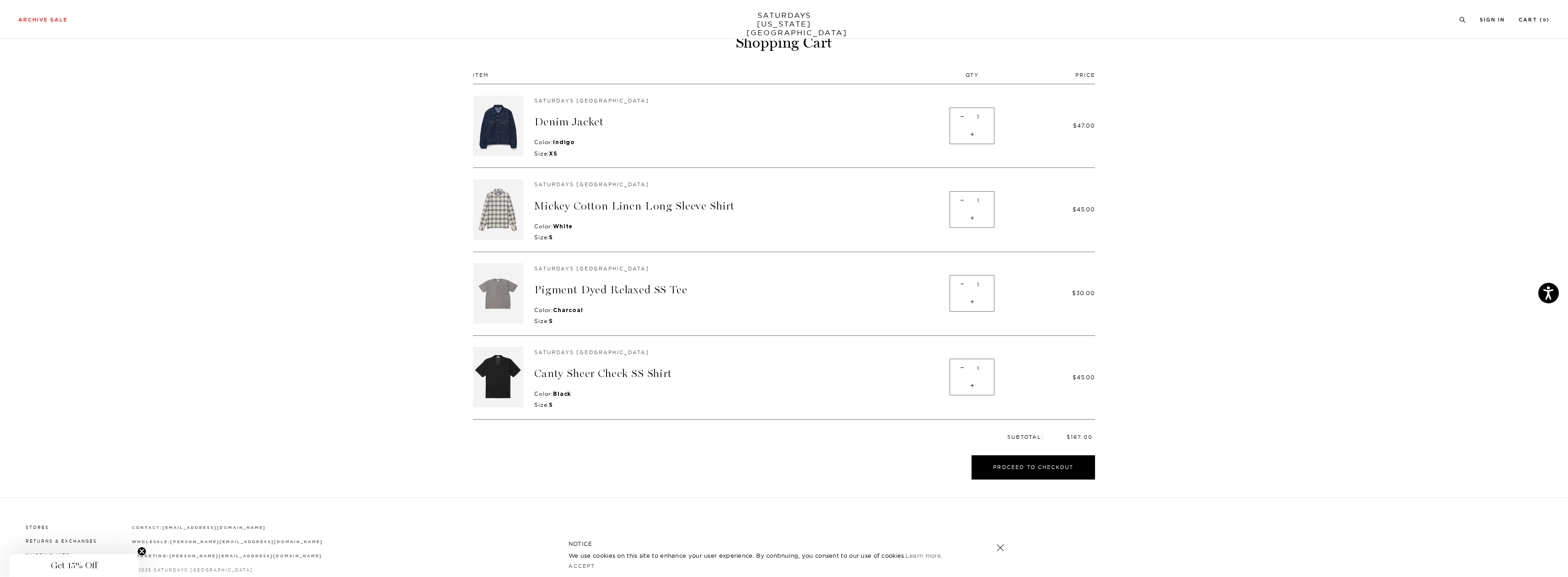
click at [954, 362] on div "- 1 +" at bounding box center [972, 377] width 45 height 37
click at [958, 364] on span "-" at bounding box center [962, 368] width 12 height 17
type input "0"
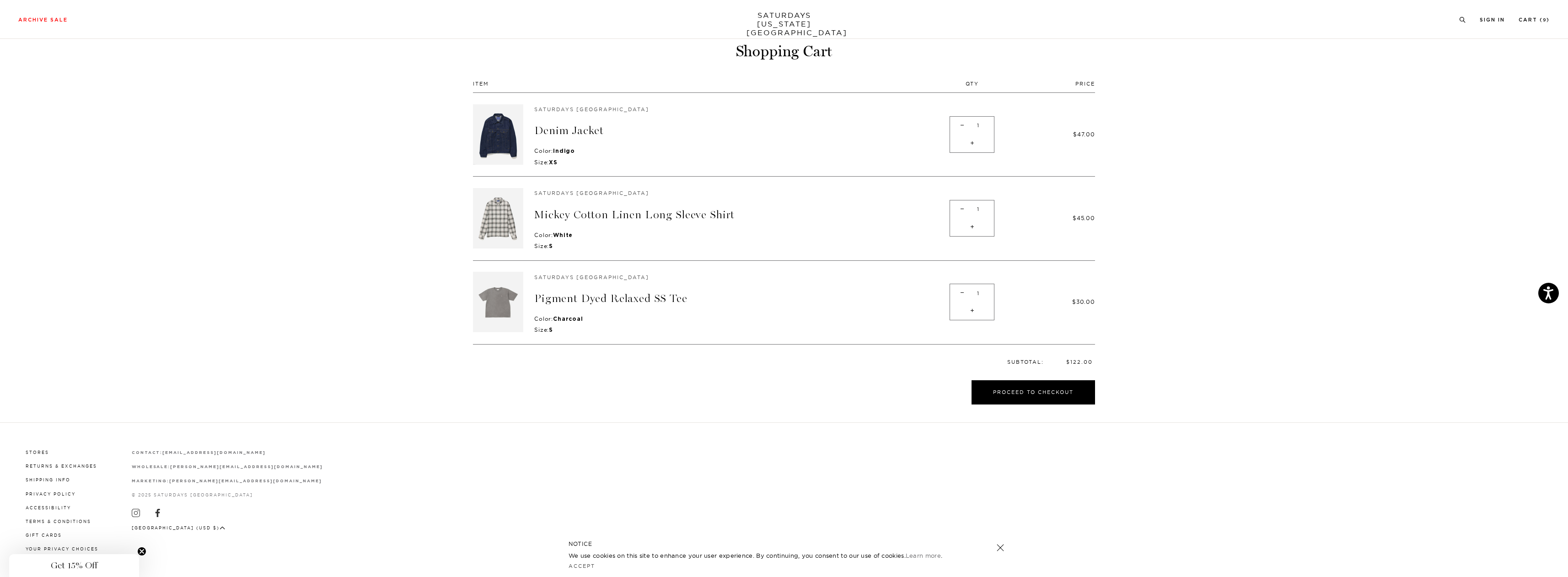
scroll to position [41, 0]
click at [546, 130] on link "Denim Jacket" at bounding box center [569, 133] width 70 height 13
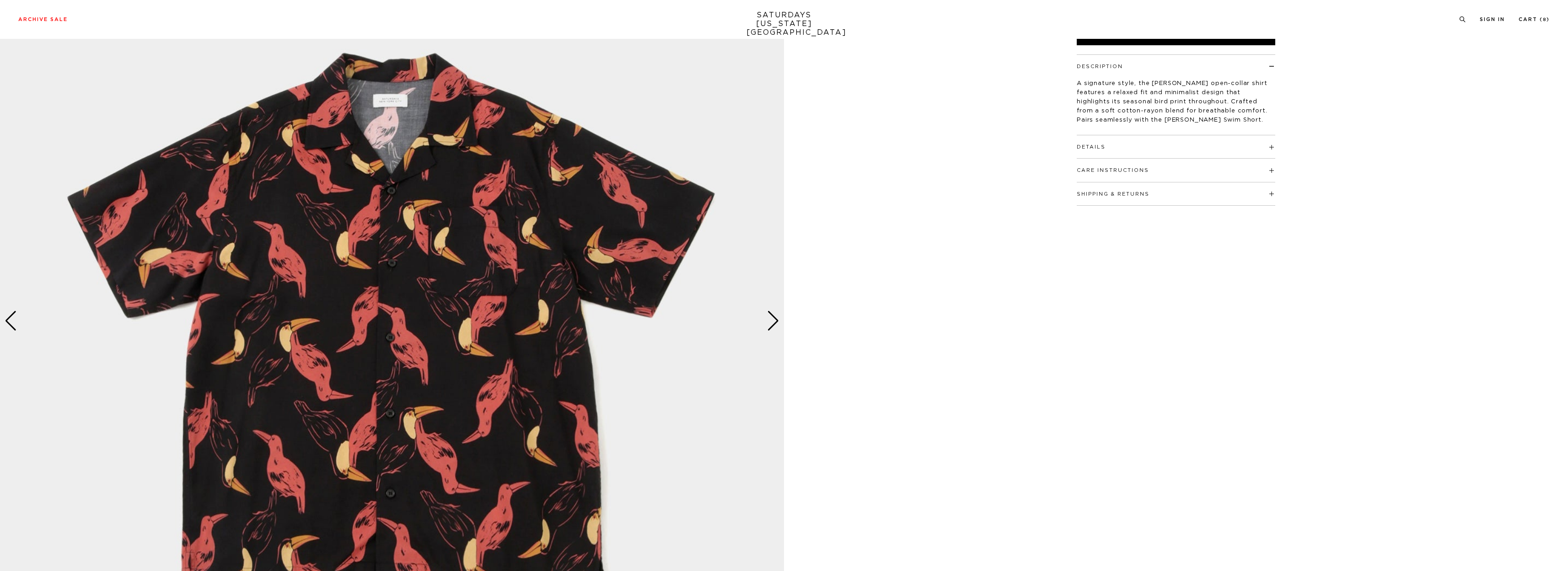
scroll to position [229, 0]
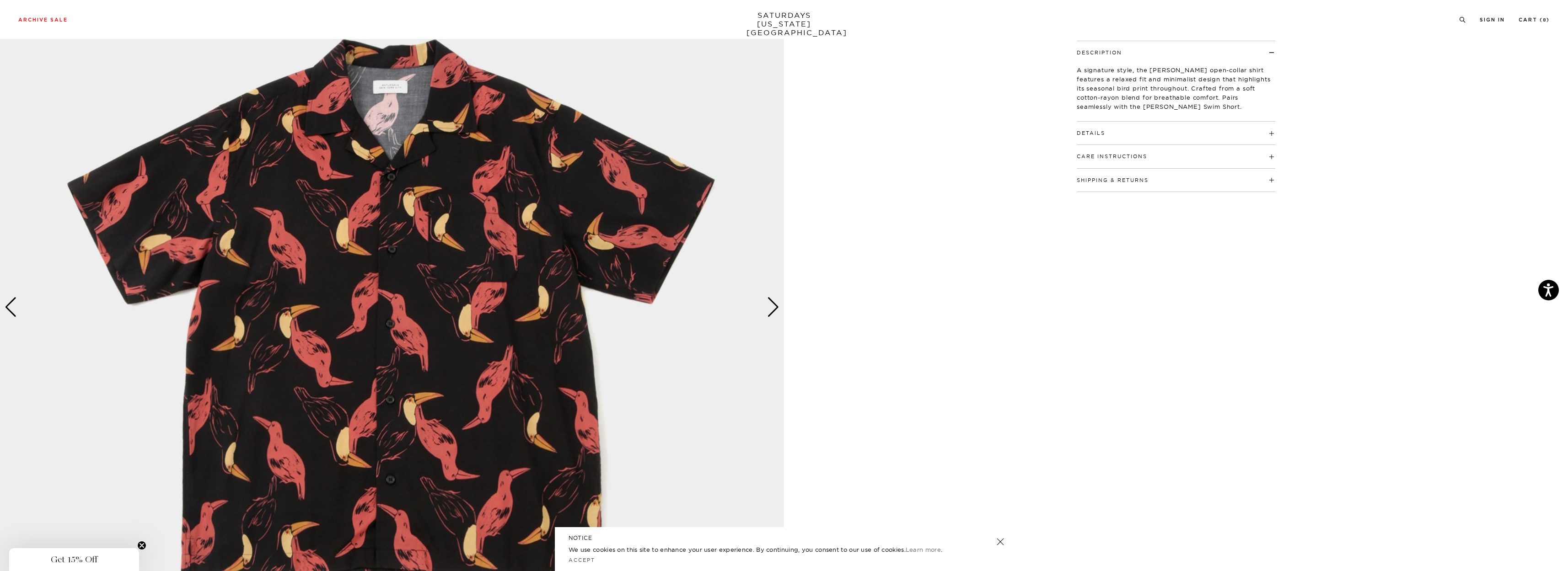
click at [774, 311] on div "Next slide" at bounding box center [773, 307] width 12 height 20
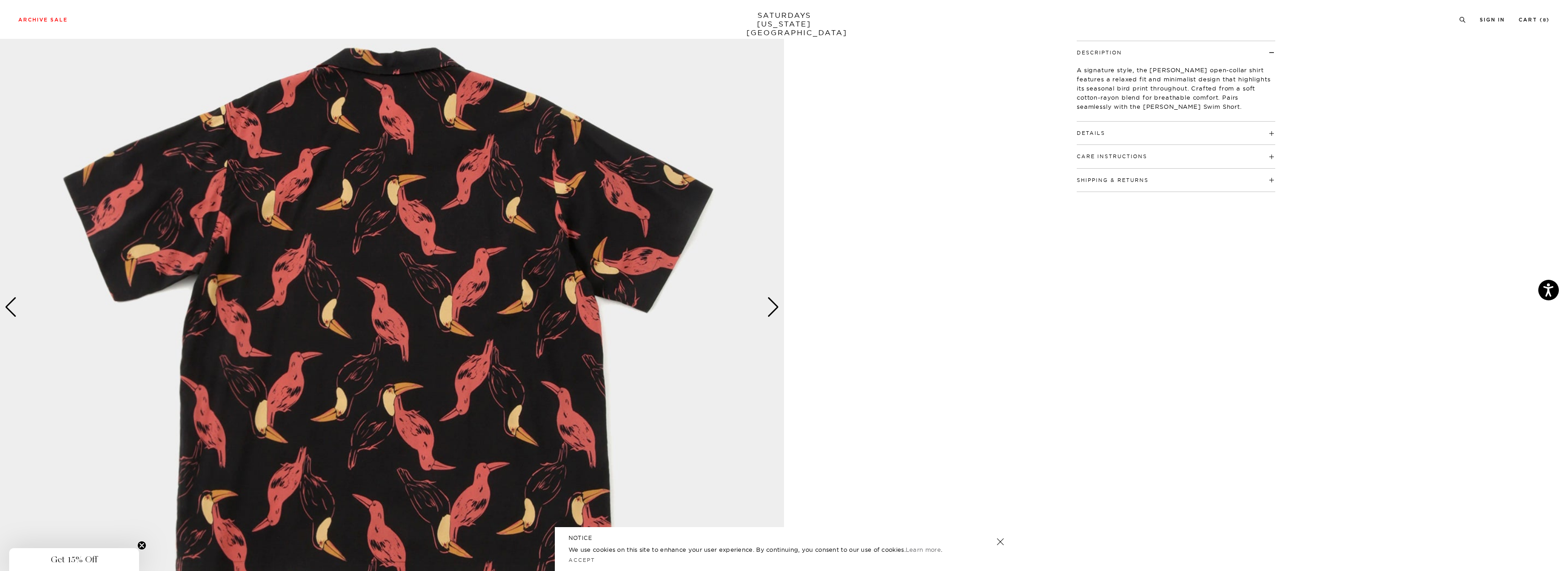
click at [775, 311] on div "Next slide" at bounding box center [773, 307] width 12 height 20
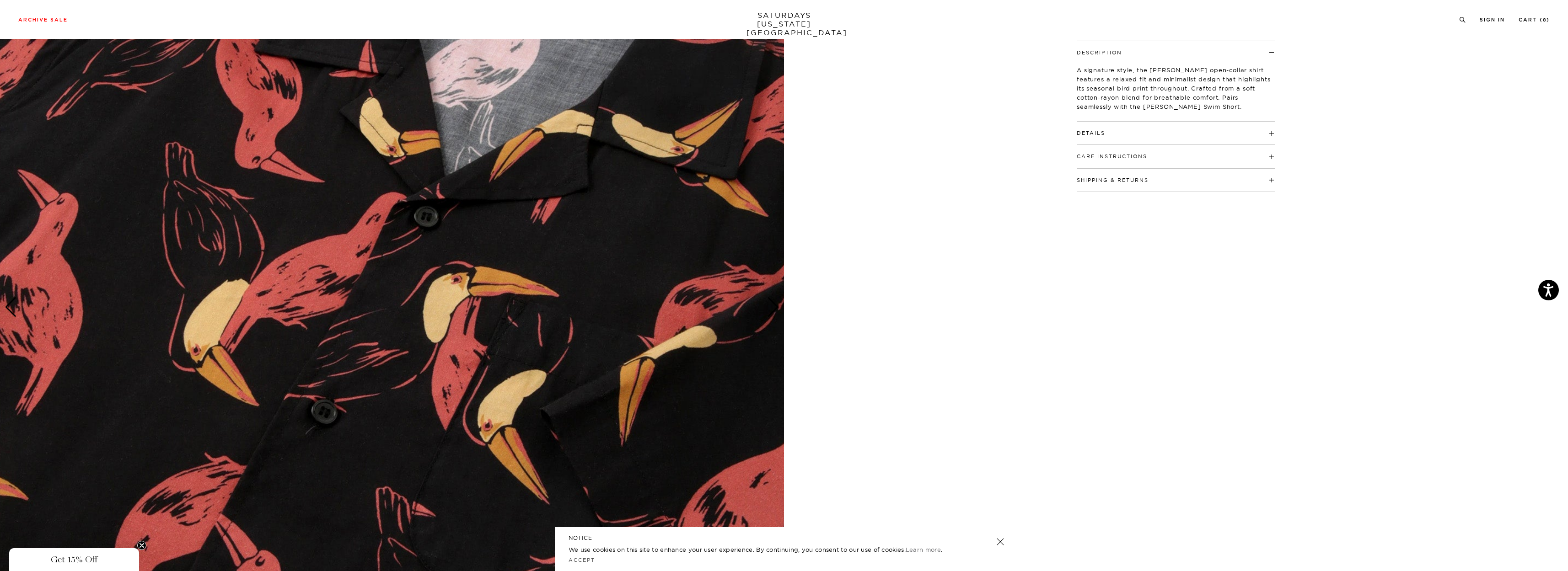
click at [775, 311] on div "Next slide" at bounding box center [773, 307] width 12 height 20
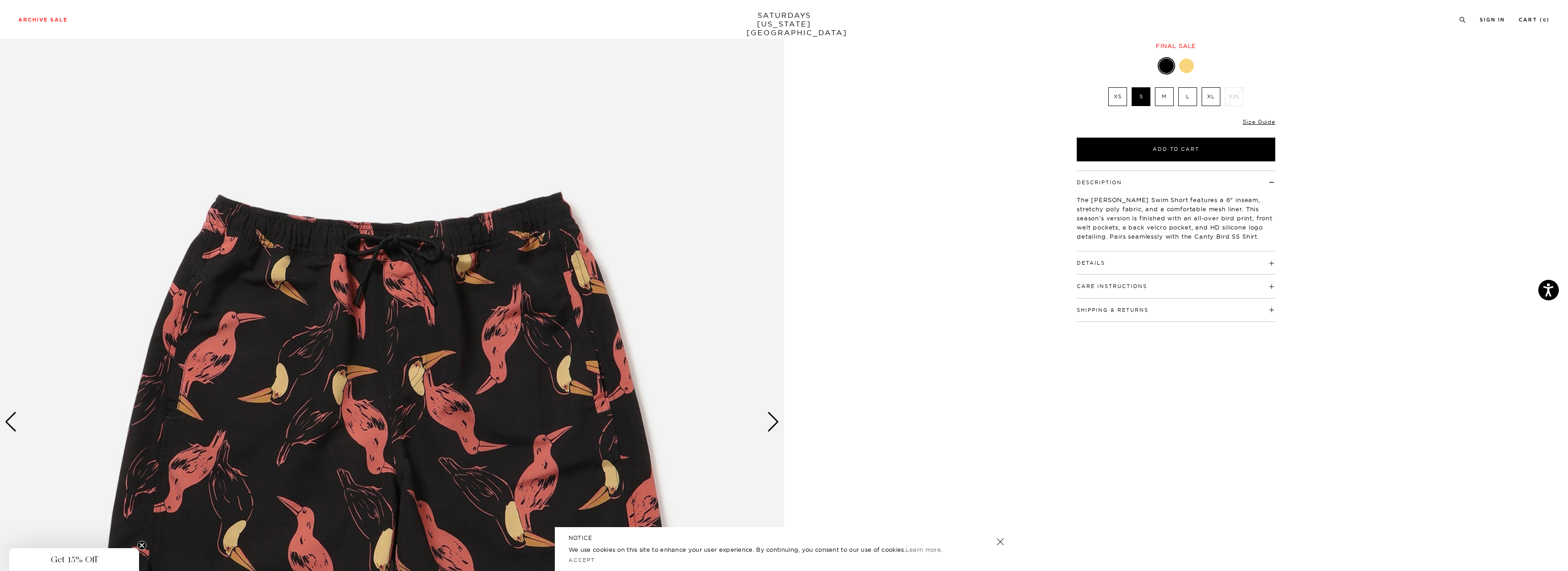
scroll to position [229, 0]
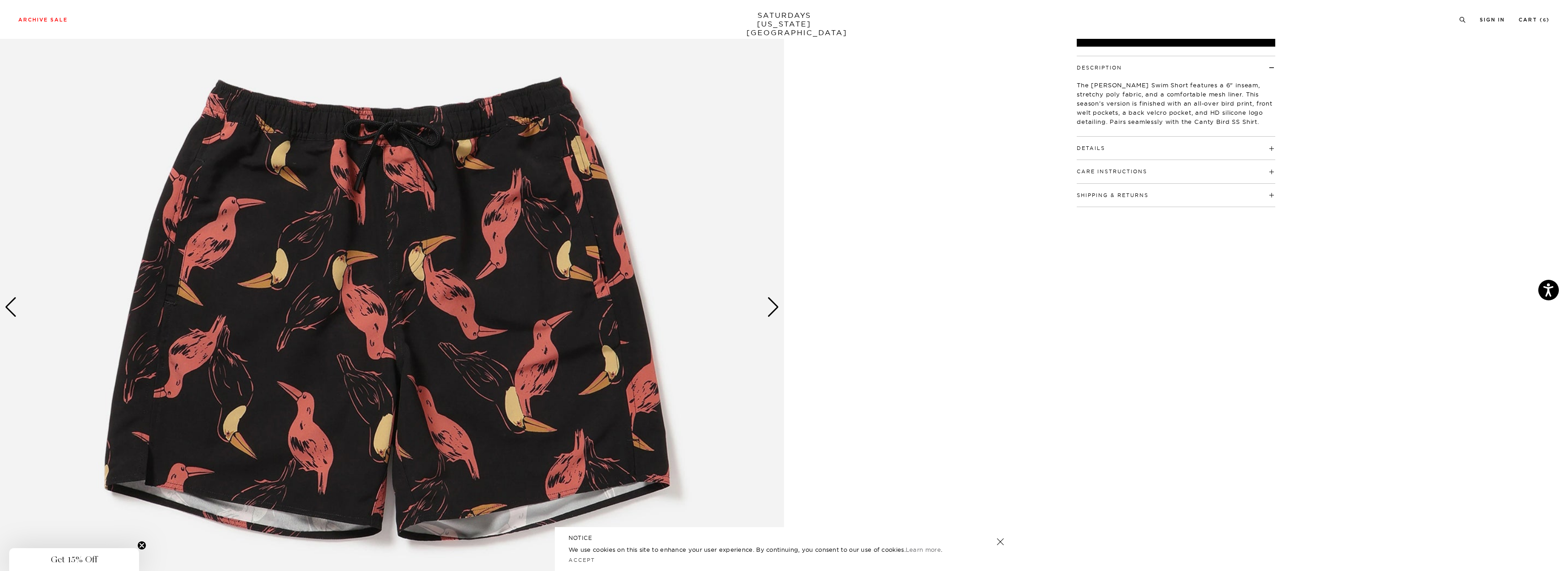
click at [768, 311] on div "Next slide" at bounding box center [773, 307] width 12 height 20
click at [1114, 136] on h4 "Details" at bounding box center [1175, 143] width 199 height 15
click at [770, 308] on div "Next slide" at bounding box center [773, 307] width 12 height 20
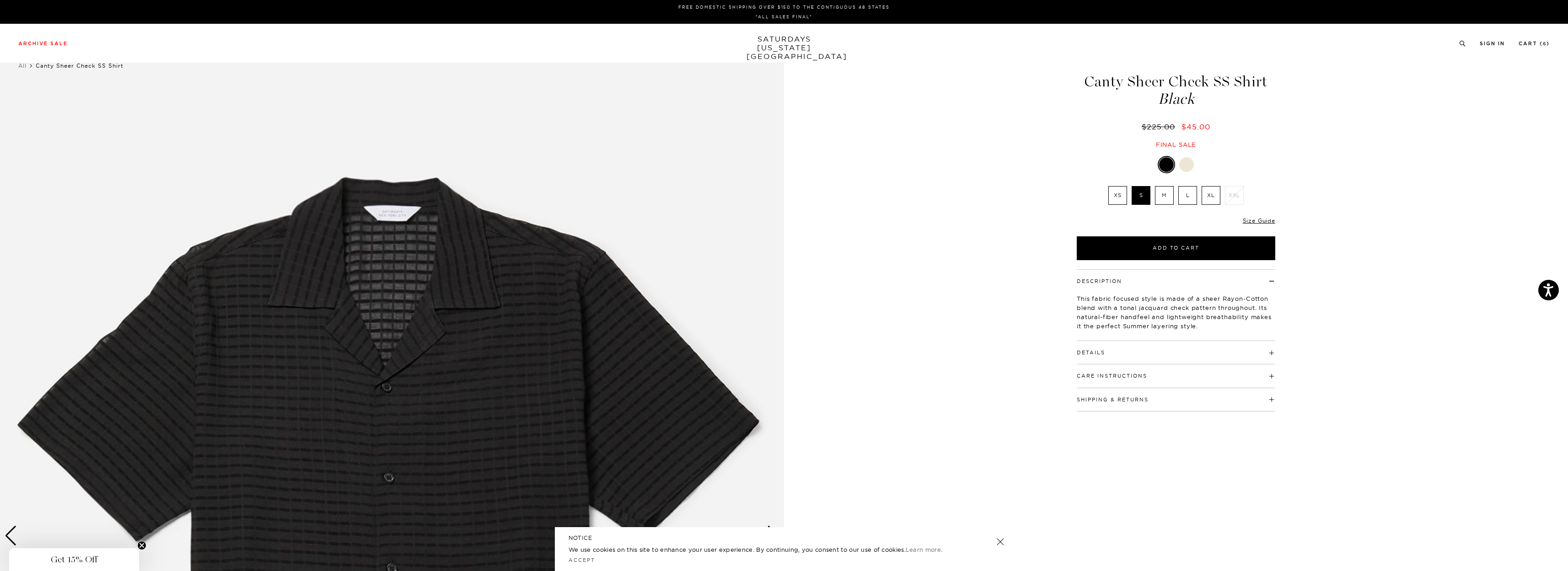
click at [1085, 352] on button "Details" at bounding box center [1091, 353] width 28 height 5
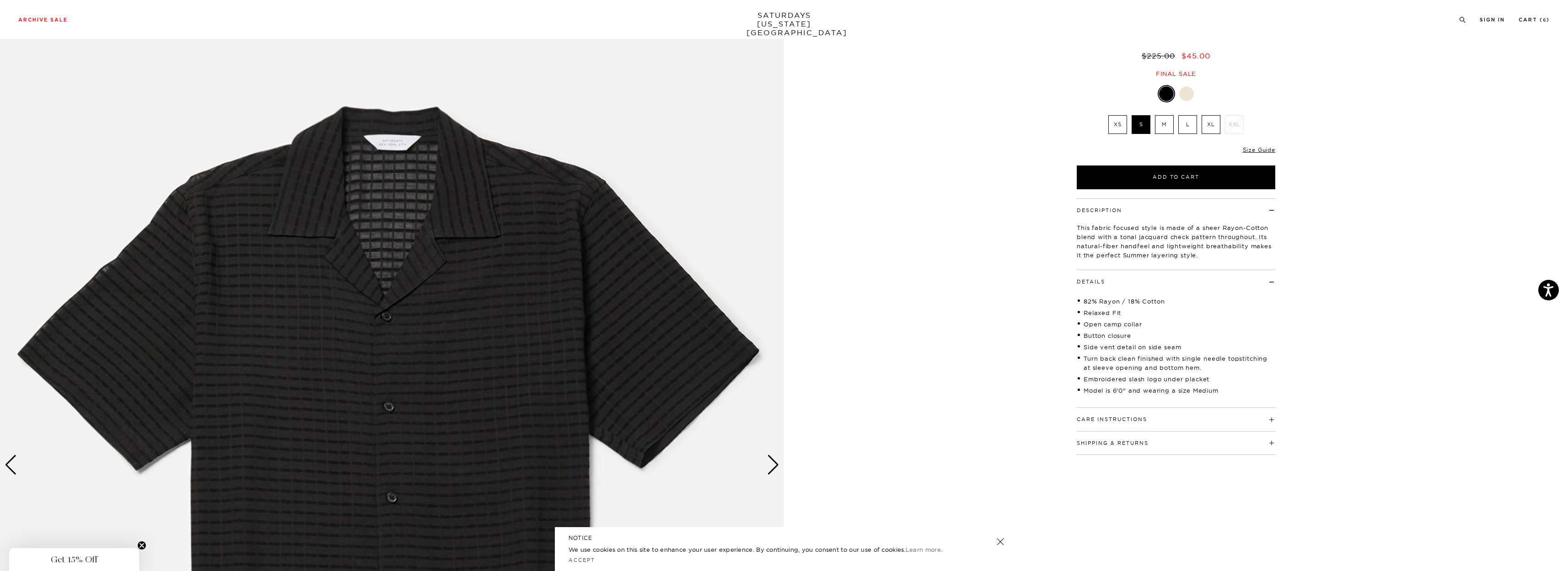
scroll to position [92, 0]
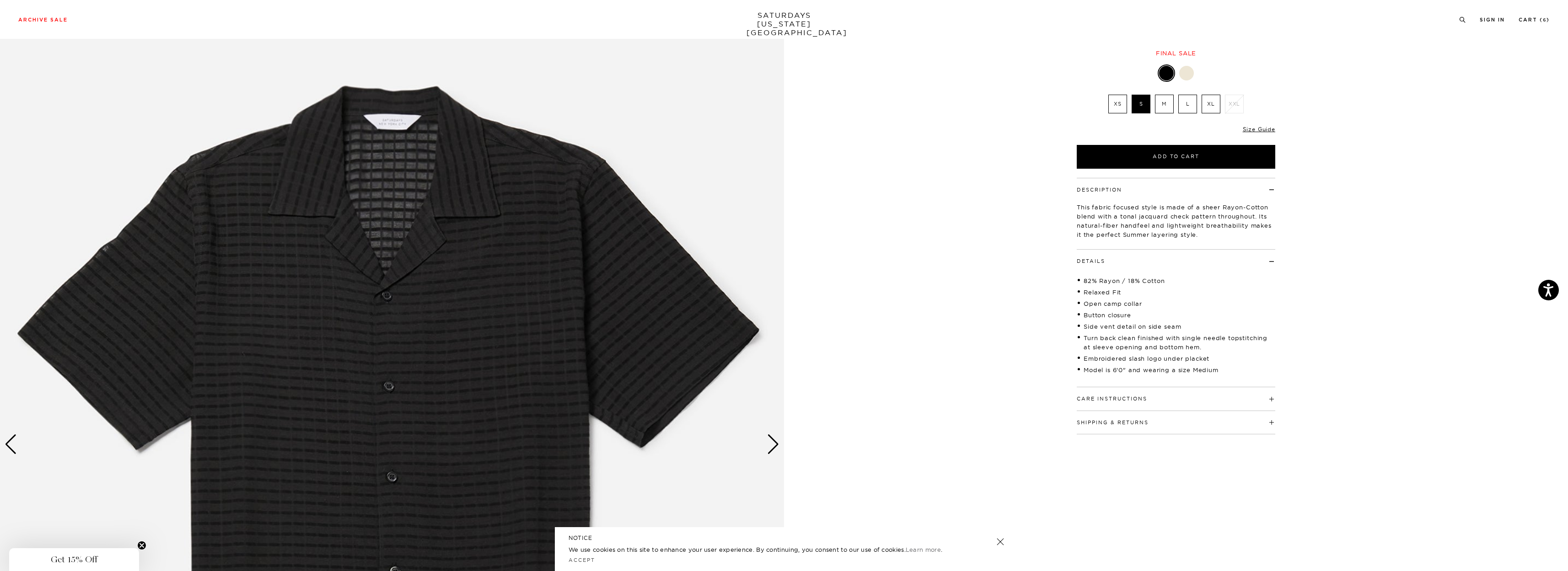
click at [773, 441] on div "Next slide" at bounding box center [773, 444] width 12 height 20
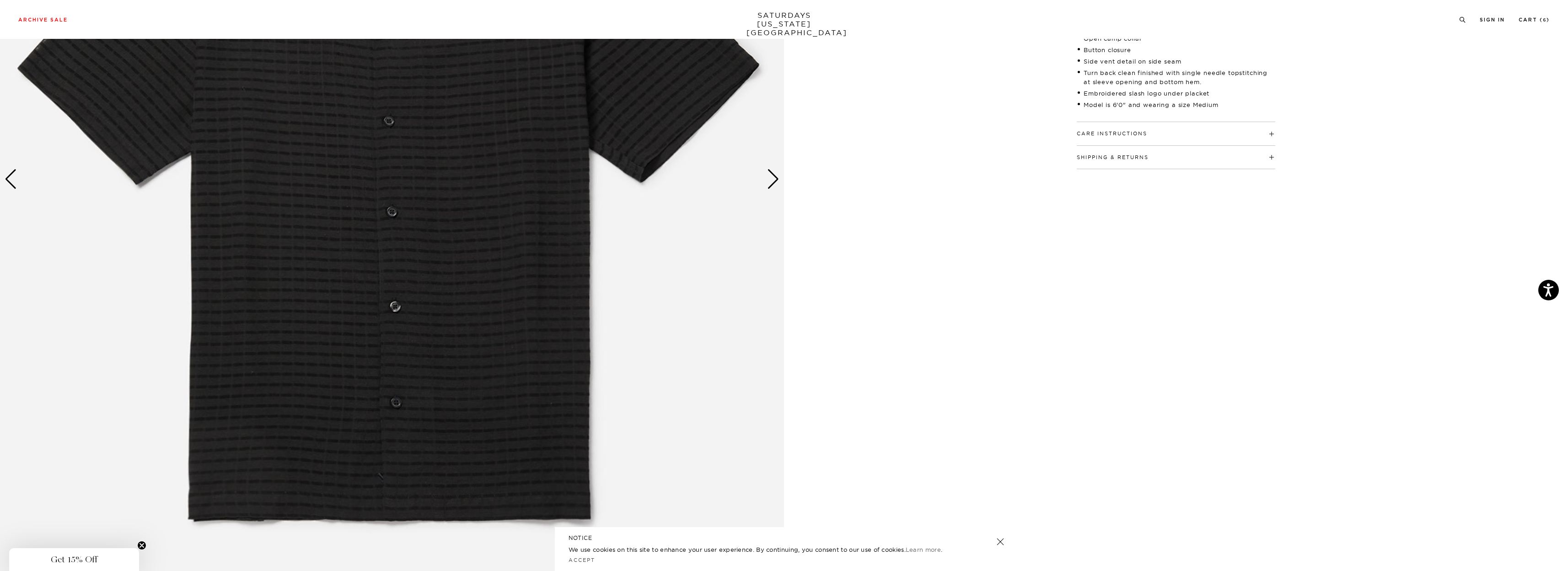
scroll to position [366, 0]
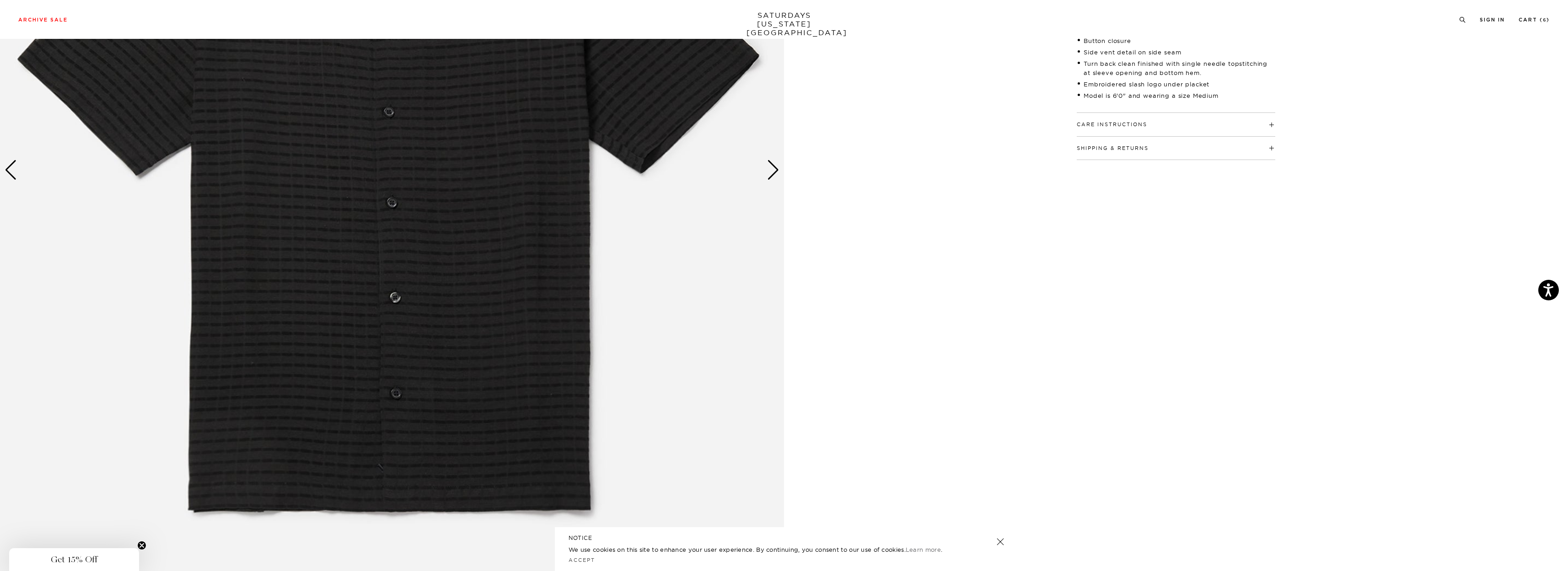
click at [774, 174] on div "Next slide" at bounding box center [773, 170] width 12 height 20
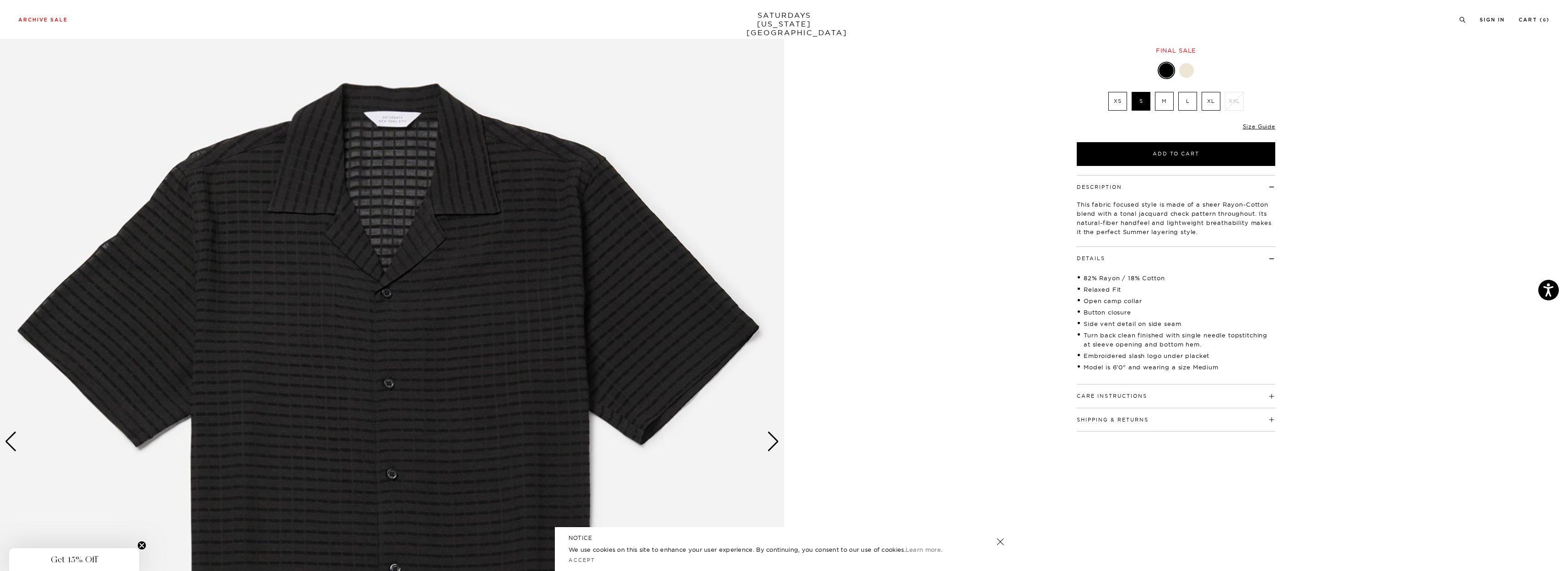
scroll to position [92, 0]
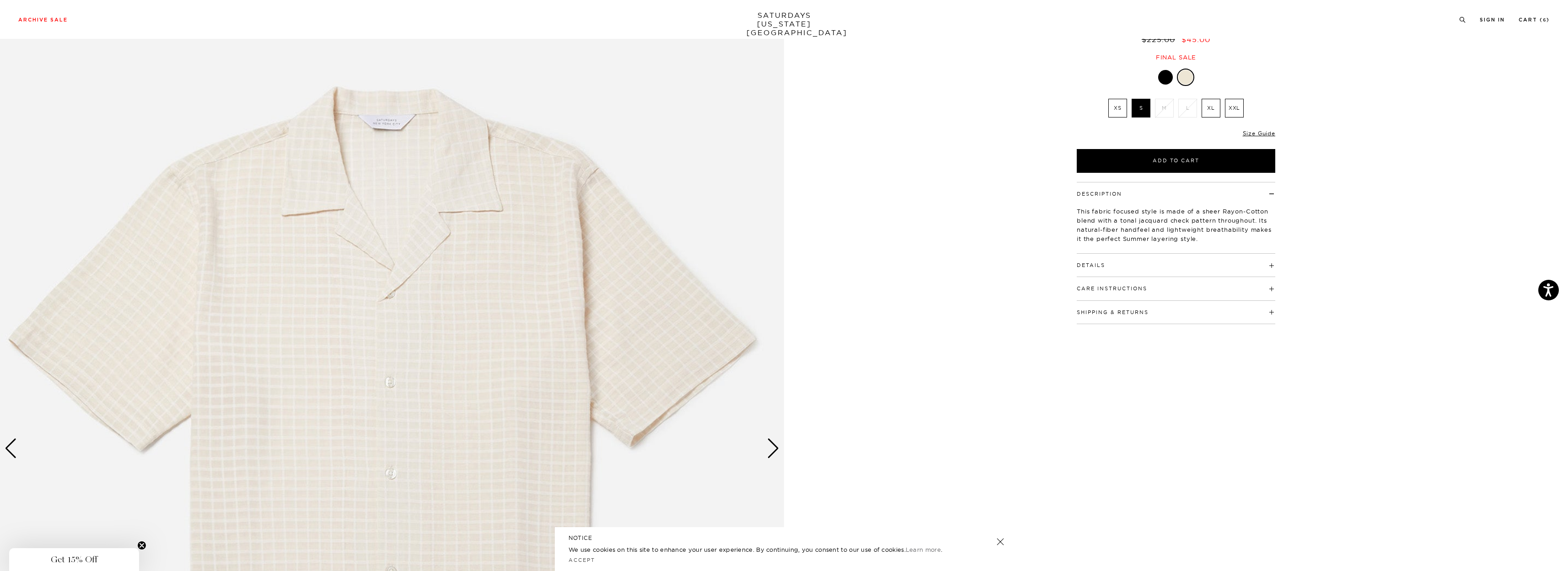
scroll to position [92, 0]
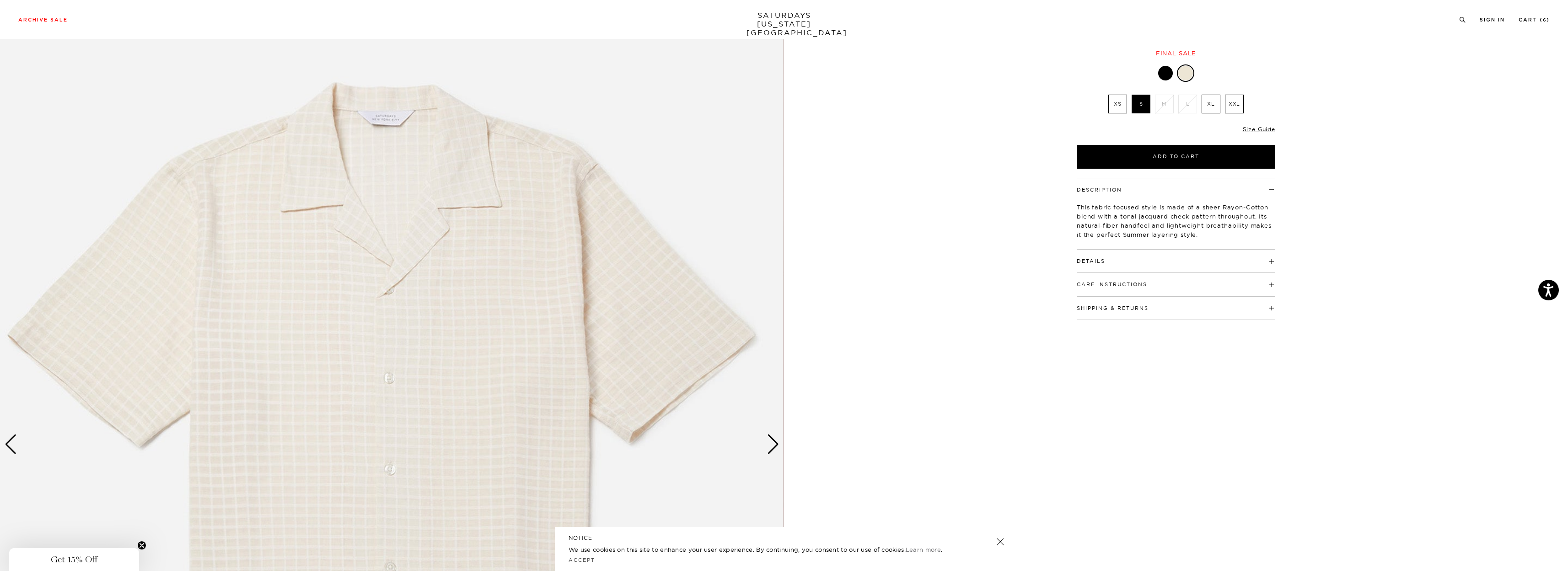
click at [773, 442] on div "Next slide" at bounding box center [773, 444] width 12 height 20
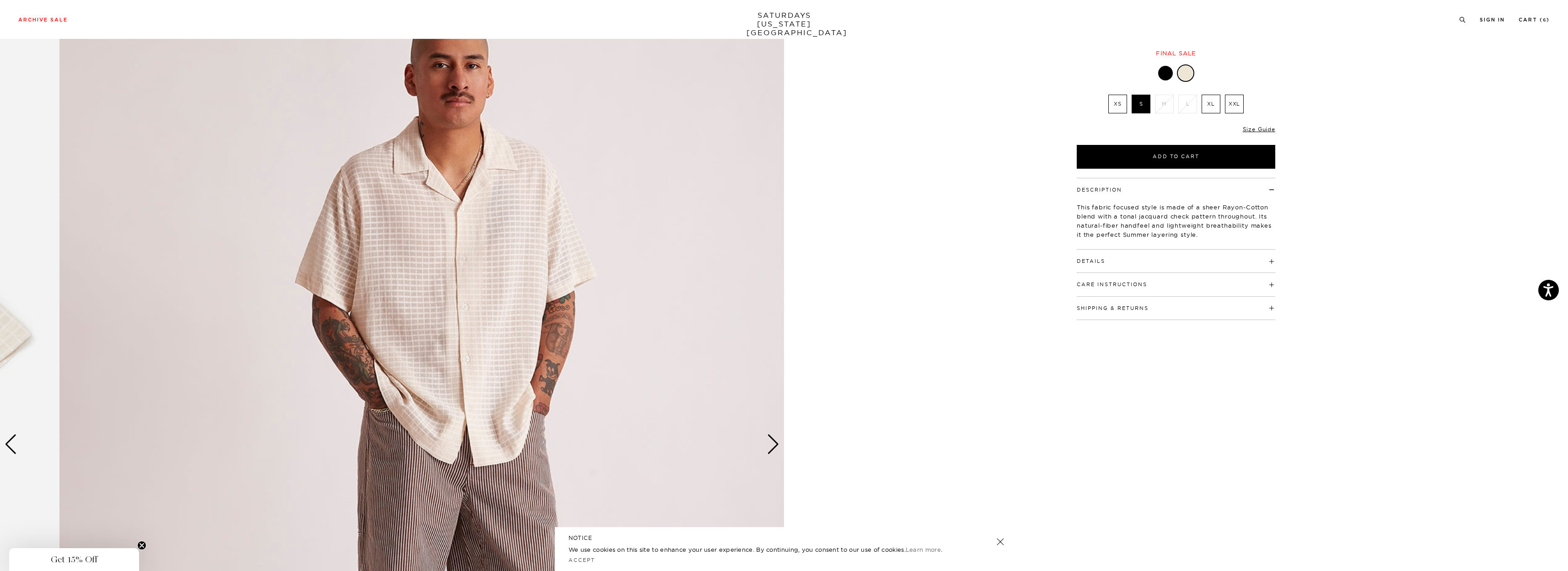
click at [833, 405] on div "2 / 6" at bounding box center [784, 444] width 1568 height 980
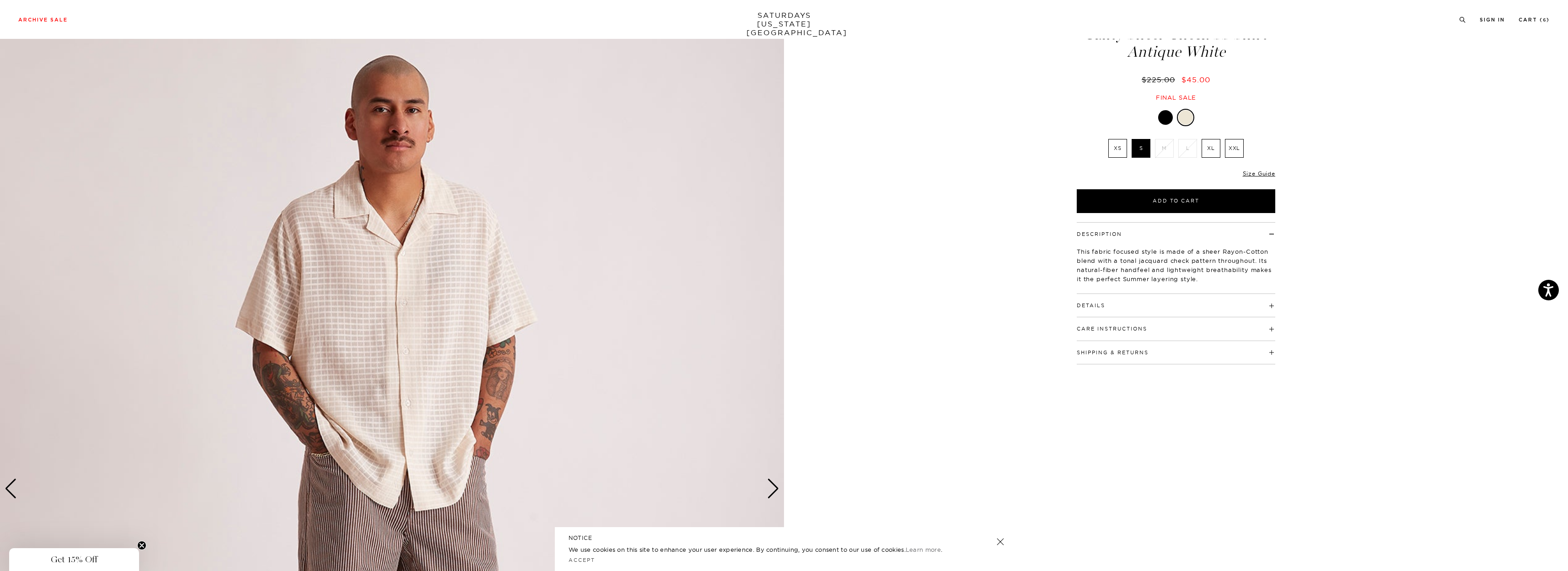
scroll to position [45, 0]
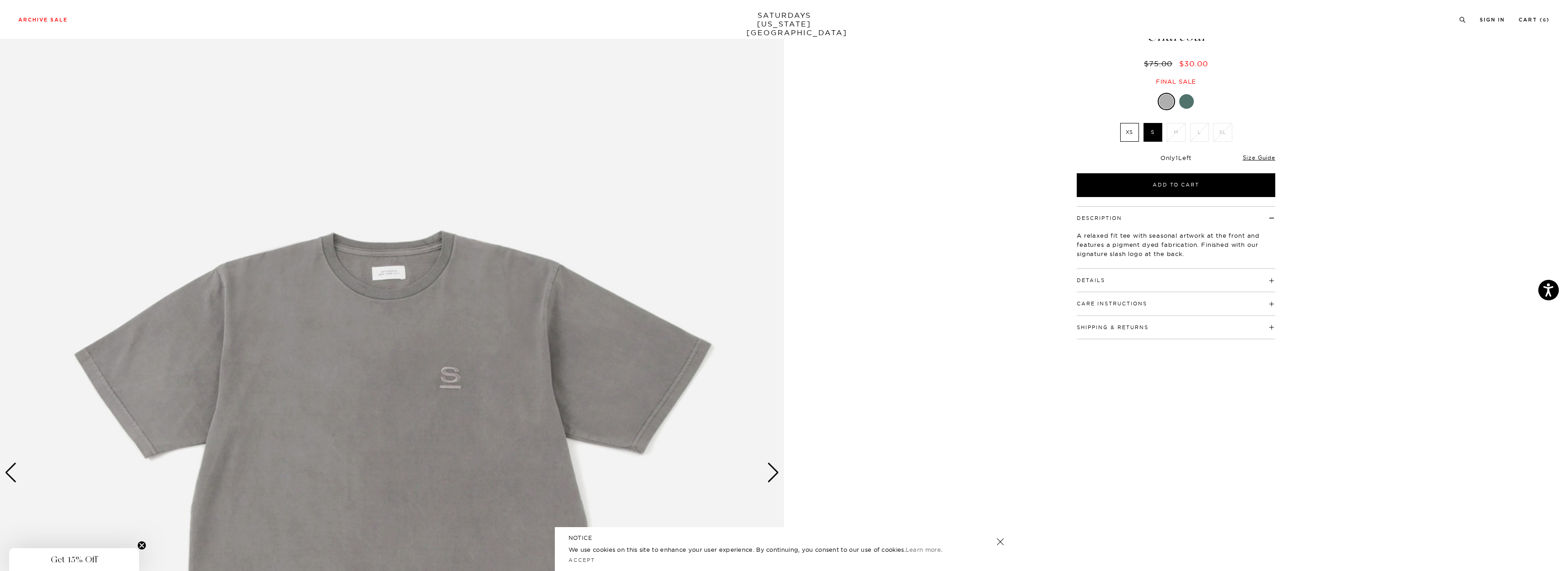
scroll to position [229, 0]
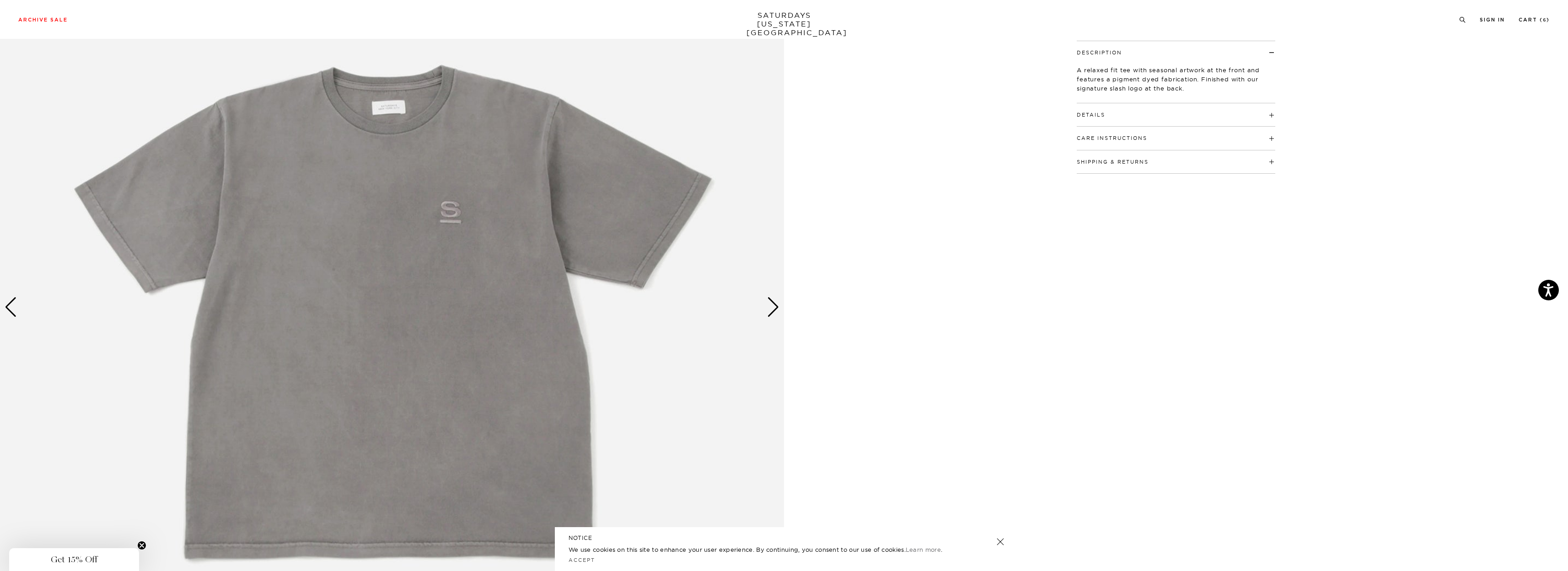
click at [773, 305] on div "Next slide" at bounding box center [773, 307] width 12 height 20
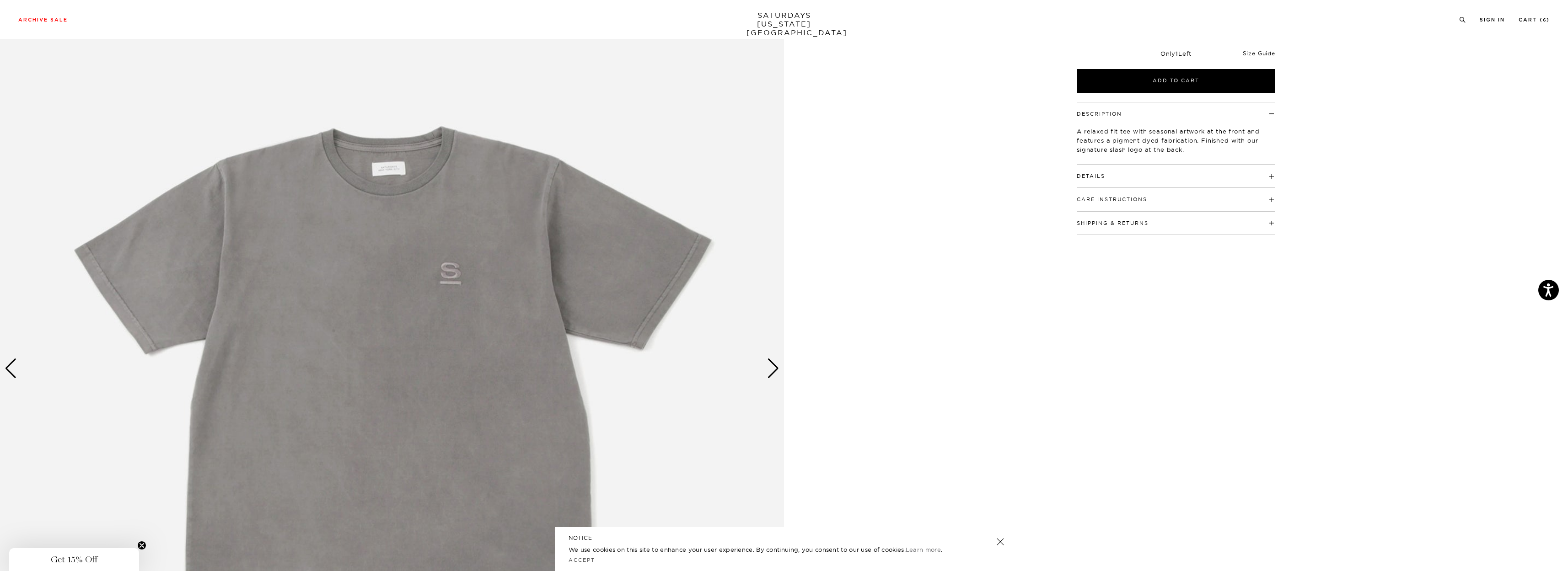
scroll to position [183, 0]
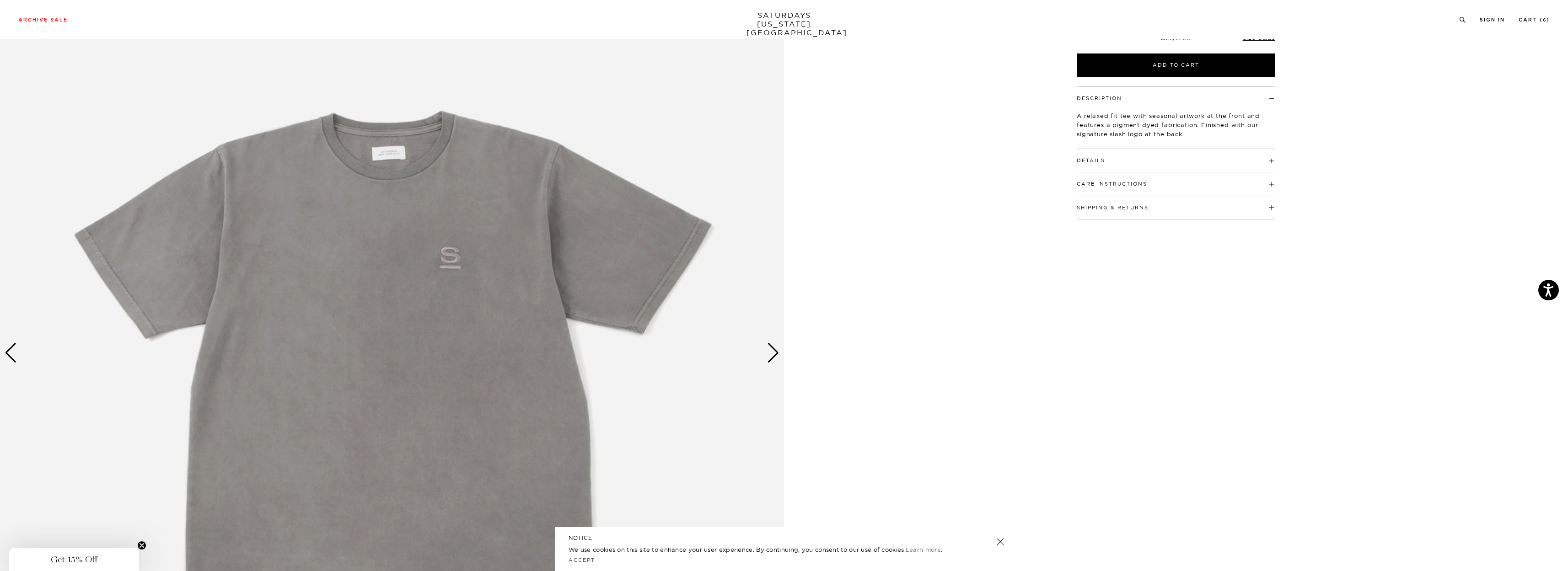
click at [776, 349] on div "Next slide" at bounding box center [773, 352] width 12 height 20
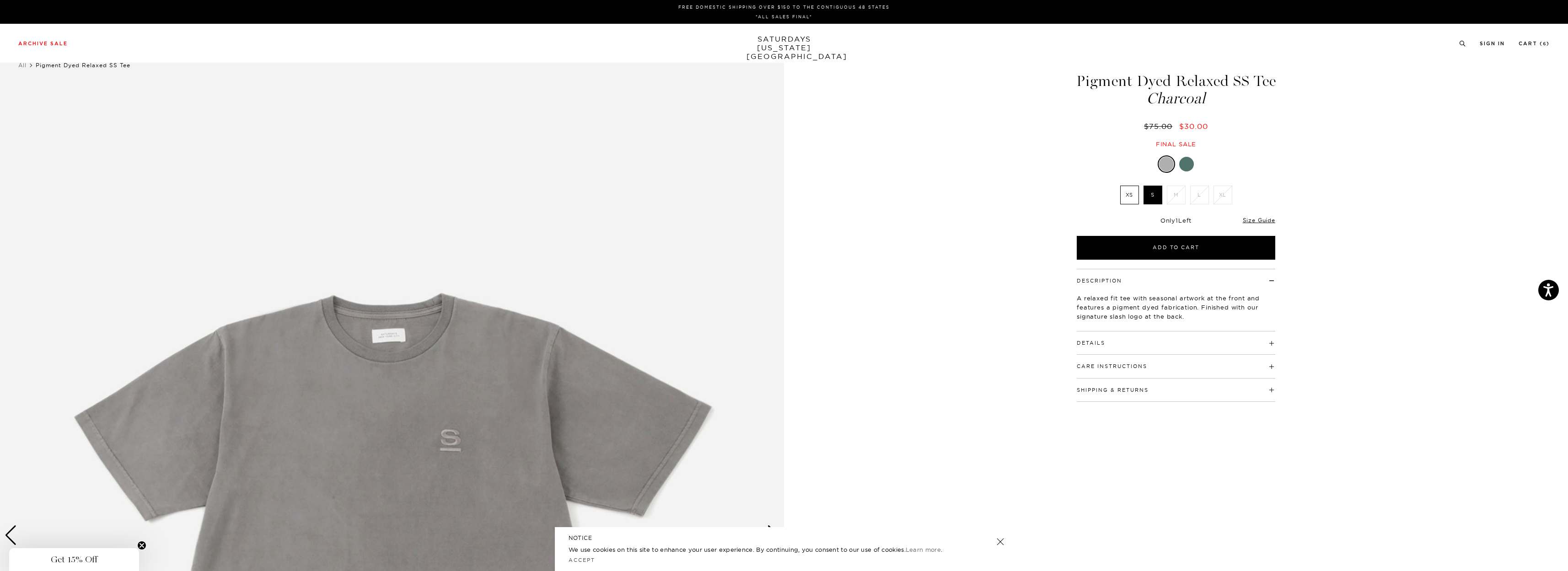
scroll to position [0, 0]
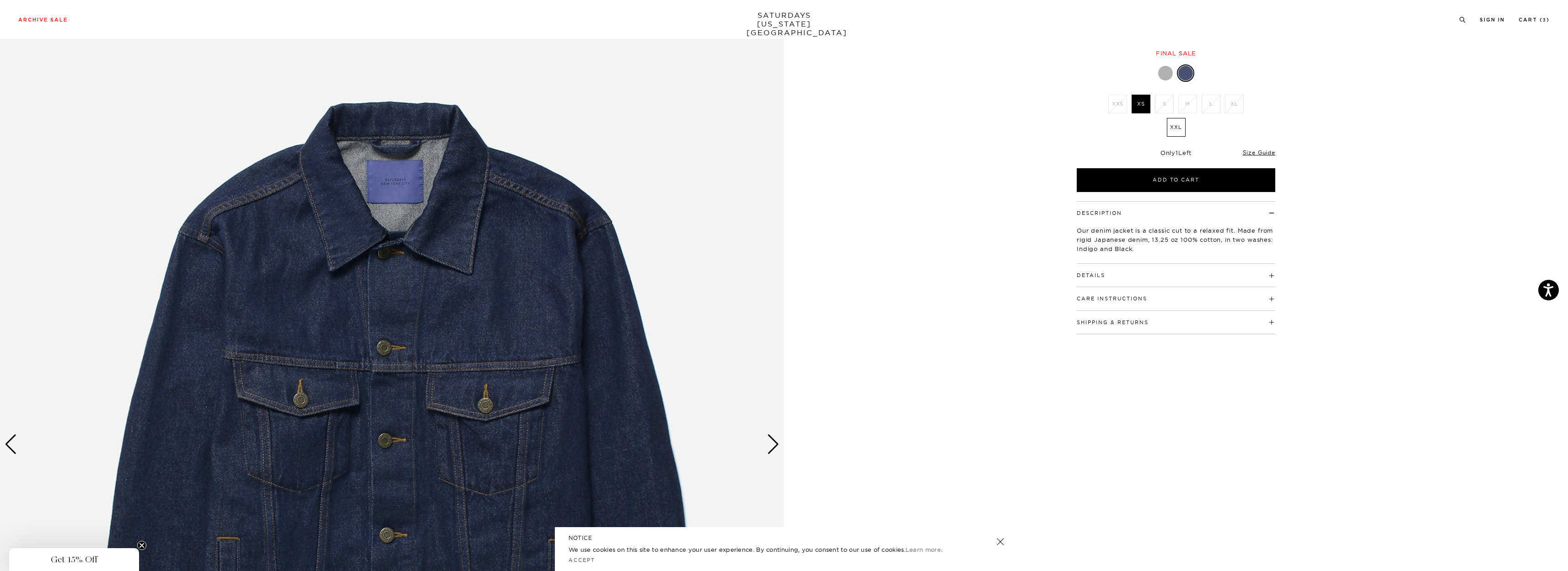
scroll to position [137, 0]
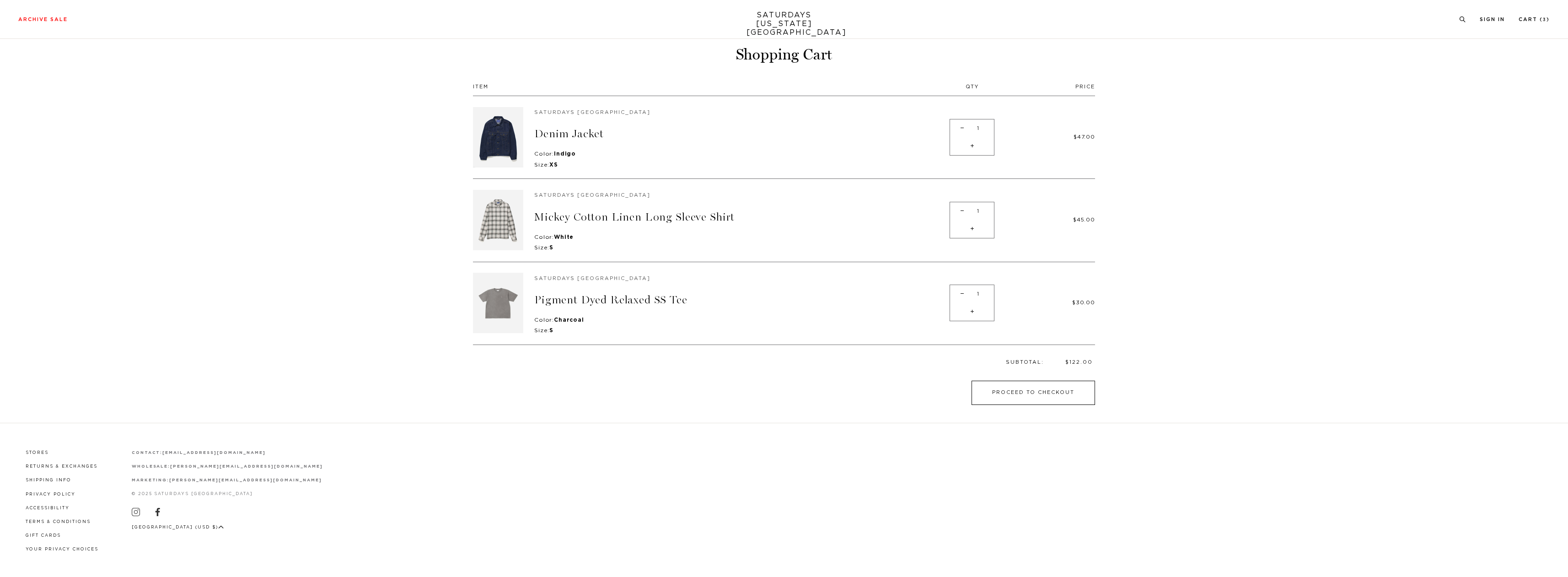
click at [1049, 397] on button "Proceed to Checkout" at bounding box center [1033, 393] width 123 height 24
